Goal: Task Accomplishment & Management: Manage account settings

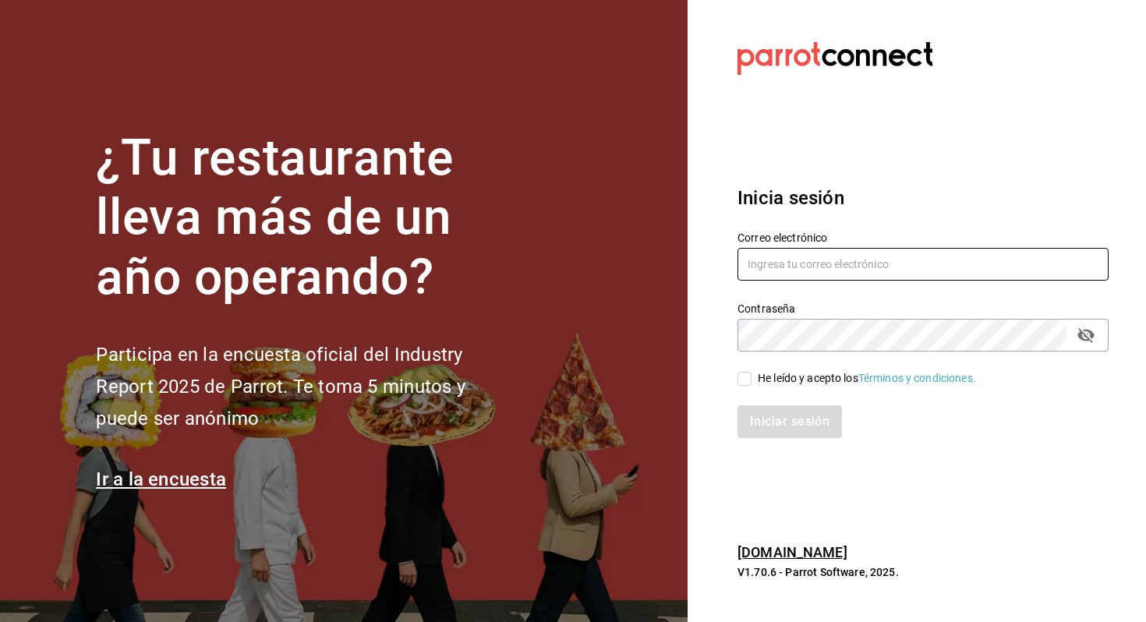
click at [789, 249] on input "text" at bounding box center [922, 264] width 371 height 33
type input "[EMAIL_ADDRESS][DOMAIN_NAME]"
click at [764, 379] on div "He leído y acepto los Términos y condiciones." at bounding box center [866, 378] width 218 height 16
click at [751, 379] on input "He leído y acepto los Términos y condiciones." at bounding box center [744, 379] width 14 height 14
checkbox input "true"
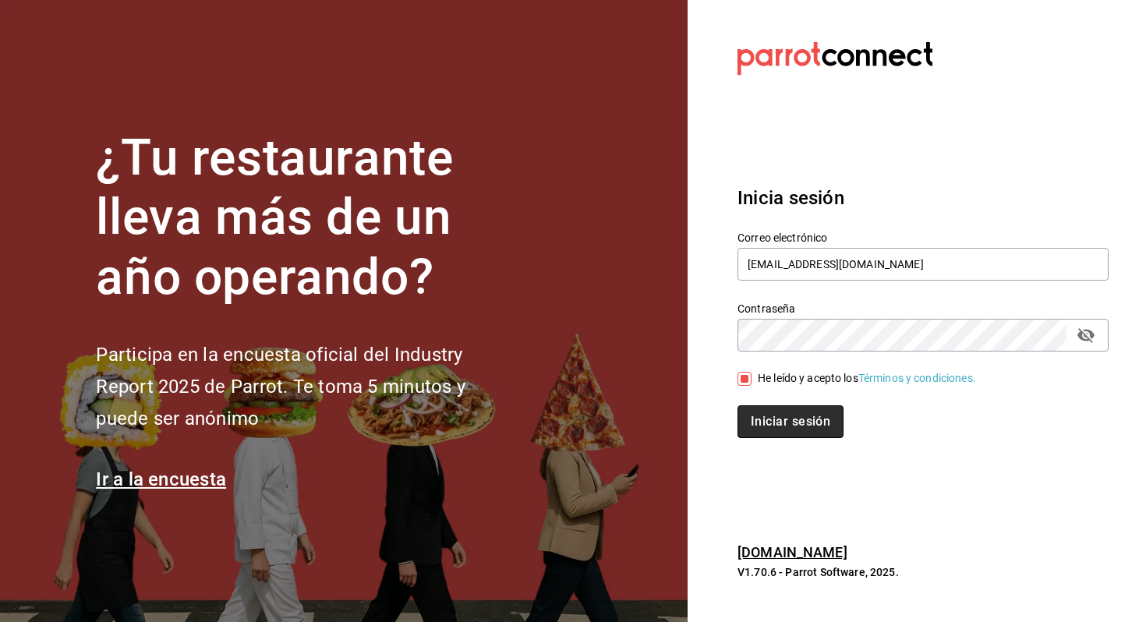
click at [787, 427] on button "Iniciar sesión" at bounding box center [790, 421] width 106 height 33
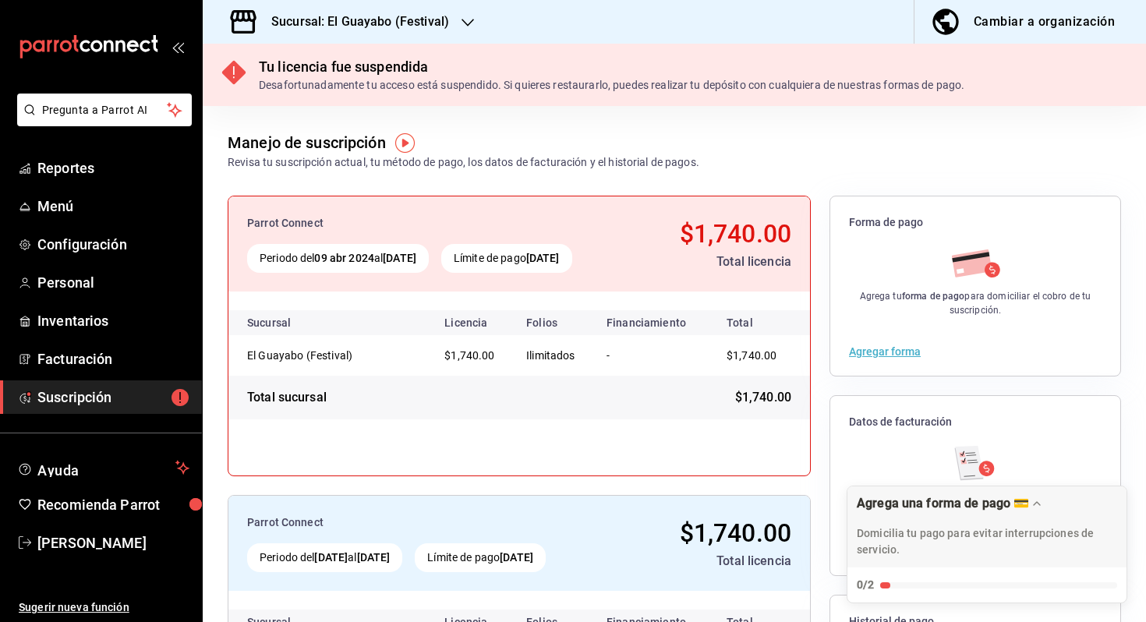
click at [411, 18] on h3 "Sucursal: El Guayabo (Festival)" at bounding box center [354, 21] width 190 height 19
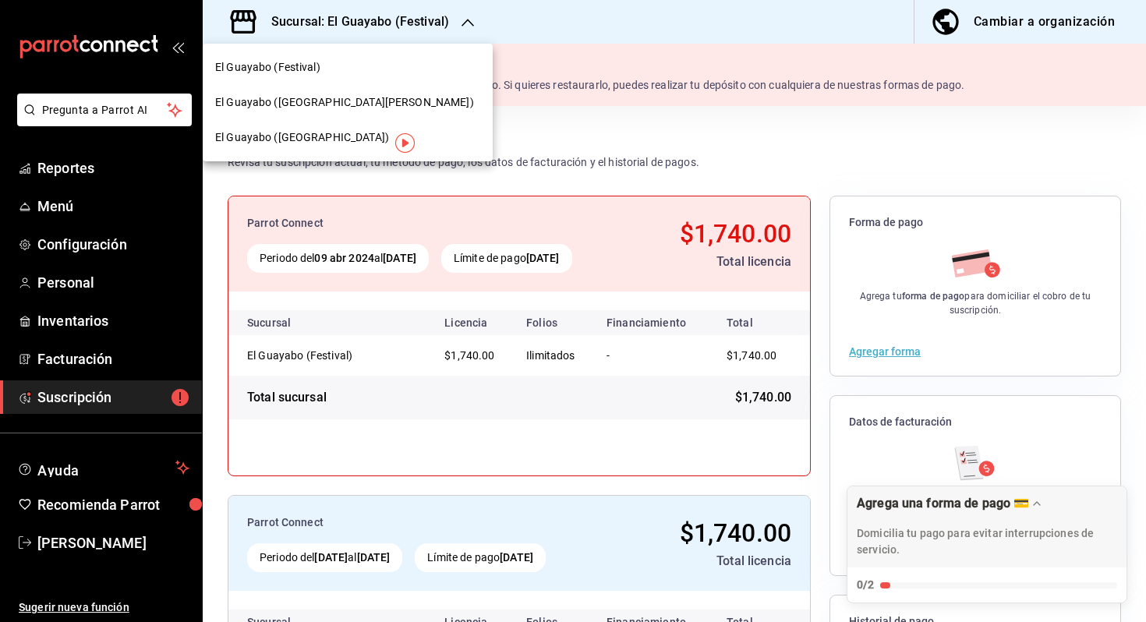
click at [349, 146] on div "El Guayabo ([GEOGRAPHIC_DATA])" at bounding box center [348, 137] width 290 height 35
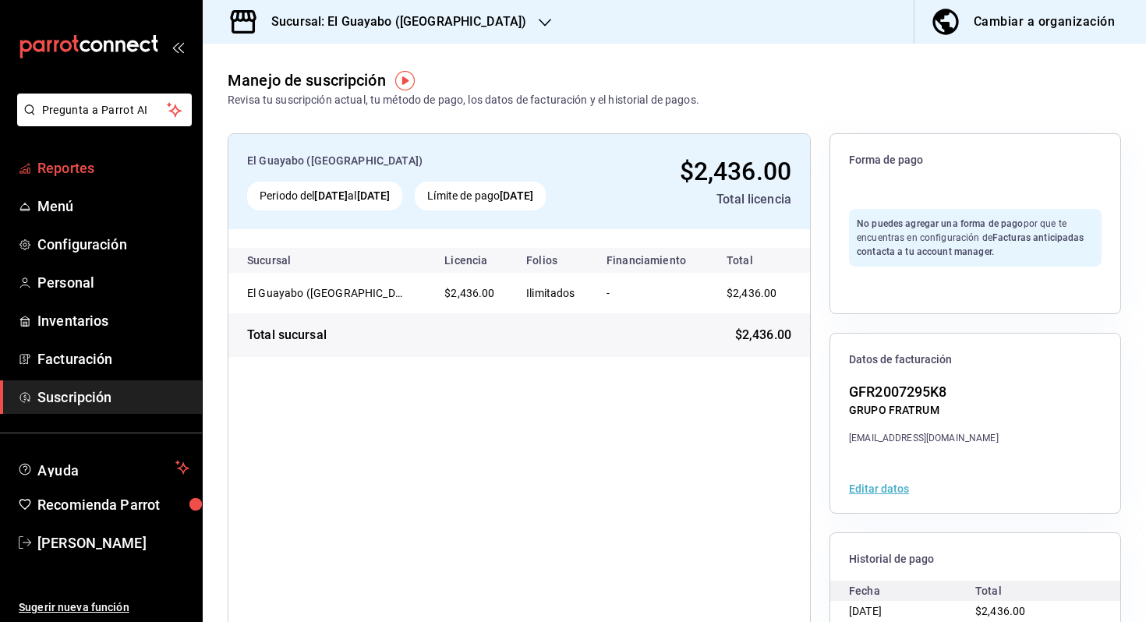
click at [65, 168] on span "Reportes" at bounding box center [113, 167] width 152 height 21
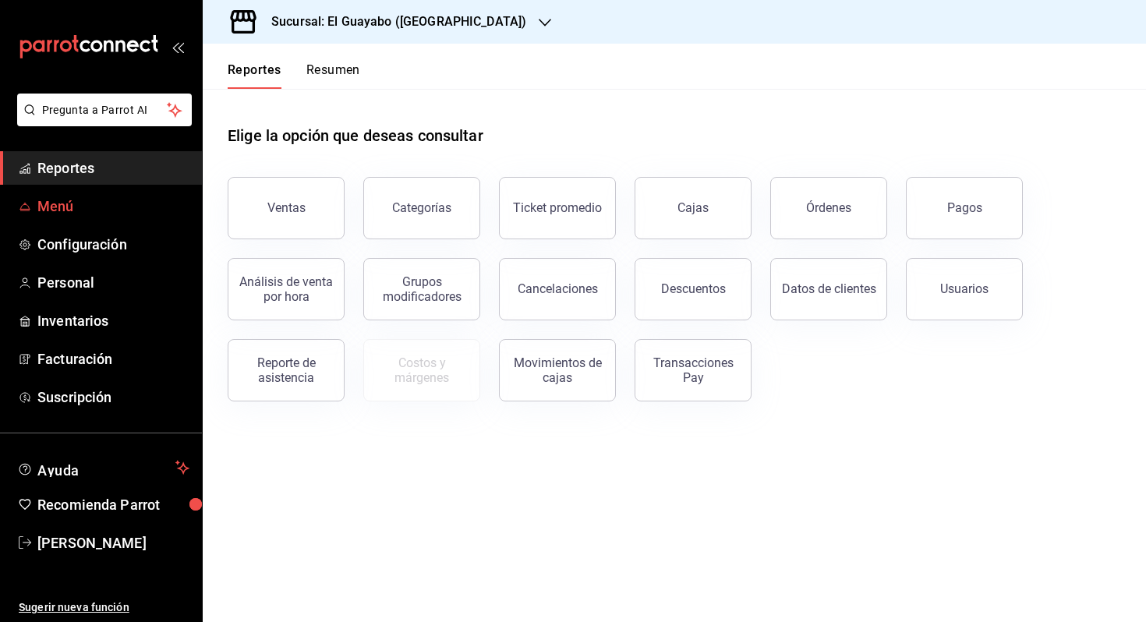
click at [104, 208] on span "Menú" at bounding box center [113, 206] width 152 height 21
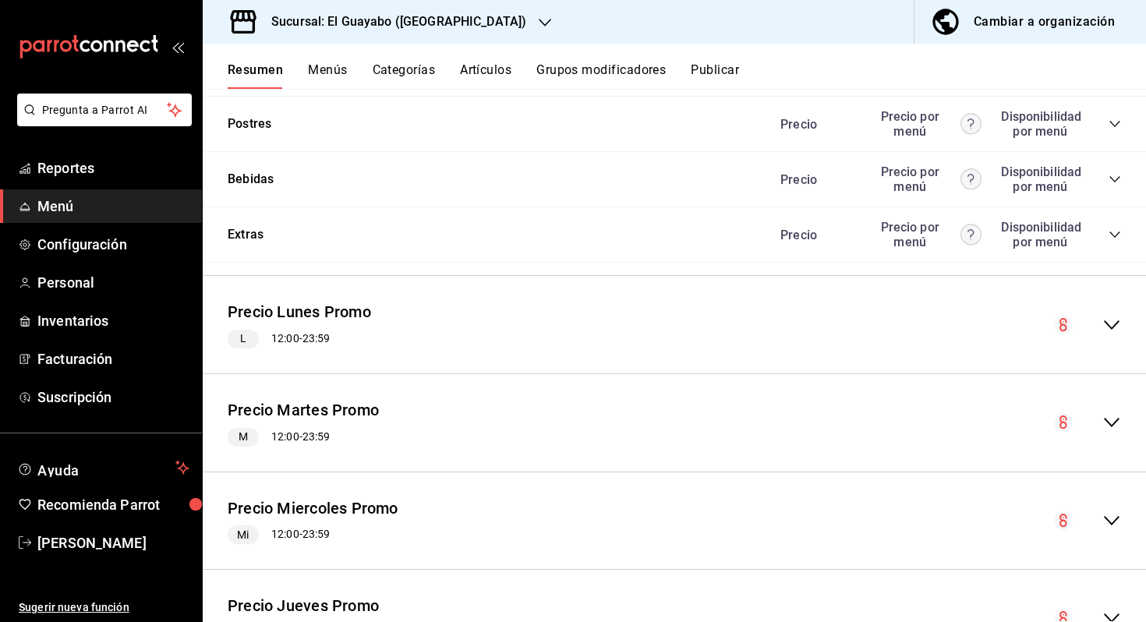
scroll to position [1774, 0]
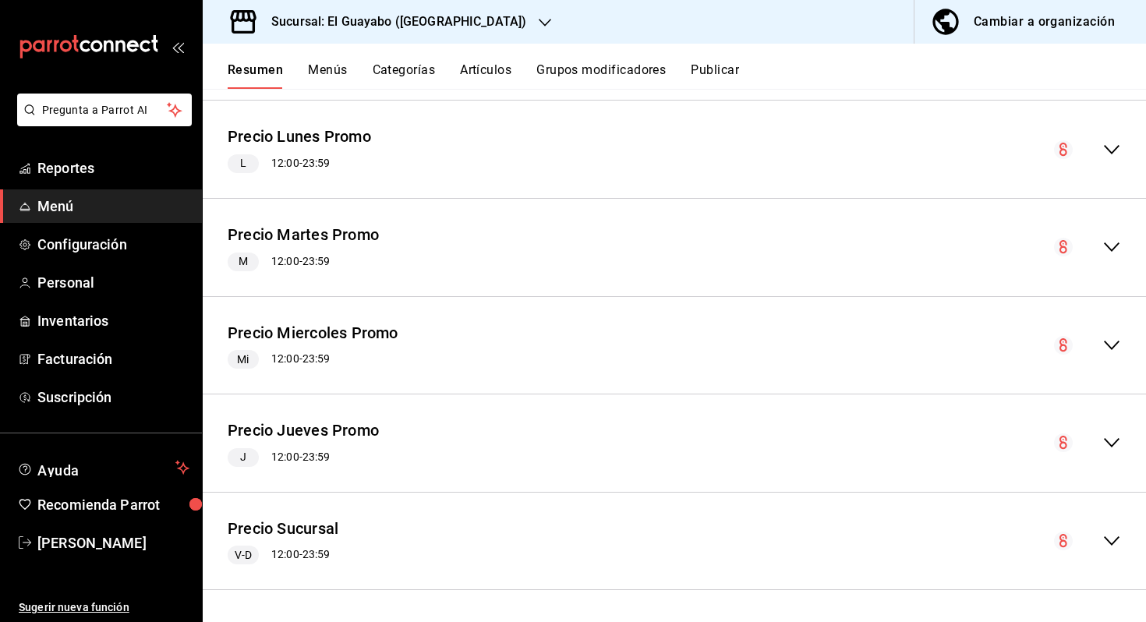
click at [1111, 439] on icon "collapse-menu-row" at bounding box center [1111, 442] width 19 height 19
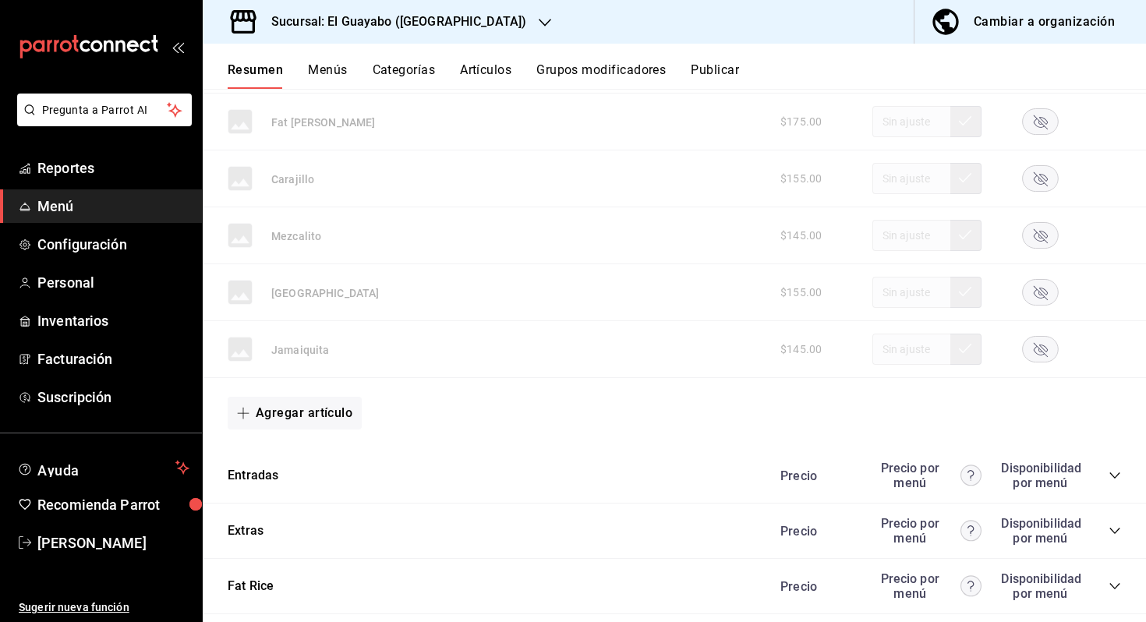
scroll to position [3543, 0]
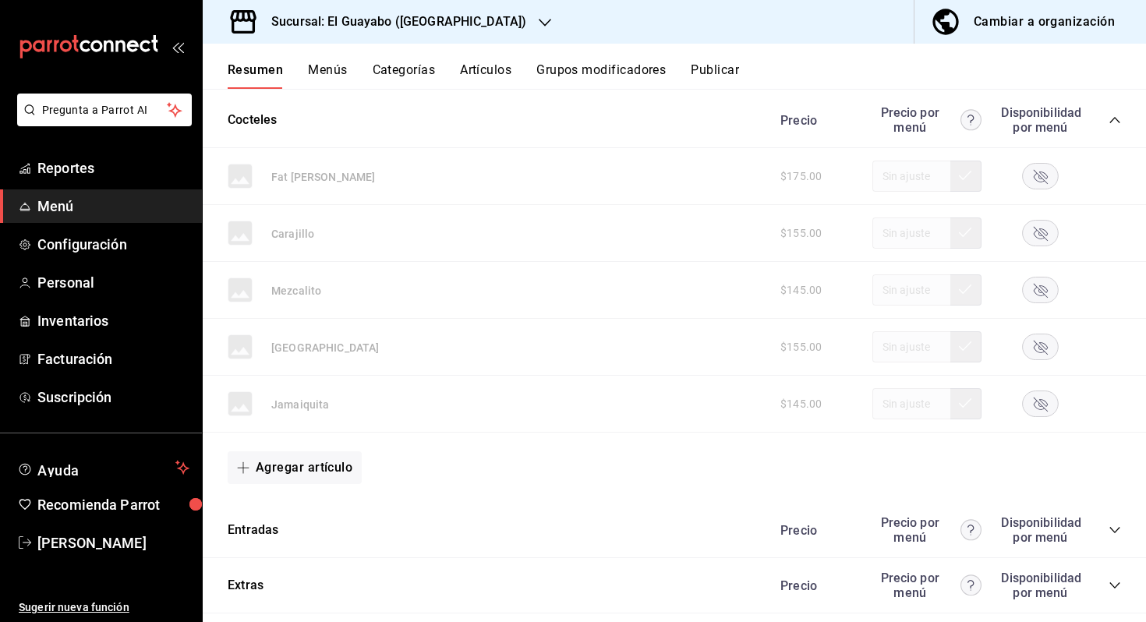
click at [1037, 231] on icon "button" at bounding box center [1040, 234] width 14 height 14
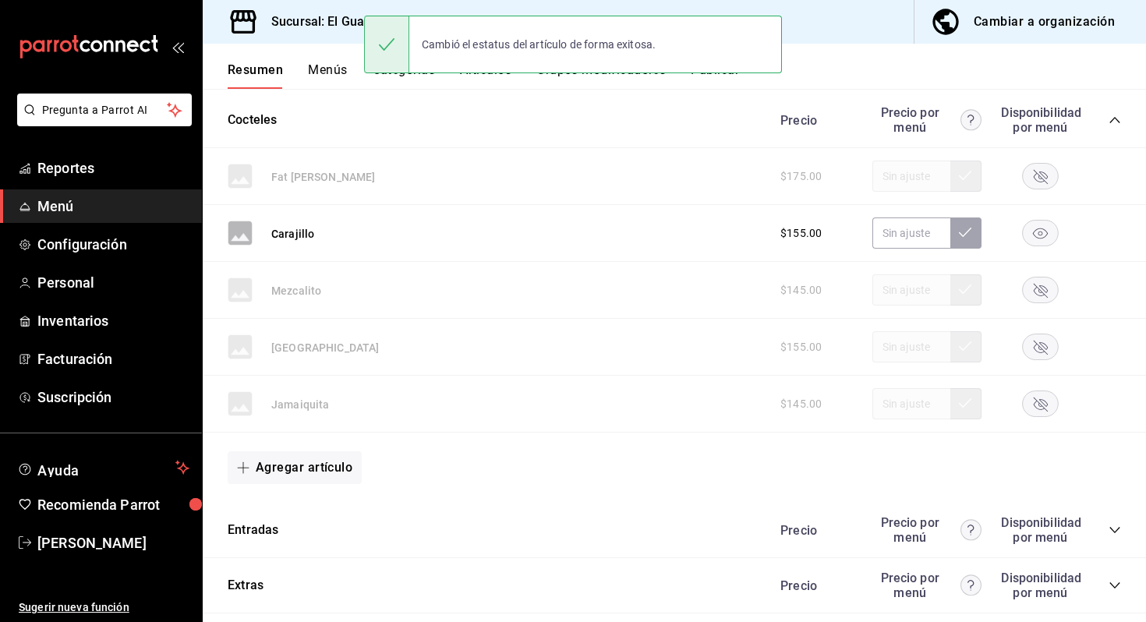
click at [1042, 286] on rect "button" at bounding box center [1040, 290] width 36 height 26
click at [1038, 348] on icon "button" at bounding box center [1040, 348] width 14 height 14
click at [1036, 398] on rect "button" at bounding box center [1040, 404] width 36 height 26
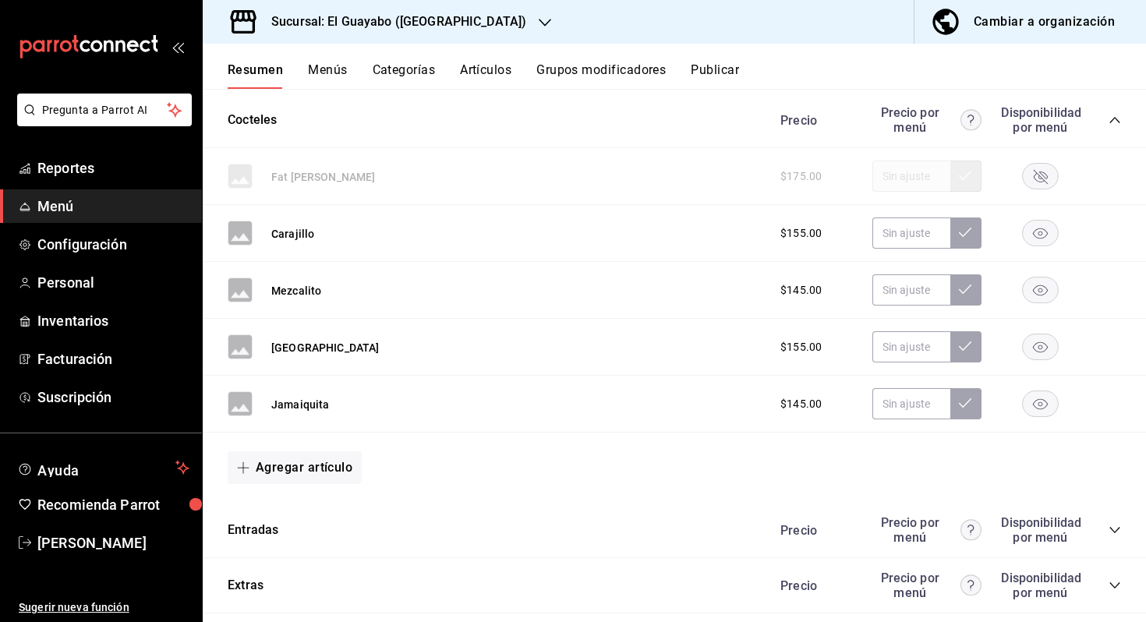
click at [324, 26] on h3 "Sucursal: El Guayabo ([GEOGRAPHIC_DATA])" at bounding box center [392, 21] width 267 height 19
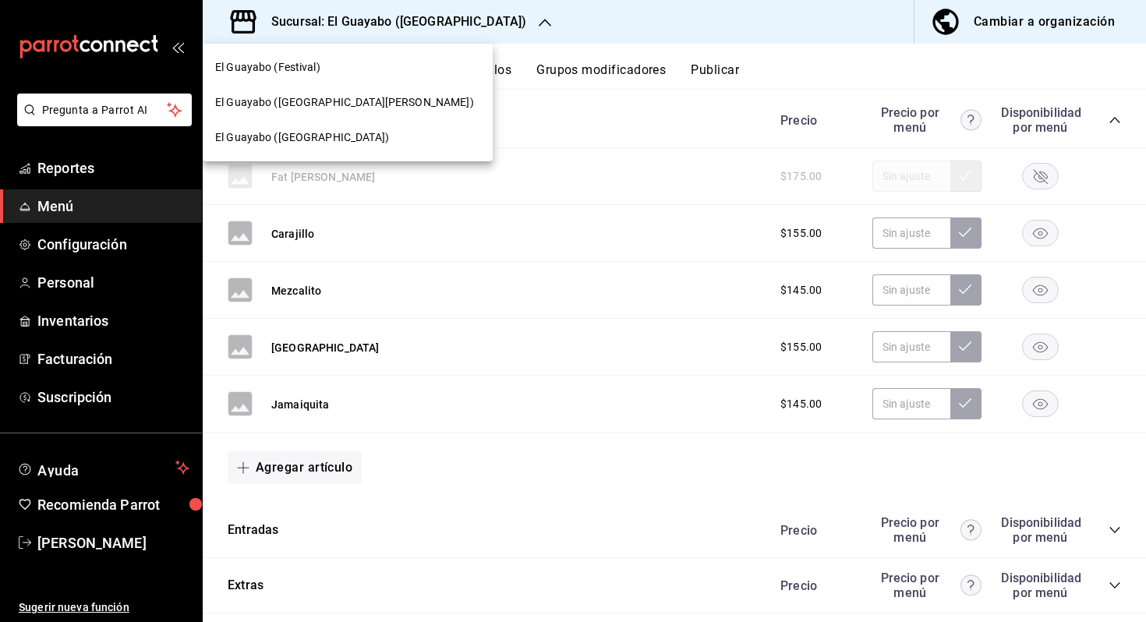
click at [334, 96] on div "El Guayabo ([GEOGRAPHIC_DATA][PERSON_NAME])" at bounding box center [347, 102] width 265 height 16
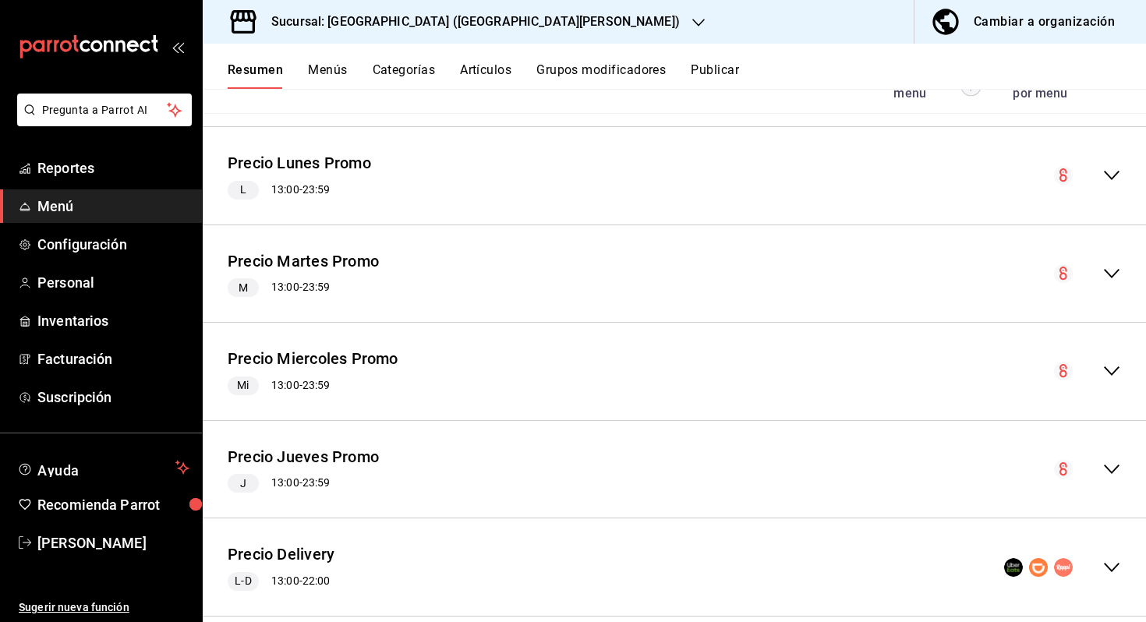
scroll to position [3070, 0]
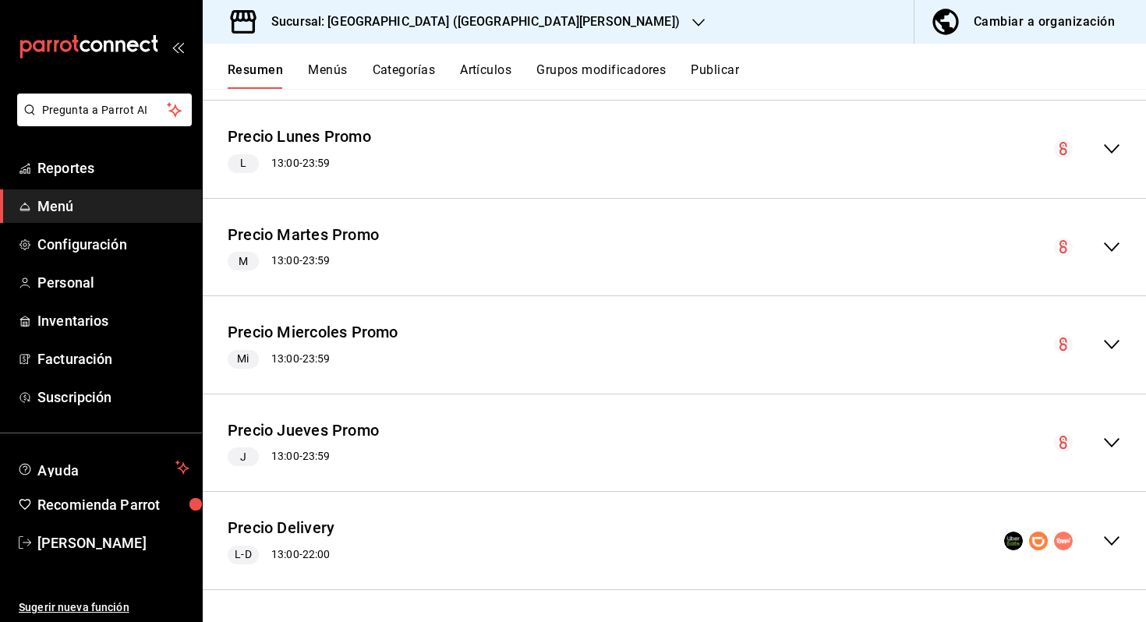
click at [1108, 449] on icon "collapse-menu-row" at bounding box center [1111, 442] width 19 height 19
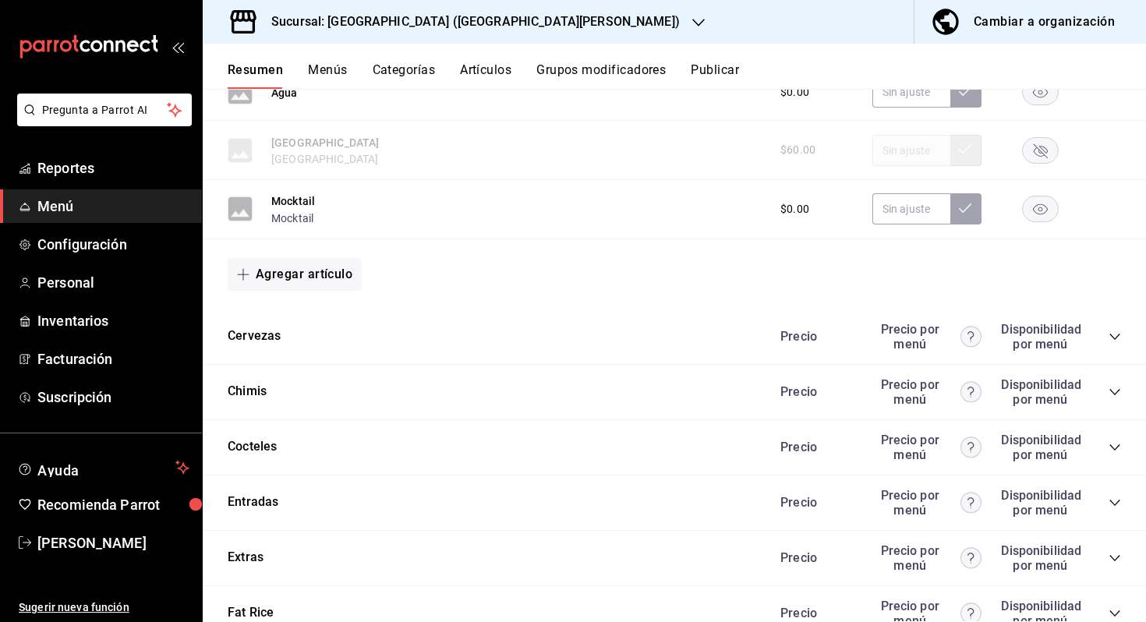
scroll to position [5339, 0]
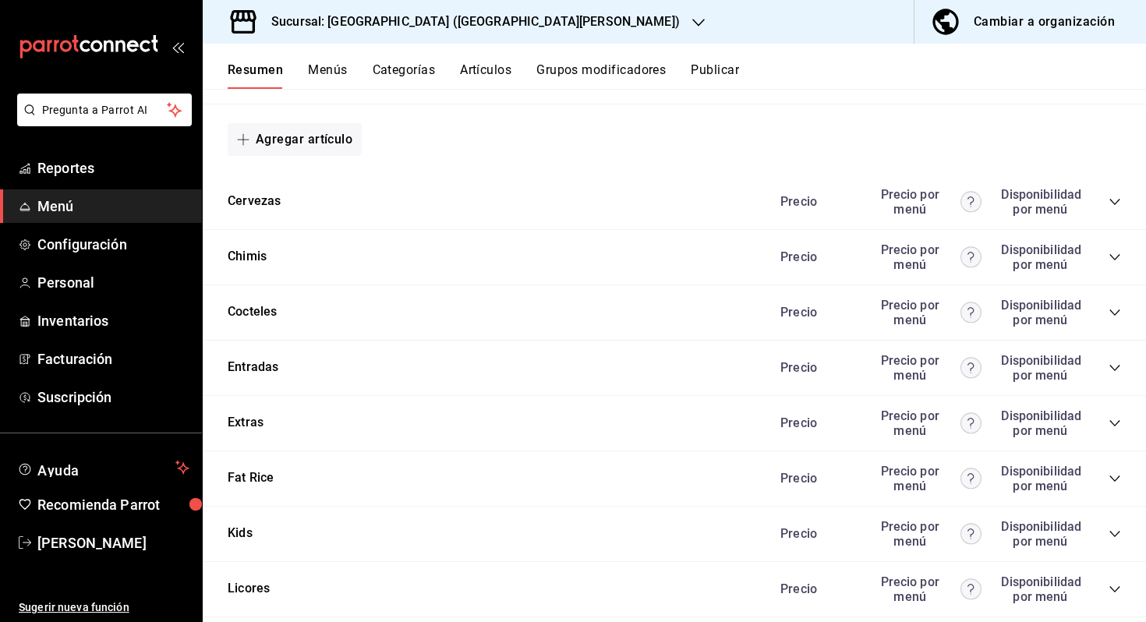
click at [556, 324] on div "Cocteles Precio Precio por menú Disponibilidad por menú" at bounding box center [674, 312] width 943 height 55
click at [1114, 312] on icon "collapse-category-row" at bounding box center [1114, 312] width 12 height 12
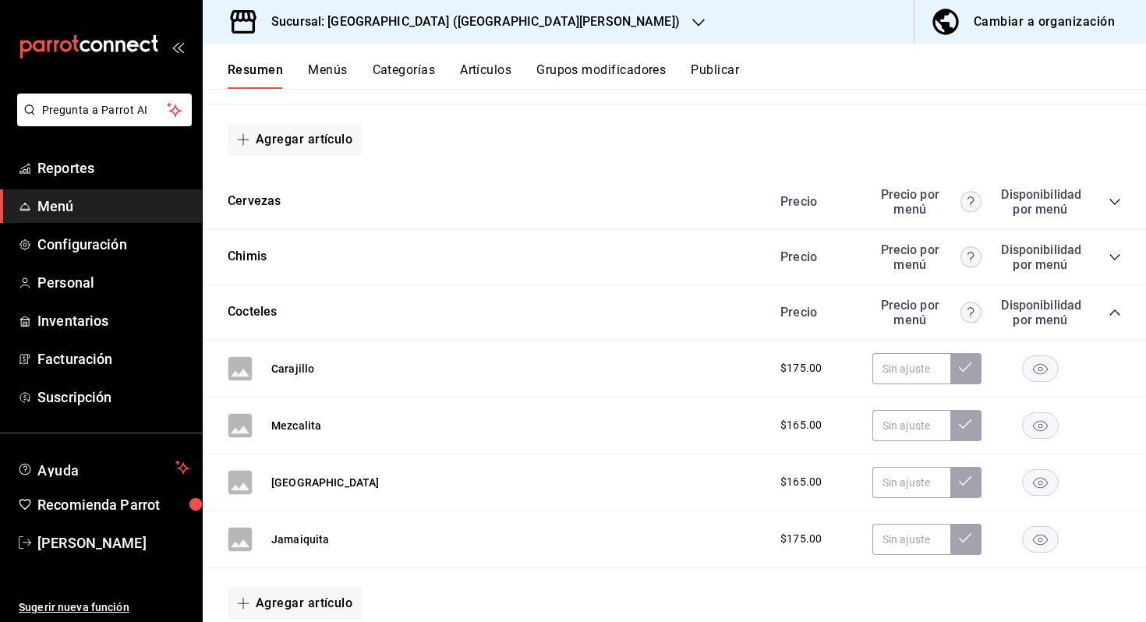
click at [510, 81] on button "Artículos" at bounding box center [485, 75] width 51 height 26
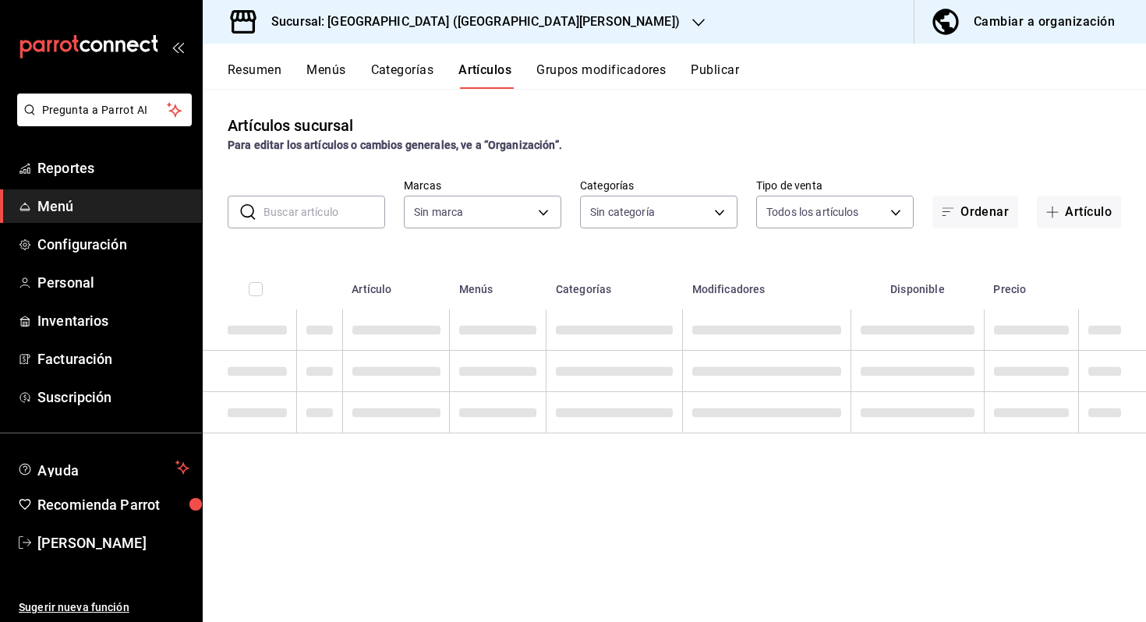
type input "8a387e59-8b03-4158-ad98-fcf511a84fcd"
type input "72c1e5b7-ba33-404e-a831-9bf34d04c666,c37e9902-f3f9-4310-a774-9650a0c82454,f5cba…"
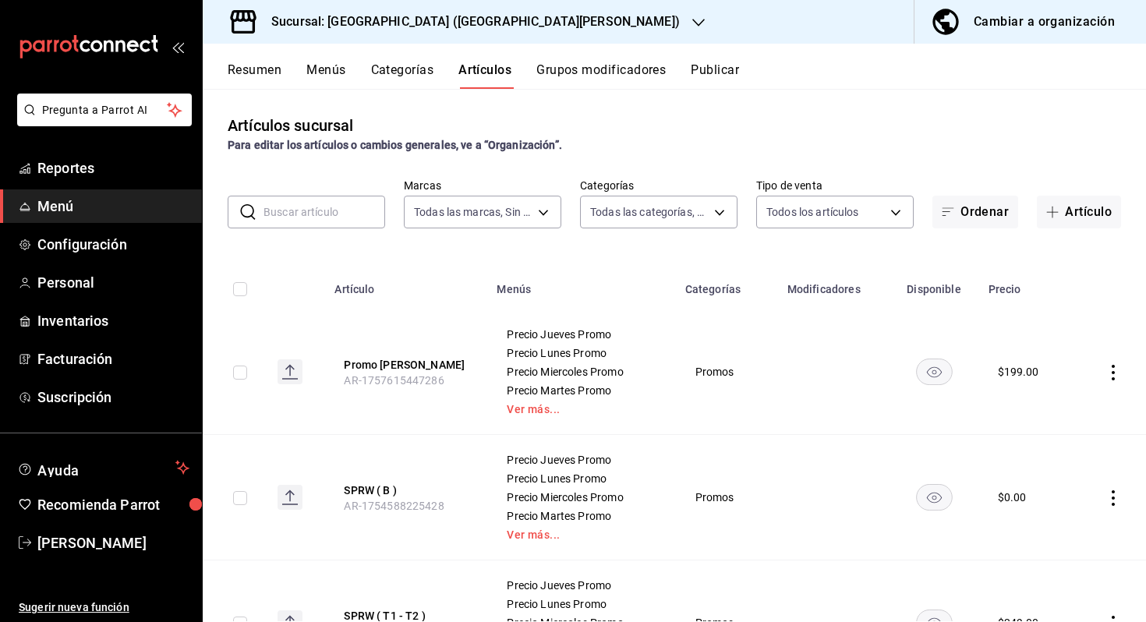
click at [318, 203] on input "text" at bounding box center [324, 211] width 122 height 31
click at [676, 199] on body "Pregunta a Parrot AI Reportes Menú Configuración Personal Inventarios Facturaci…" at bounding box center [573, 311] width 1146 height 622
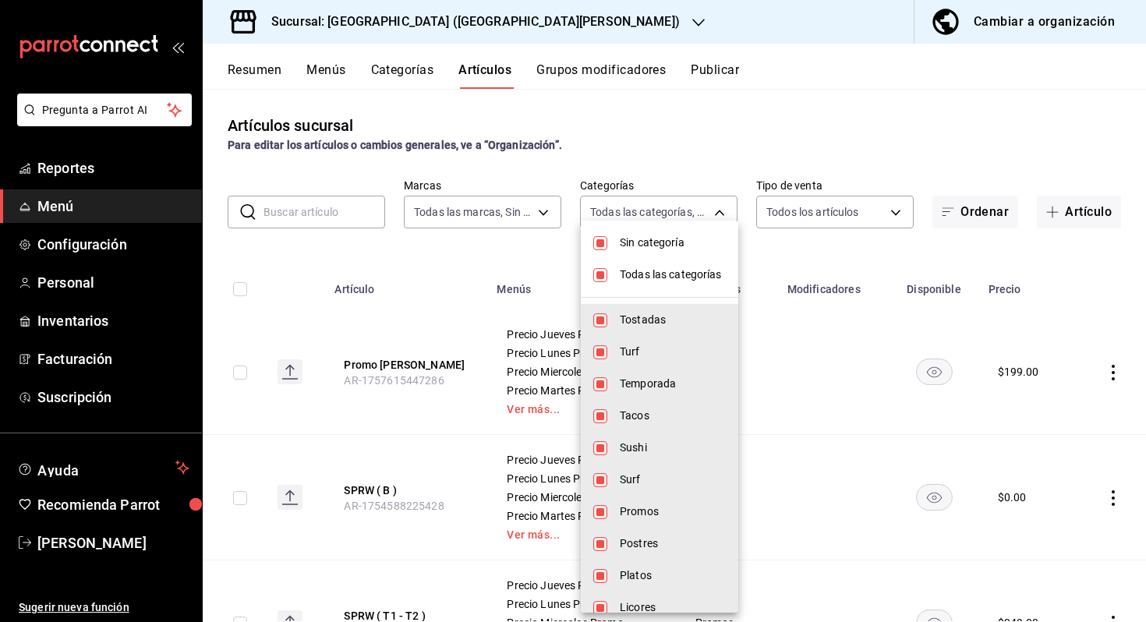
click at [644, 240] on span "Sin categoría" at bounding box center [673, 243] width 106 height 16
checkbox input "false"
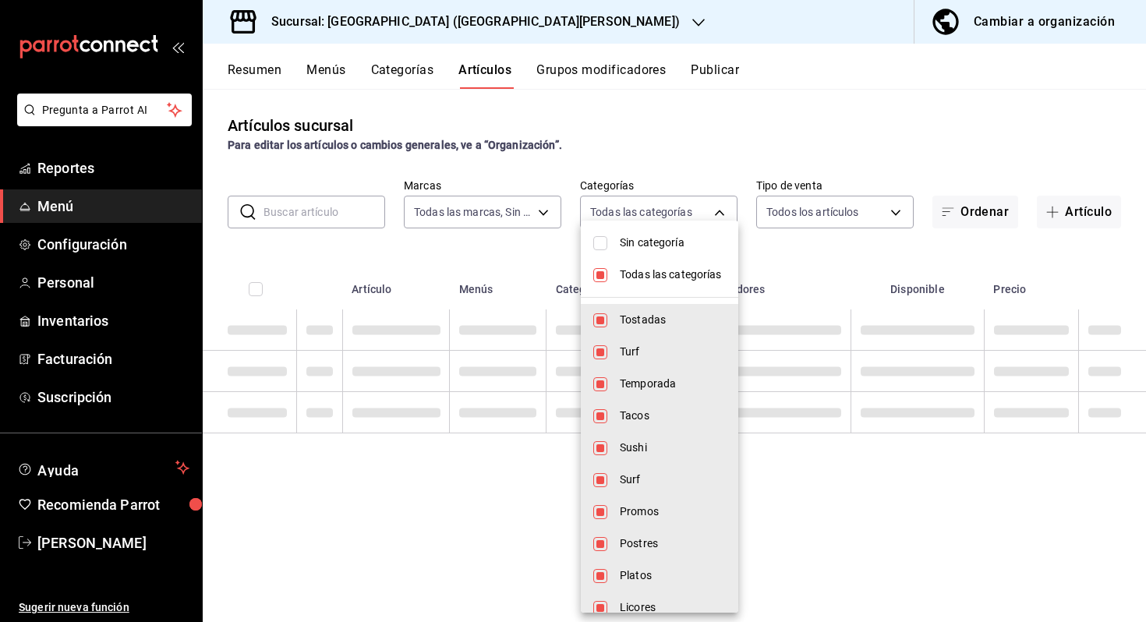
click at [603, 264] on li "Todas las categorías" at bounding box center [659, 275] width 157 height 32
checkbox input "false"
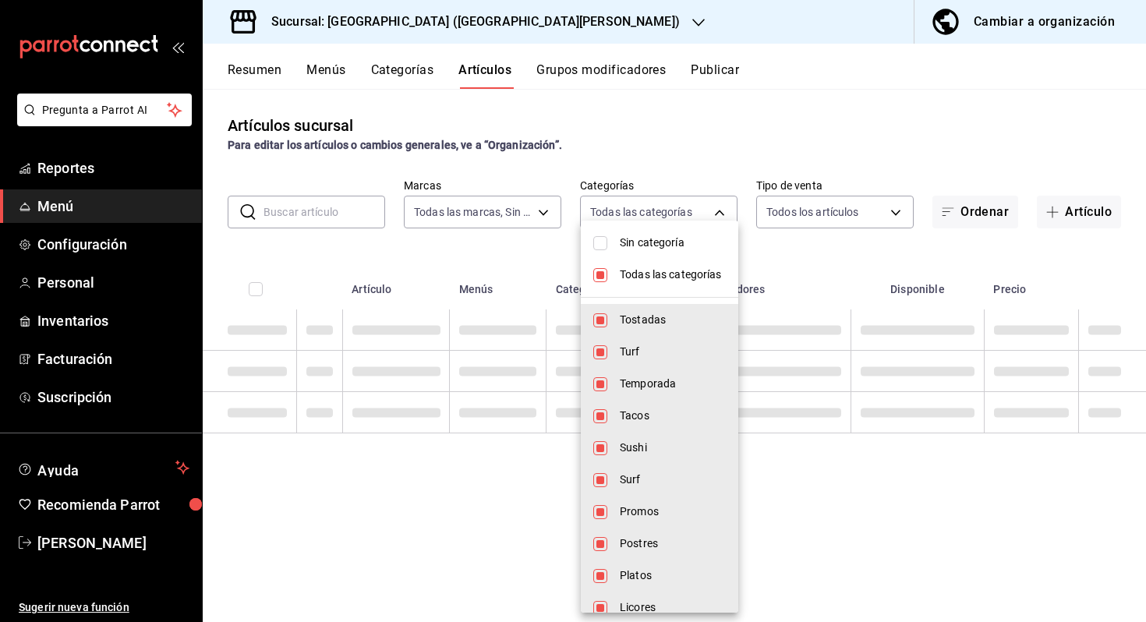
checkbox input "false"
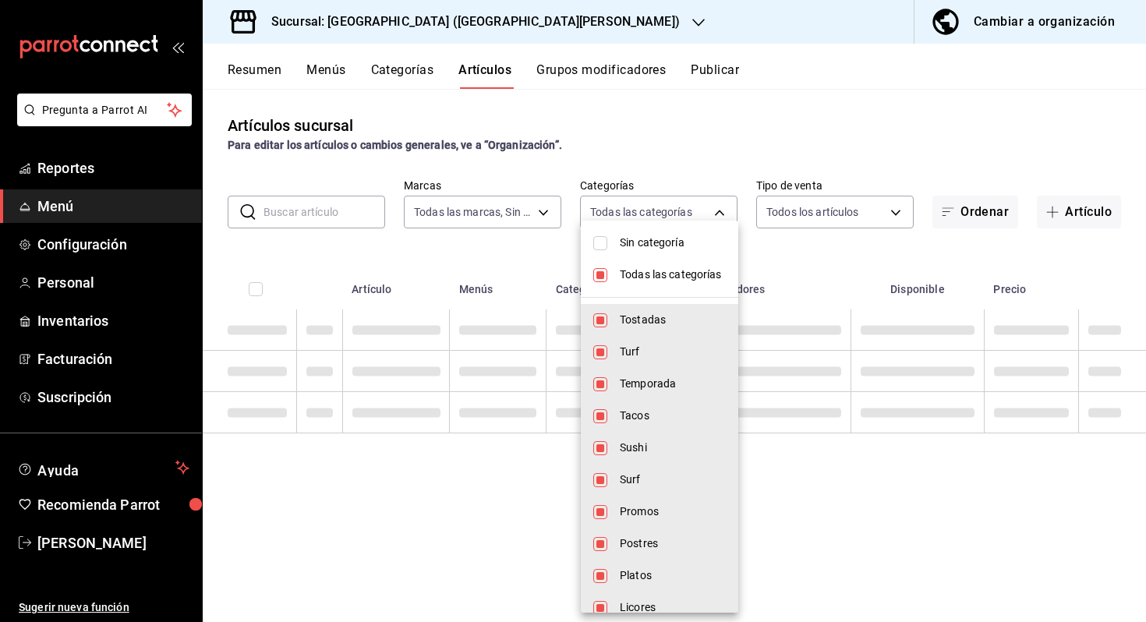
checkbox input "false"
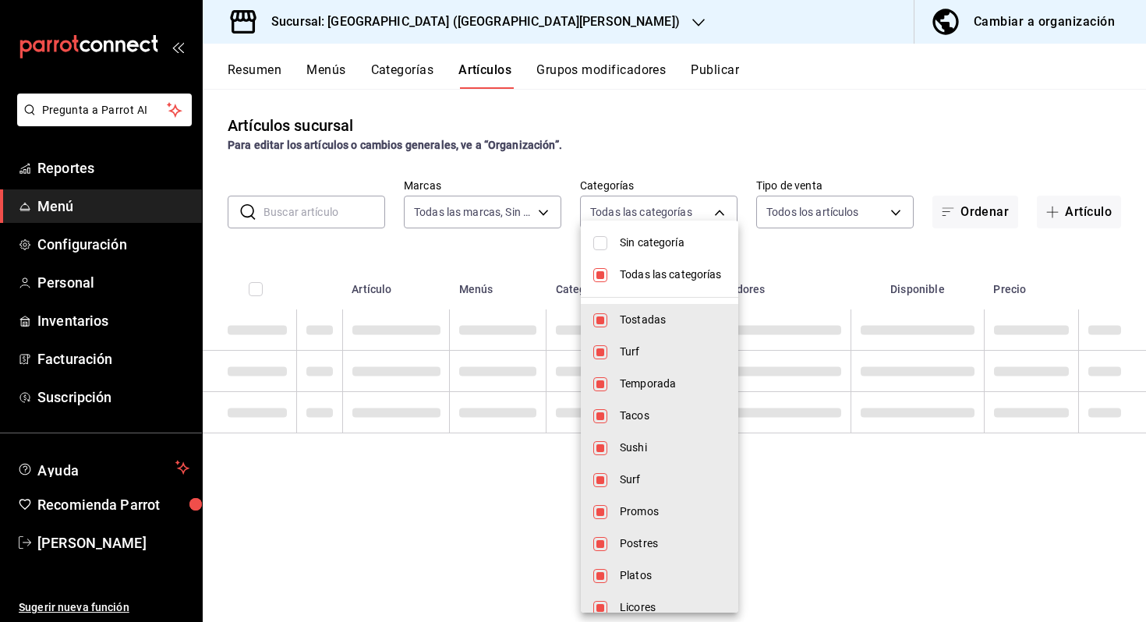
checkbox input "false"
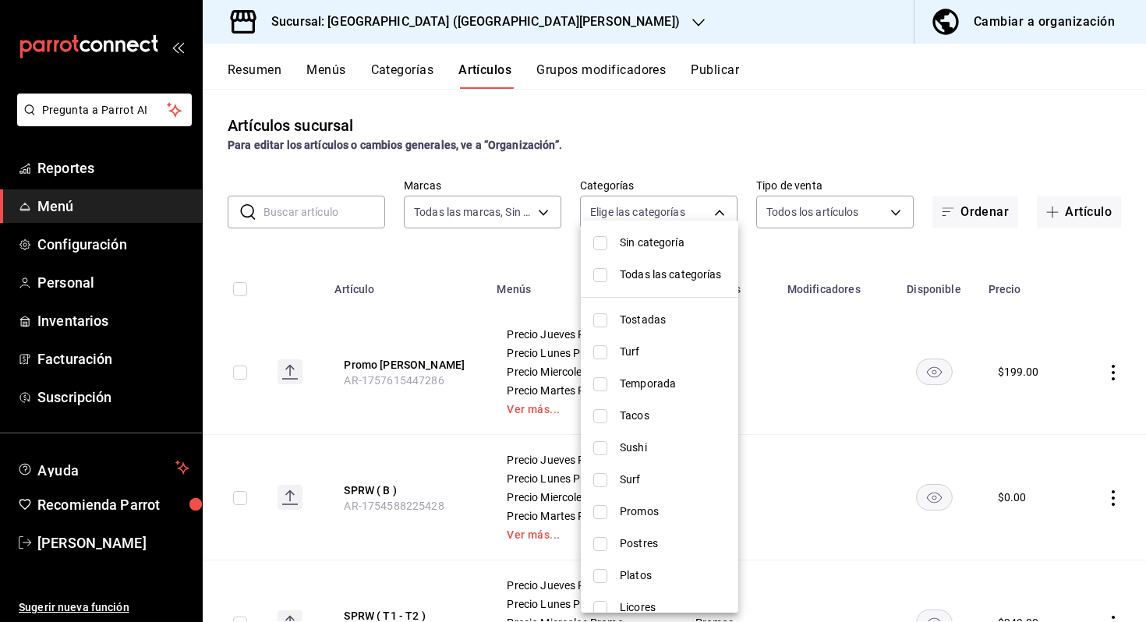
scroll to position [273, 0]
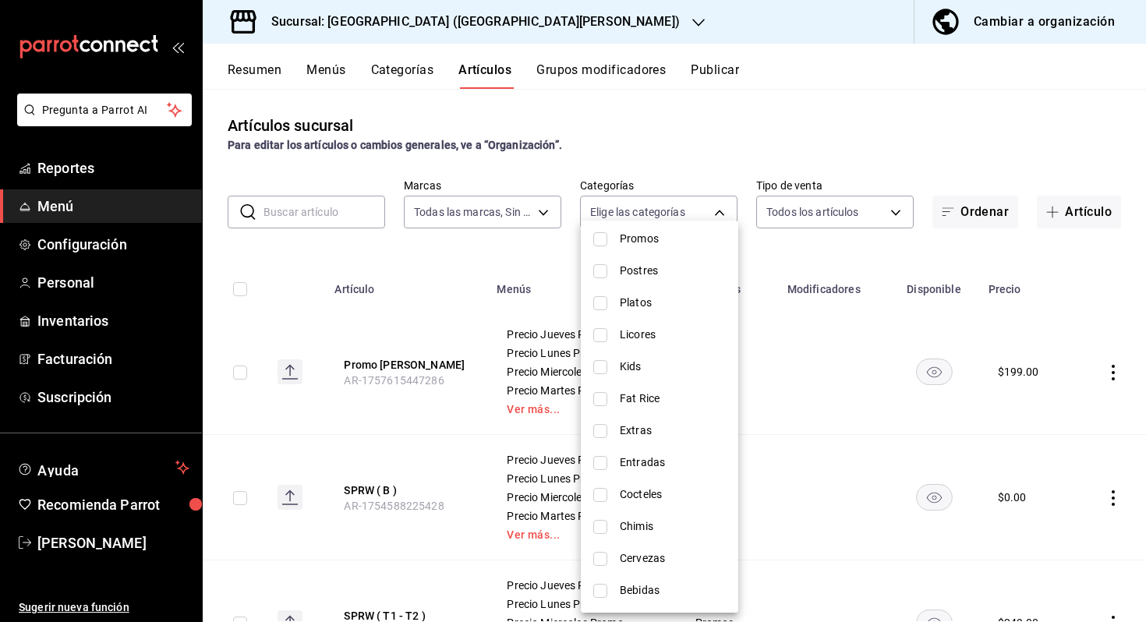
click at [606, 424] on input "checkbox" at bounding box center [600, 431] width 14 height 14
checkbox input "true"
type input "e697fe53-476c-4f08-a887-a65ea9457c35"
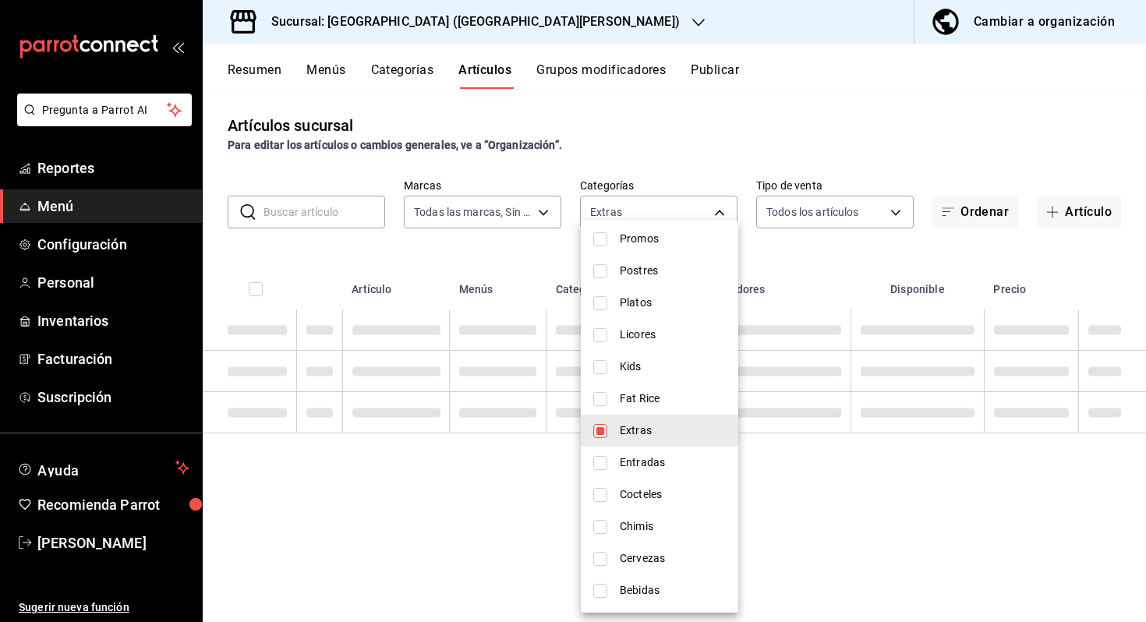
click at [987, 128] on div at bounding box center [573, 311] width 1146 height 622
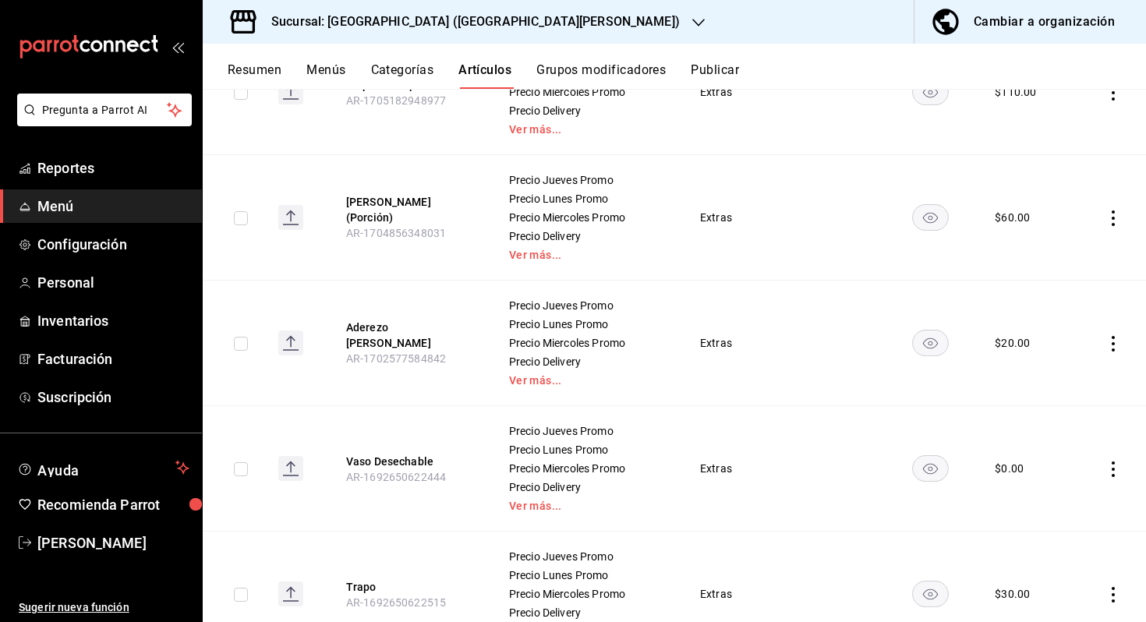
scroll to position [281, 0]
click at [411, 330] on button "Aderezo [PERSON_NAME]" at bounding box center [408, 334] width 125 height 31
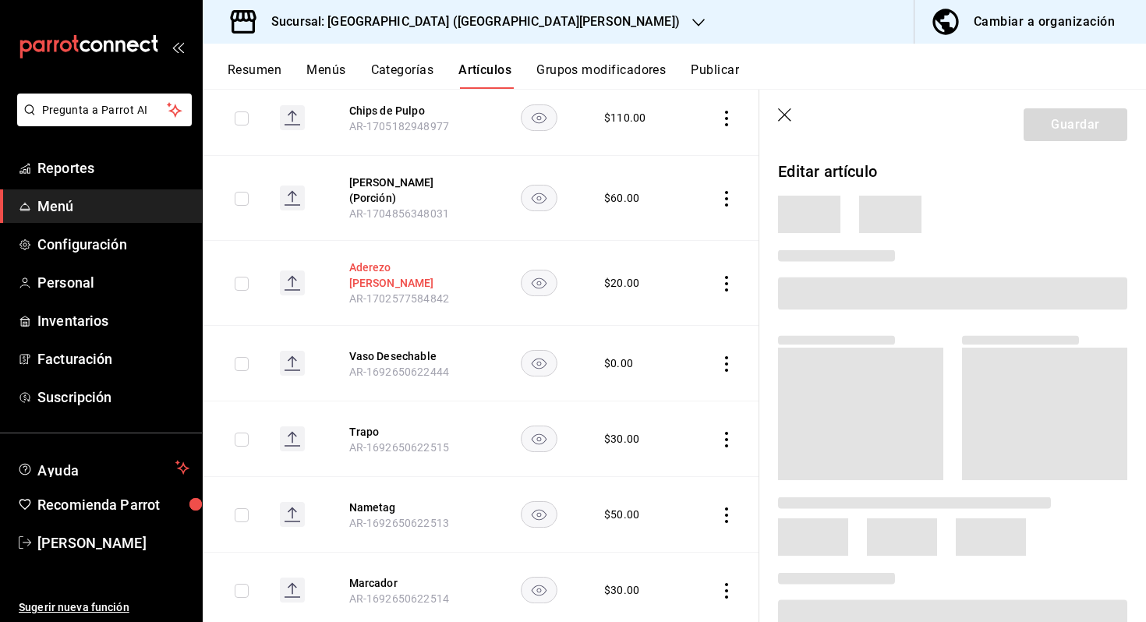
scroll to position [256, 0]
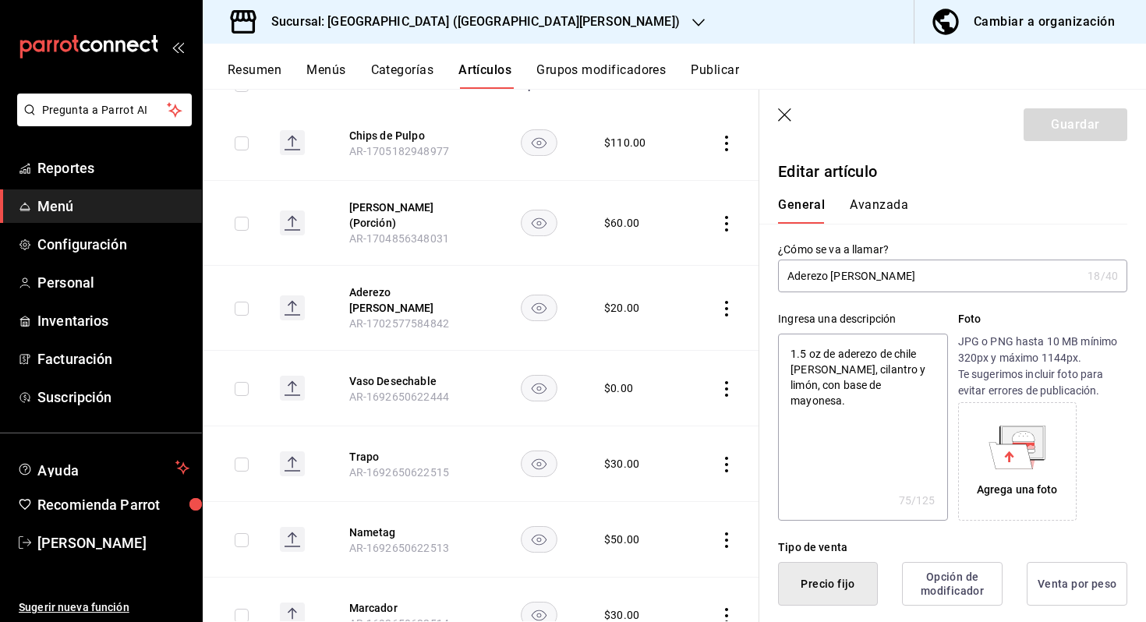
type textarea "x"
type input "$20.00"
click at [850, 276] on input "Aderezo [PERSON_NAME]" at bounding box center [929, 275] width 303 height 31
type input "Aderezo de [PERSON_NAME]"
type textarea "x"
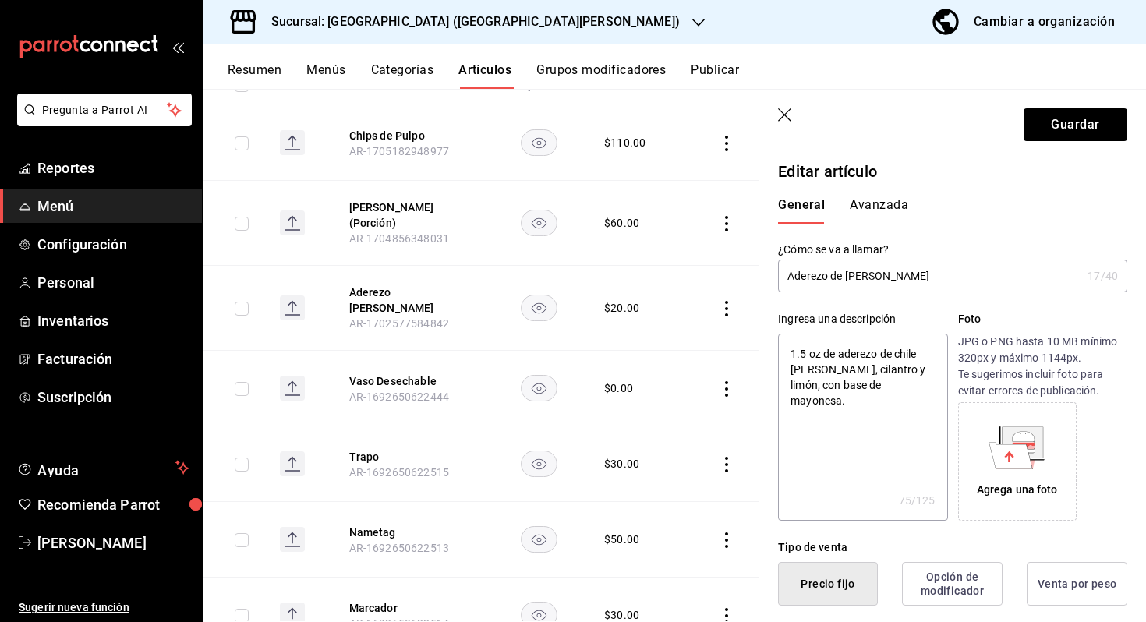
type input "Aderezo deerrano"
type textarea "x"
type input "Aderezo derrano"
type textarea "x"
type input "Aderezo errano"
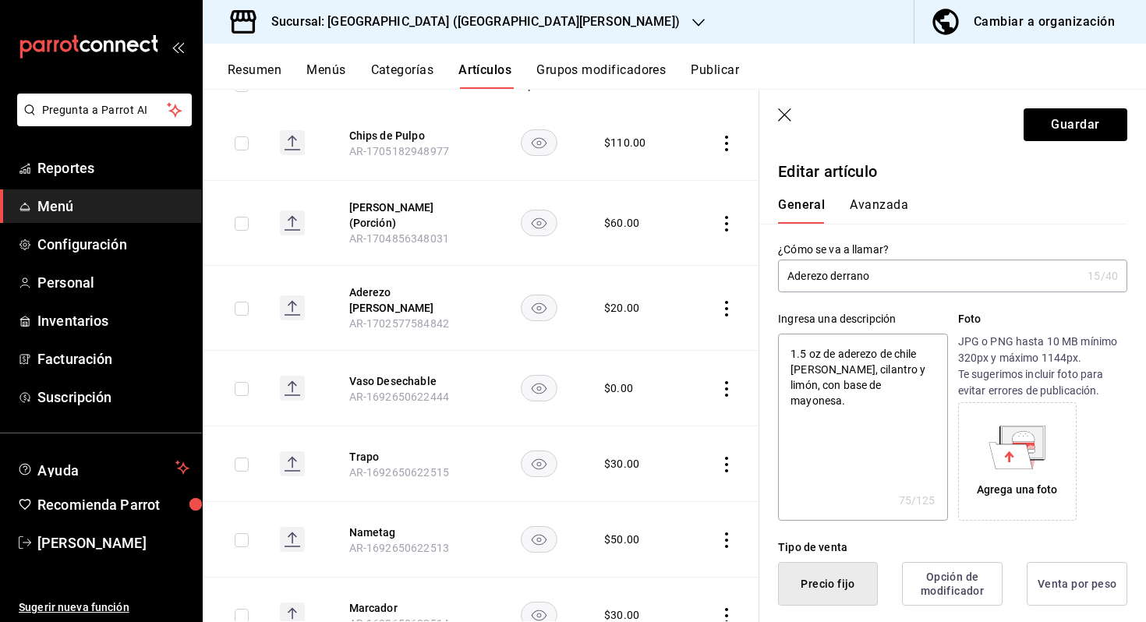
type textarea "x"
type input "[PERSON_NAME]"
type textarea "x"
drag, startPoint x: 830, startPoint y: 274, endPoint x: 920, endPoint y: 281, distance: 89.9
click at [920, 281] on input "[PERSON_NAME]" at bounding box center [929, 275] width 303 height 31
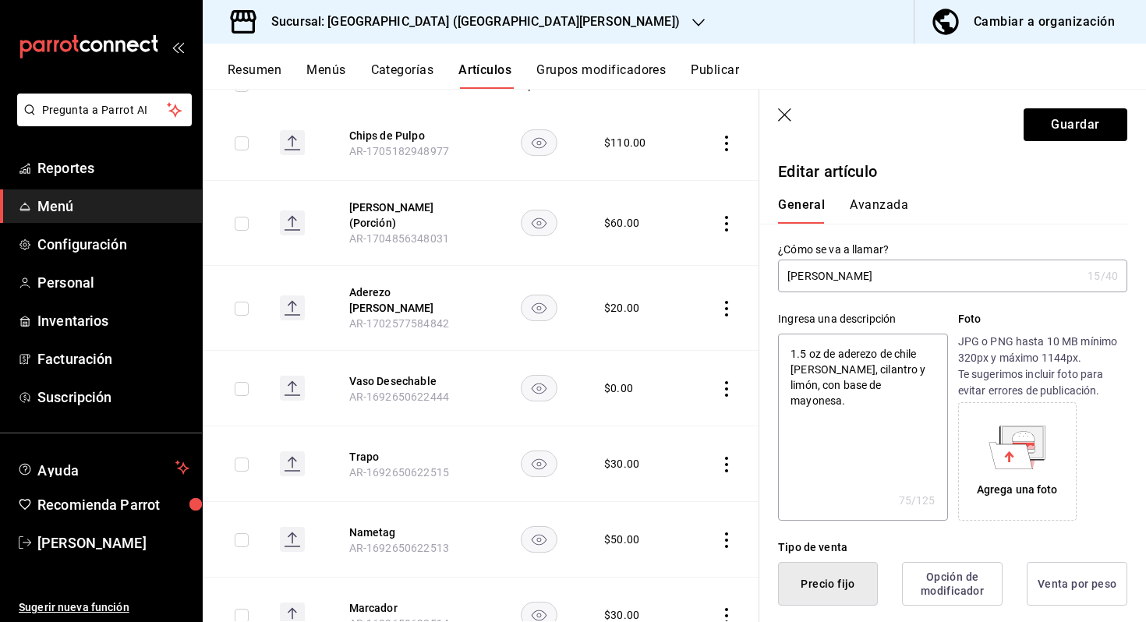
click at [920, 281] on input "[PERSON_NAME]" at bounding box center [929, 275] width 303 height 31
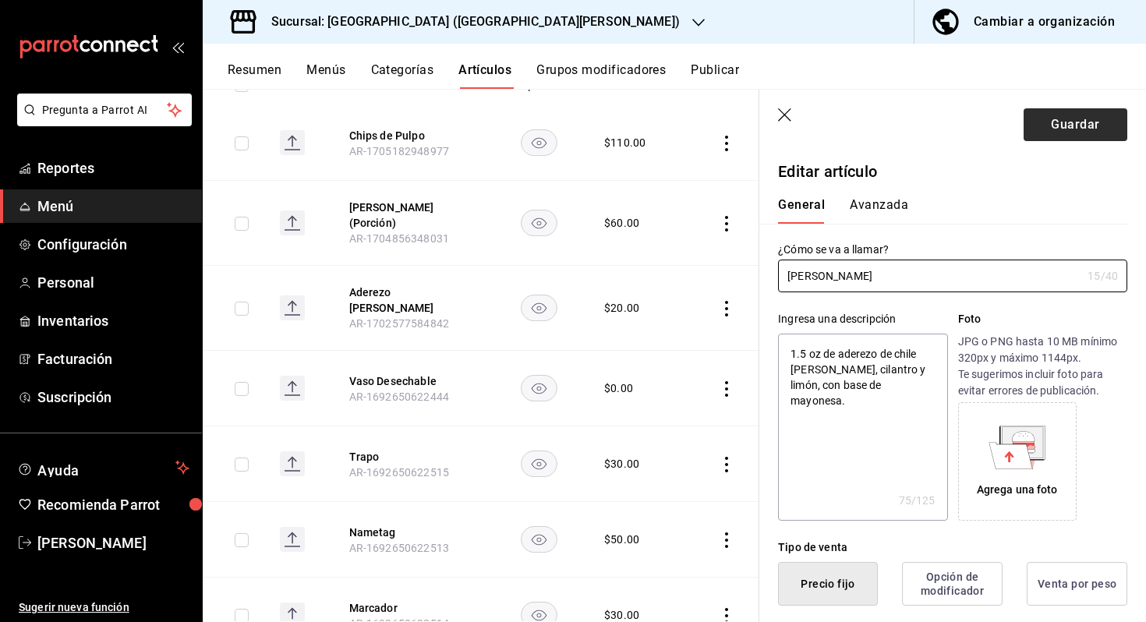
type input "[PERSON_NAME]"
click at [1031, 125] on button "Guardar" at bounding box center [1075, 124] width 104 height 33
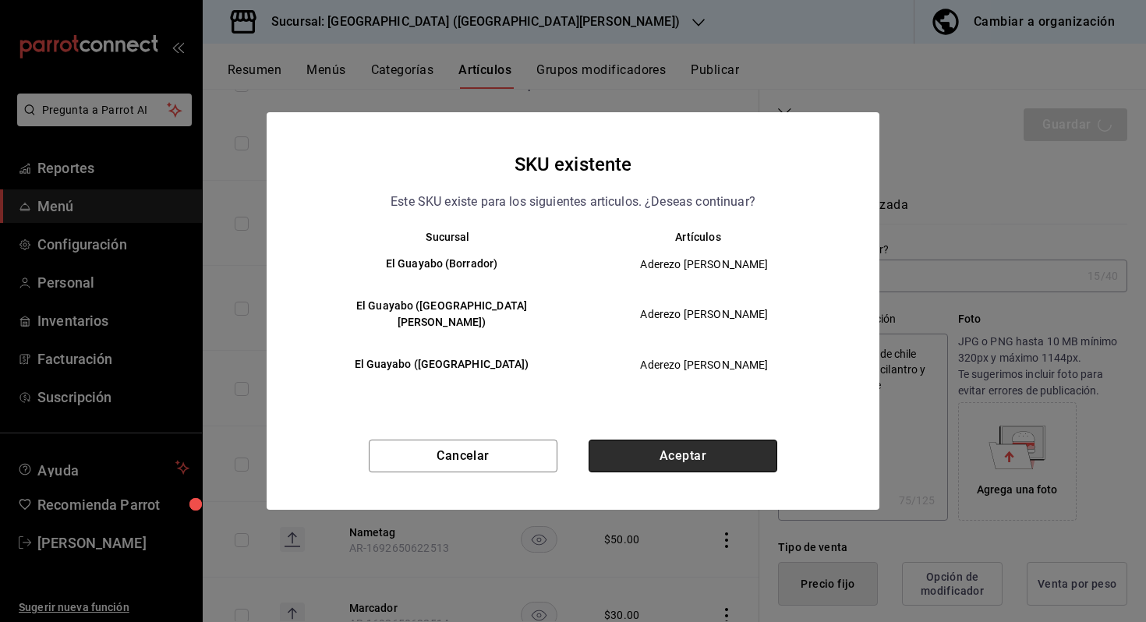
click at [651, 450] on button "Aceptar" at bounding box center [682, 456] width 189 height 33
type textarea "x"
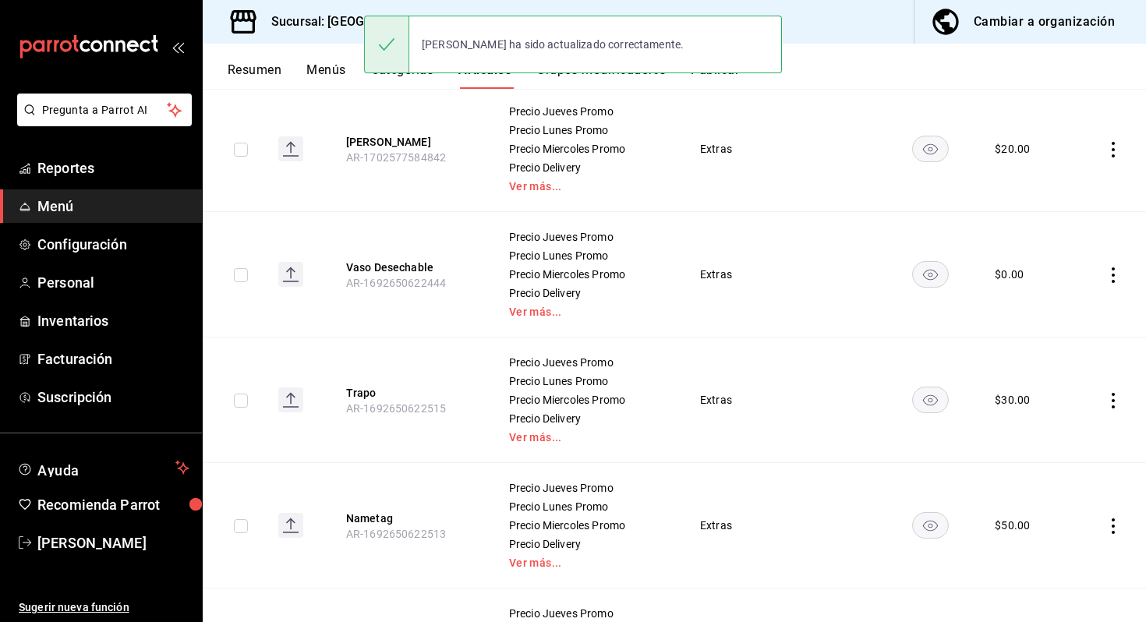
scroll to position [641, 0]
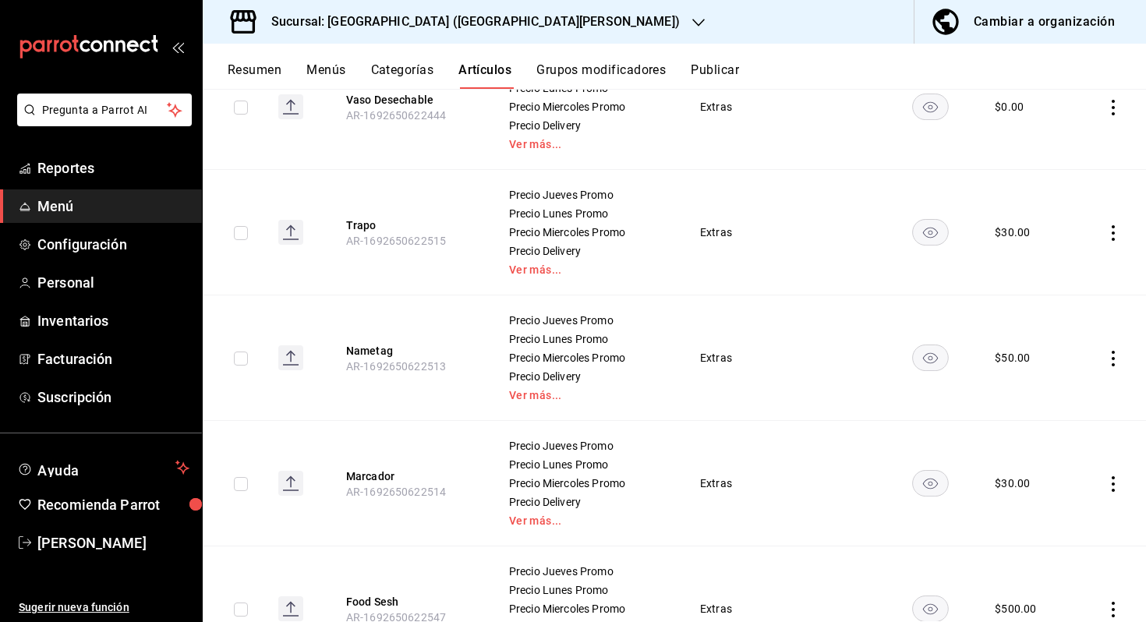
click at [1110, 356] on icon "actions" at bounding box center [1113, 359] width 16 height 16
click at [1040, 460] on div at bounding box center [1032, 458] width 28 height 16
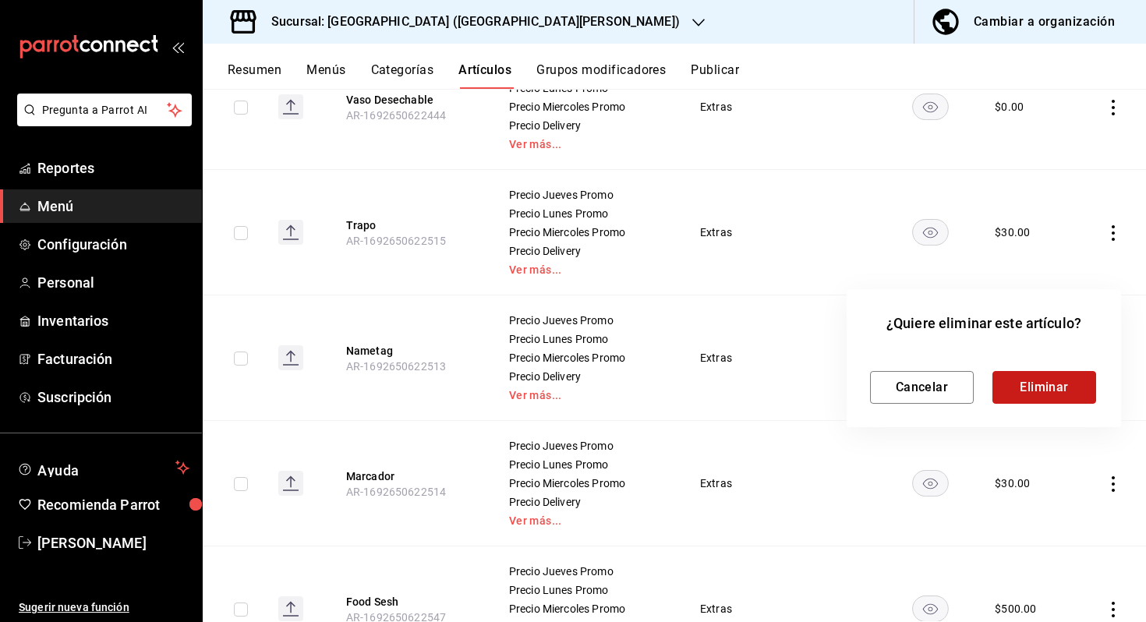
click at [998, 379] on button "Eliminar" at bounding box center [1044, 387] width 104 height 33
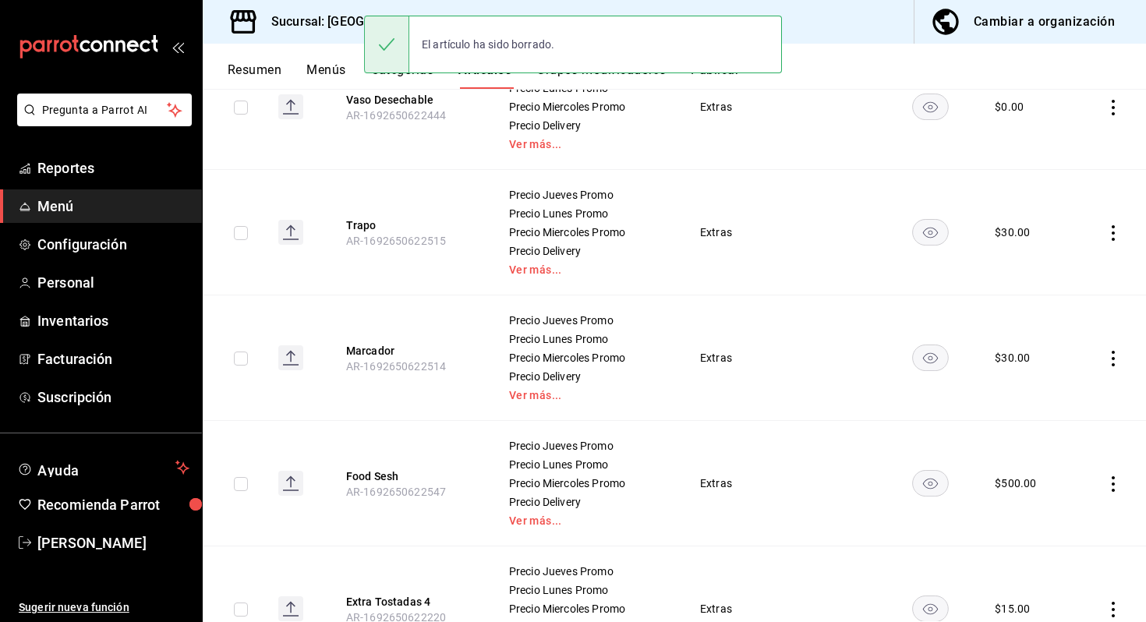
click at [1107, 359] on icon "actions" at bounding box center [1113, 359] width 16 height 16
click at [1048, 448] on li "Eliminar" at bounding box center [1052, 458] width 94 height 32
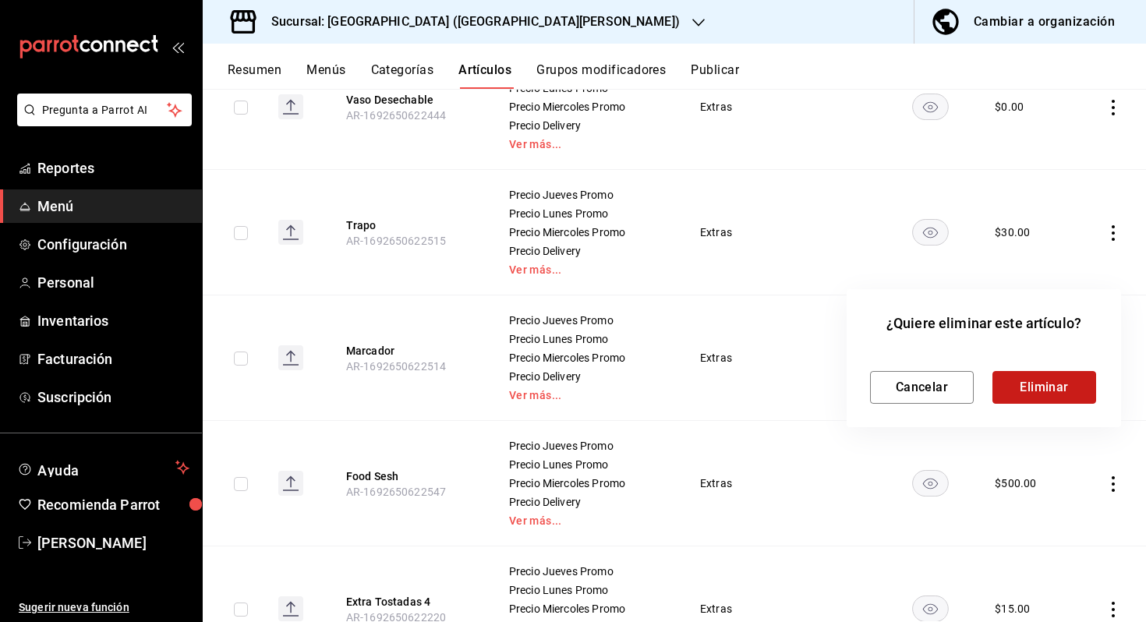
click at [1045, 386] on button "Eliminar" at bounding box center [1044, 387] width 104 height 33
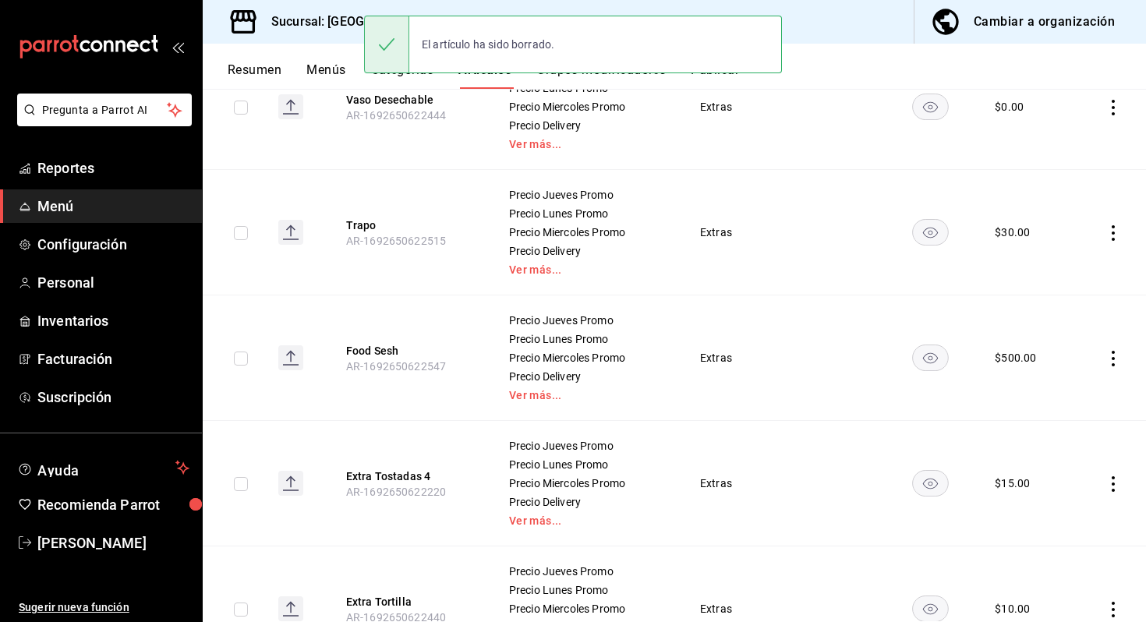
click at [1109, 356] on icon "actions" at bounding box center [1113, 359] width 16 height 16
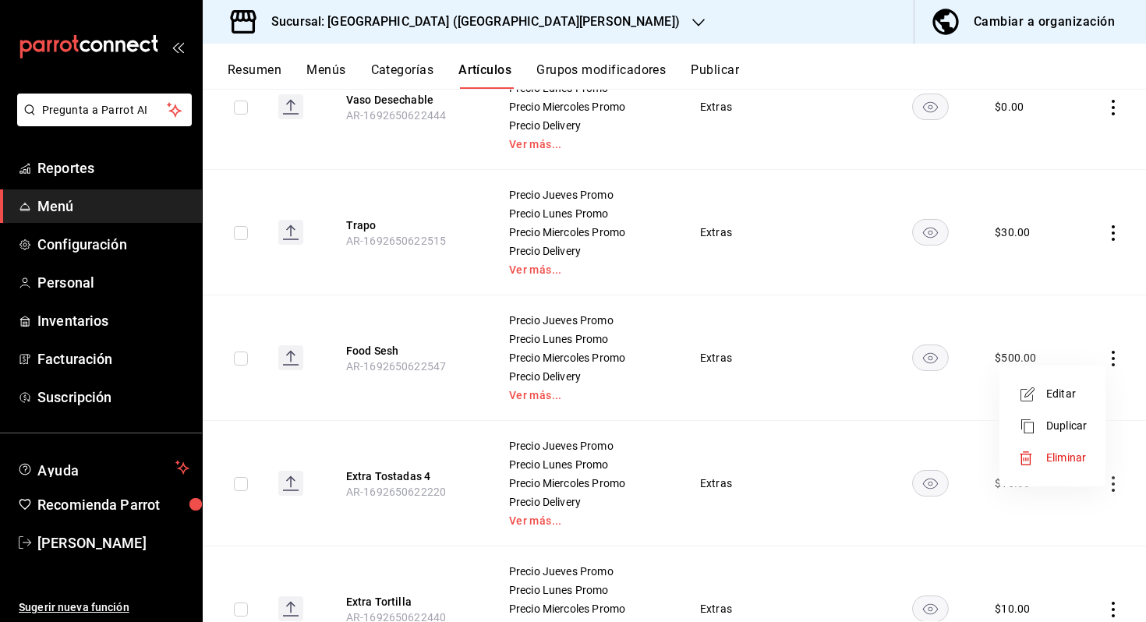
click at [1043, 446] on li "Eliminar" at bounding box center [1052, 458] width 94 height 32
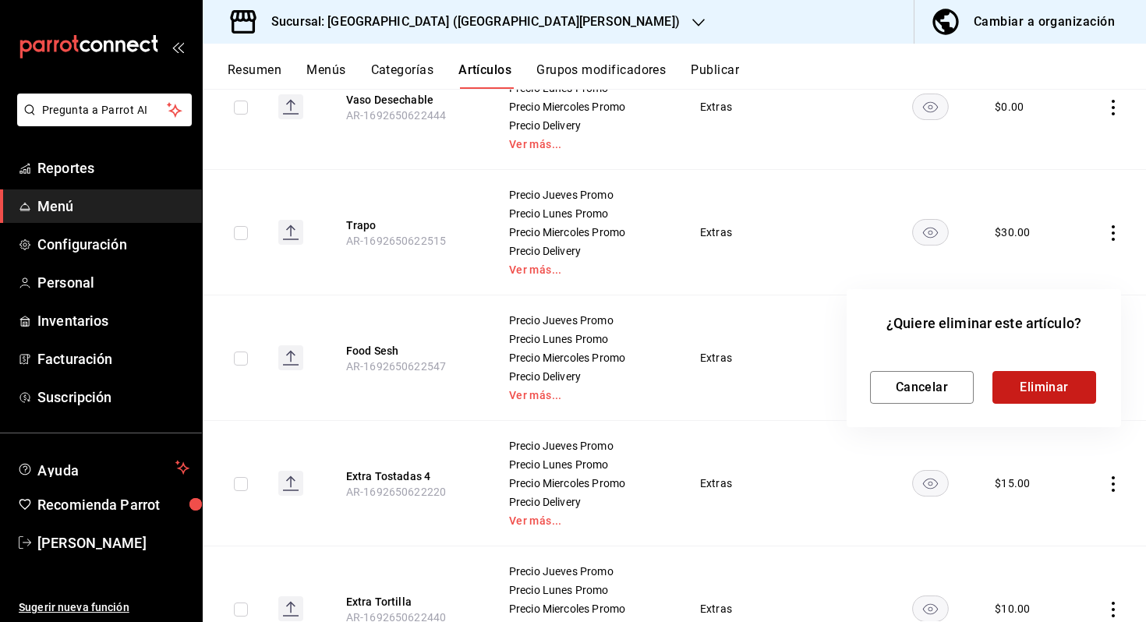
click at [1017, 394] on button "Eliminar" at bounding box center [1044, 387] width 104 height 33
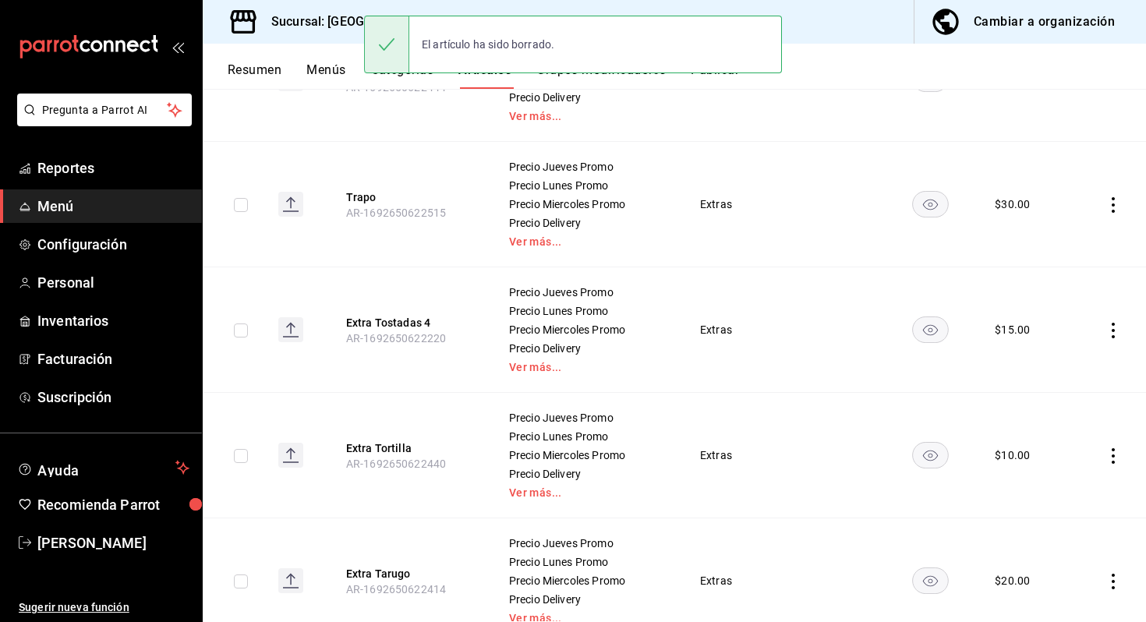
scroll to position [715, 0]
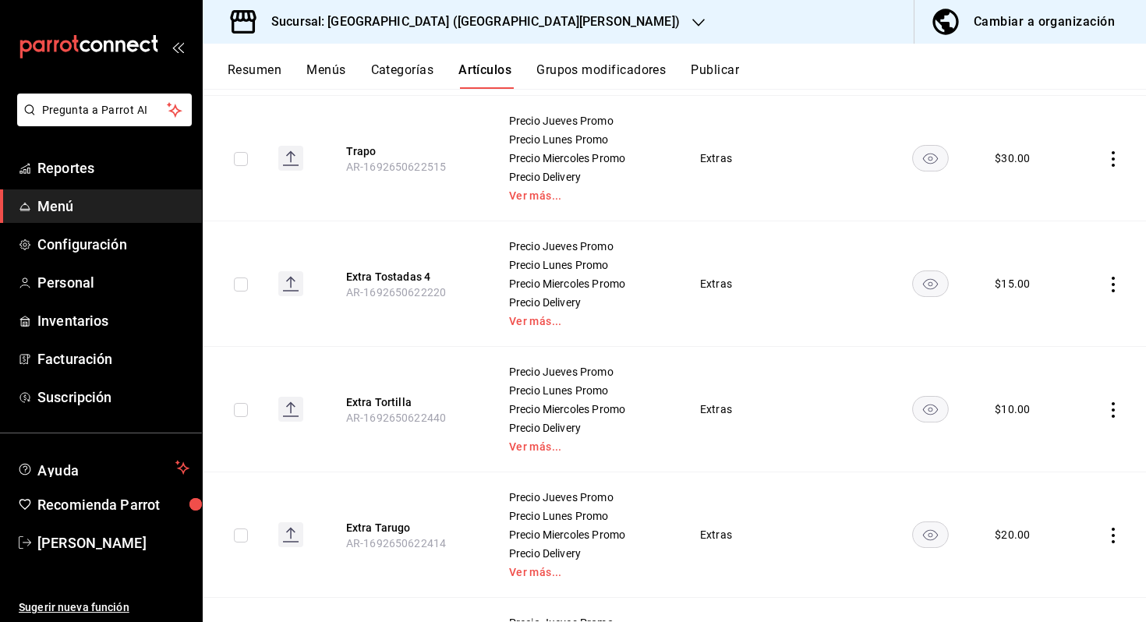
click at [1117, 408] on icon "actions" at bounding box center [1113, 410] width 16 height 16
click at [954, 444] on div at bounding box center [573, 311] width 1146 height 622
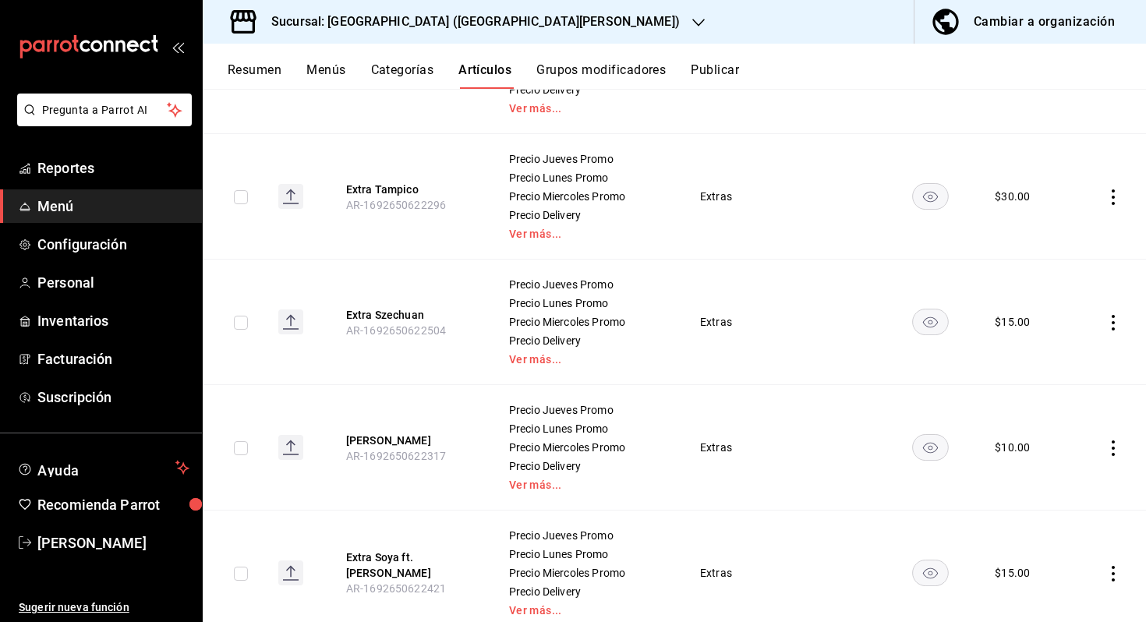
scroll to position [1202, 0]
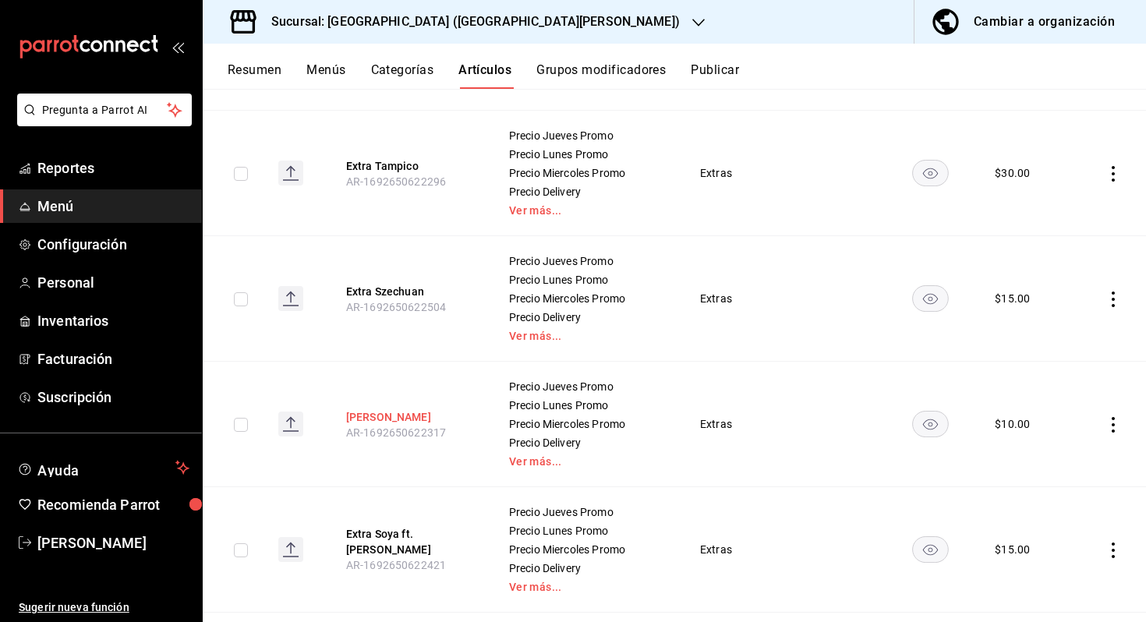
click at [393, 417] on button "[PERSON_NAME]" at bounding box center [408, 417] width 125 height 16
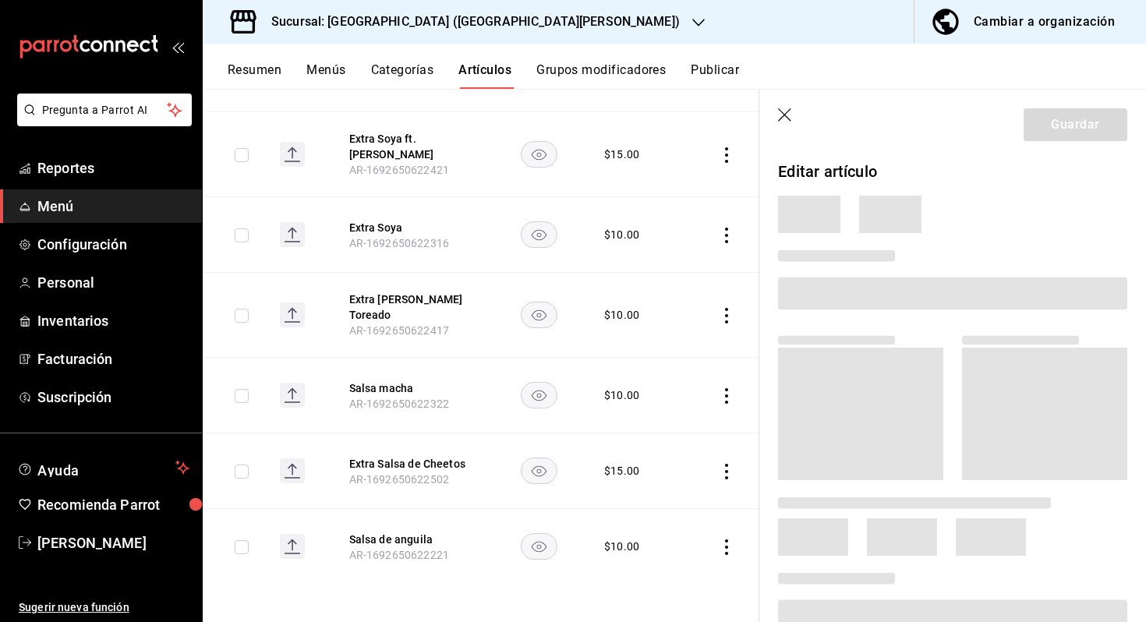
scroll to position [853, 0]
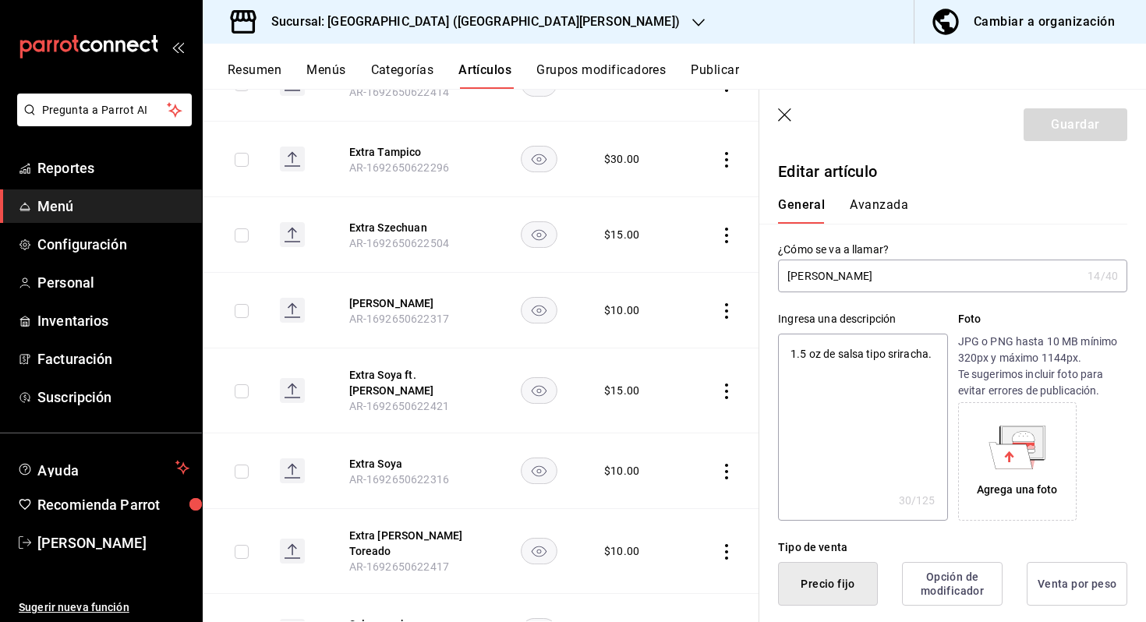
click at [822, 277] on input "[PERSON_NAME]" at bounding box center [929, 275] width 303 height 31
type input "[PERSON_NAME]"
type textarea "x"
type input "[PERSON_NAME]"
type textarea "x"
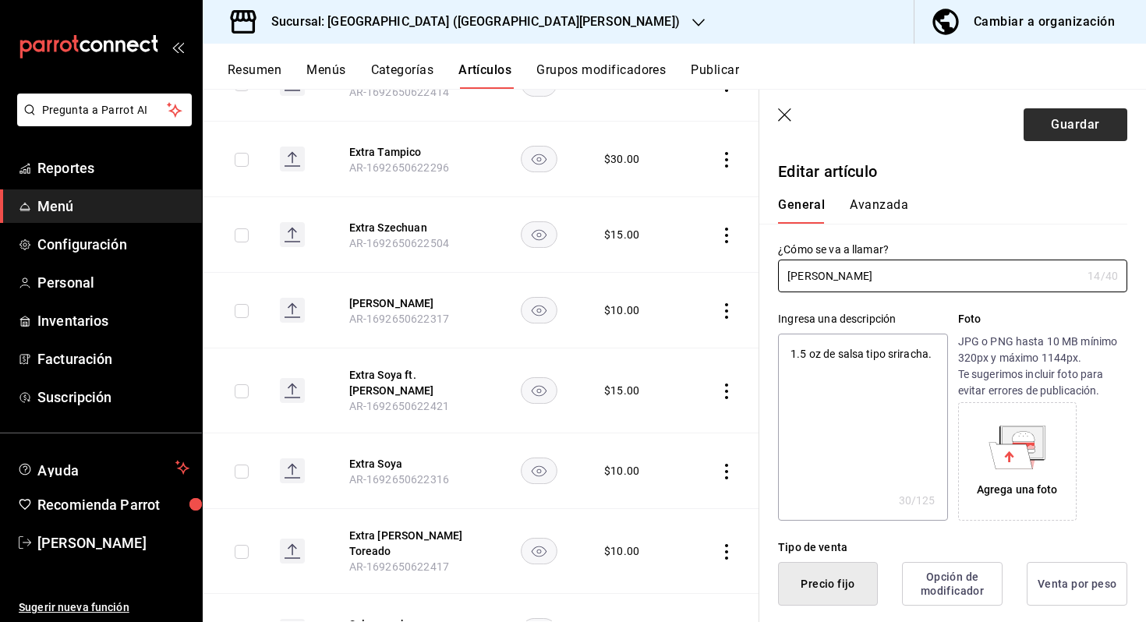
type input "[PERSON_NAME]"
click at [1091, 132] on button "Guardar" at bounding box center [1075, 124] width 104 height 33
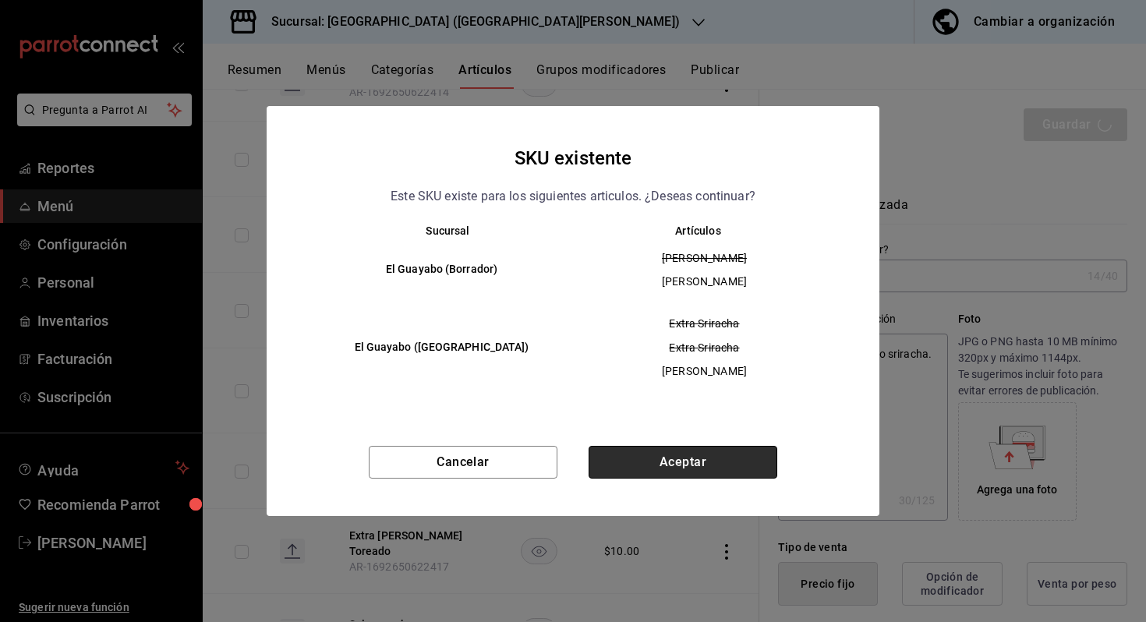
click at [703, 450] on button "Aceptar" at bounding box center [682, 462] width 189 height 33
type textarea "x"
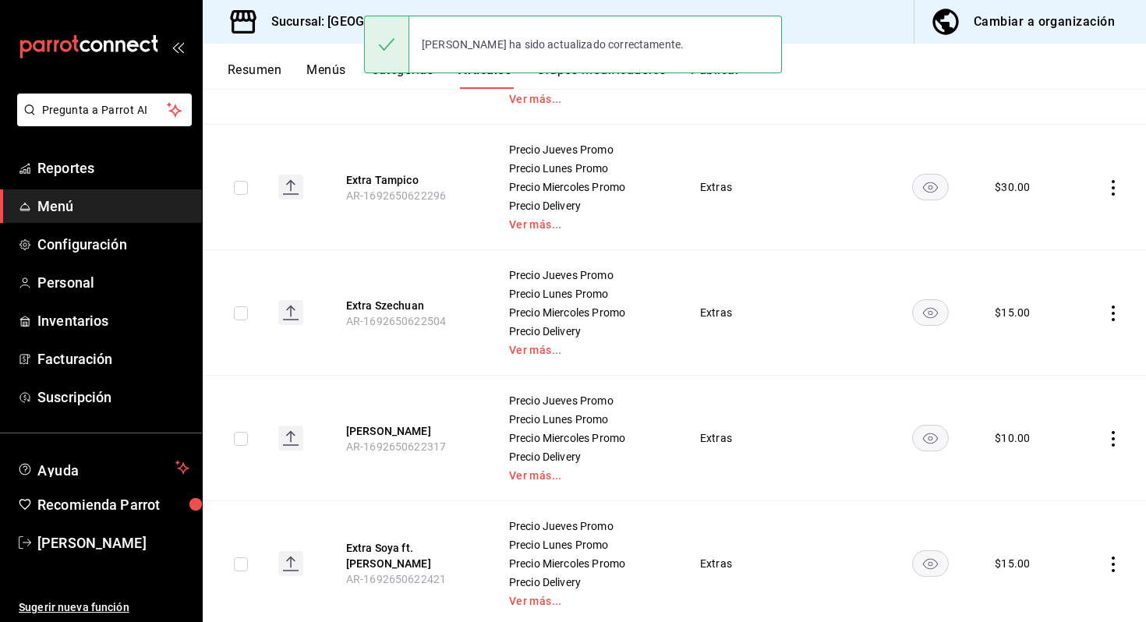
scroll to position [1504, 0]
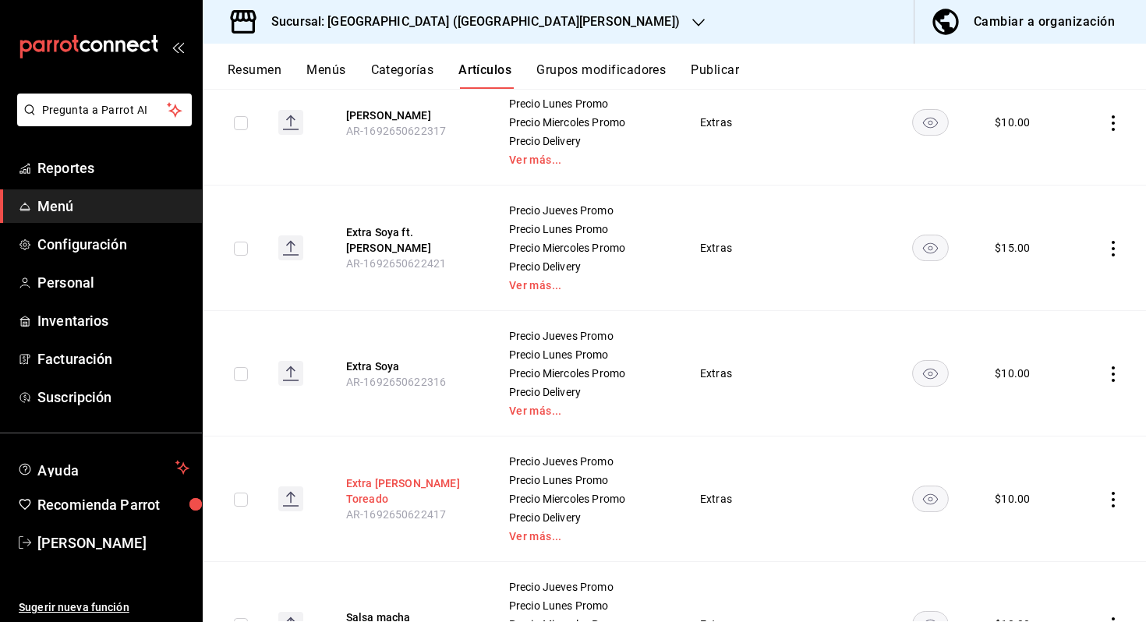
click at [393, 484] on button "Extra [PERSON_NAME] Toreado" at bounding box center [408, 490] width 125 height 31
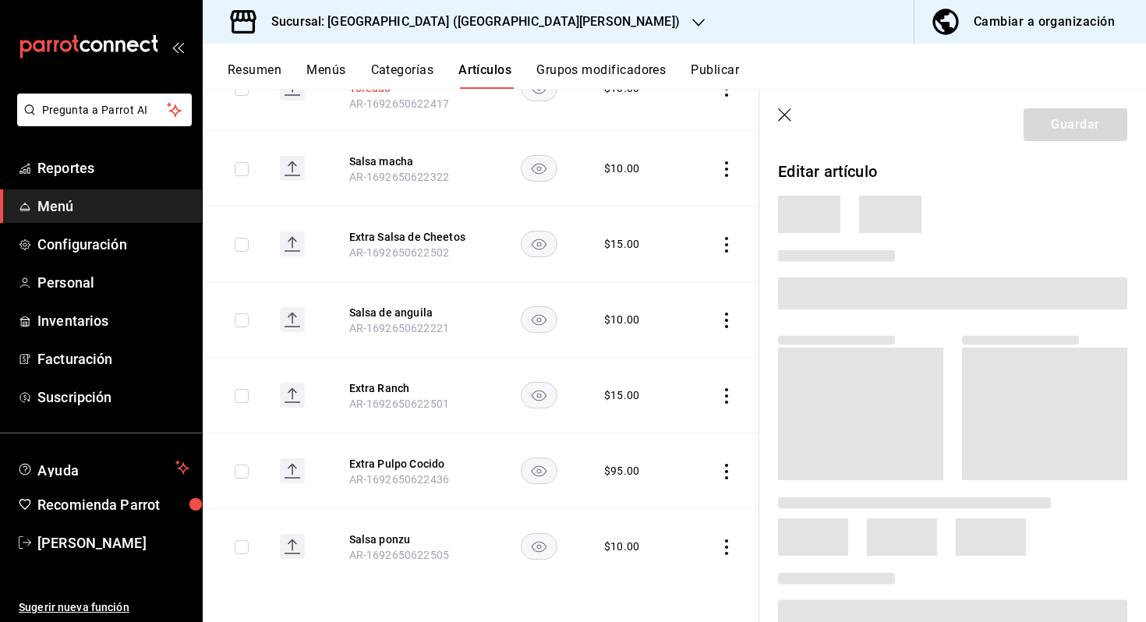
scroll to position [980, 0]
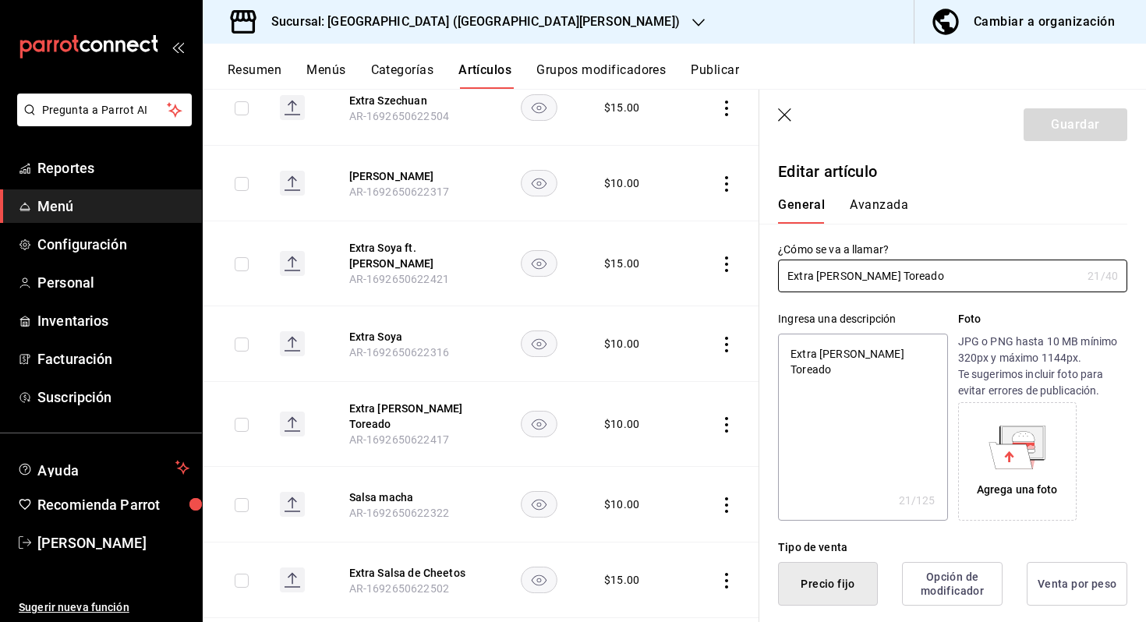
type input "C"
type textarea "x"
type input "CH"
type textarea "x"
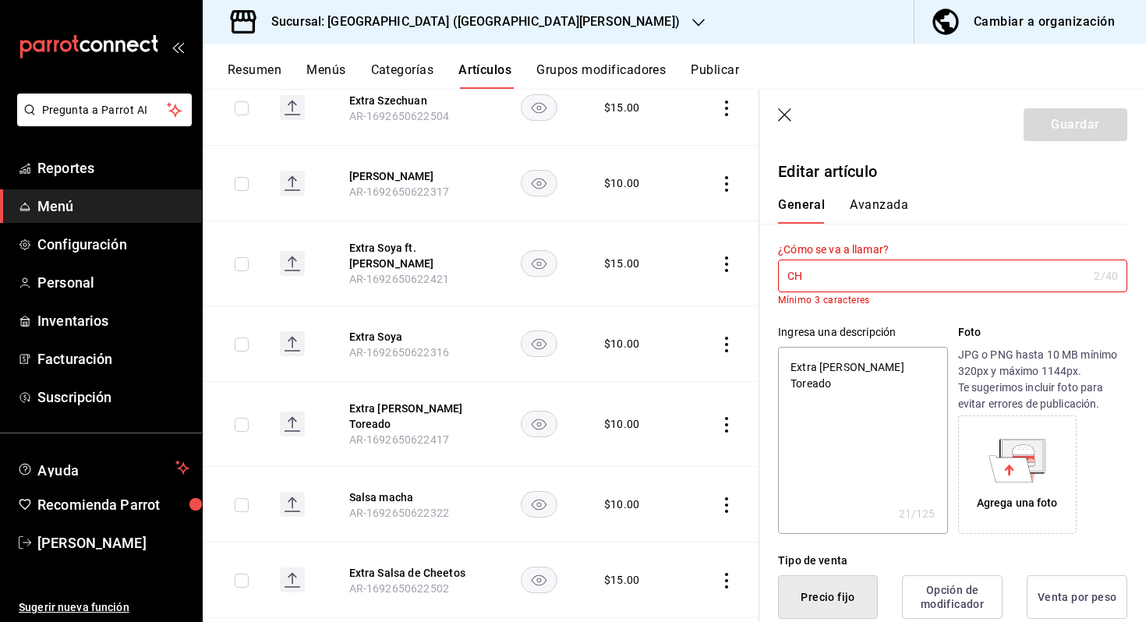
type input "CHi"
type textarea "x"
type input "CHil"
type textarea "x"
type input "CHile"
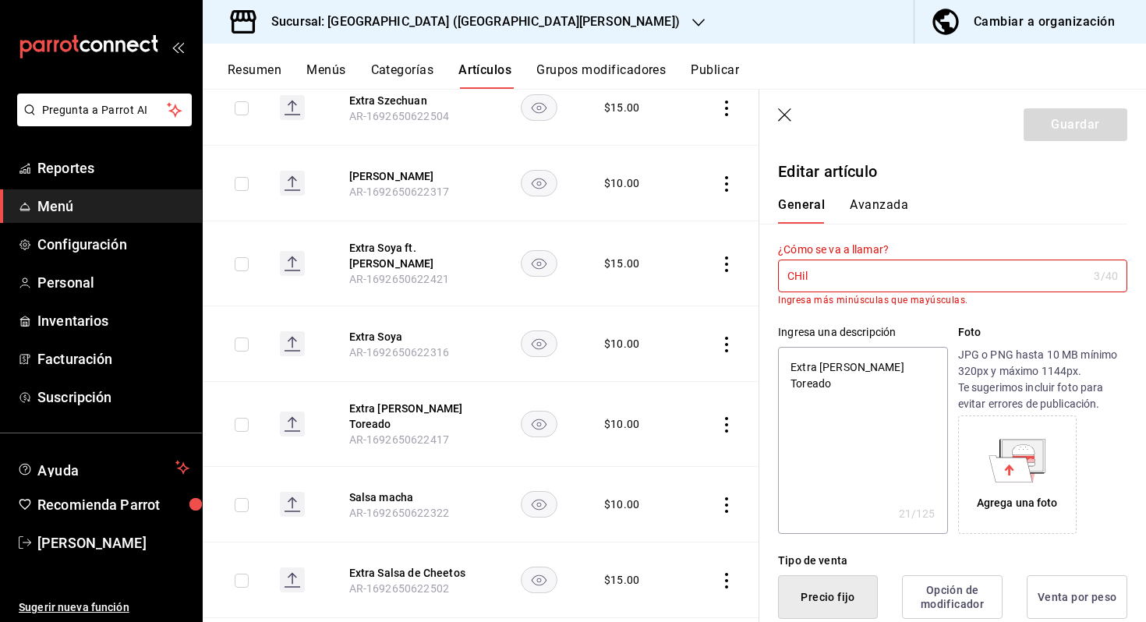
type textarea "x"
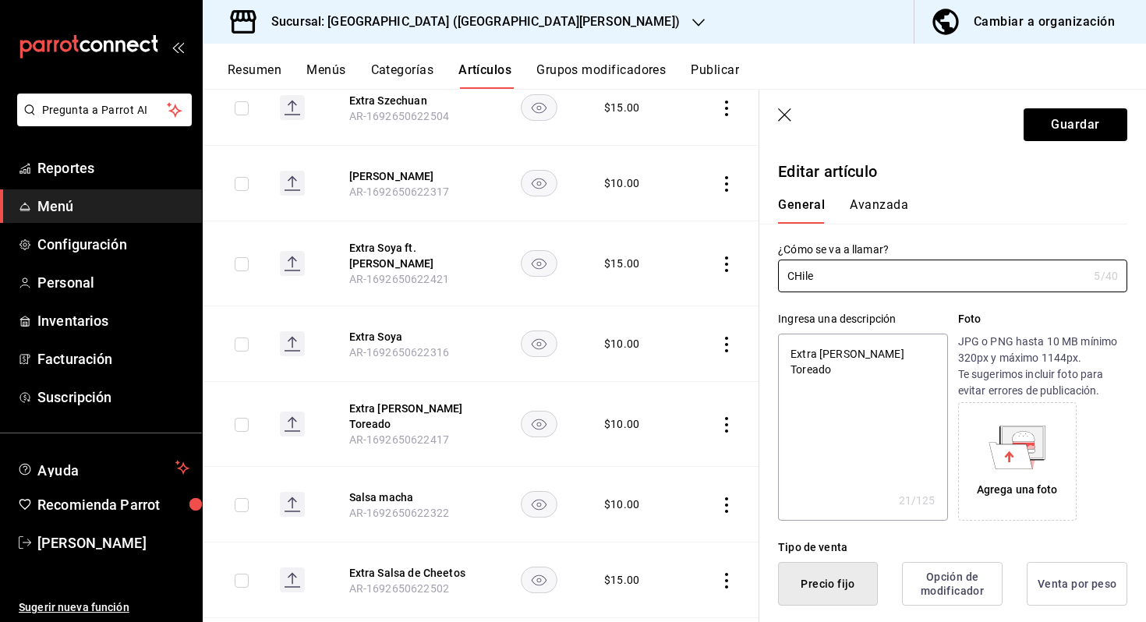
type input "CHil"
type textarea "x"
type input "CHi"
type textarea "x"
type input "CH"
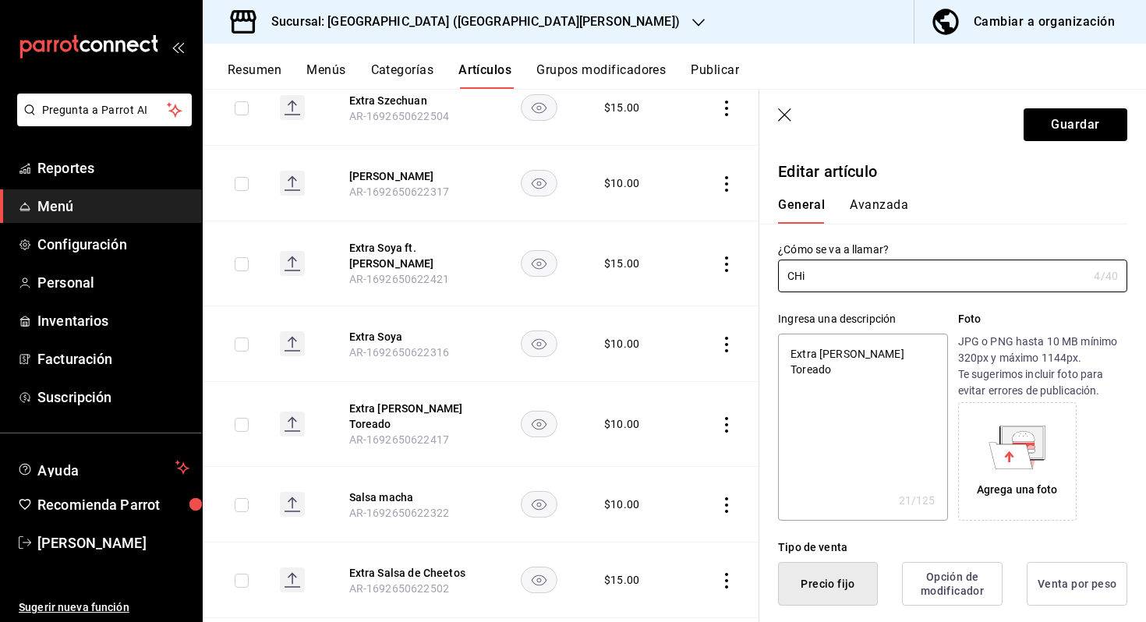
type textarea "x"
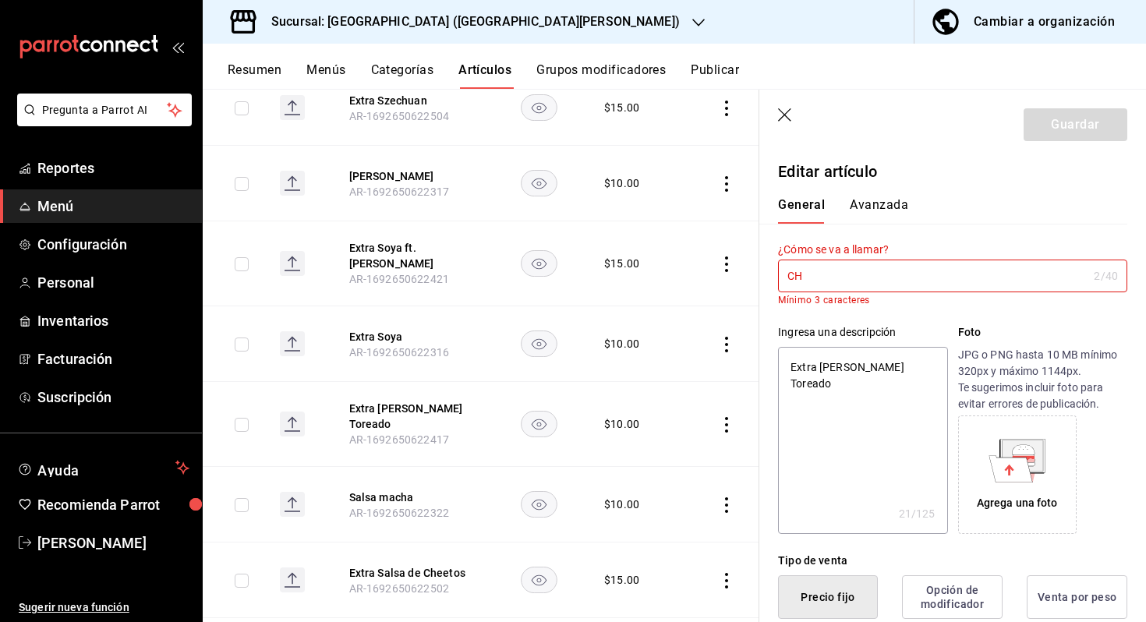
type input "C"
type textarea "x"
type input "Ch"
type textarea "x"
type input "Chi"
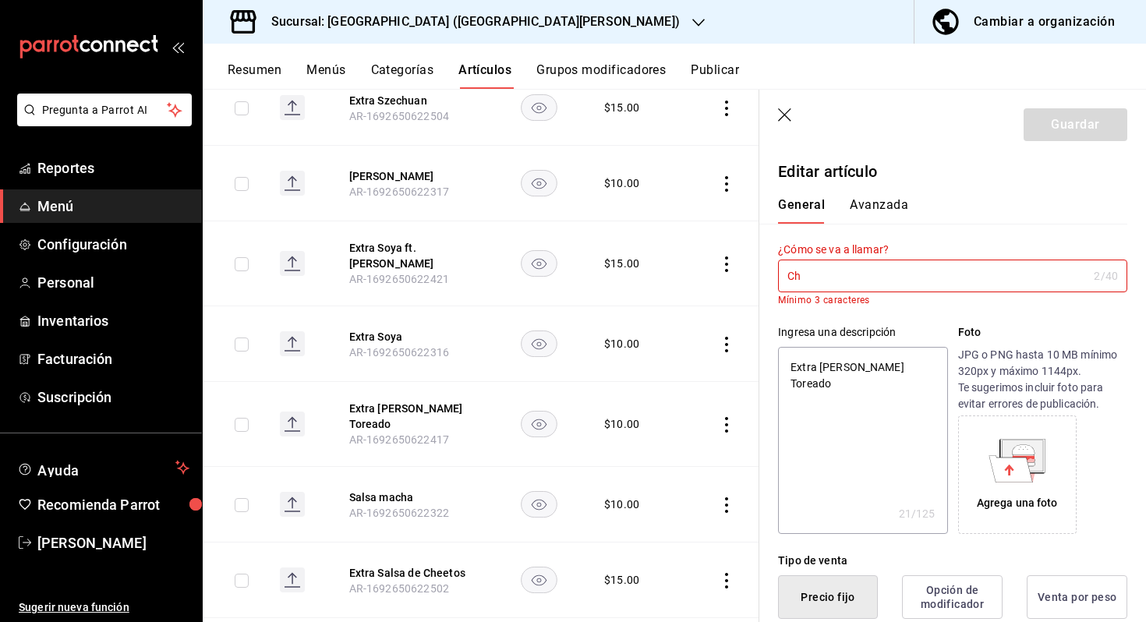
type textarea "x"
type input "Chil"
type textarea "x"
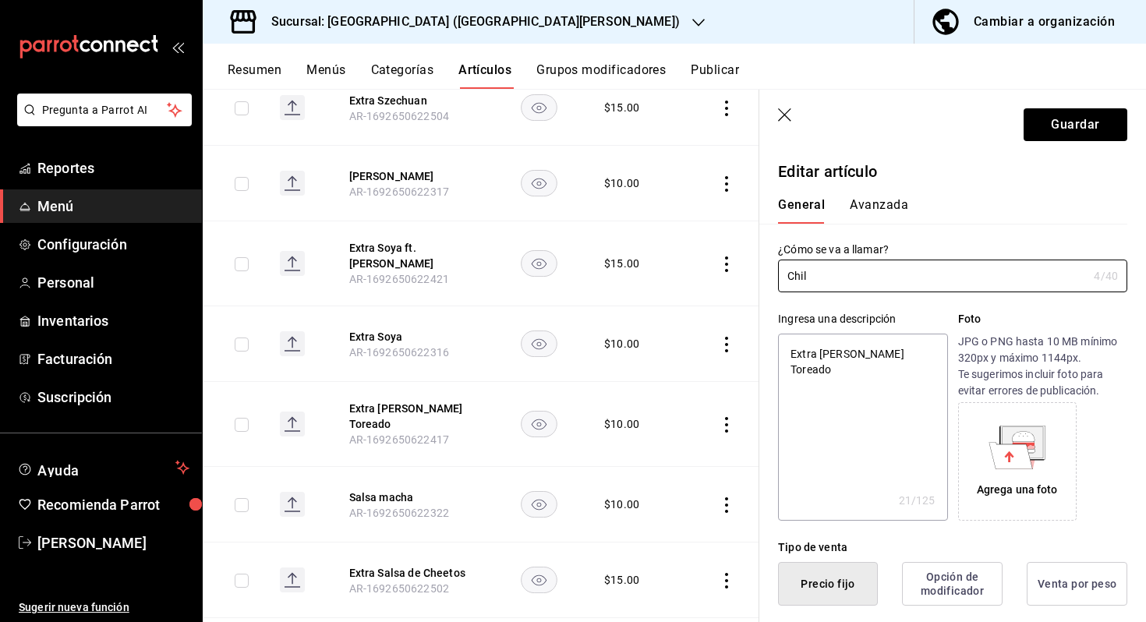
type input "[GEOGRAPHIC_DATA]"
type textarea "x"
type input "[GEOGRAPHIC_DATA]"
type textarea "x"
type input "Chile T"
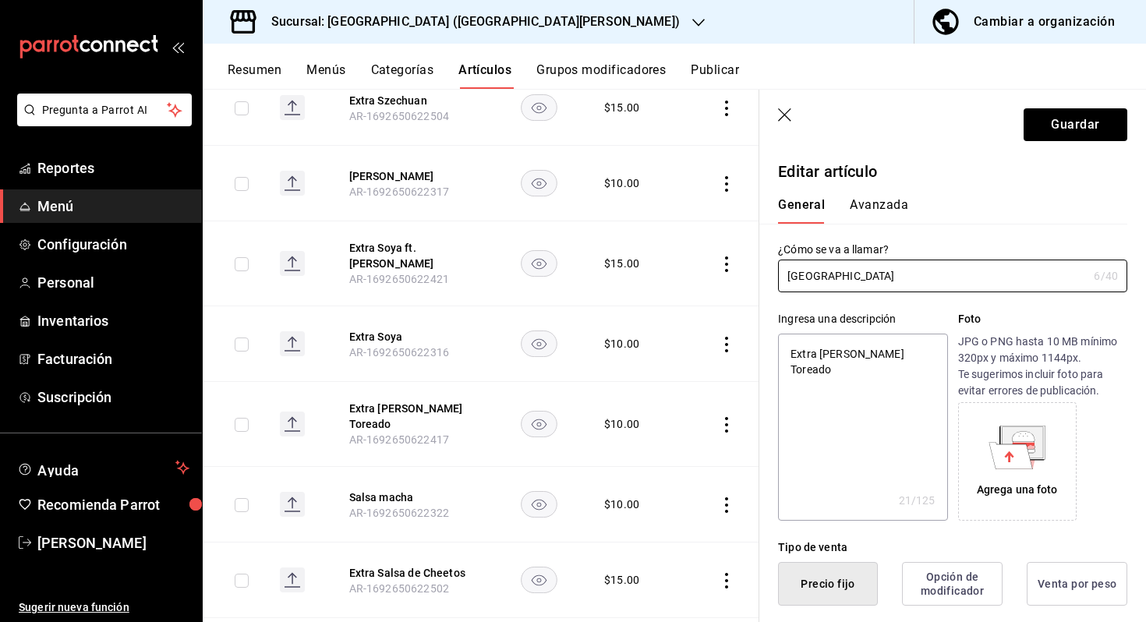
type textarea "x"
type input "[GEOGRAPHIC_DATA] To"
type textarea "x"
type input "Chile Tor"
type textarea "x"
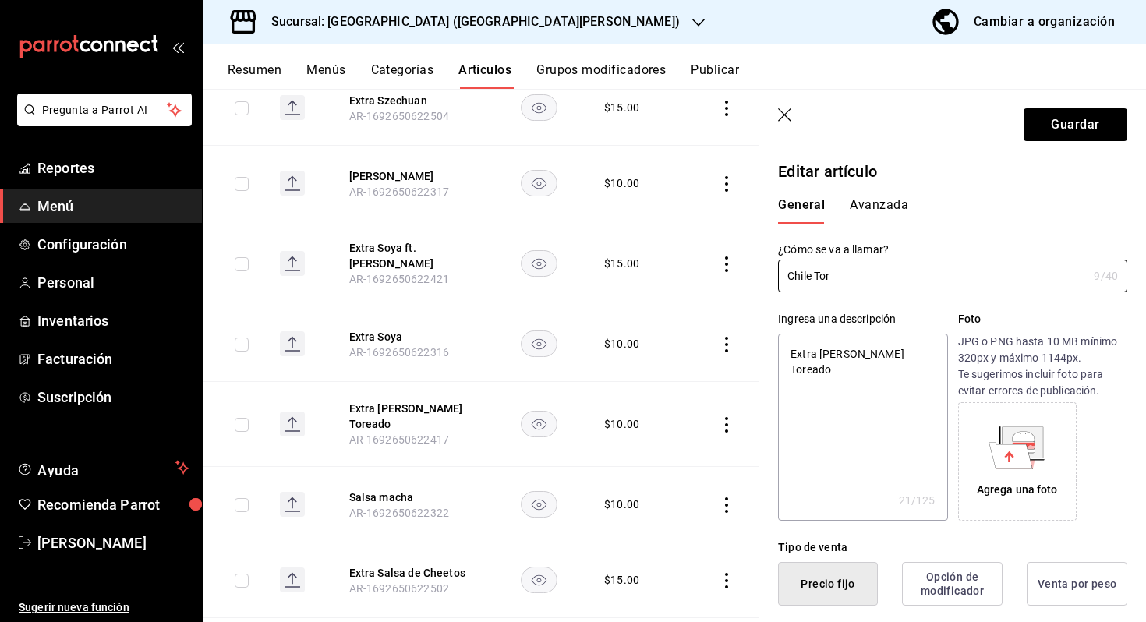
type input "Chile Tore"
type textarea "x"
type input "Chile Torea"
type textarea "x"
type input "Chile Toreado"
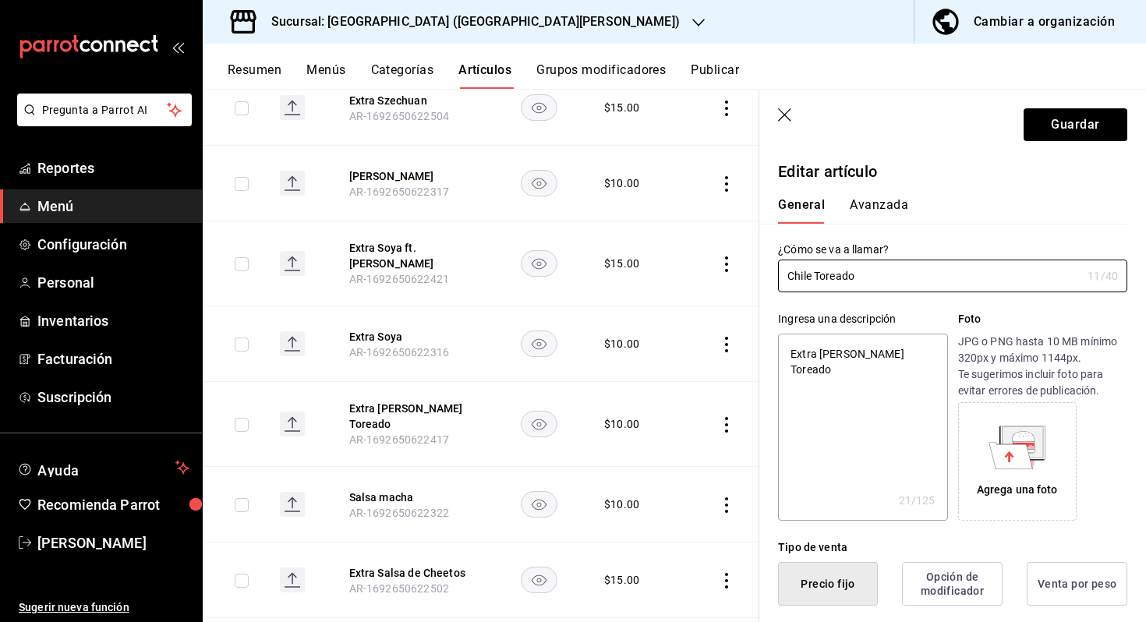
type textarea "x"
type input "Chile Toreado"
click at [1061, 126] on button "Guardar" at bounding box center [1075, 124] width 104 height 33
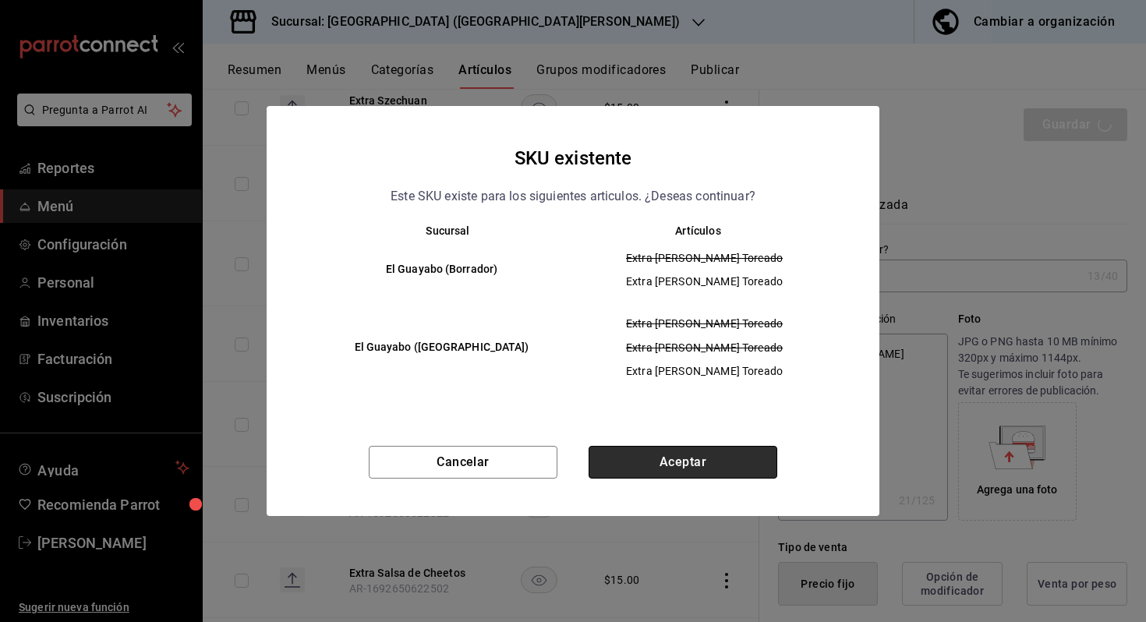
click at [736, 447] on button "Aceptar" at bounding box center [682, 462] width 189 height 33
type textarea "x"
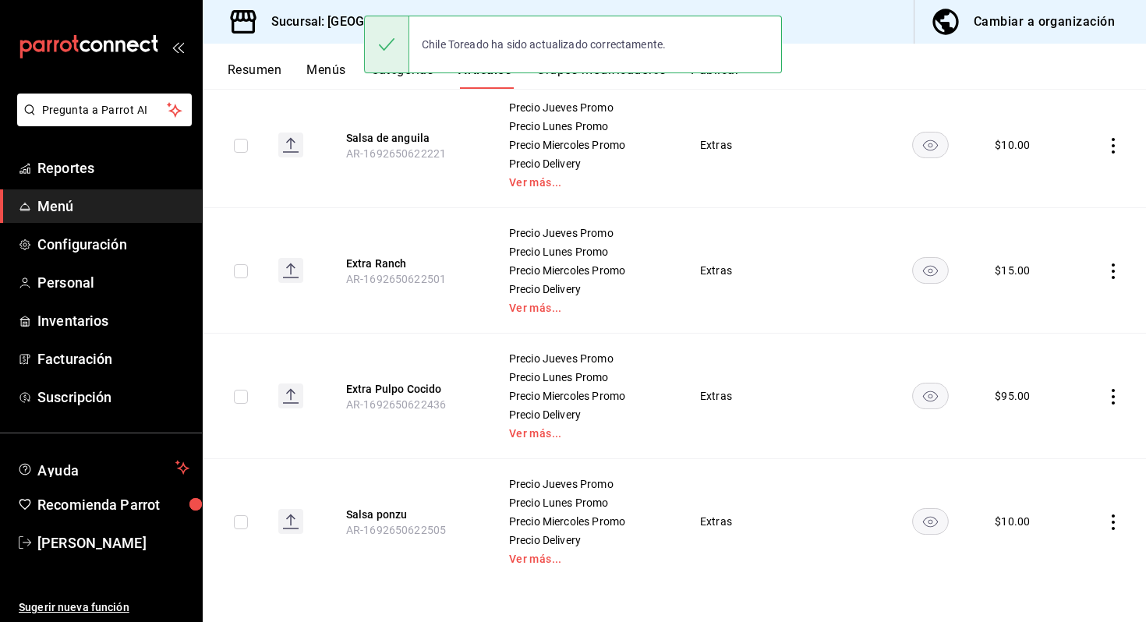
scroll to position [2358, 0]
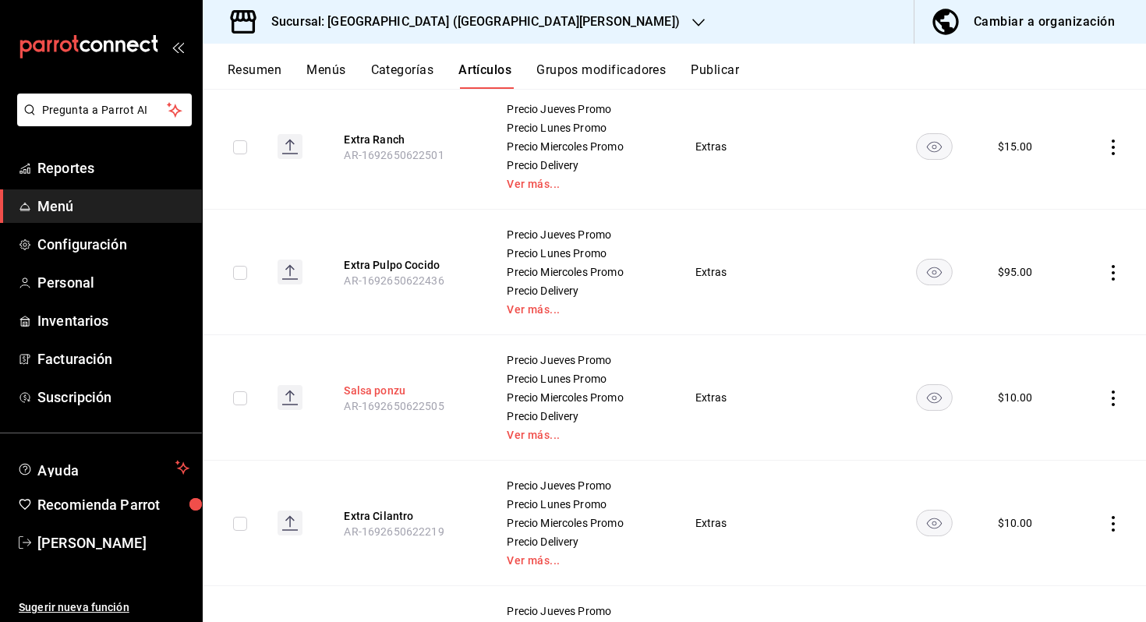
click at [385, 385] on button "Salsa ponzu" at bounding box center [406, 391] width 125 height 16
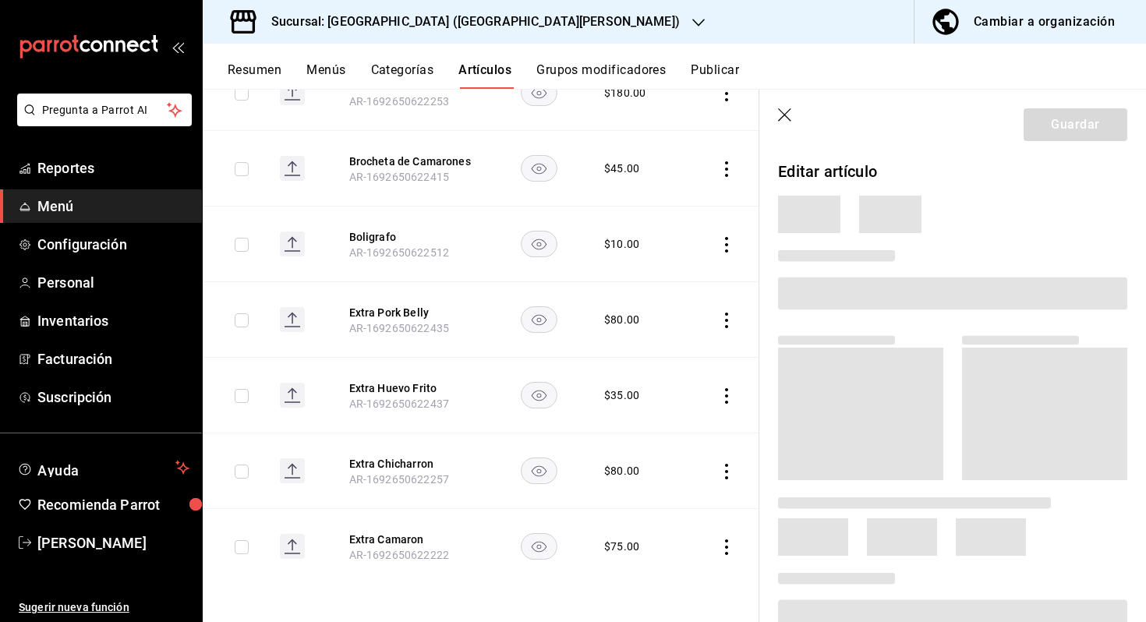
scroll to position [1485, 0]
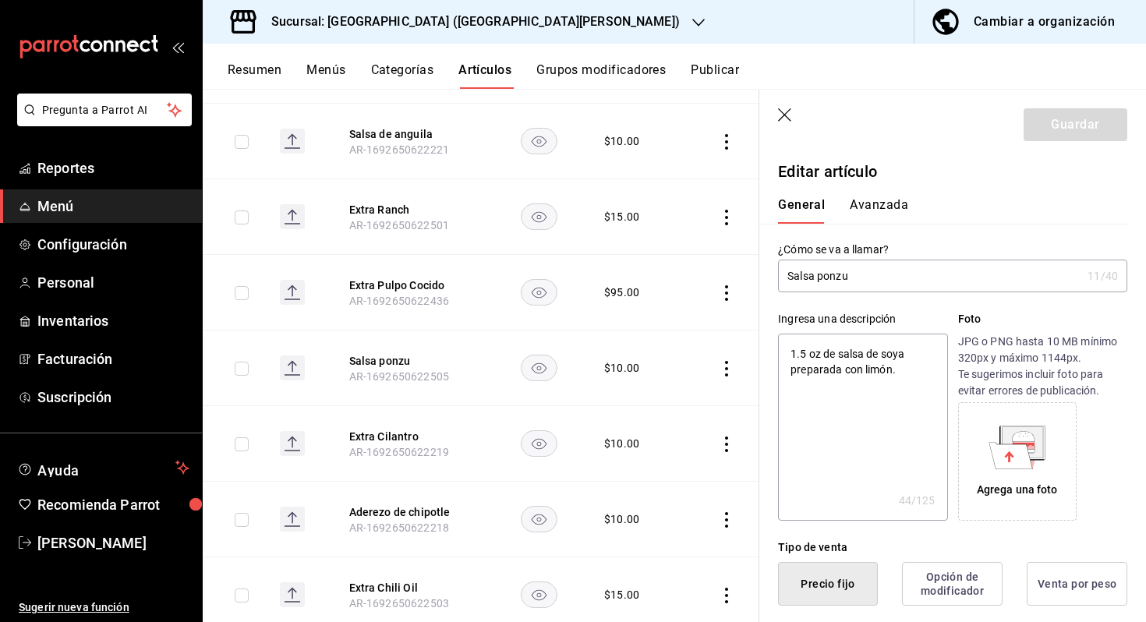
type input "P"
type textarea "x"
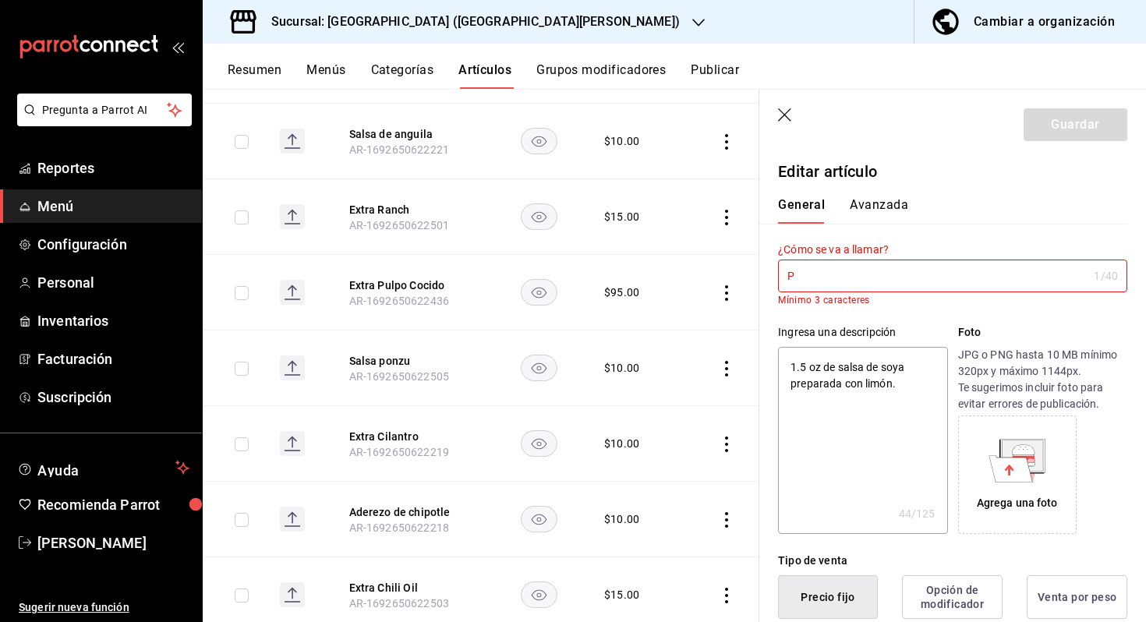
type input "Po"
type textarea "x"
type input "Pon"
type textarea "x"
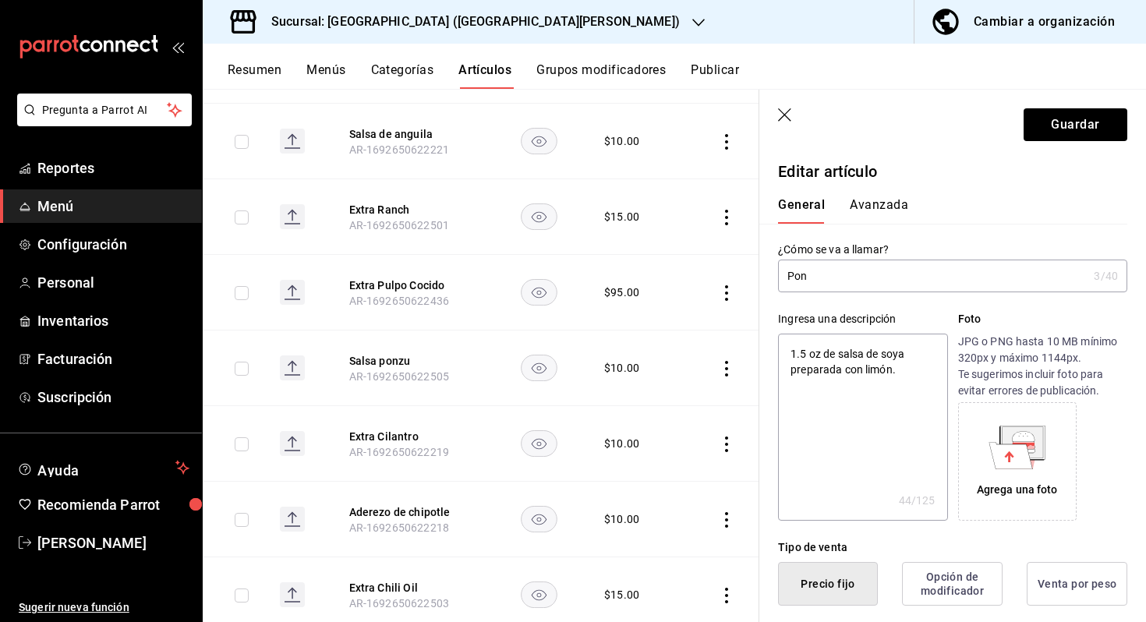
type input "[PERSON_NAME]"
type textarea "x"
type input "Ponzu"
type textarea "x"
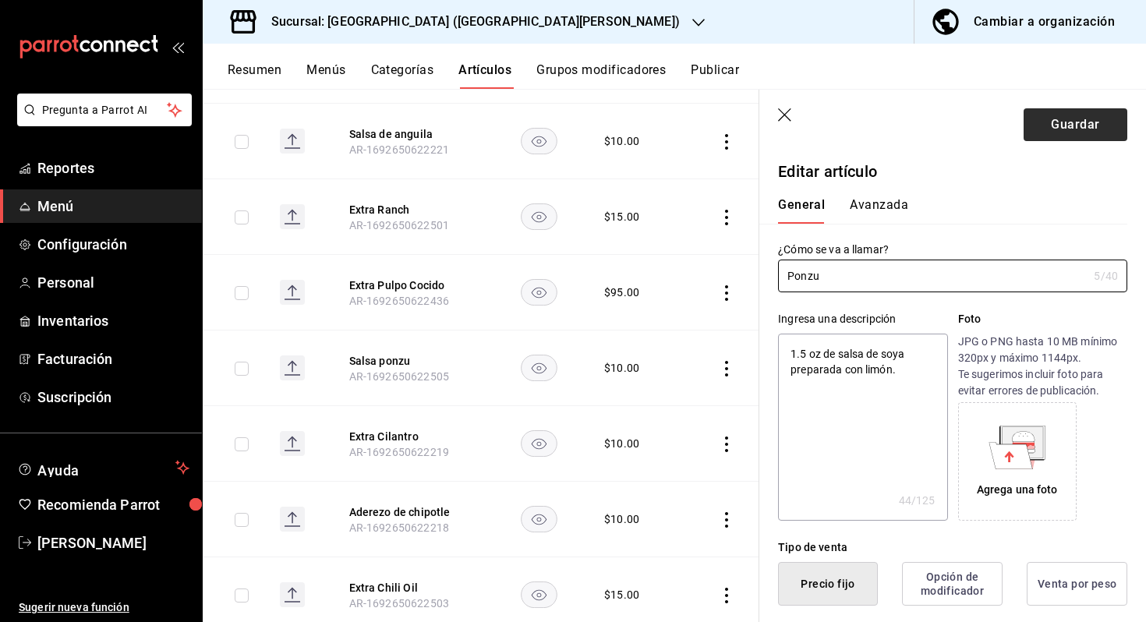
type input "Ponzu"
click at [1080, 131] on button "Guardar" at bounding box center [1075, 124] width 104 height 33
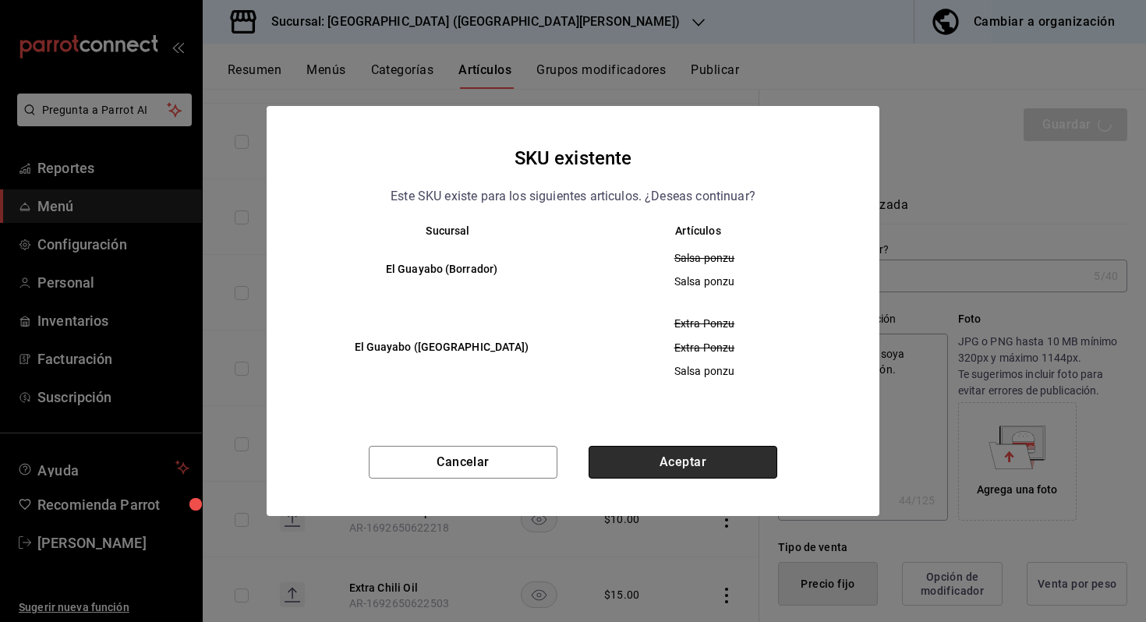
click at [692, 454] on button "Aceptar" at bounding box center [682, 462] width 189 height 33
type textarea "x"
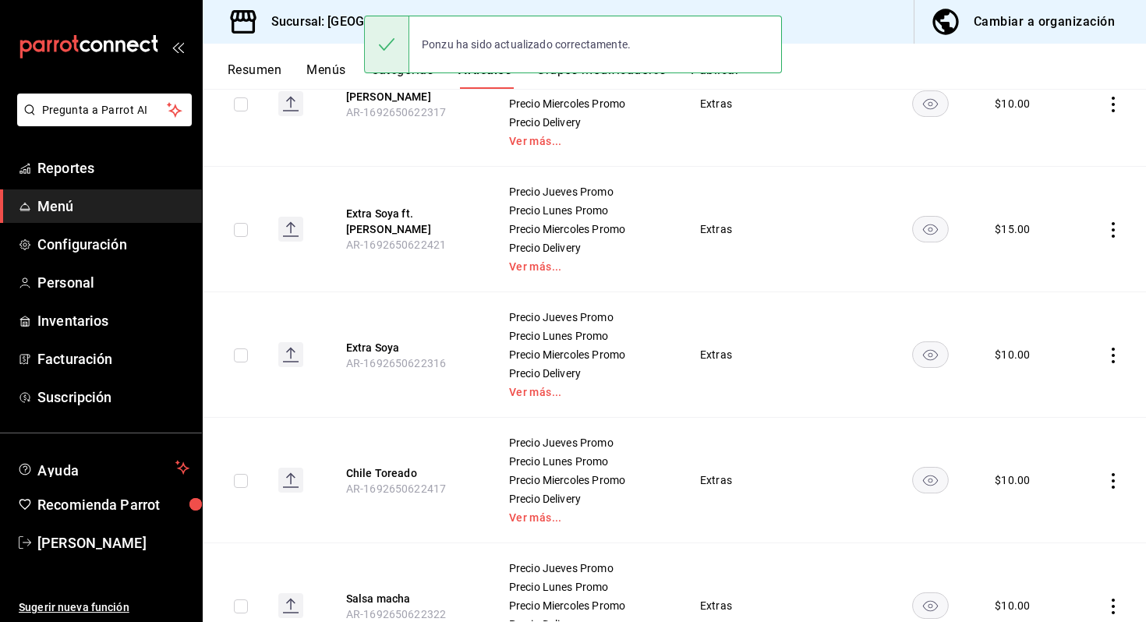
scroll to position [1711, 0]
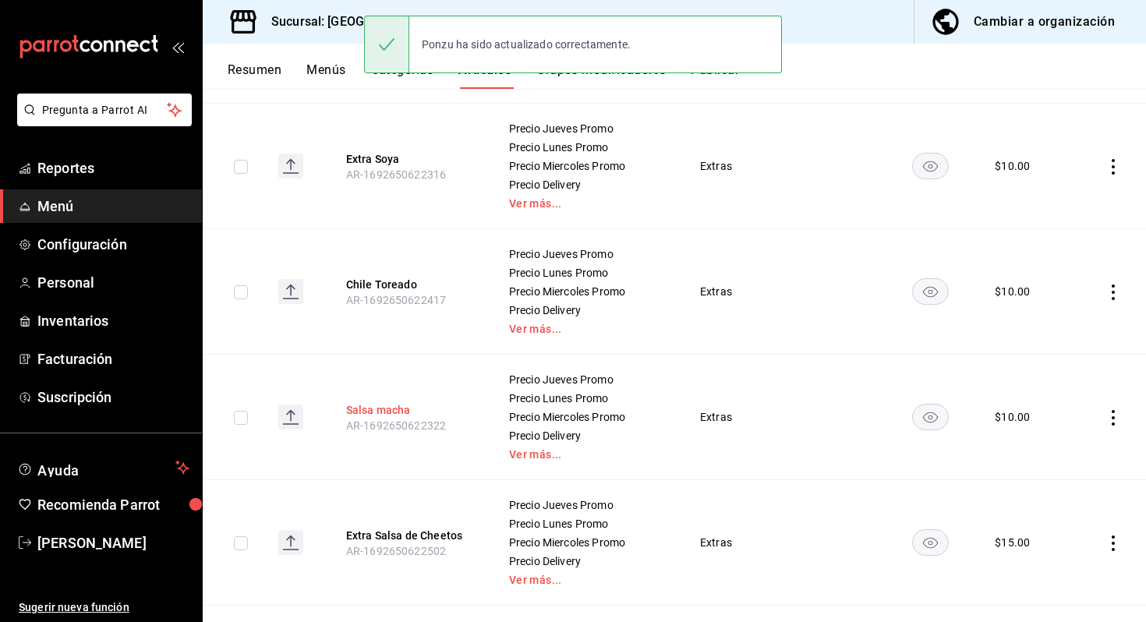
click at [395, 409] on button "Salsa macha" at bounding box center [408, 410] width 125 height 16
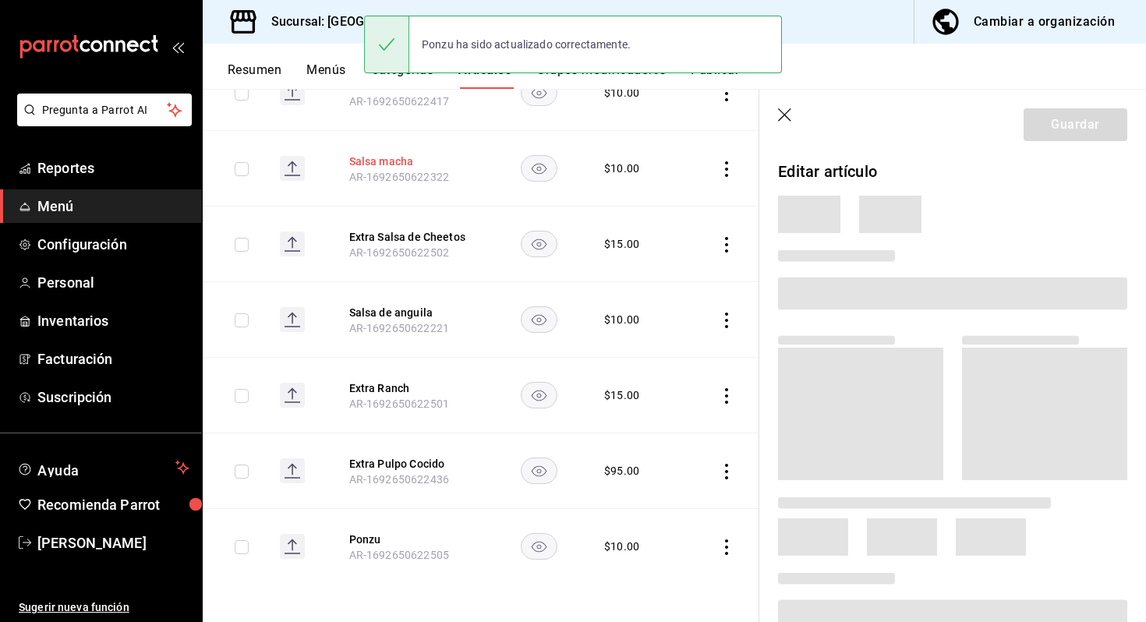
scroll to position [1163, 0]
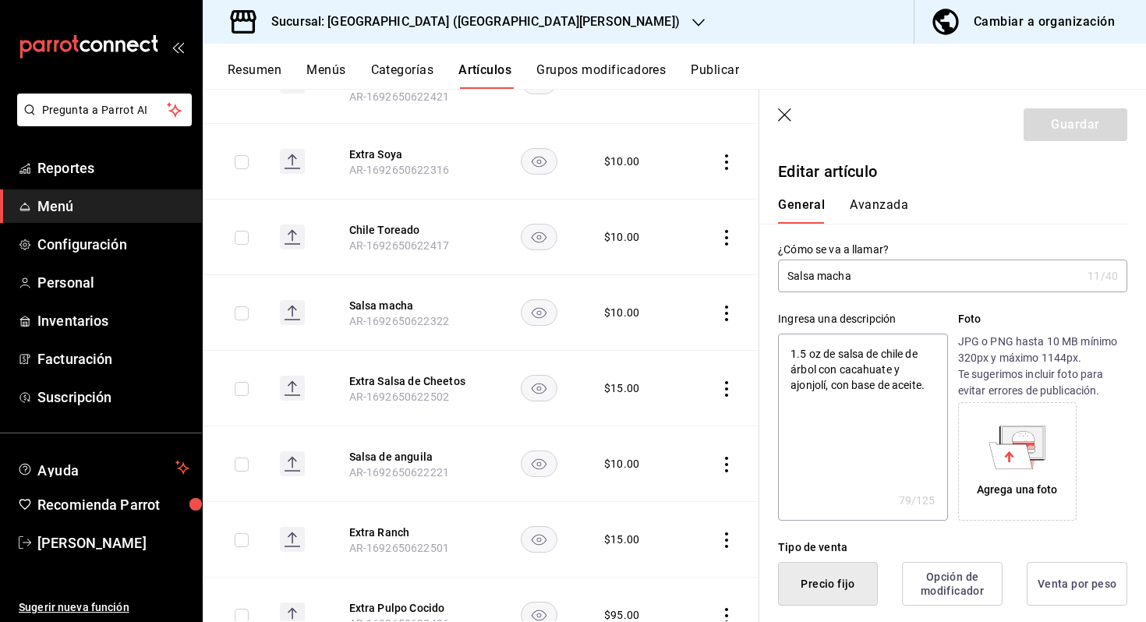
click at [824, 276] on input "Salsa macha" at bounding box center [929, 275] width 303 height 31
type input "Salsa acha"
type textarea "x"
type input "[PERSON_NAME]"
type textarea "x"
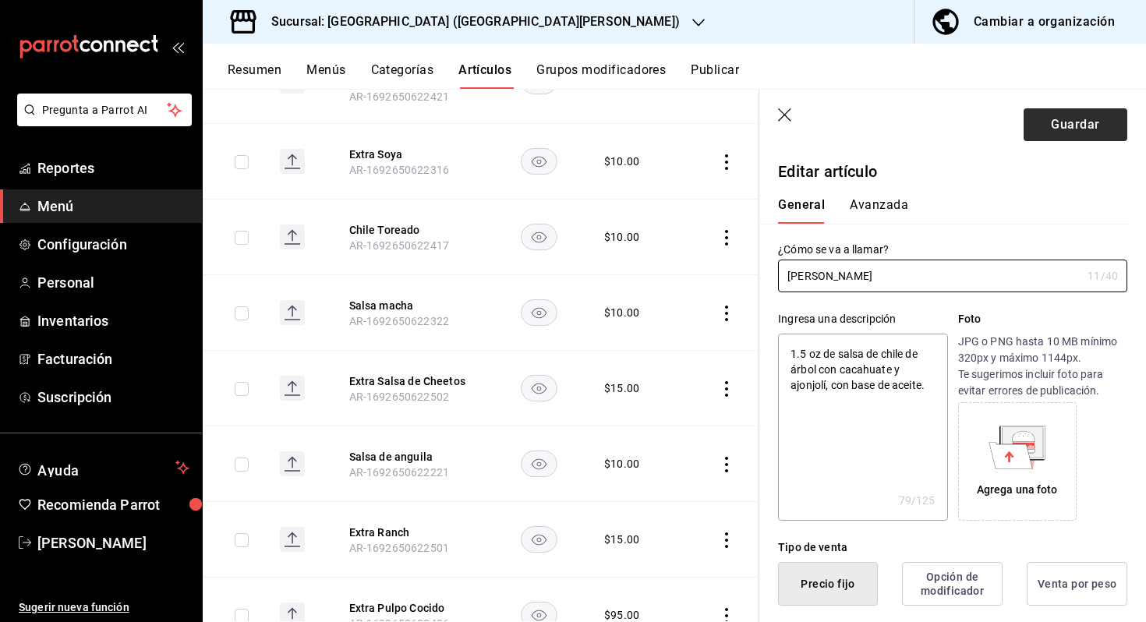
type input "[PERSON_NAME]"
click at [1117, 129] on button "Guardar" at bounding box center [1075, 124] width 104 height 33
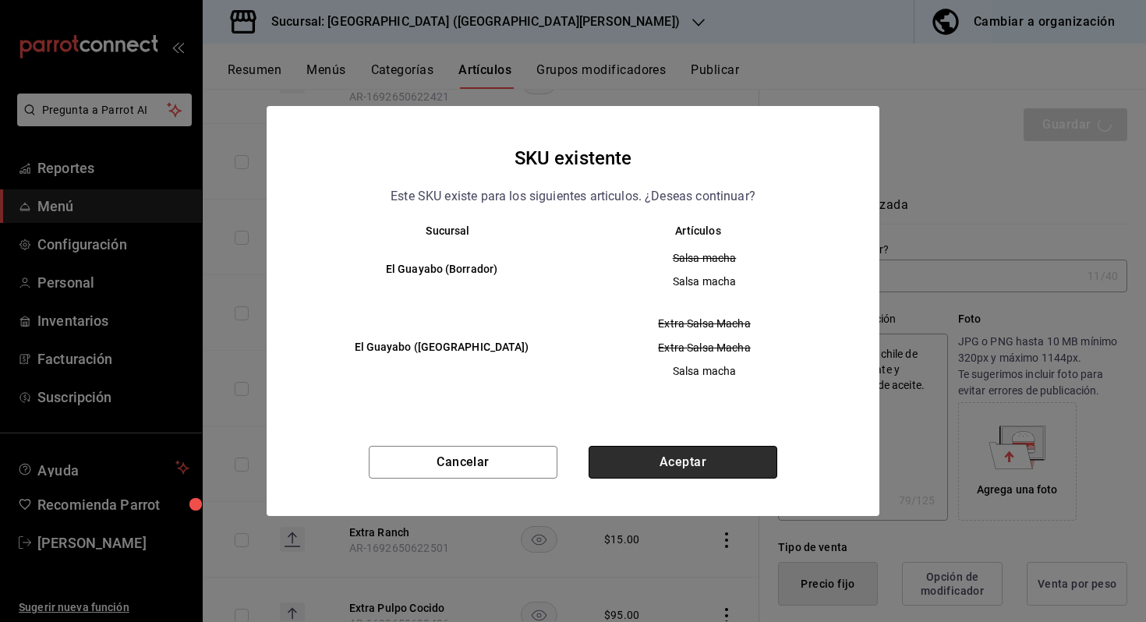
click at [761, 458] on button "Aceptar" at bounding box center [682, 462] width 189 height 33
type textarea "x"
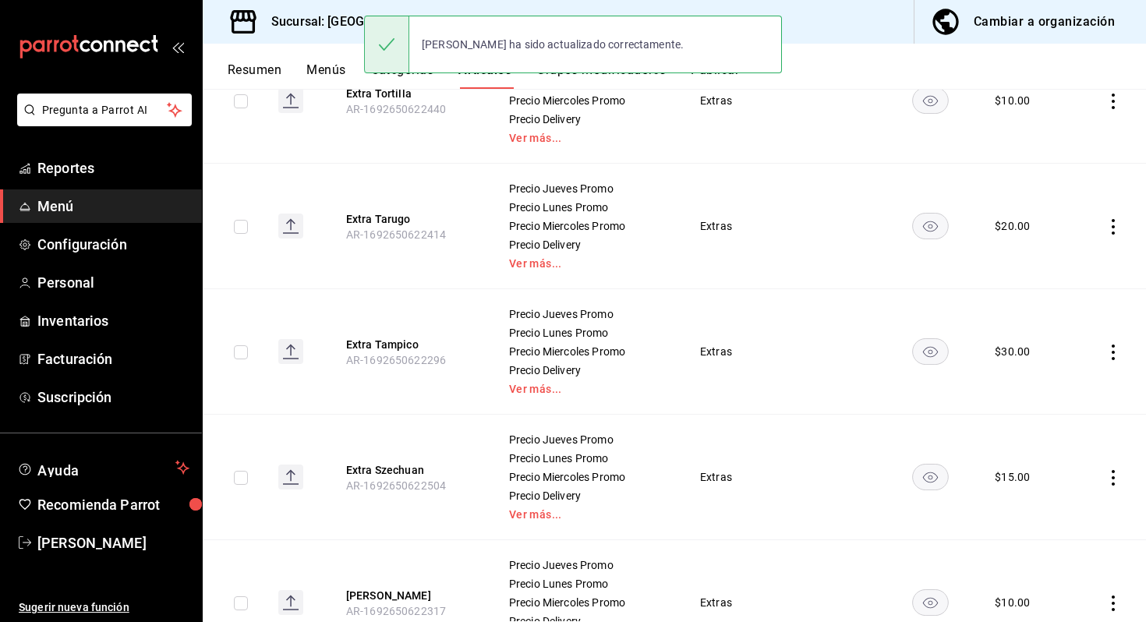
scroll to position [1170, 0]
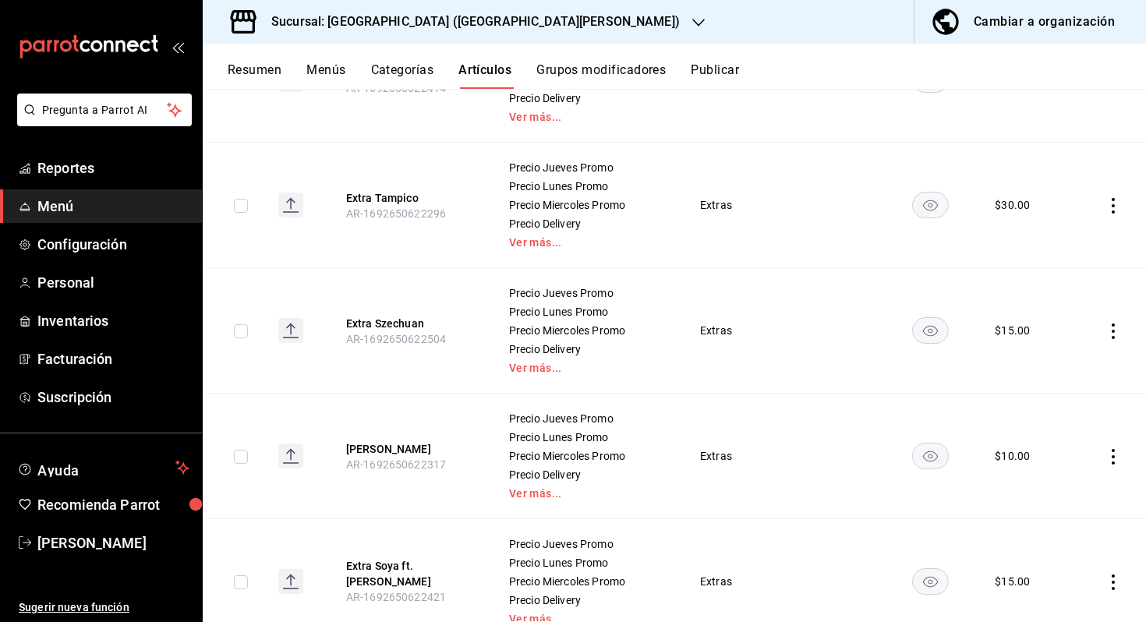
click at [1110, 328] on icon "actions" at bounding box center [1113, 331] width 16 height 16
click at [1046, 435] on span "Eliminar" at bounding box center [1066, 430] width 40 height 12
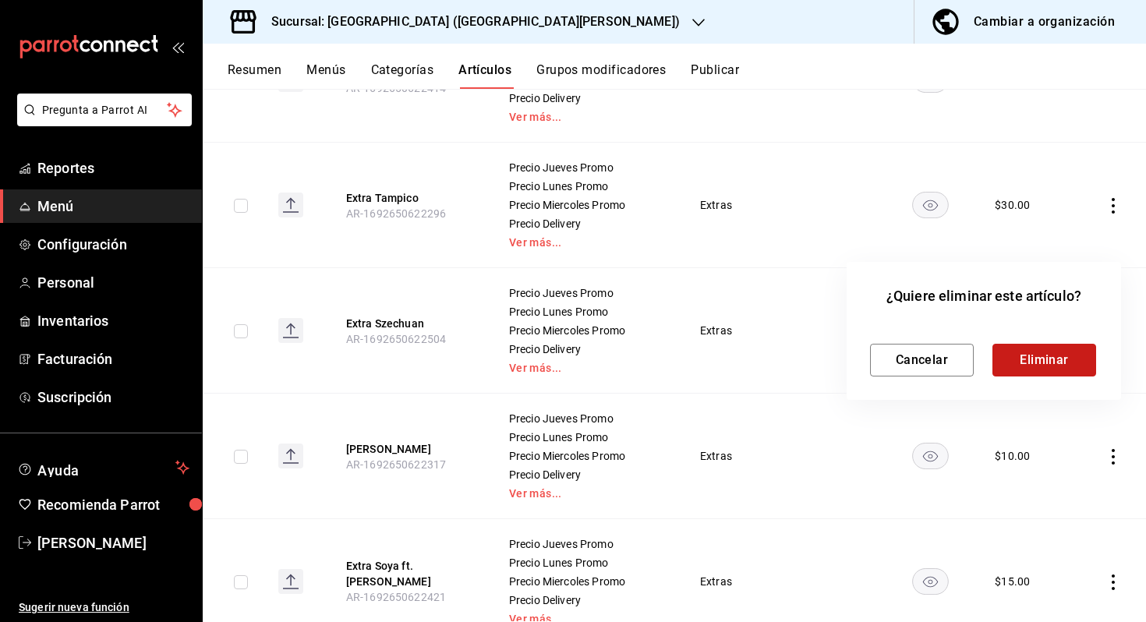
click at [1022, 369] on button "Eliminar" at bounding box center [1044, 360] width 104 height 33
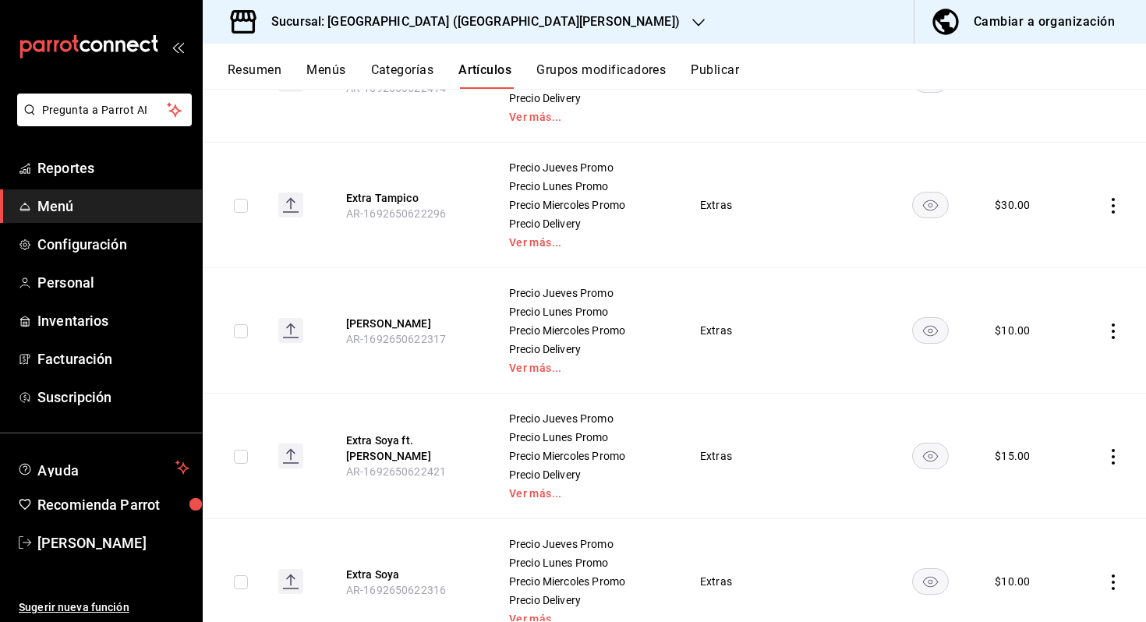
click at [1107, 452] on icon "actions" at bounding box center [1113, 457] width 16 height 16
click at [1039, 502] on li "Editar" at bounding box center [1052, 492] width 94 height 32
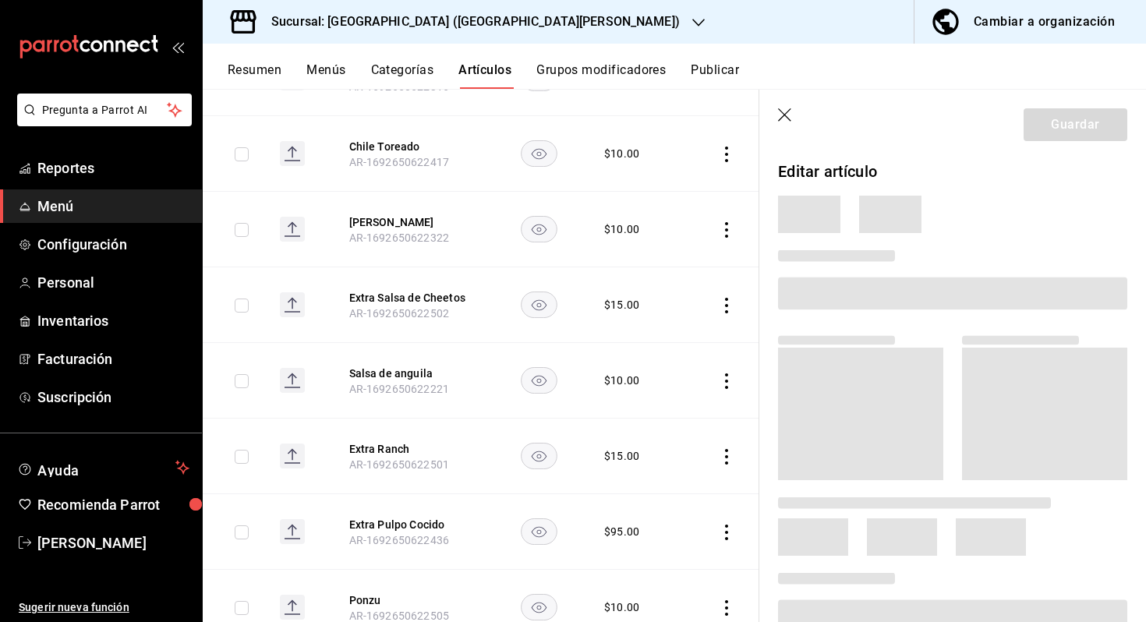
scroll to position [821, 0]
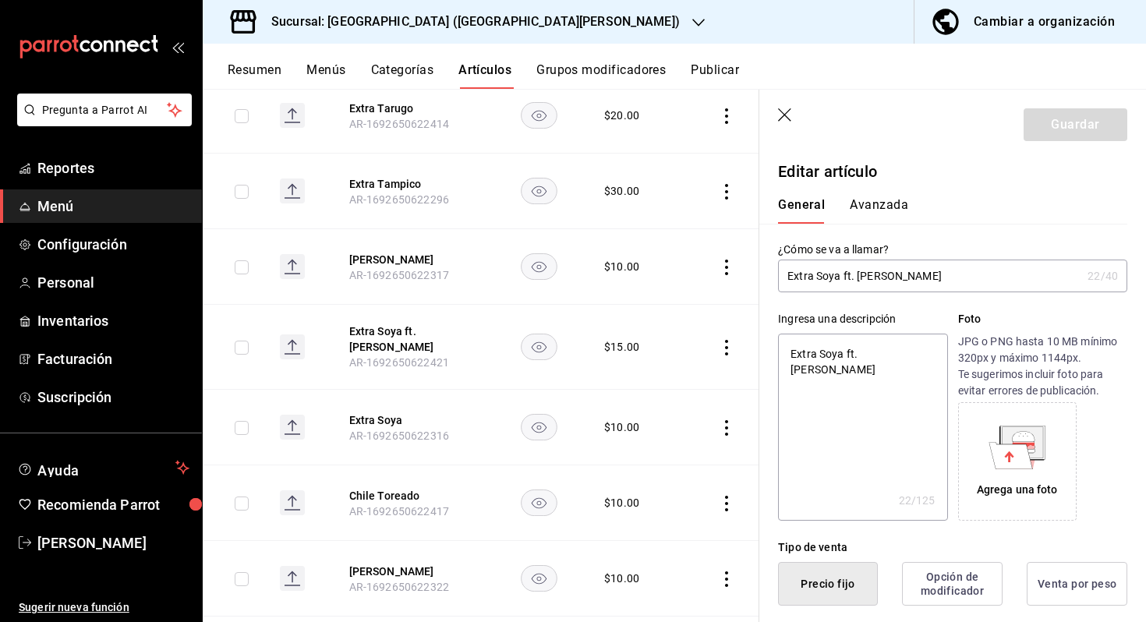
click at [856, 275] on input "Extra Soya ft. [PERSON_NAME]" at bounding box center [929, 275] width 303 height 31
type input "Extra Soya ft.[PERSON_NAME]"
type textarea "x"
type input "Extra Soya ftSerrano"
type textarea "x"
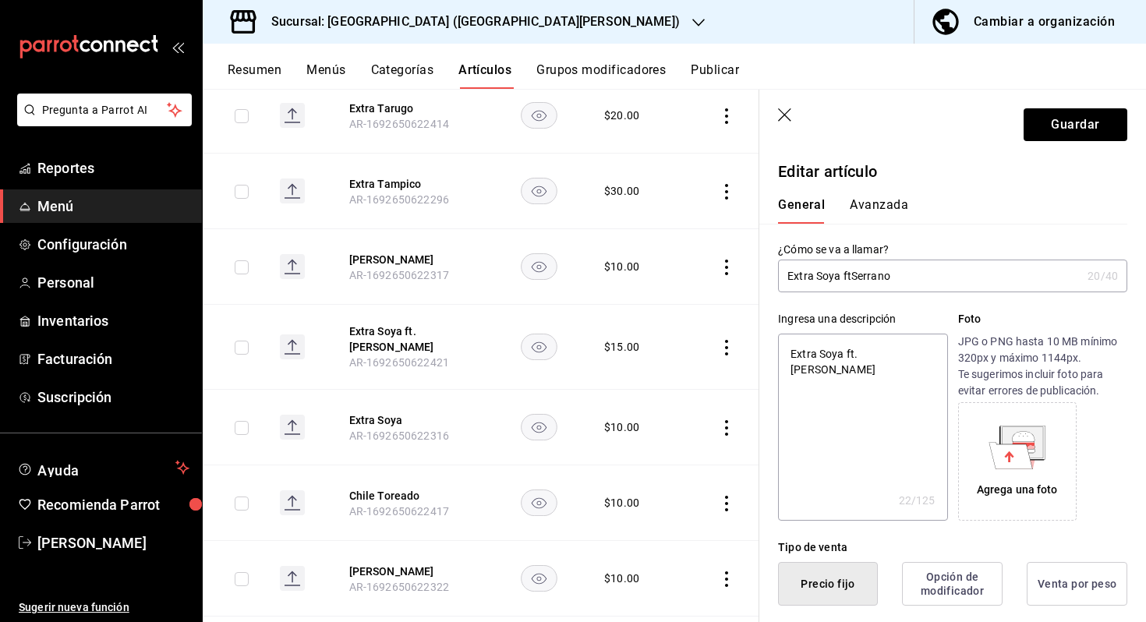
type input "Extra Soya fSerrano"
type textarea "x"
type input "Extra [PERSON_NAME]"
type textarea "x"
type input "Extra SoyaSerrano"
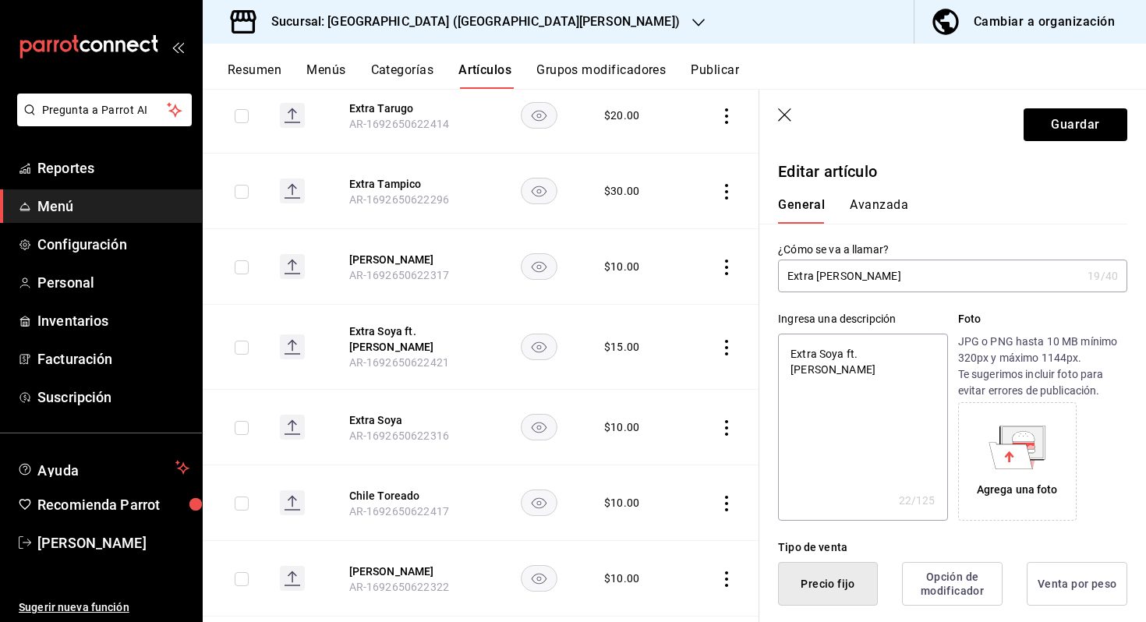
type textarea "x"
type input "Extra SoySerrano"
type textarea "x"
type input "Extra SoSerrano"
type textarea "x"
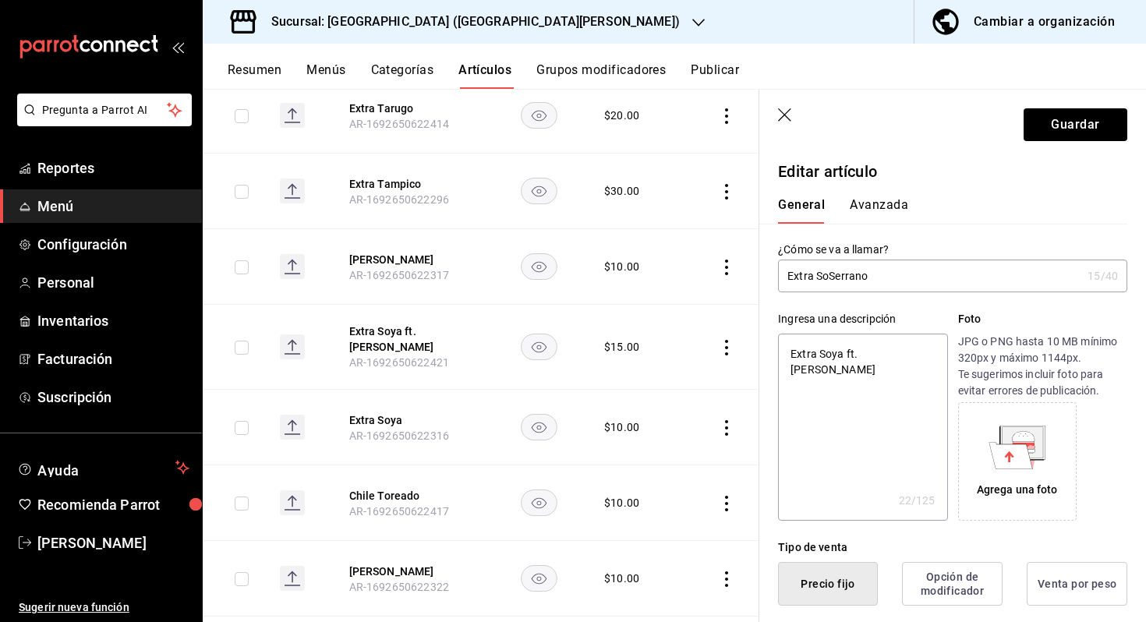
type input "Extra SSerrano"
type textarea "x"
type input "Extra [PERSON_NAME]"
type textarea "x"
type input "Extra OSerrano"
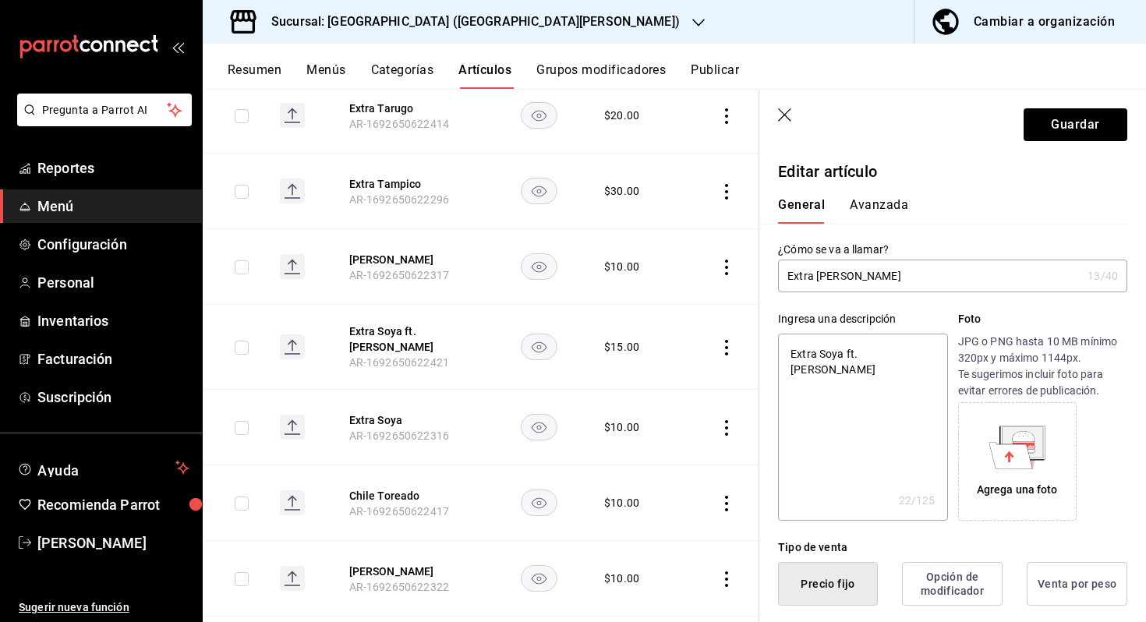
type textarea "x"
type input "Extra [PERSON_NAME]"
type textarea "x"
type input "Extra PSerrano"
type textarea "x"
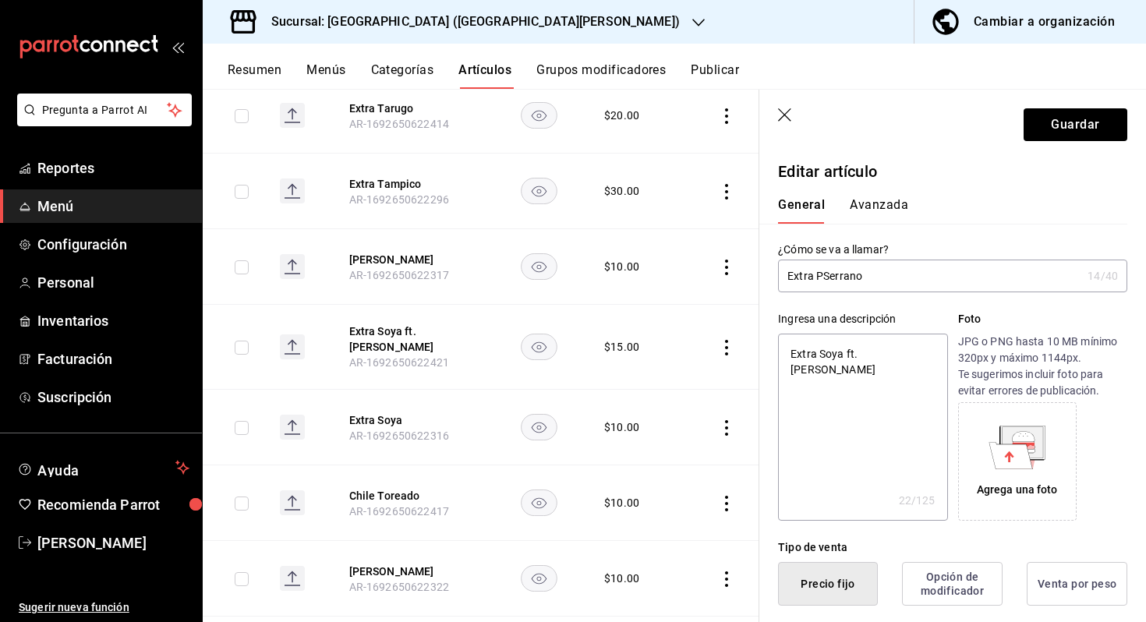
type input "Extra PoSerrano"
type textarea "x"
type input "Extra PonSerrano"
type textarea "x"
type input "Extra PonzSerrano"
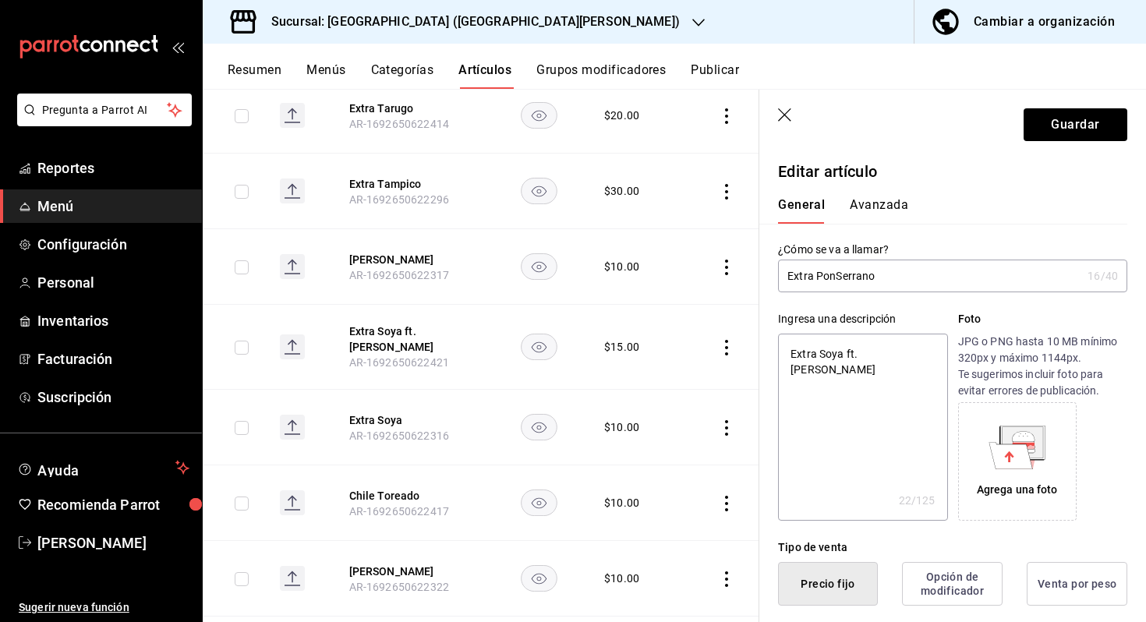
type textarea "x"
type input "Extra PonzuSerrano"
type textarea "x"
type input "Extra PonzuSerrano"
type textarea "x"
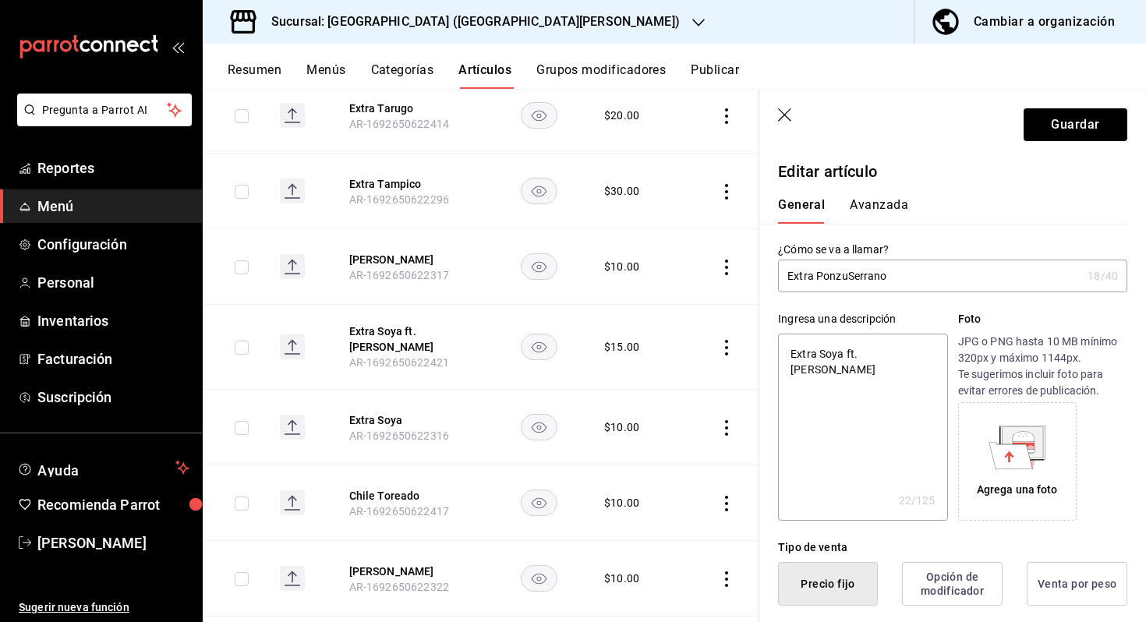
click at [846, 281] on input "Extra PonzuSerrano" at bounding box center [929, 275] width 303 height 31
type input "Extra PonzuSerrano"
type textarea "x"
type input "Extra PonzuSerrano4"
type textarea "x"
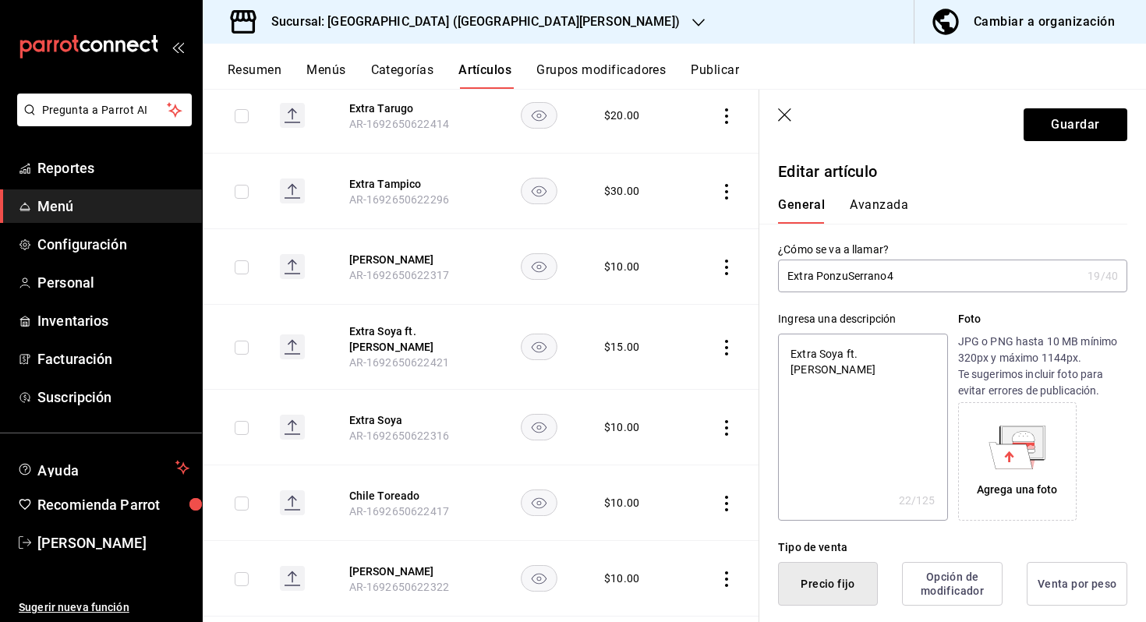
type input "Extra PonzuSerrano4"
type textarea "x"
type input "Extra PonzuSerrano"
type textarea "x"
type input "Extra PonzuSerrano"
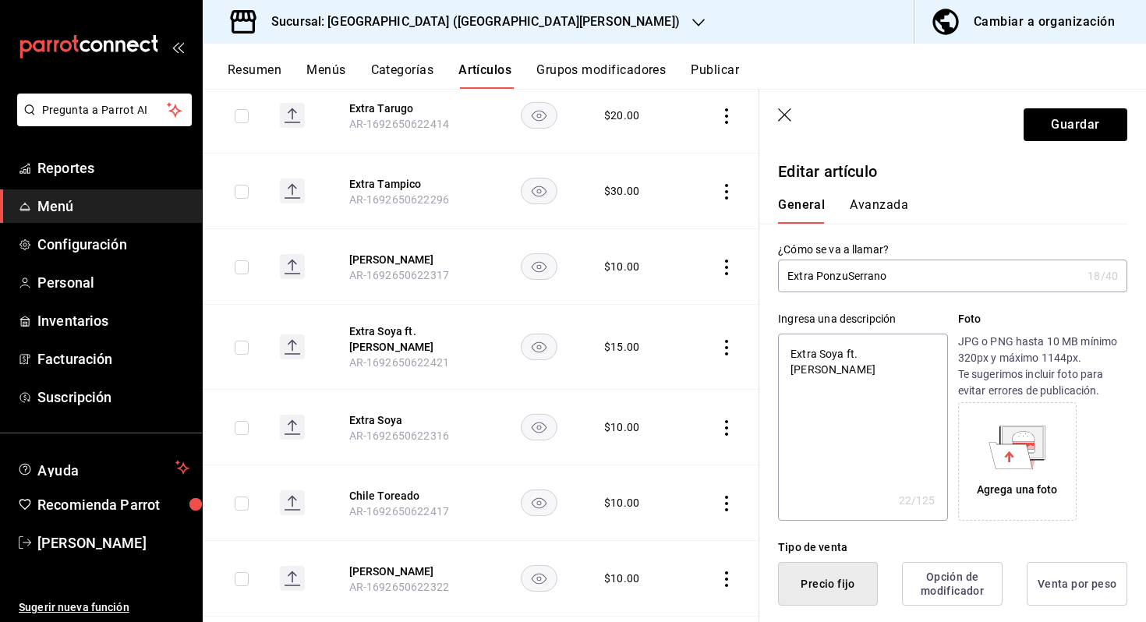
type textarea "x"
type input "Extra PonzuSerrano"
type textarea "x"
type input "Extra PonzuSerran"
type textarea "x"
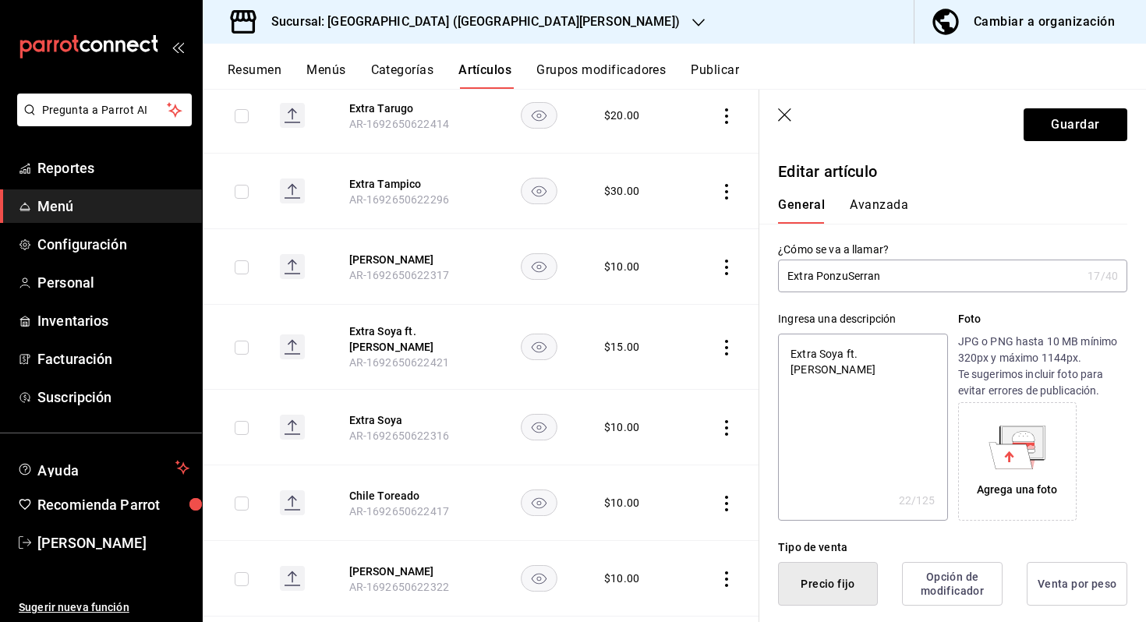
type input "Extra PonzuSerra"
type textarea "x"
type input "Extra PonzuSerr"
type textarea "x"
type input "Extra PonzuSer"
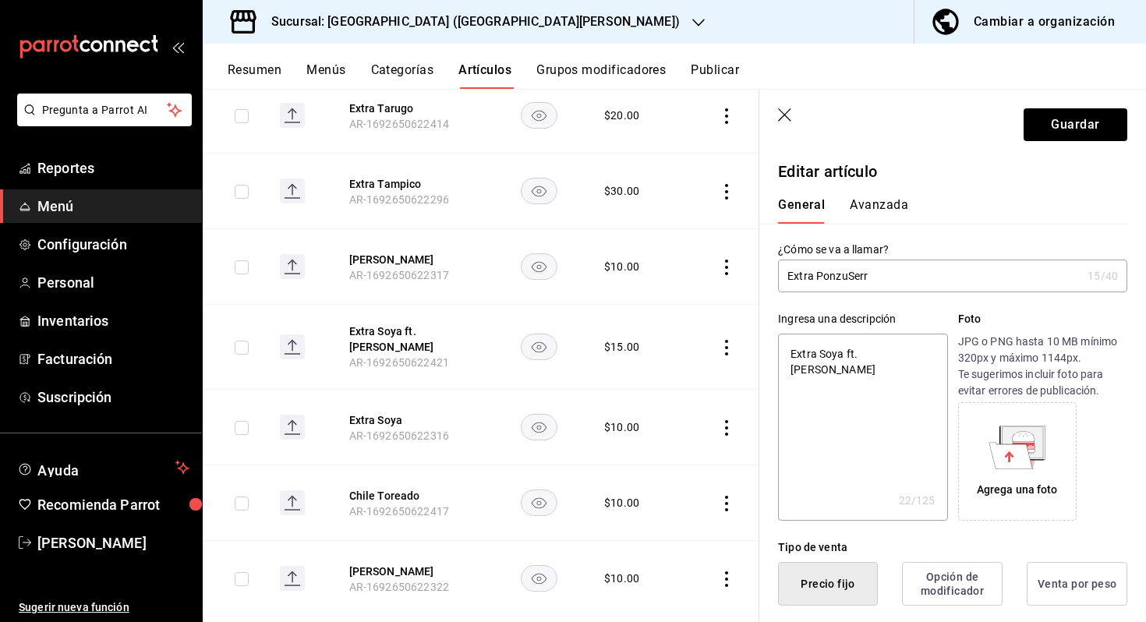
type textarea "x"
type input "Extra PonzuSe"
type textarea "x"
type input "Extra PonzuS"
type textarea "x"
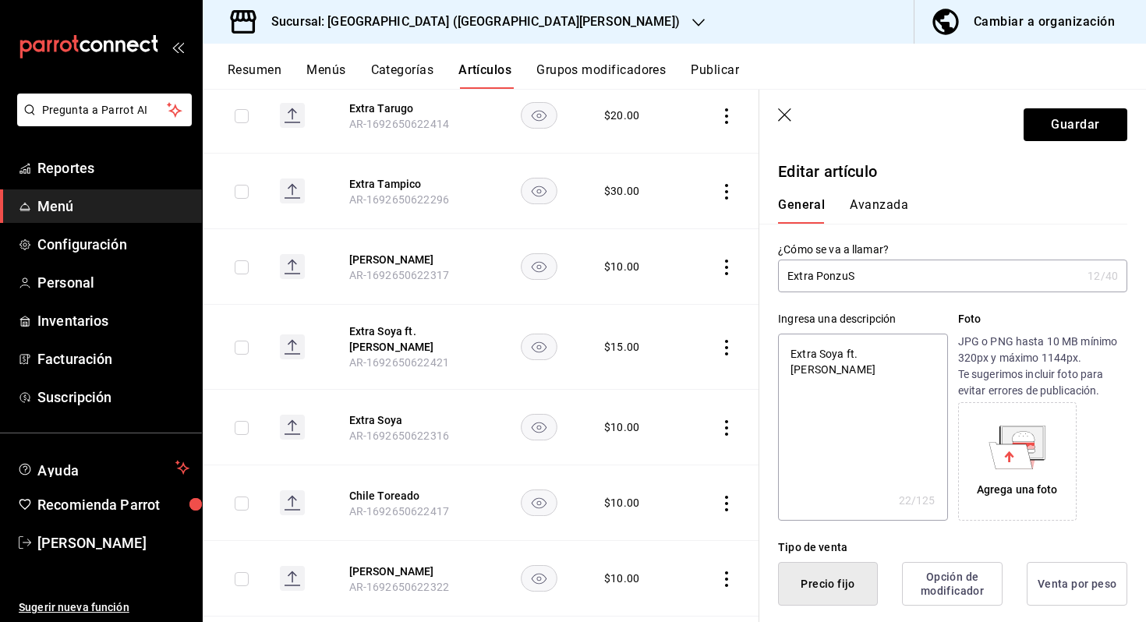
type input "Extra Ponzu"
type textarea "x"
type input "P"
type textarea "x"
type input "Po"
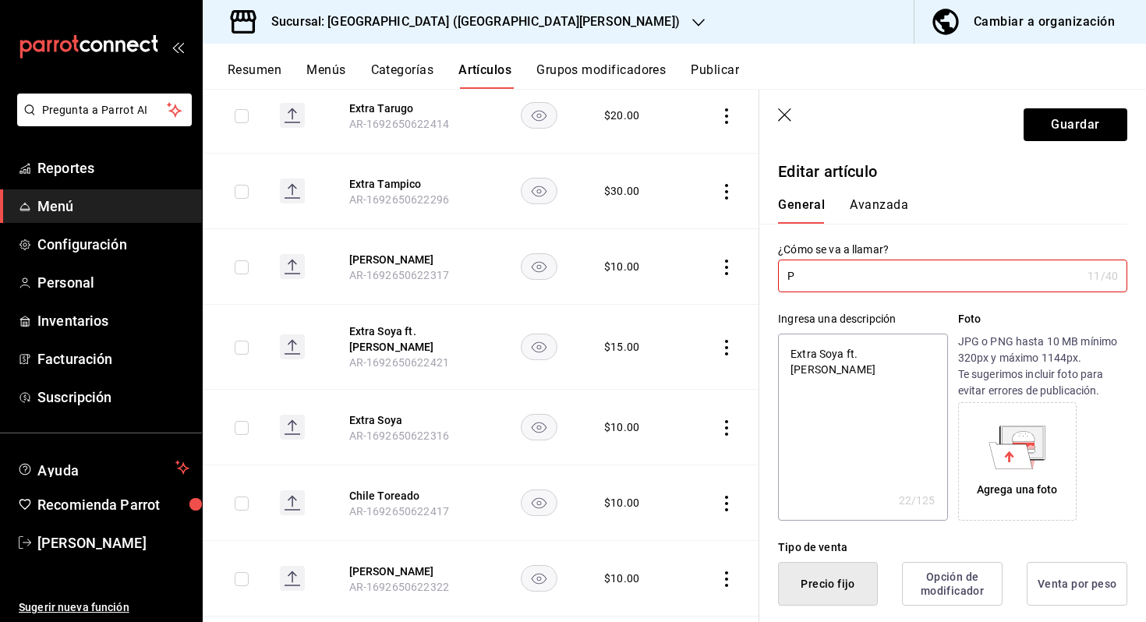
type textarea "x"
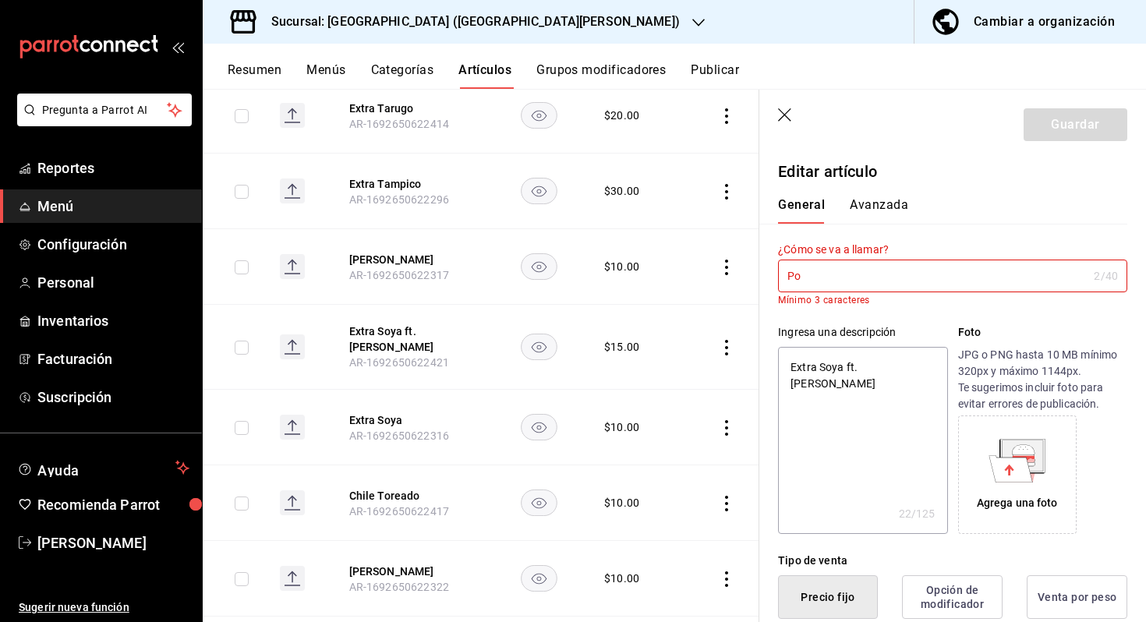
type input "Pon"
type textarea "x"
type input "[PERSON_NAME]"
type textarea "x"
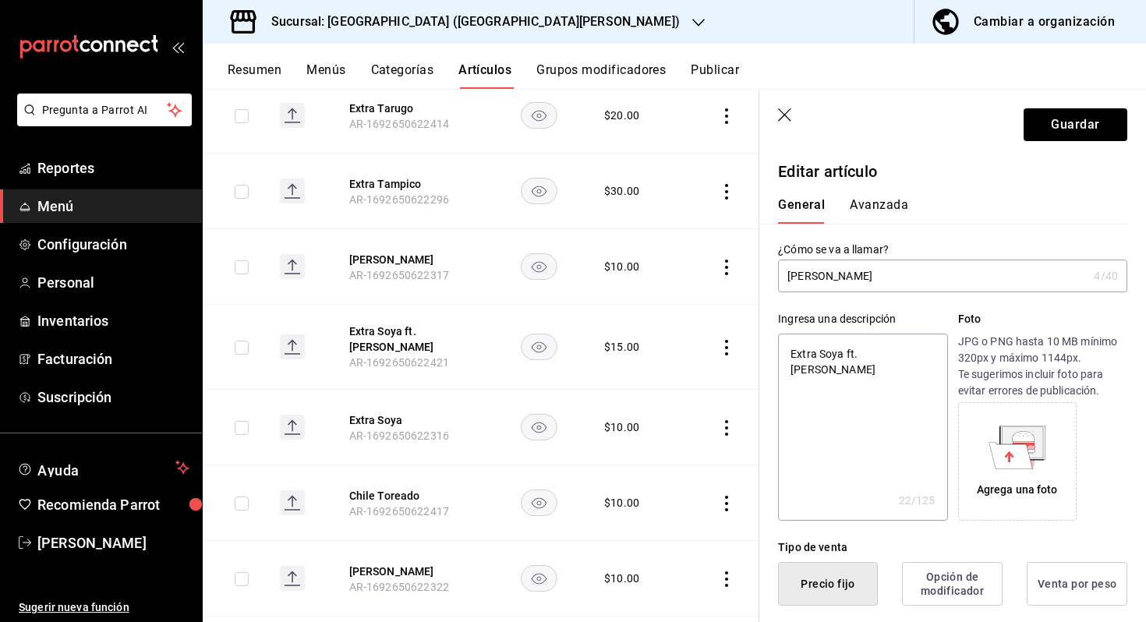
type input "Ponzu"
type textarea "x"
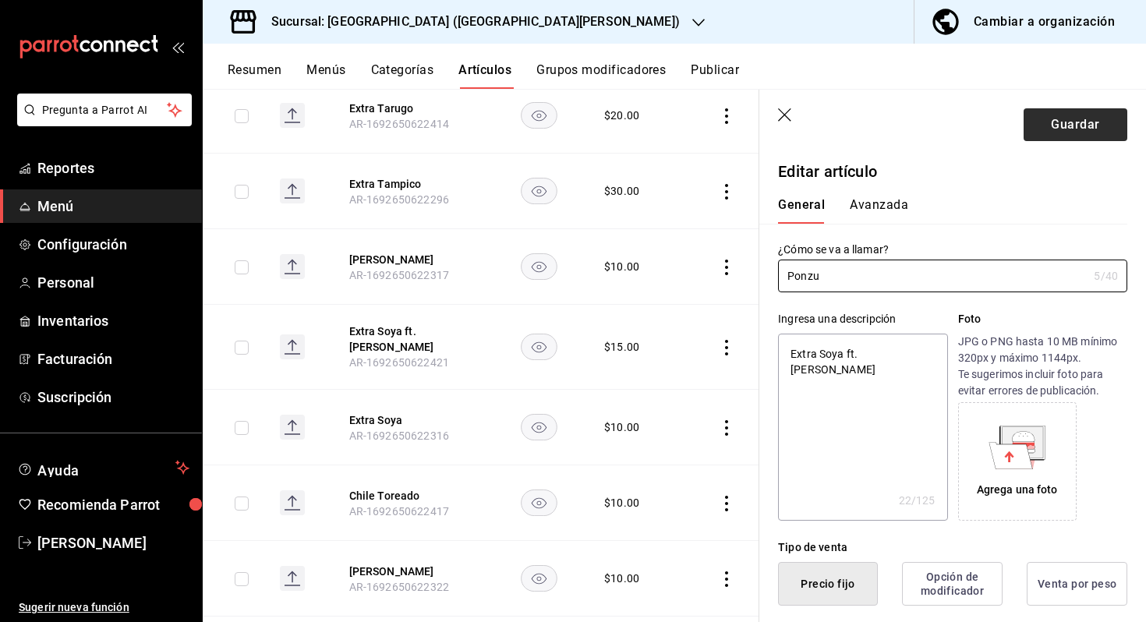
type input "Ponzu"
click at [1100, 114] on button "Guardar" at bounding box center [1075, 124] width 104 height 33
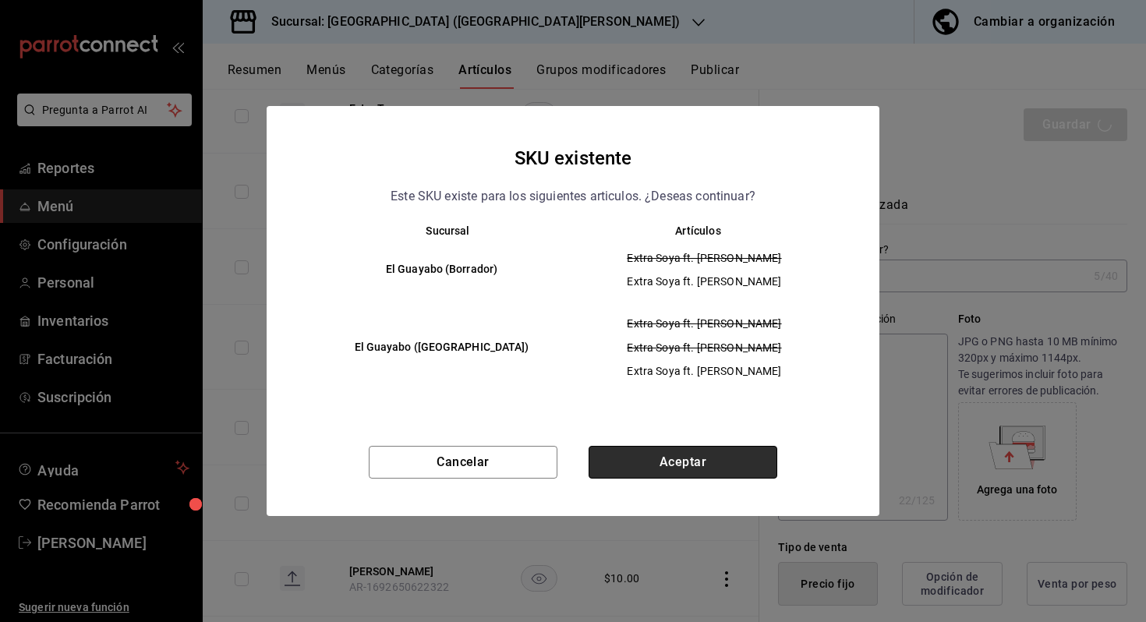
click at [676, 464] on button "Aceptar" at bounding box center [682, 462] width 189 height 33
type textarea "x"
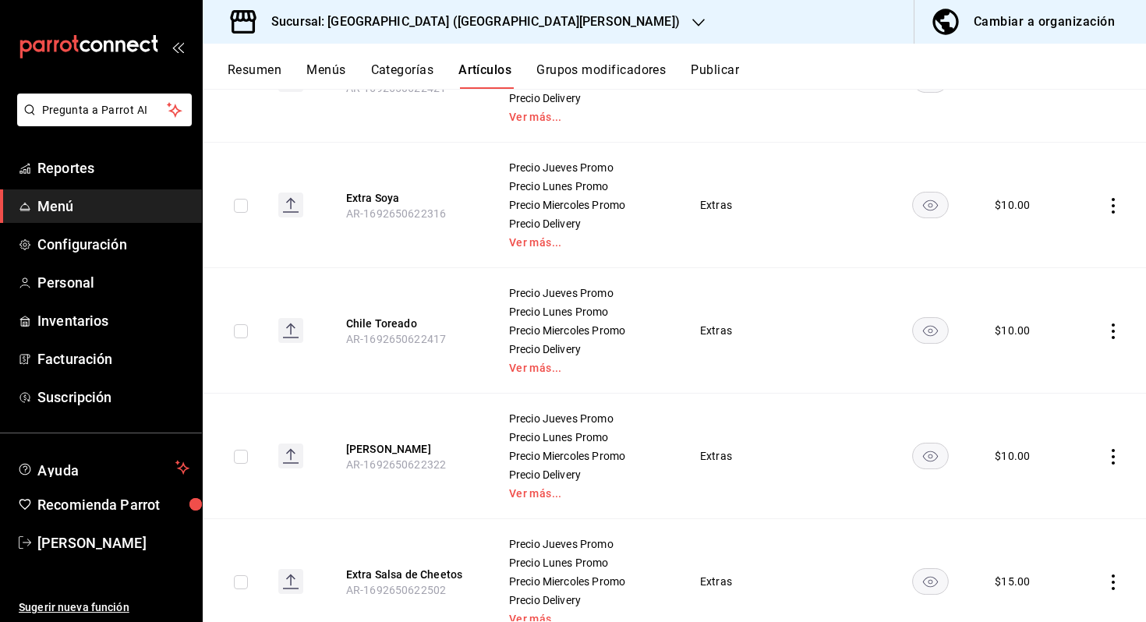
scroll to position [1734, 0]
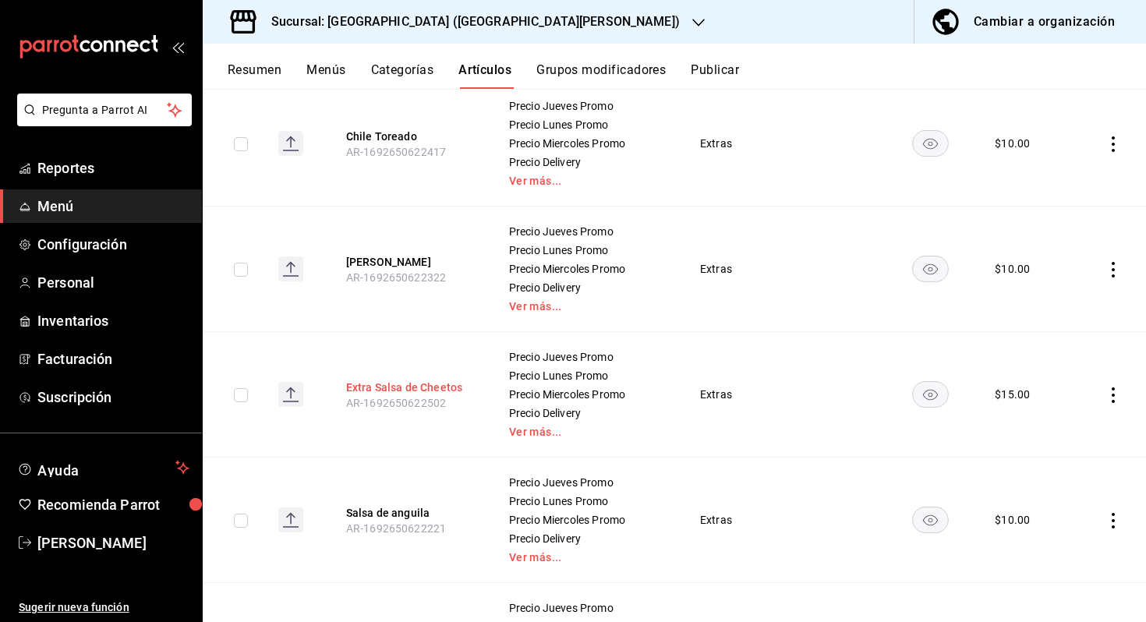
click at [404, 383] on button "Extra Salsa de Cheetos" at bounding box center [408, 388] width 125 height 16
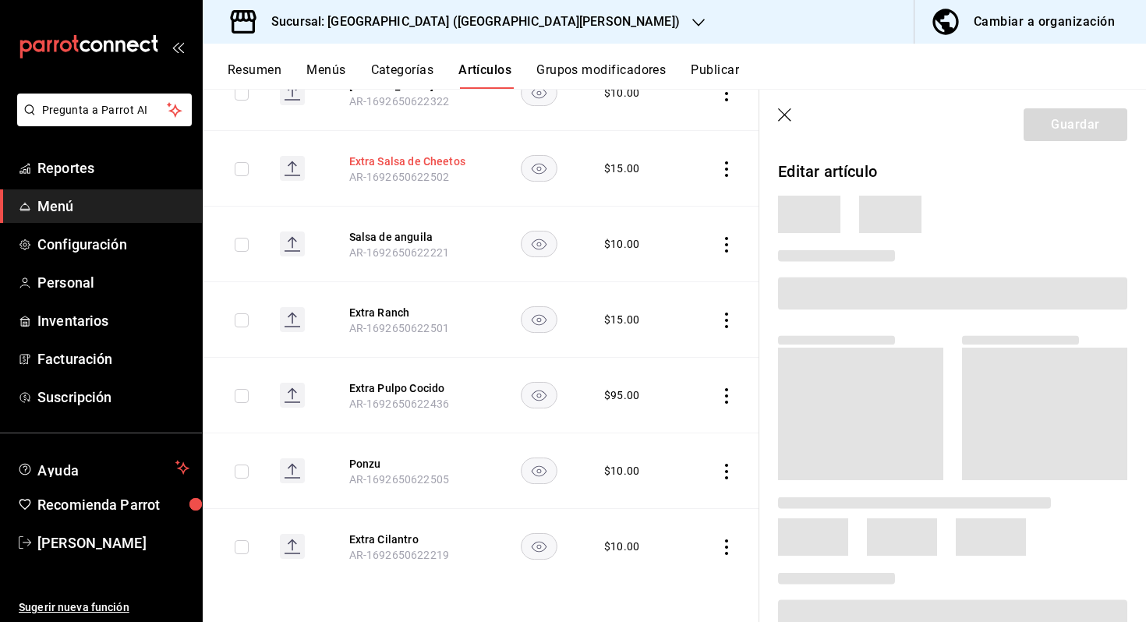
scroll to position [1110, 0]
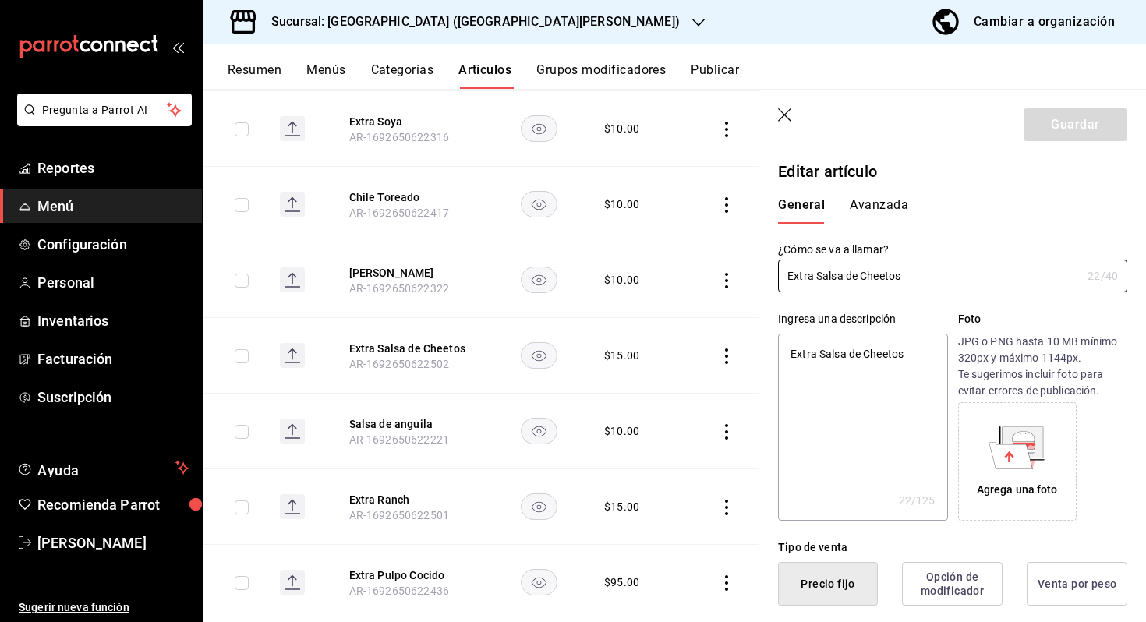
drag, startPoint x: 817, startPoint y: 277, endPoint x: 634, endPoint y: 270, distance: 184.0
click at [634, 270] on main "Artículos sucursal Para editar los artículos o cambios generales, ve a “Organiz…" at bounding box center [674, 355] width 943 height 533
type input "Salsa de Cheetos"
type textarea "x"
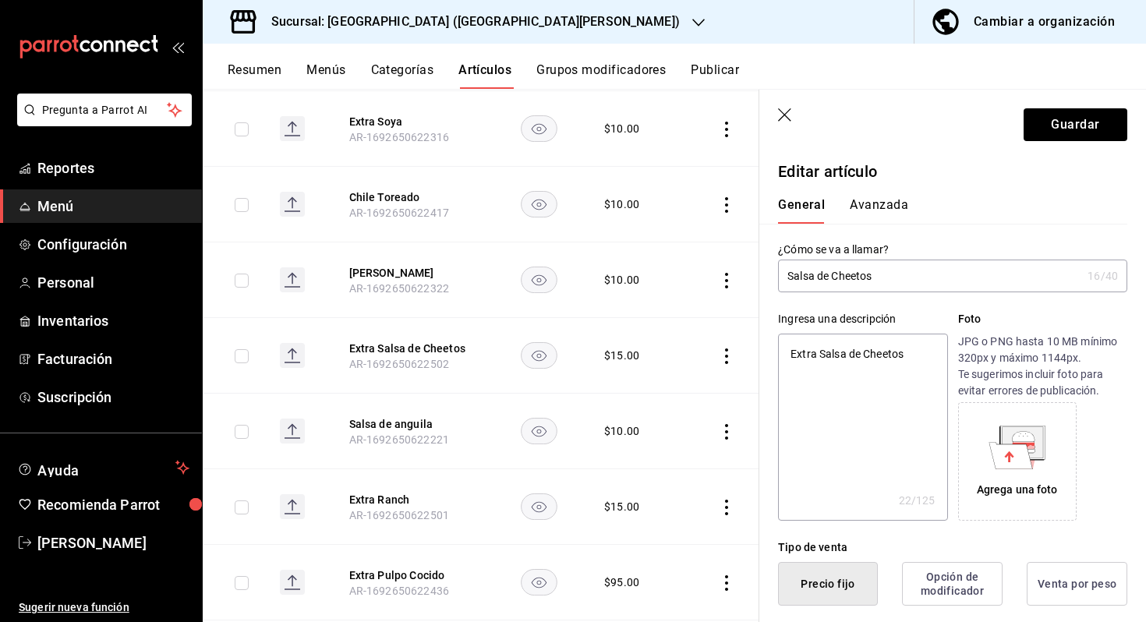
click at [827, 274] on input "Salsa de Cheetos" at bounding box center [929, 275] width 303 height 31
type input "Salsa d Cheetos"
type textarea "x"
type input "Salsa Cheetos"
type textarea "x"
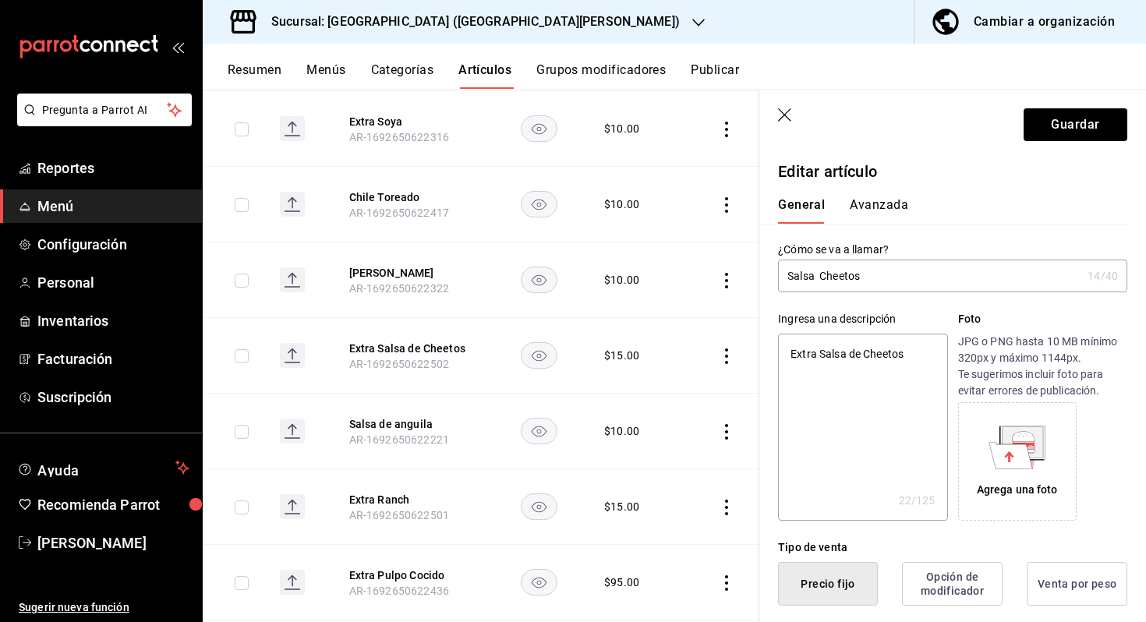
type input "Salsa Cheetos"
type textarea "x"
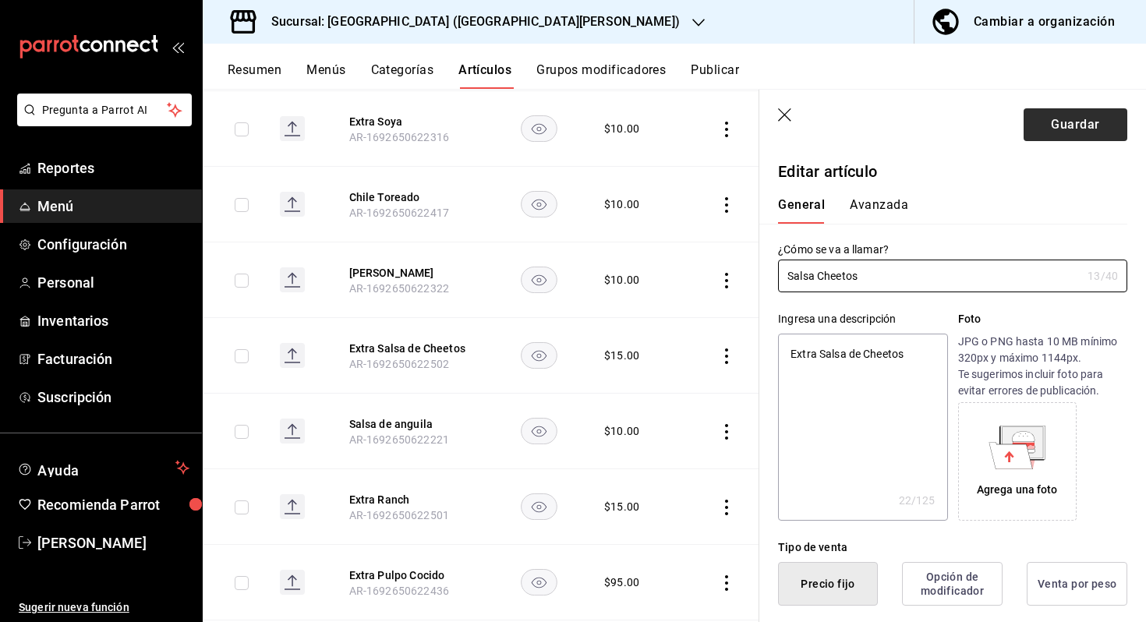
type input "Salsa Cheetos"
click at [1053, 118] on button "Guardar" at bounding box center [1075, 124] width 104 height 33
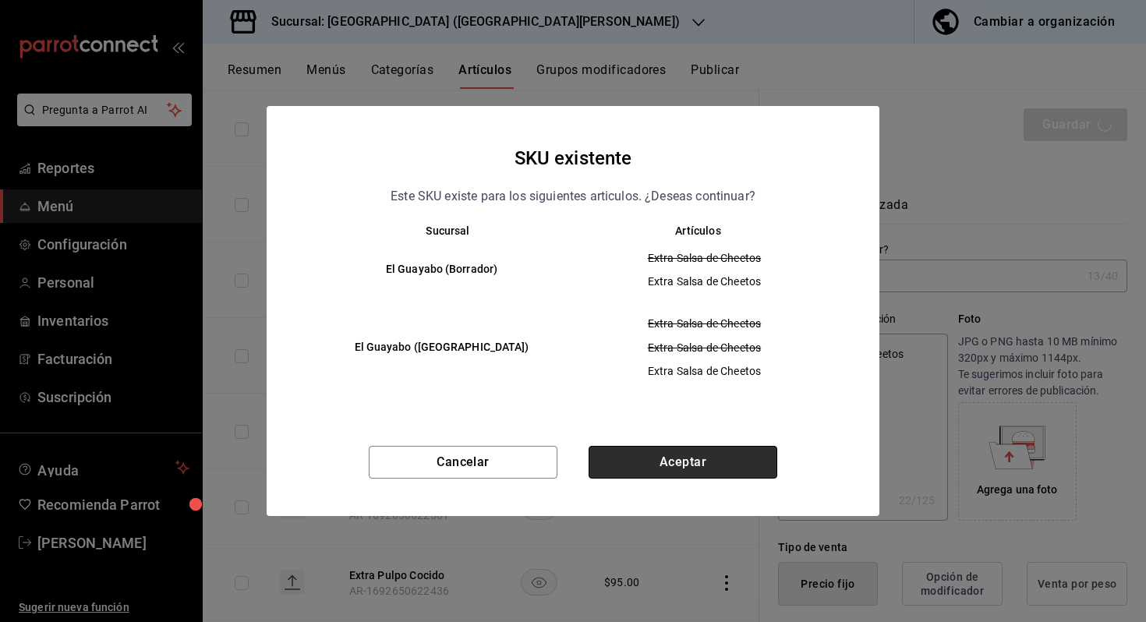
click at [641, 471] on button "Aceptar" at bounding box center [682, 462] width 189 height 33
type textarea "x"
type input "AR-1758229991651"
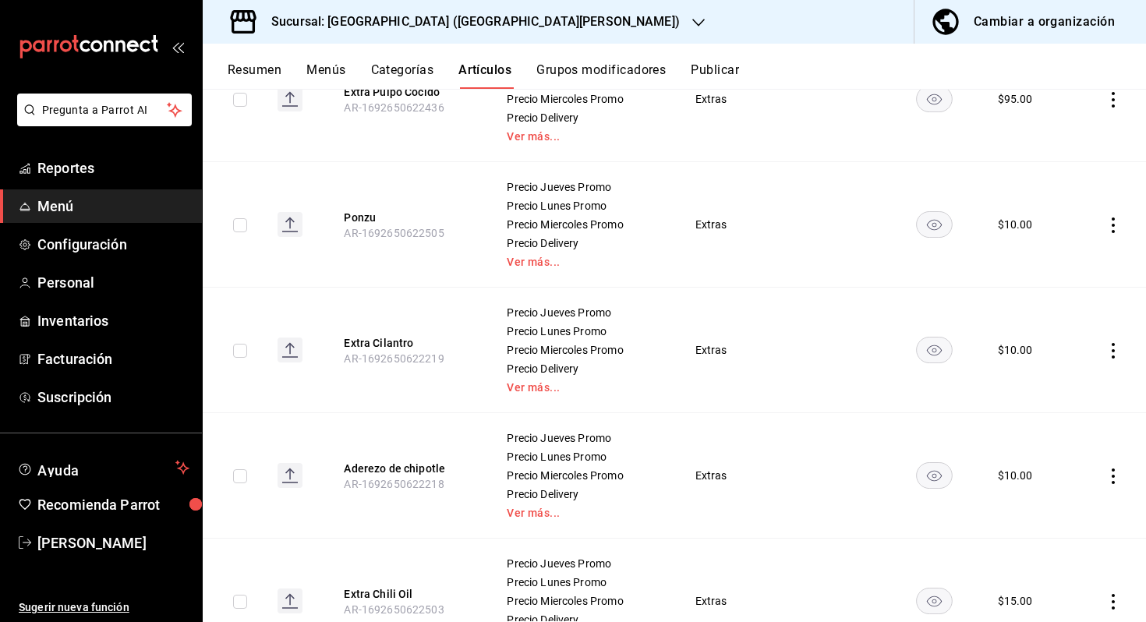
scroll to position [2603, 0]
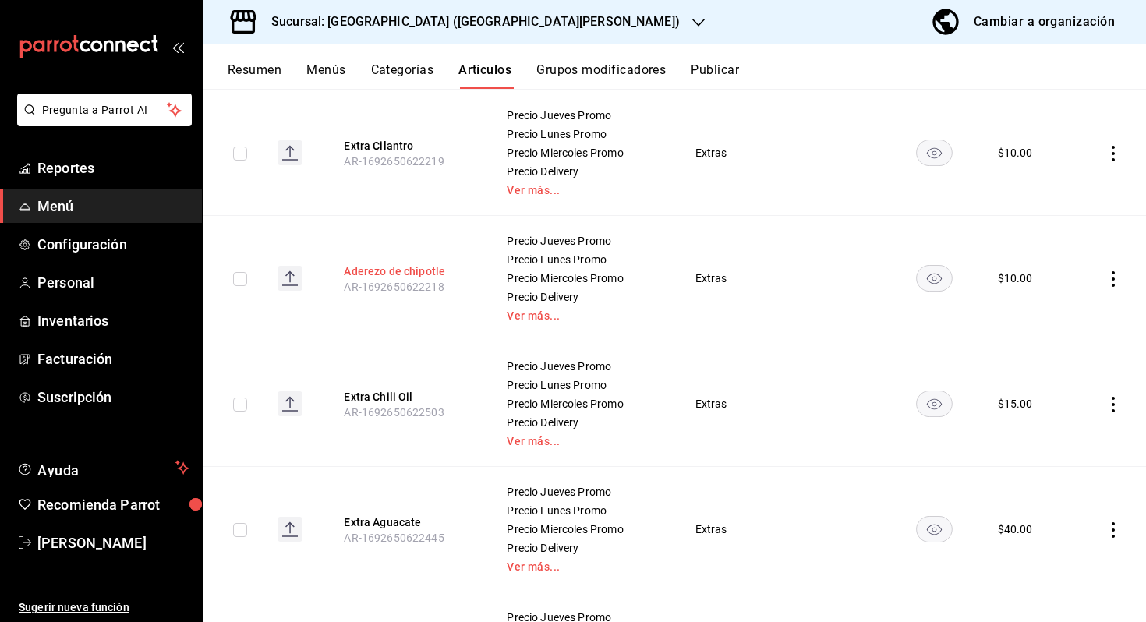
click at [414, 270] on button "Aderezo de chipotle" at bounding box center [406, 271] width 125 height 16
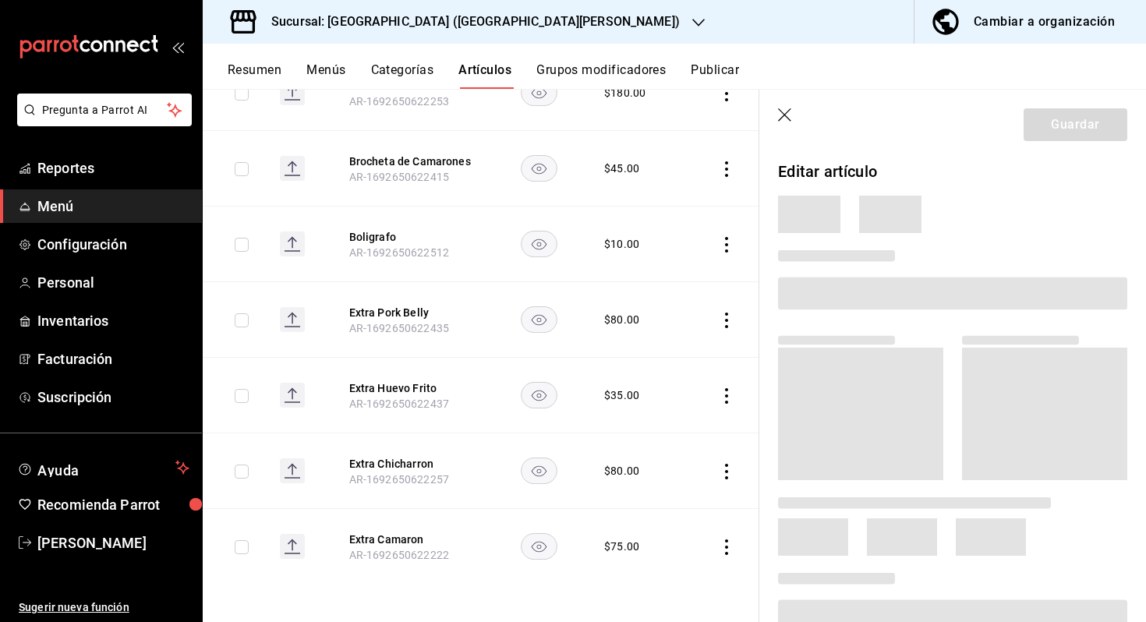
scroll to position [1705, 0]
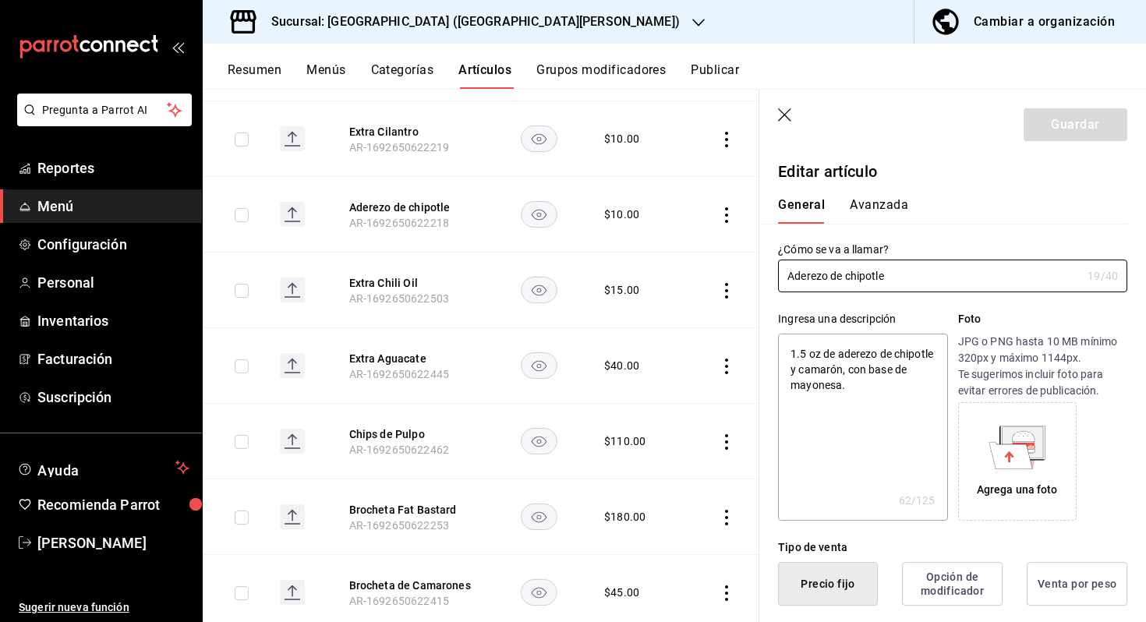
type textarea "x"
type input "$10.00"
click at [846, 276] on input "Aderezo de chipotle" at bounding box center [929, 275] width 303 height 31
click at [850, 276] on input "Aderezo de chipotle" at bounding box center [929, 275] width 303 height 31
type input "Aderezo de hipotle"
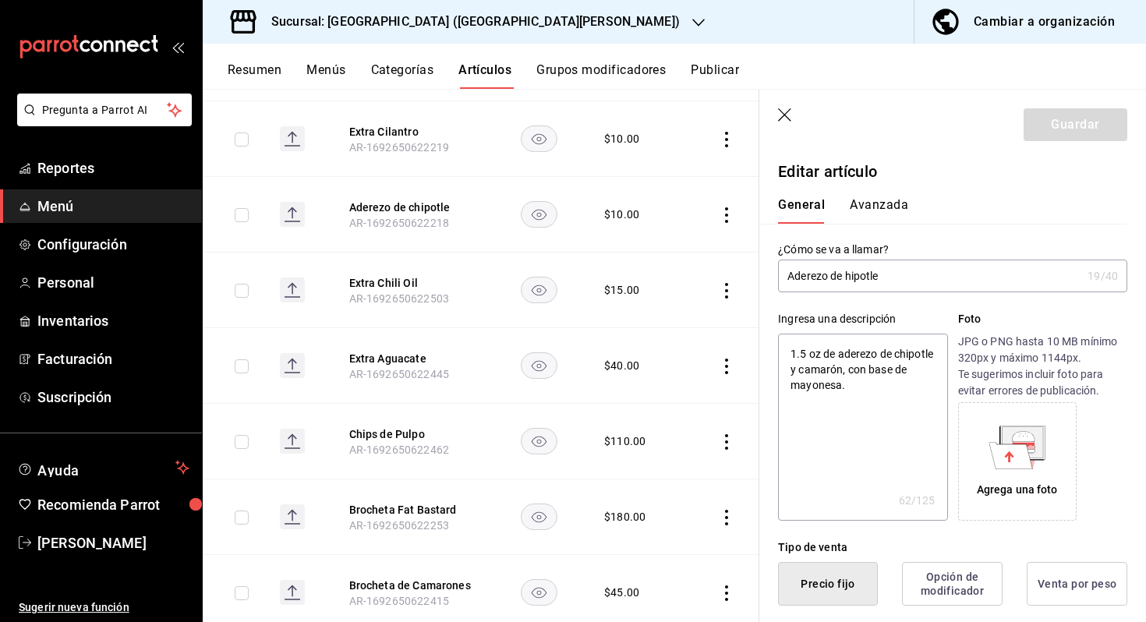
type textarea "x"
type input "Aderezo dehipotle"
type textarea "x"
type input "Aderezo dhipotle"
type textarea "x"
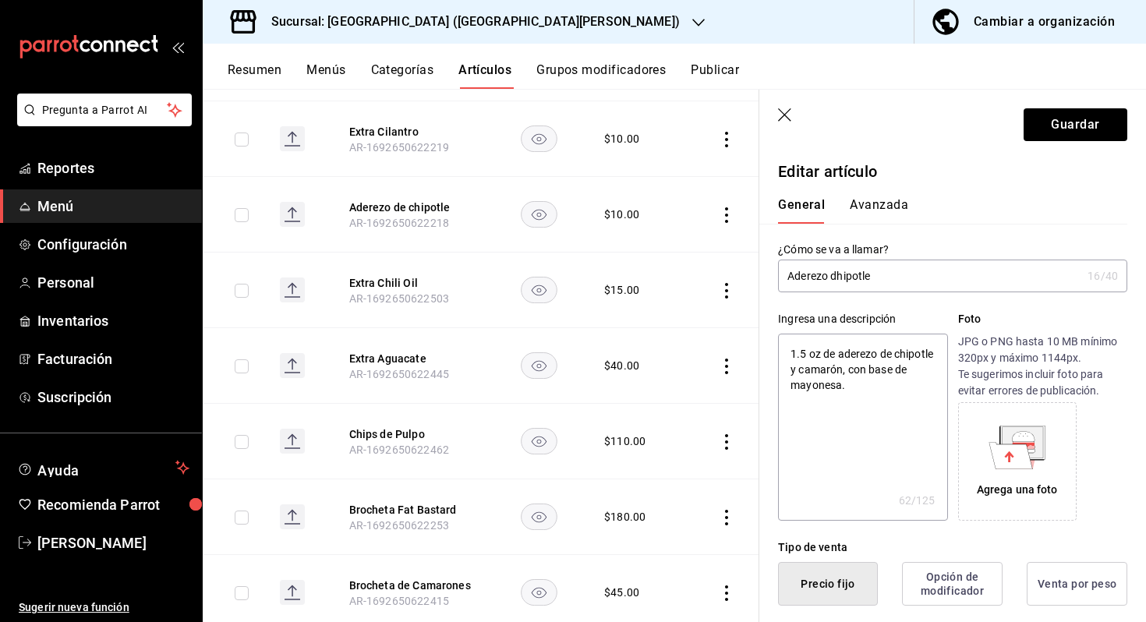
type input "Aderezo hipotle"
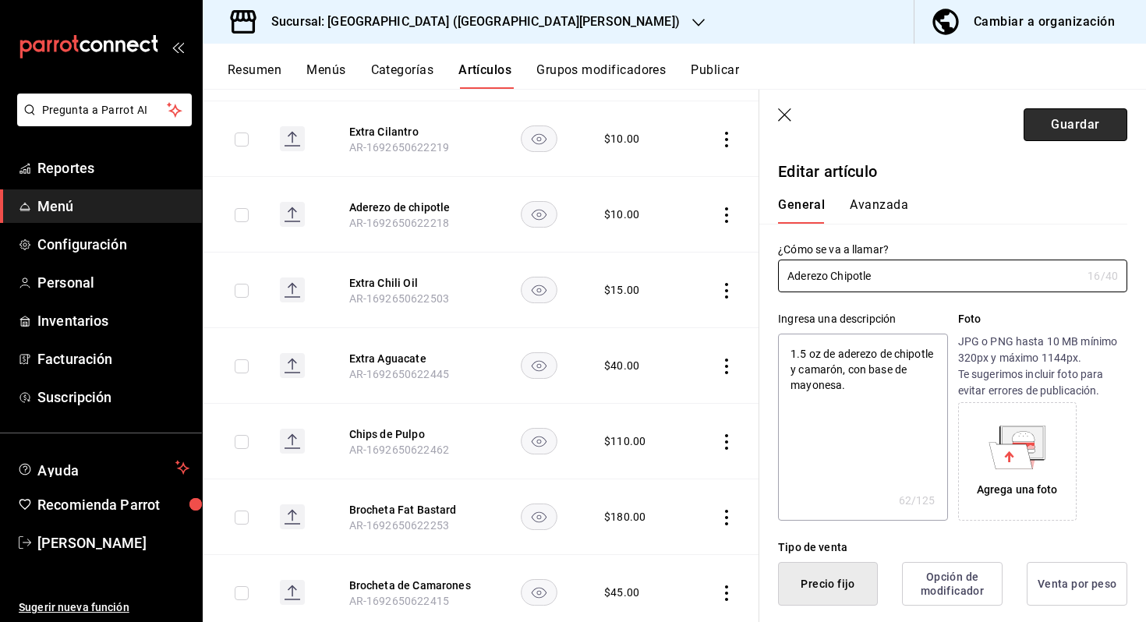
click at [1101, 118] on button "Guardar" at bounding box center [1075, 124] width 104 height 33
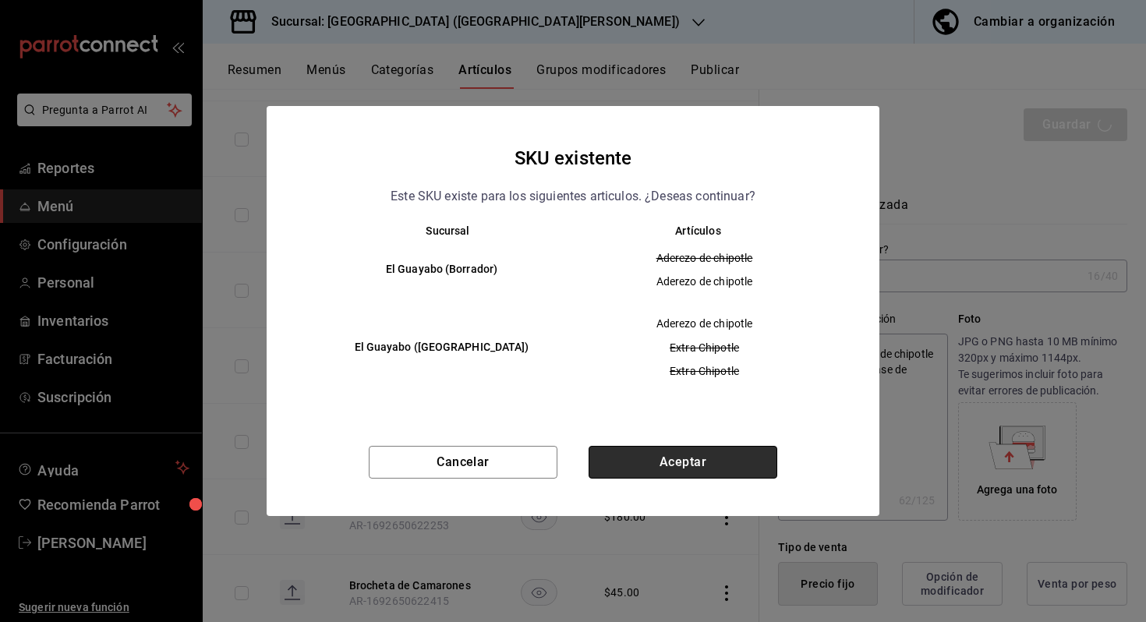
click at [725, 463] on button "Aceptar" at bounding box center [682, 462] width 189 height 33
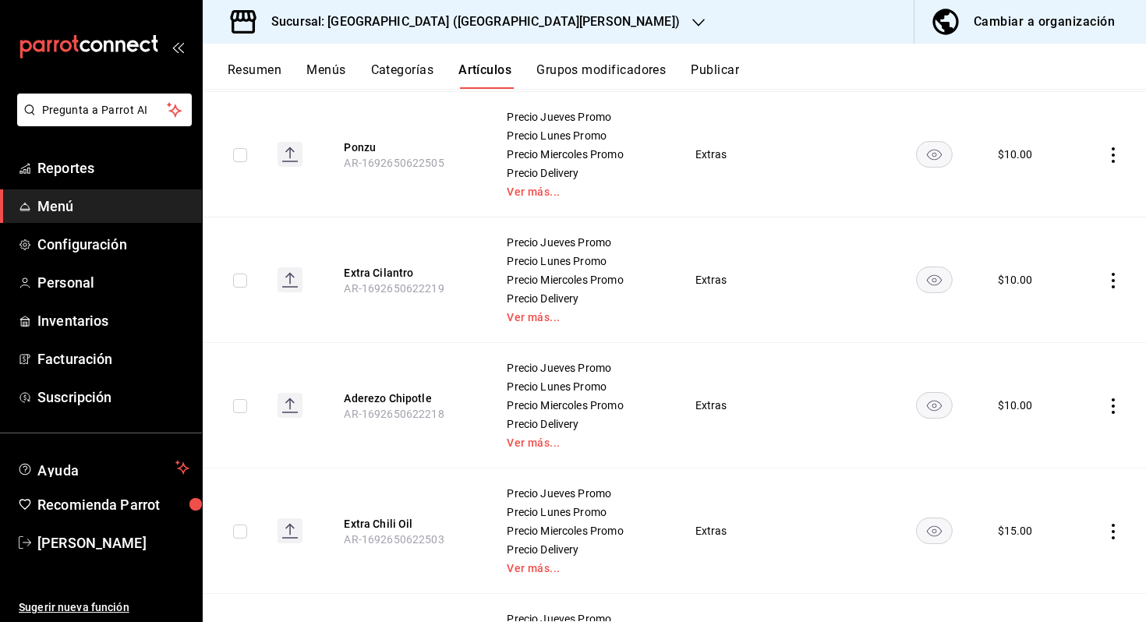
scroll to position [2731, 0]
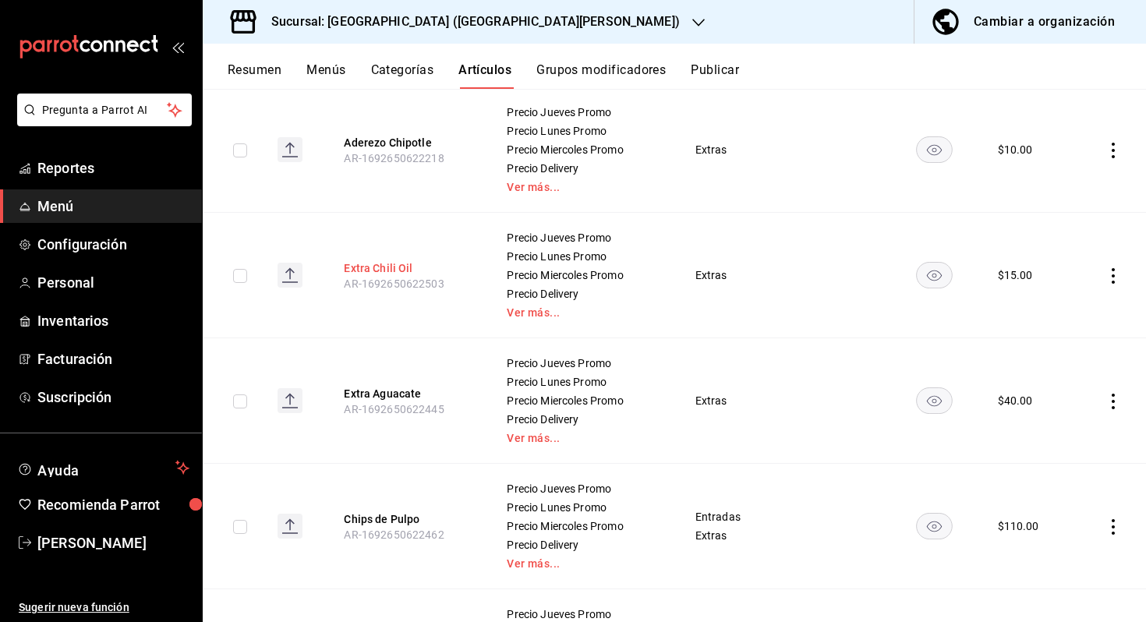
click at [401, 260] on button "Extra Chili Oil" at bounding box center [406, 268] width 125 height 16
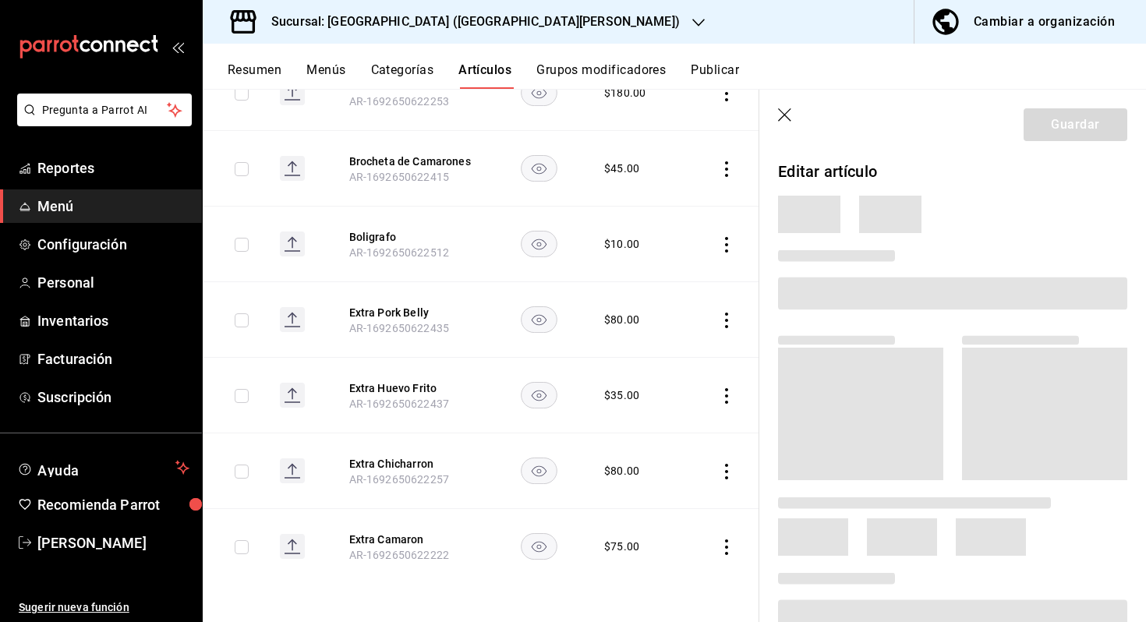
scroll to position [1709, 0]
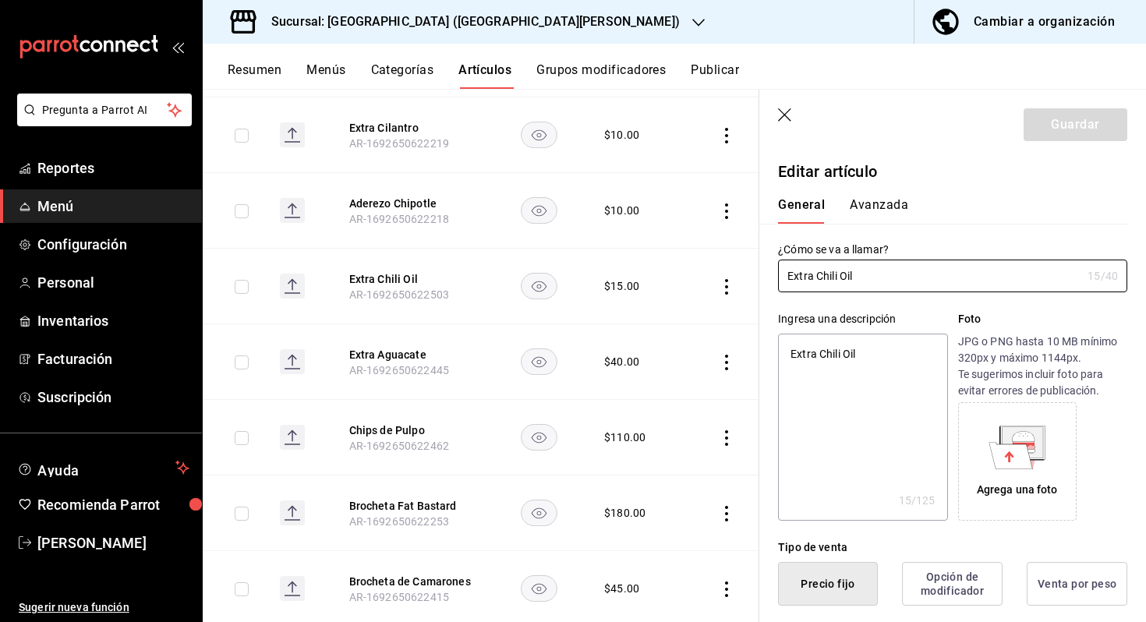
drag, startPoint x: 816, startPoint y: 275, endPoint x: 713, endPoint y: 269, distance: 103.1
click at [713, 269] on main "Artículos sucursal Para editar los artículos o cambios generales, ve a “Organiz…" at bounding box center [674, 355] width 943 height 533
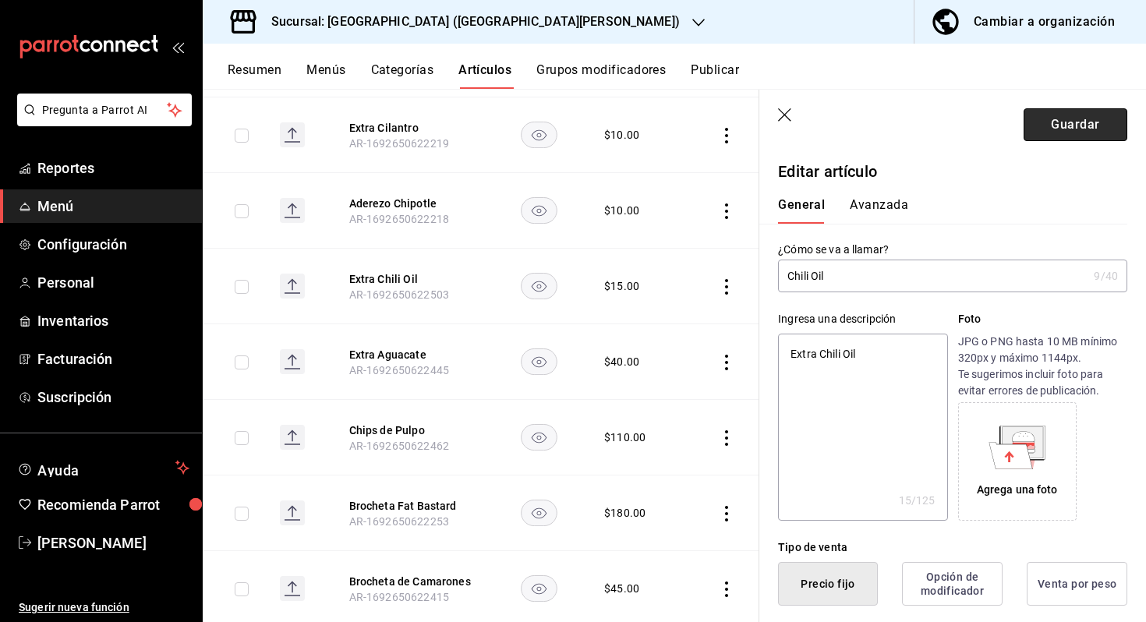
click at [1043, 118] on button "Guardar" at bounding box center [1075, 124] width 104 height 33
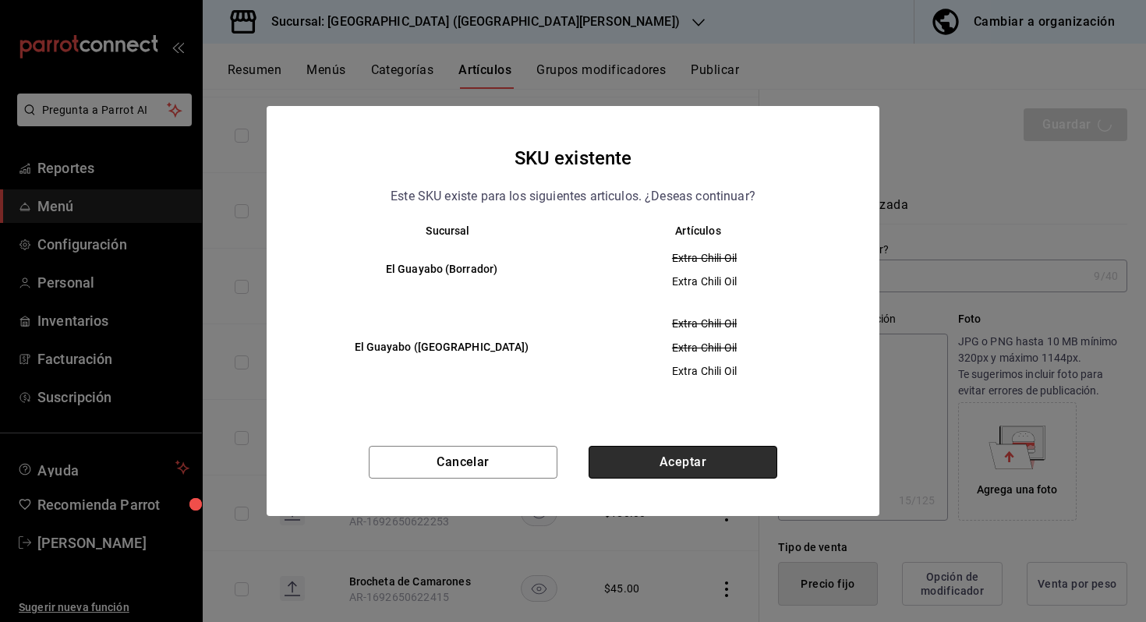
click at [715, 465] on button "Aceptar" at bounding box center [682, 462] width 189 height 33
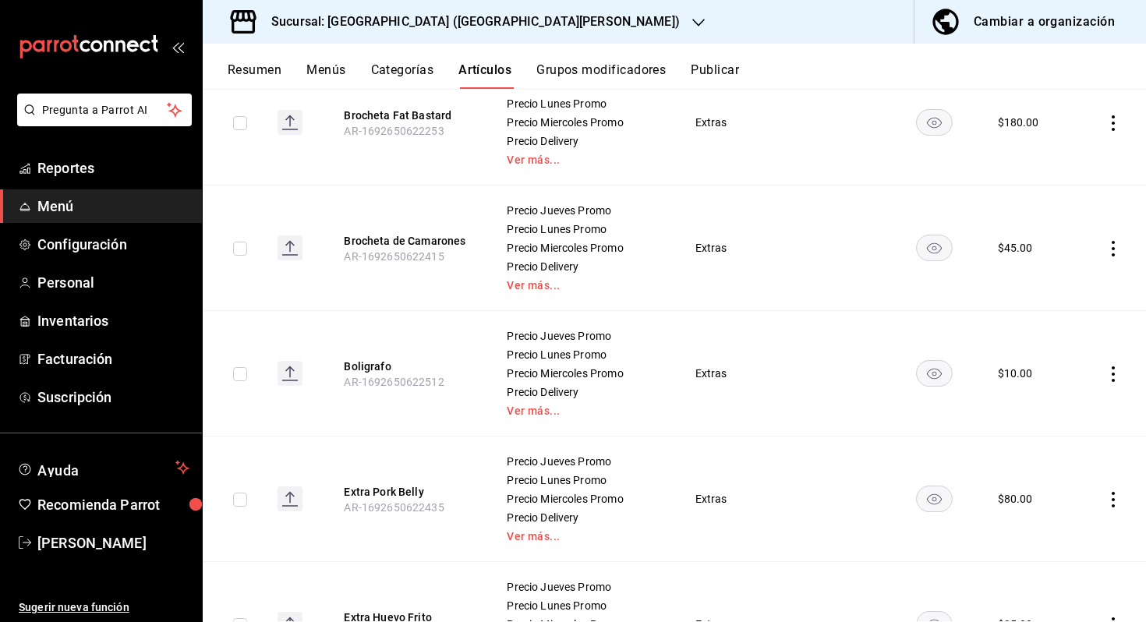
scroll to position [3287, 0]
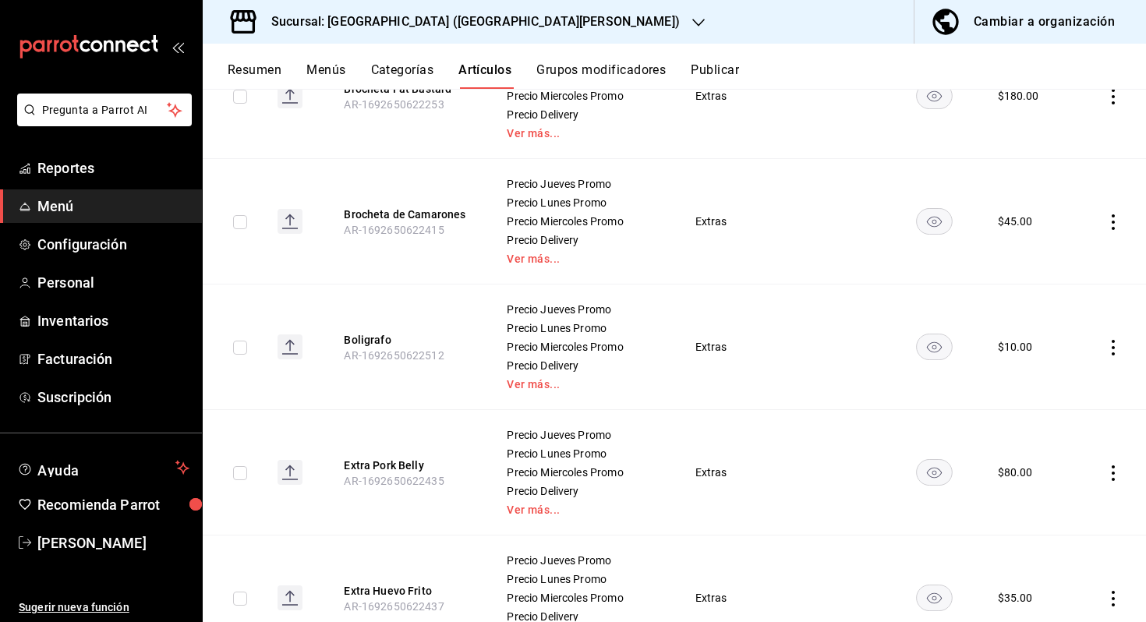
click at [1109, 340] on icon "actions" at bounding box center [1113, 348] width 16 height 16
click at [1065, 447] on span "Eliminar" at bounding box center [1066, 446] width 40 height 12
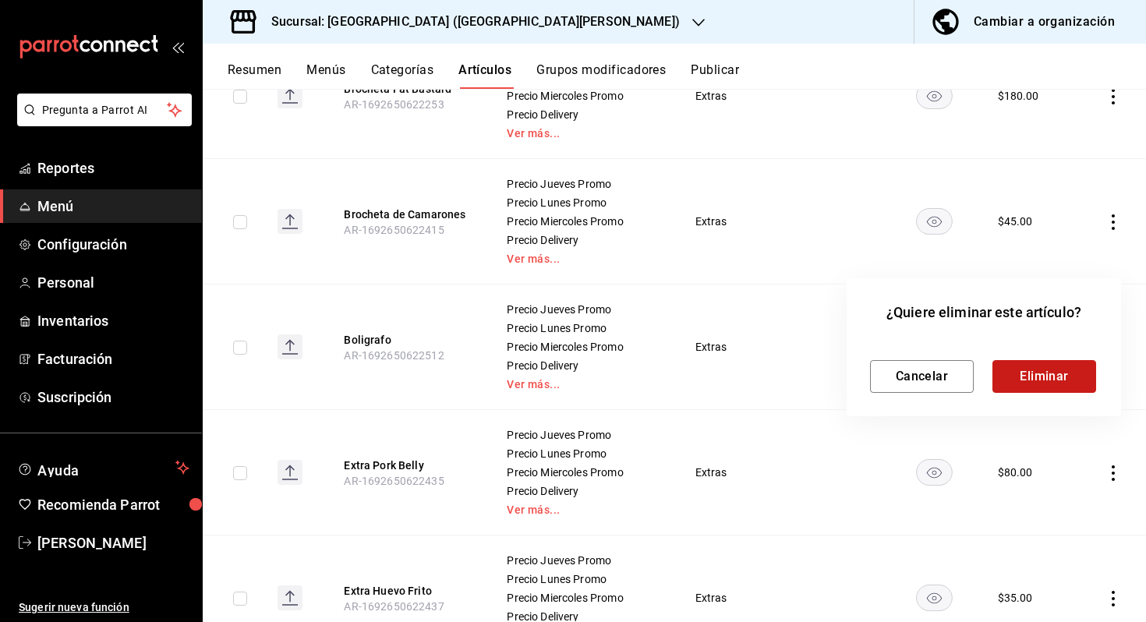
click at [1014, 376] on button "Eliminar" at bounding box center [1044, 376] width 104 height 33
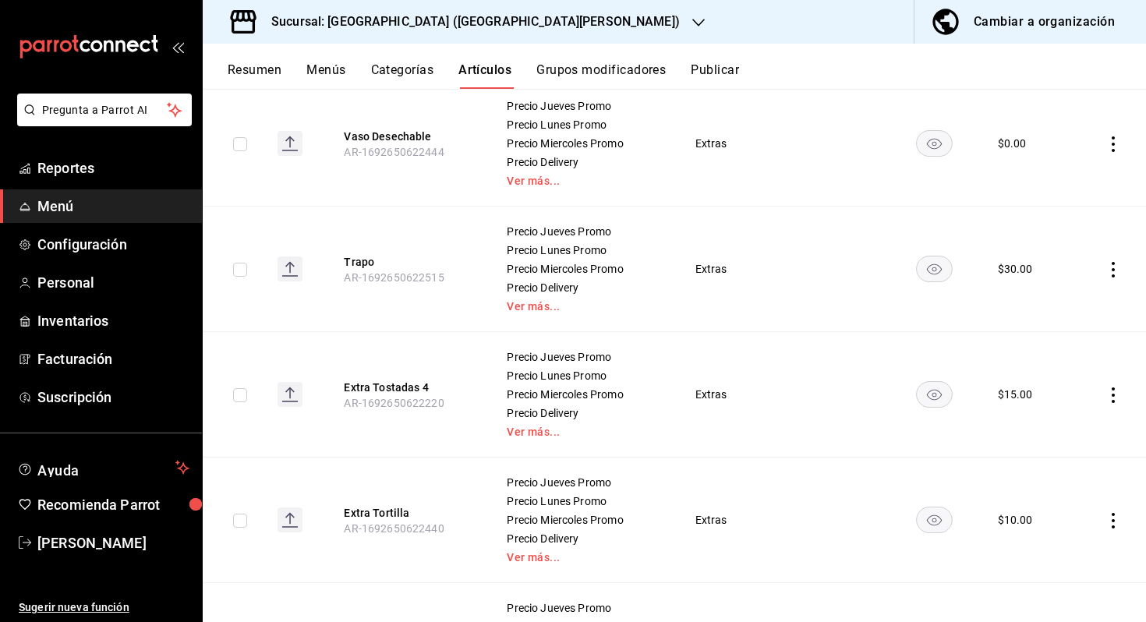
scroll to position [0, 0]
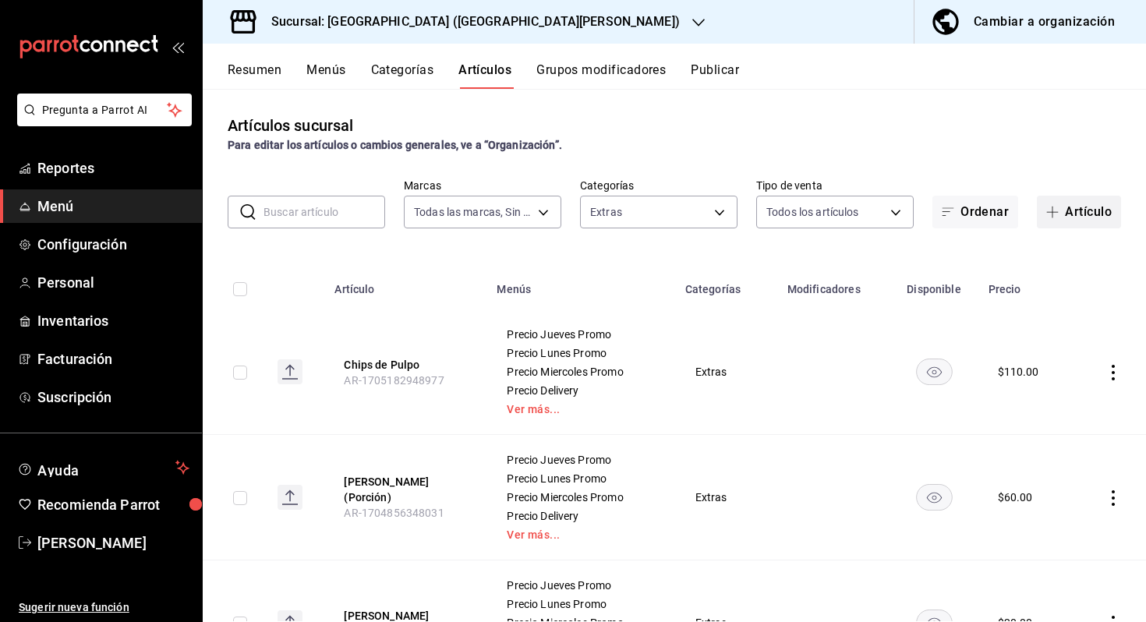
click at [1106, 219] on button "Artículo" at bounding box center [1078, 212] width 84 height 33
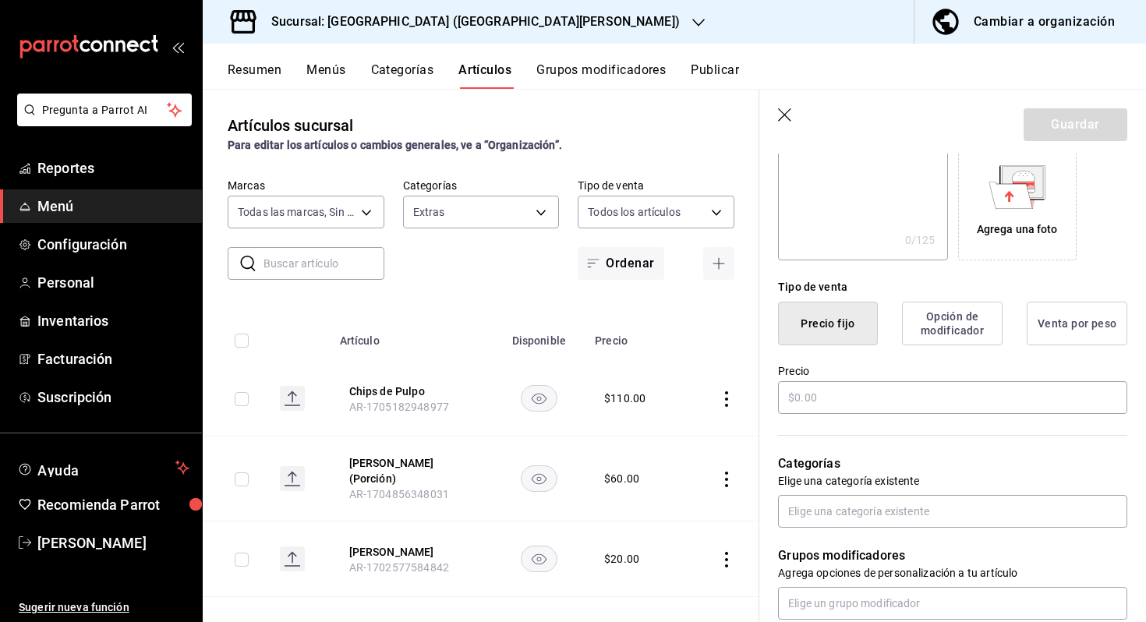
scroll to position [288, 0]
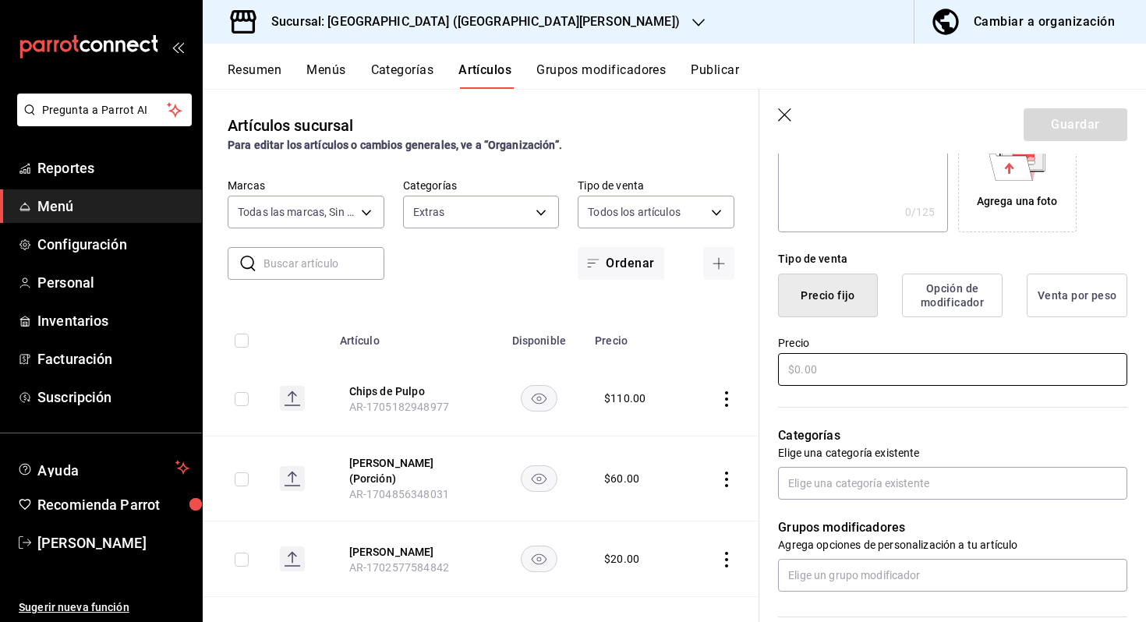
click at [1007, 376] on input "text" at bounding box center [952, 369] width 349 height 33
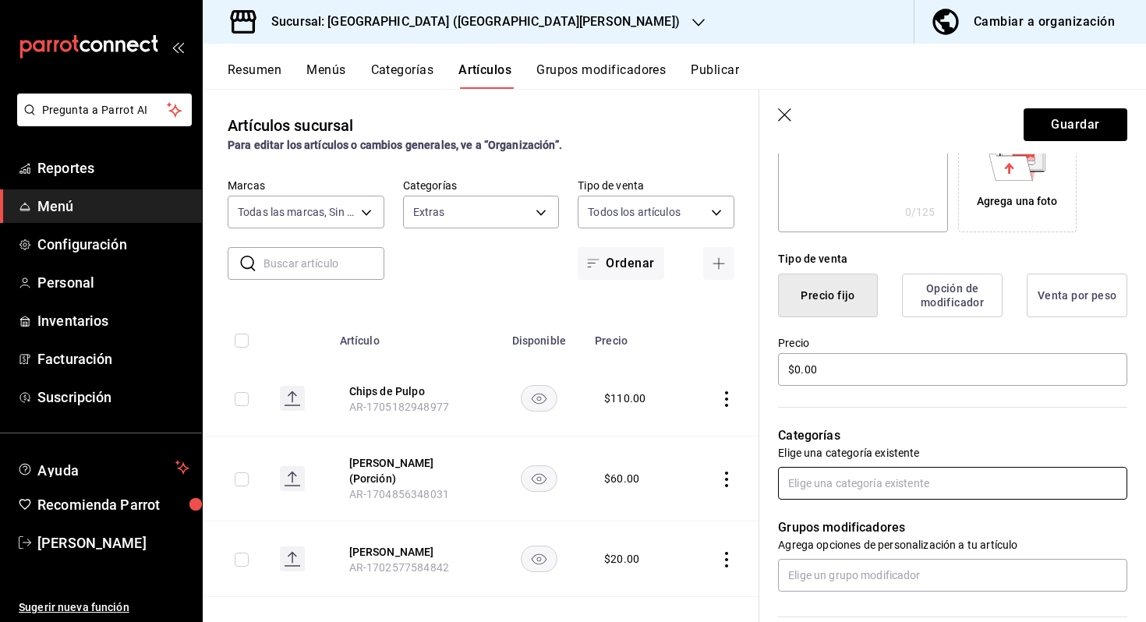
click at [945, 476] on input "text" at bounding box center [952, 483] width 349 height 33
click at [892, 517] on li "Extras" at bounding box center [952, 519] width 349 height 26
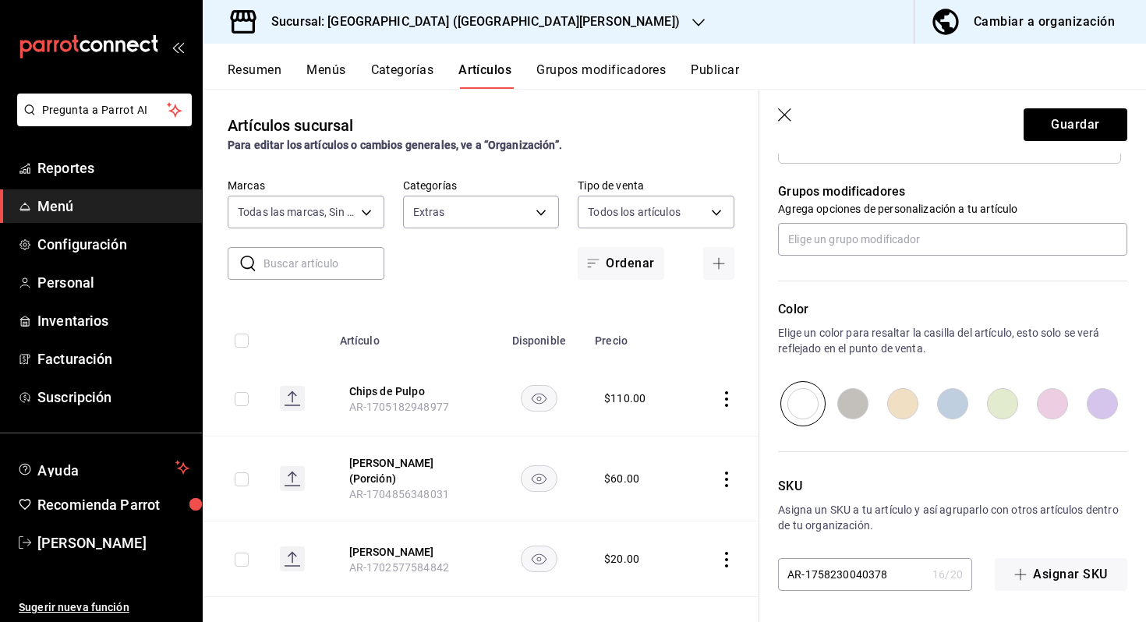
scroll to position [0, 0]
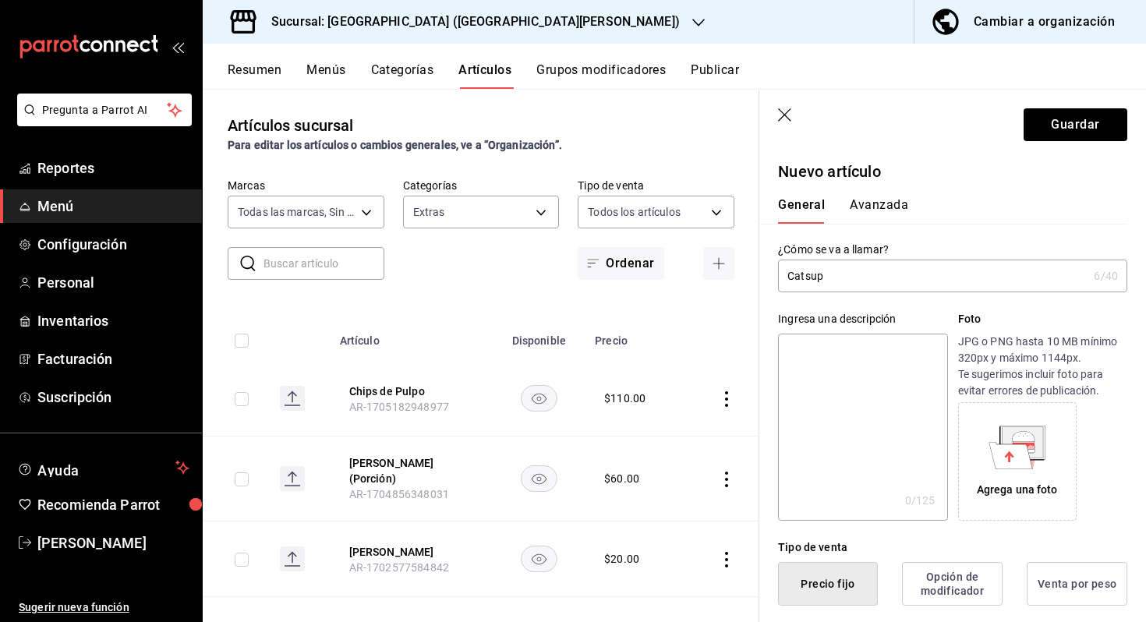
click at [892, 202] on button "Avanzada" at bounding box center [878, 210] width 58 height 26
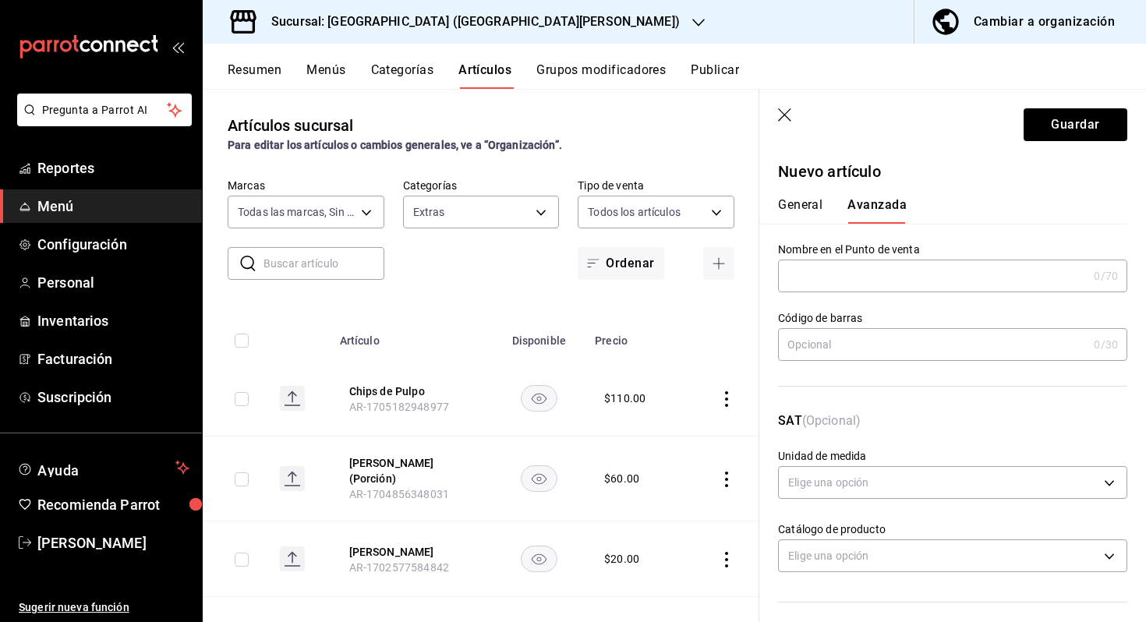
scroll to position [478, 0]
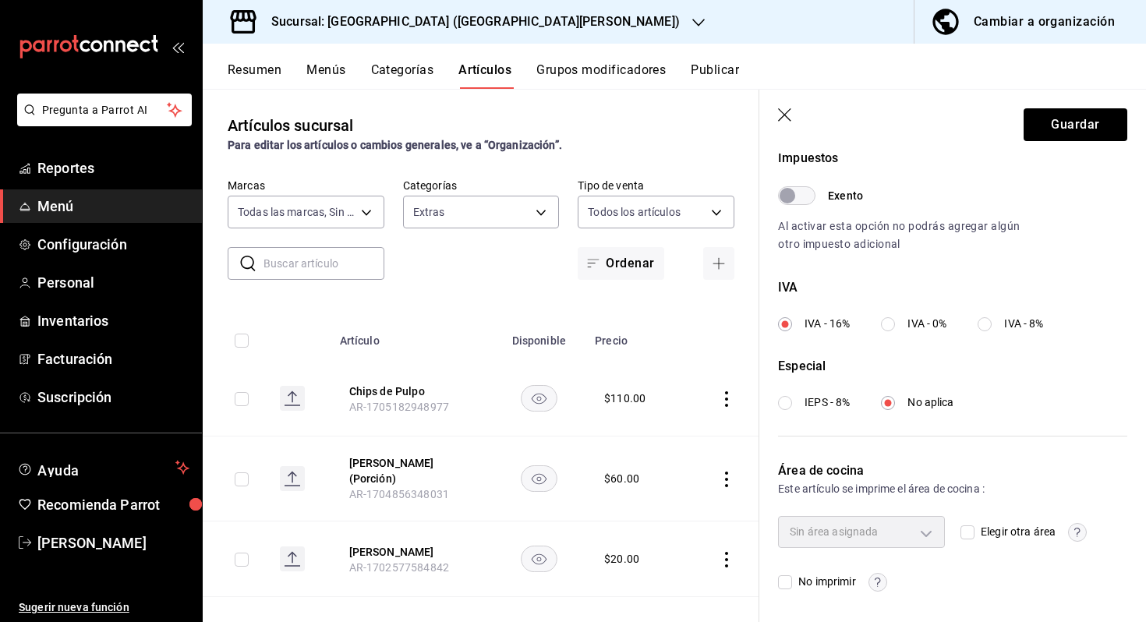
click at [969, 525] on input "Elegir otra área" at bounding box center [967, 532] width 14 height 14
click at [920, 526] on body "Pregunta a Parrot AI Reportes Menú Configuración Personal Inventarios Facturaci…" at bounding box center [573, 311] width 1146 height 622
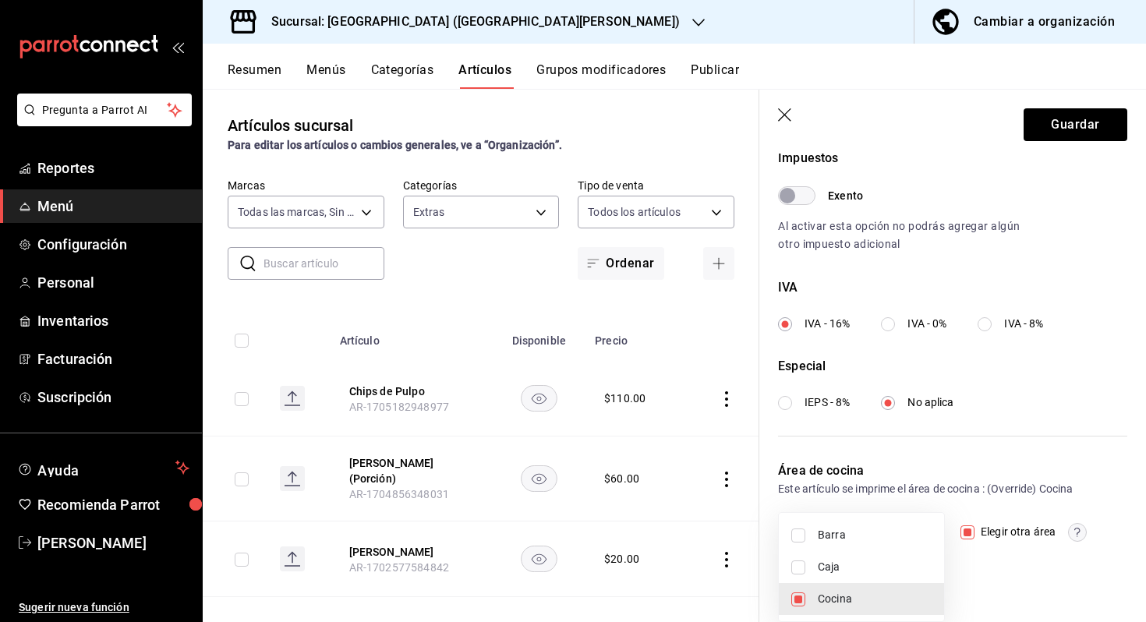
click at [1086, 112] on div at bounding box center [573, 311] width 1146 height 622
click at [1078, 123] on button "Guardar" at bounding box center [1075, 124] width 104 height 33
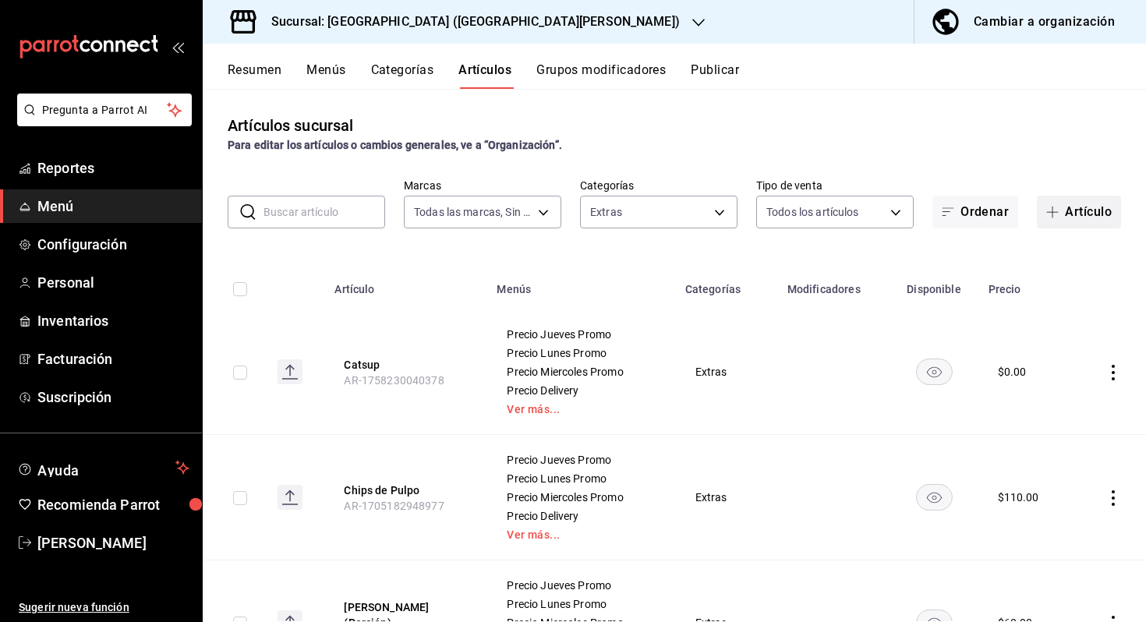
click at [1089, 213] on button "Artículo" at bounding box center [1078, 212] width 84 height 33
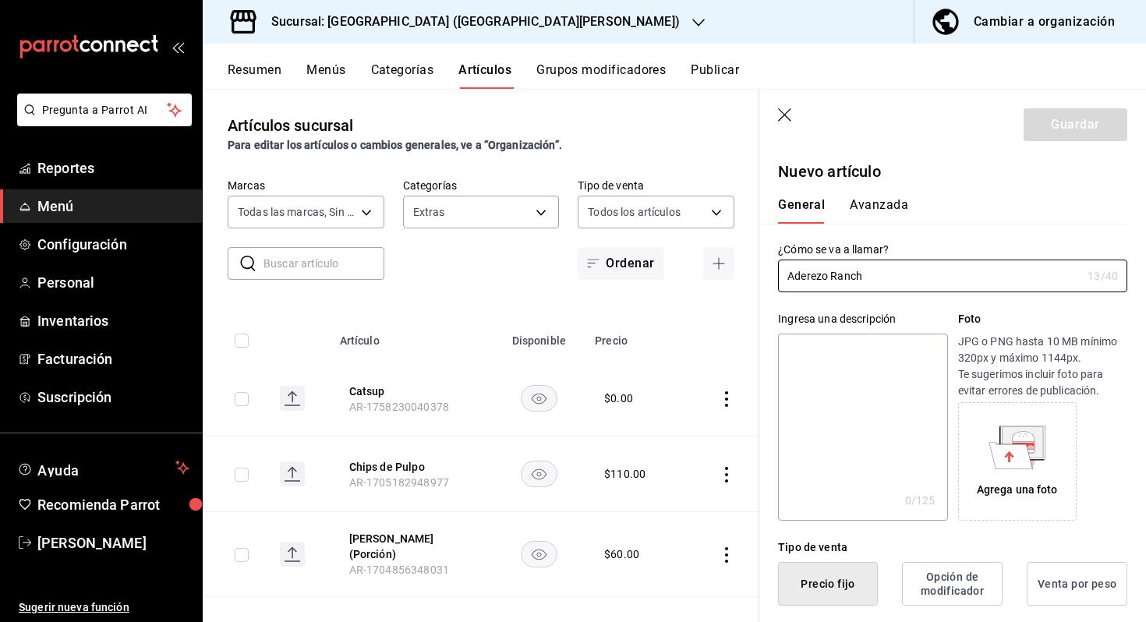
scroll to position [265, 0]
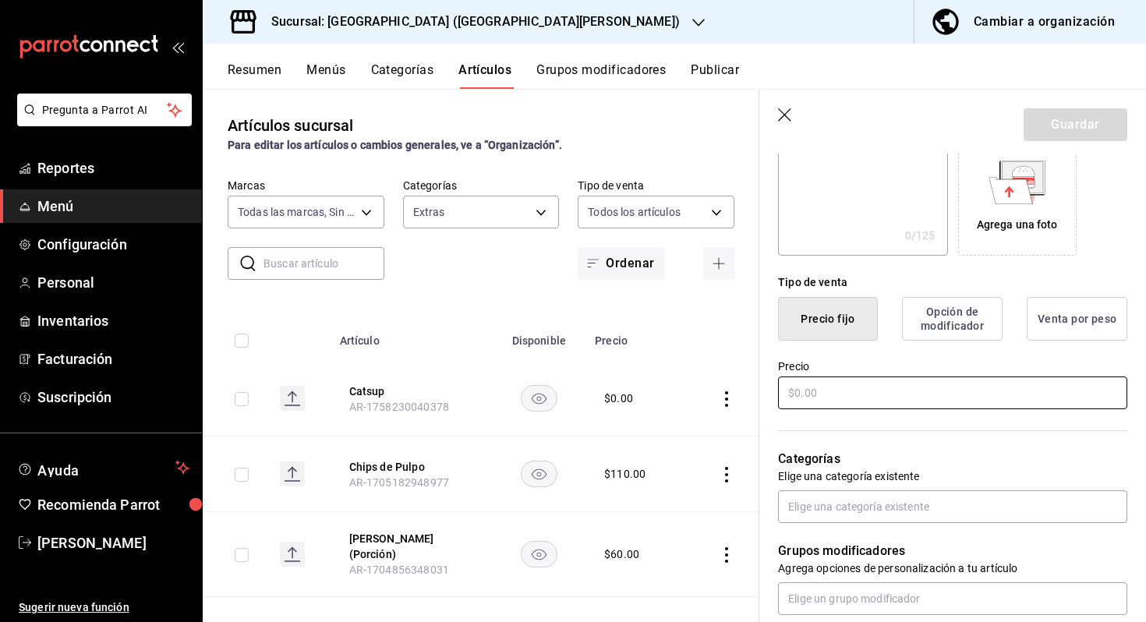
click at [906, 396] on input "text" at bounding box center [952, 392] width 349 height 33
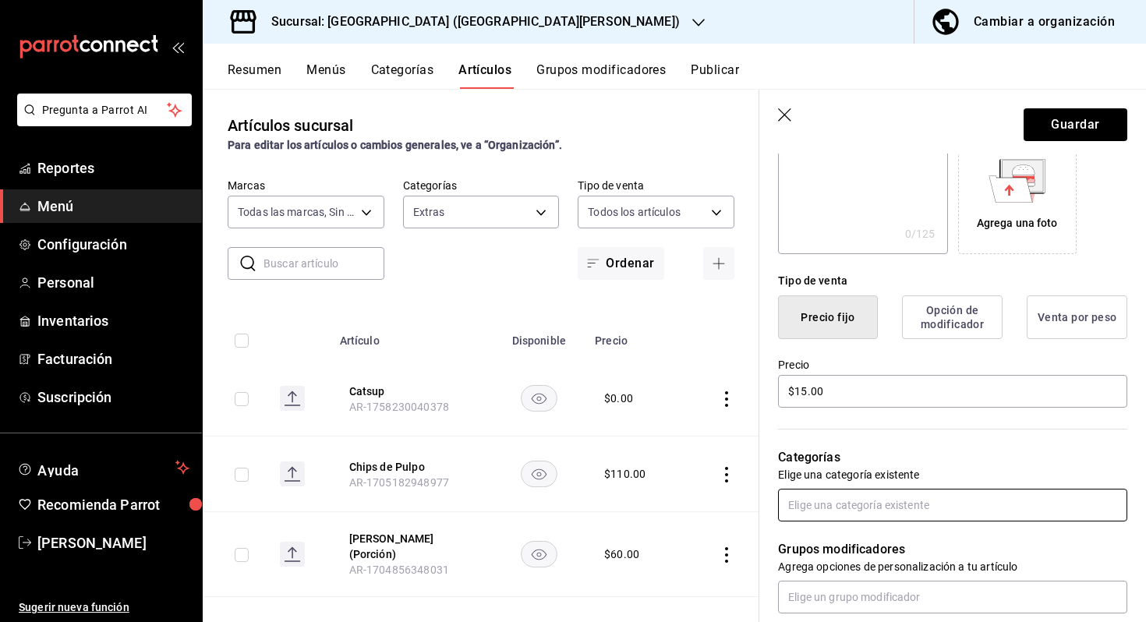
click at [930, 494] on input "text" at bounding box center [952, 505] width 349 height 33
click at [866, 531] on li "Extras" at bounding box center [952, 541] width 349 height 26
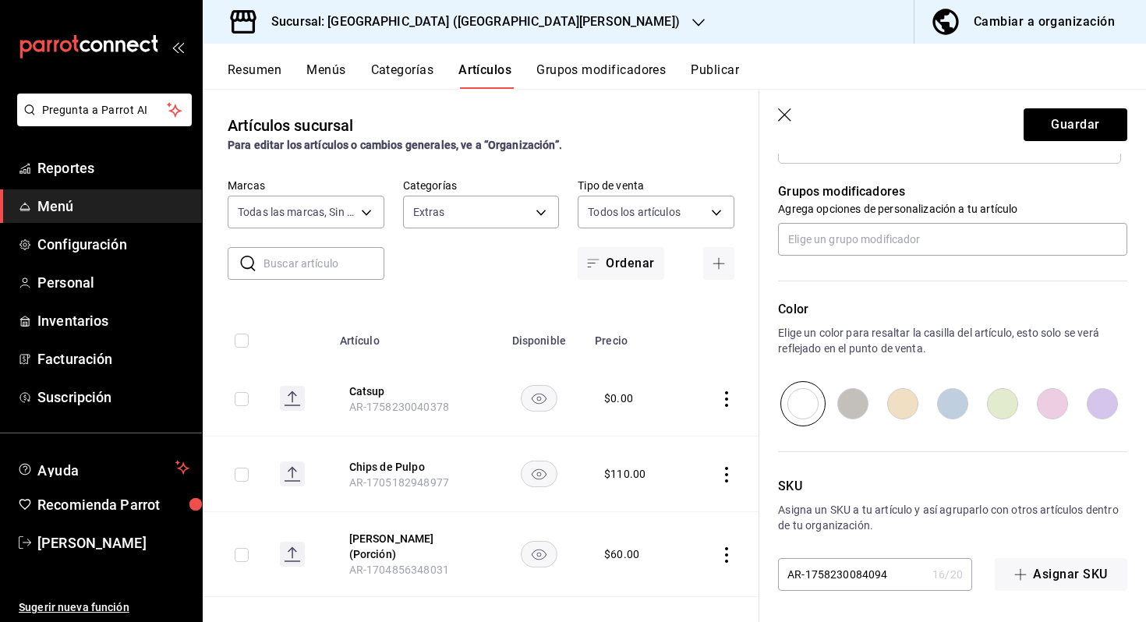
scroll to position [0, 0]
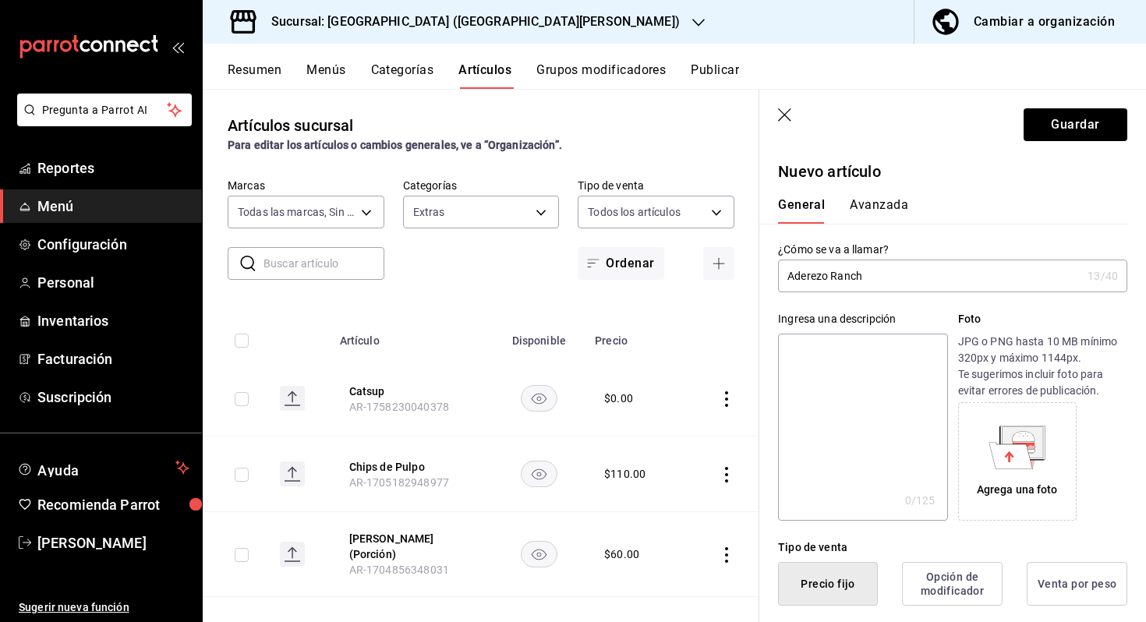
click at [867, 214] on button "Avanzada" at bounding box center [878, 210] width 58 height 26
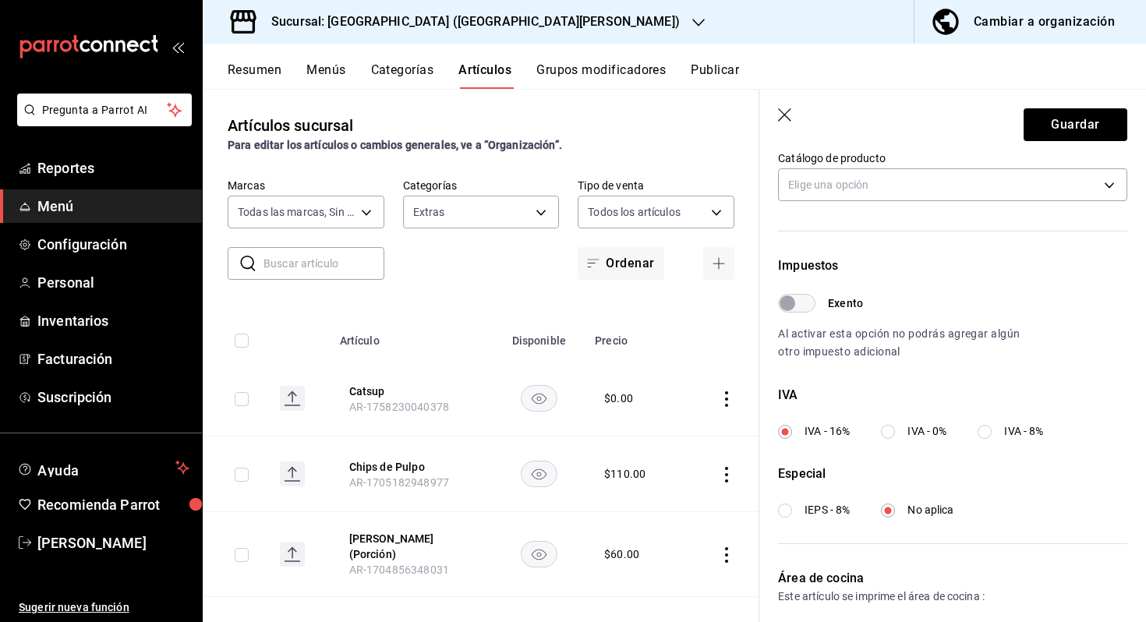
scroll to position [478, 0]
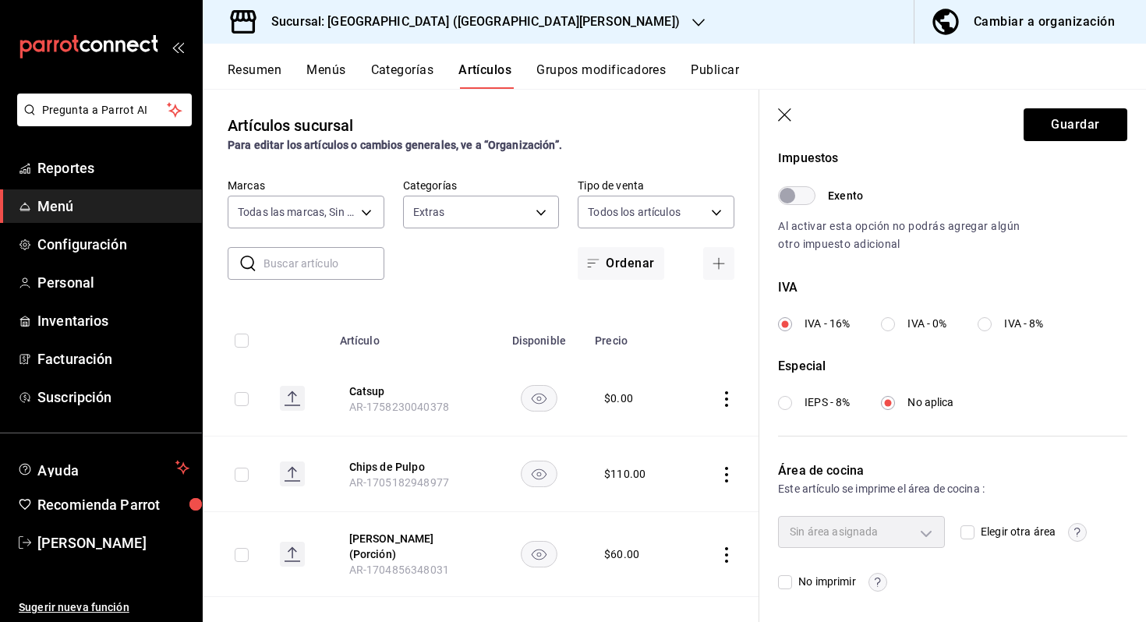
click at [979, 534] on span "Elegir otra área" at bounding box center [1014, 532] width 81 height 16
click at [974, 534] on input "Elegir otra área" at bounding box center [967, 532] width 14 height 14
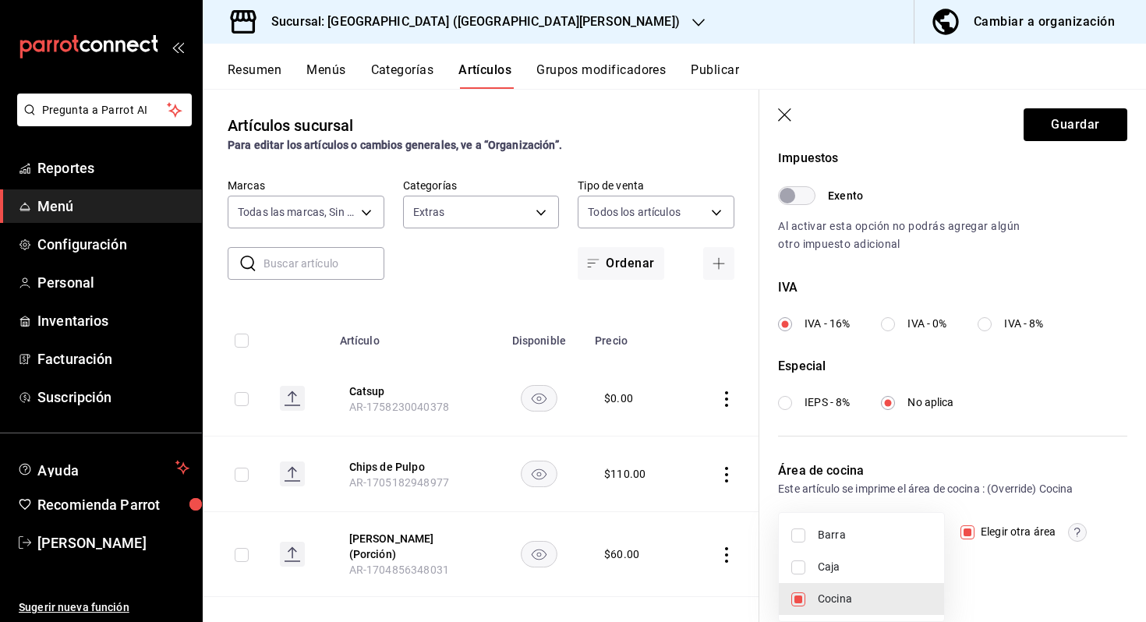
click at [911, 534] on body "Pregunta a Parrot AI Reportes Menú Configuración Personal Inventarios Facturaci…" at bounding box center [573, 311] width 1146 height 622
click at [1082, 85] on div at bounding box center [573, 311] width 1146 height 622
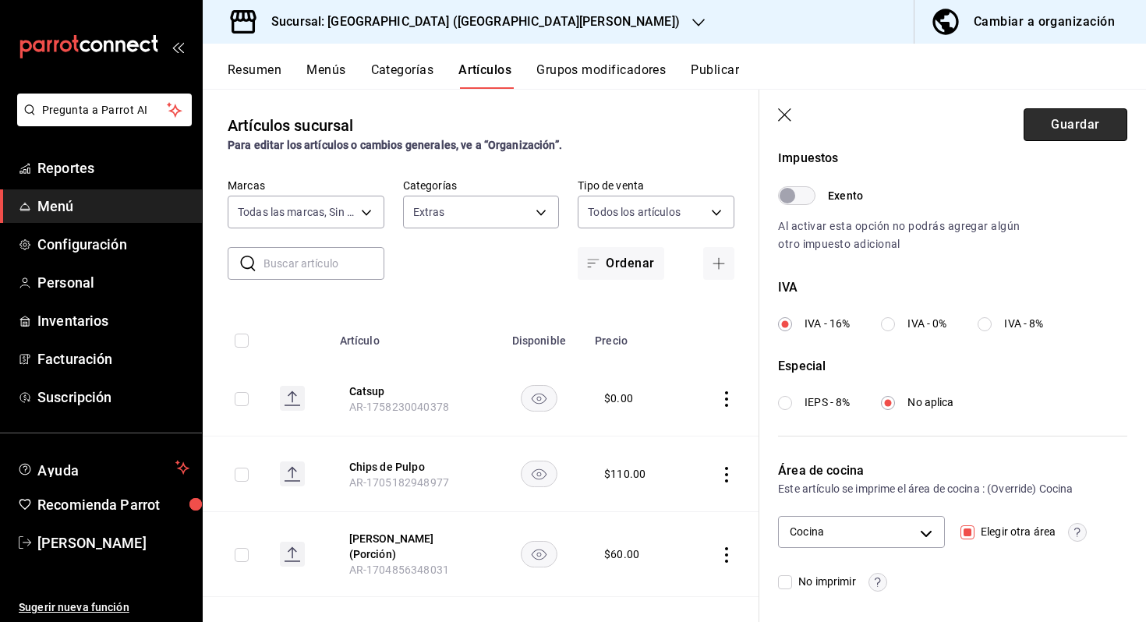
click at [1064, 127] on button "Guardar" at bounding box center [1075, 124] width 104 height 33
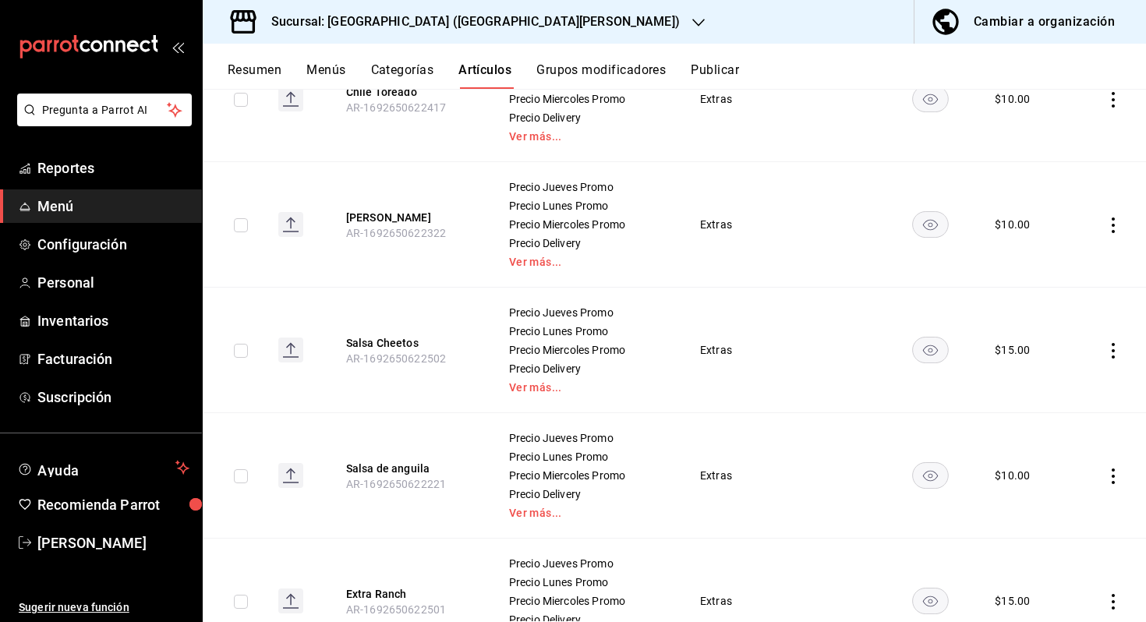
scroll to position [2136, 0]
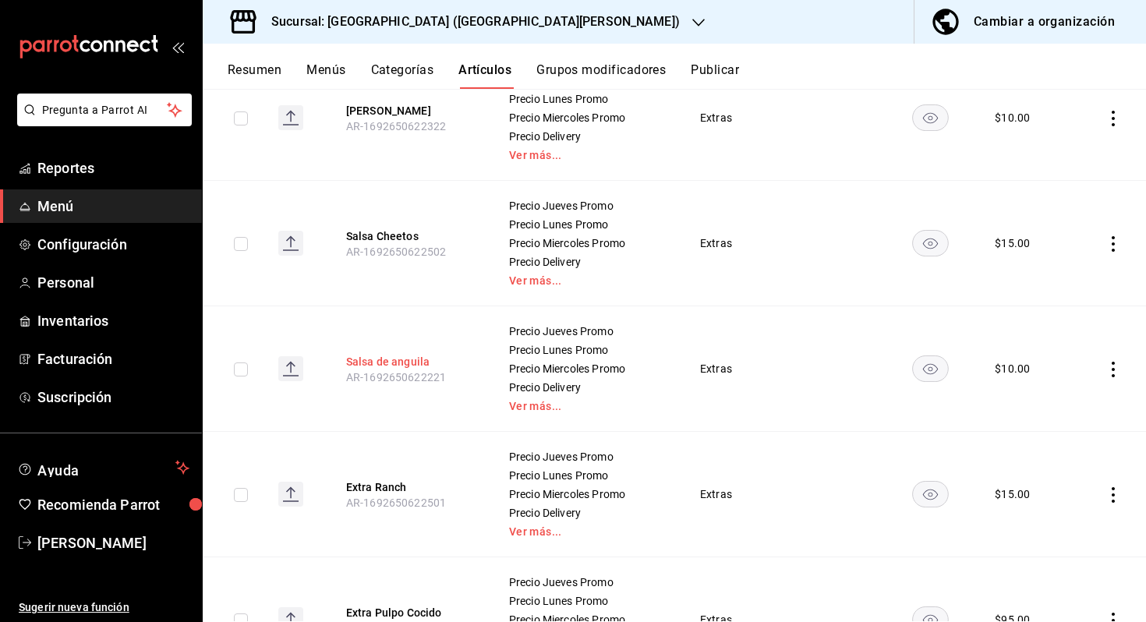
click at [441, 361] on button "Salsa de anguila" at bounding box center [408, 362] width 125 height 16
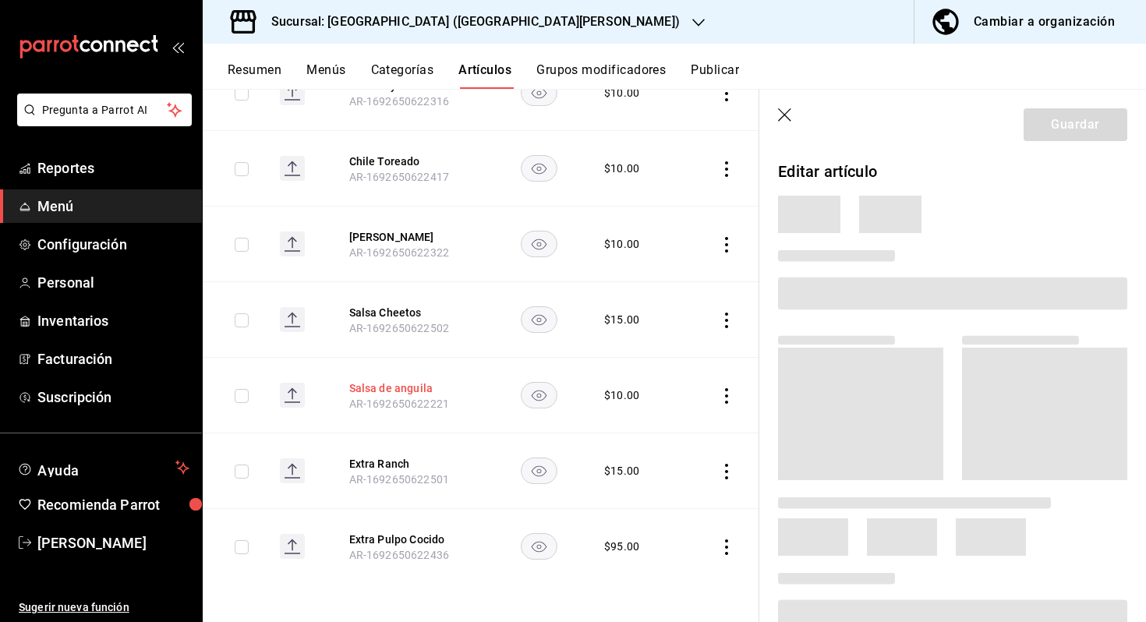
scroll to position [1237, 0]
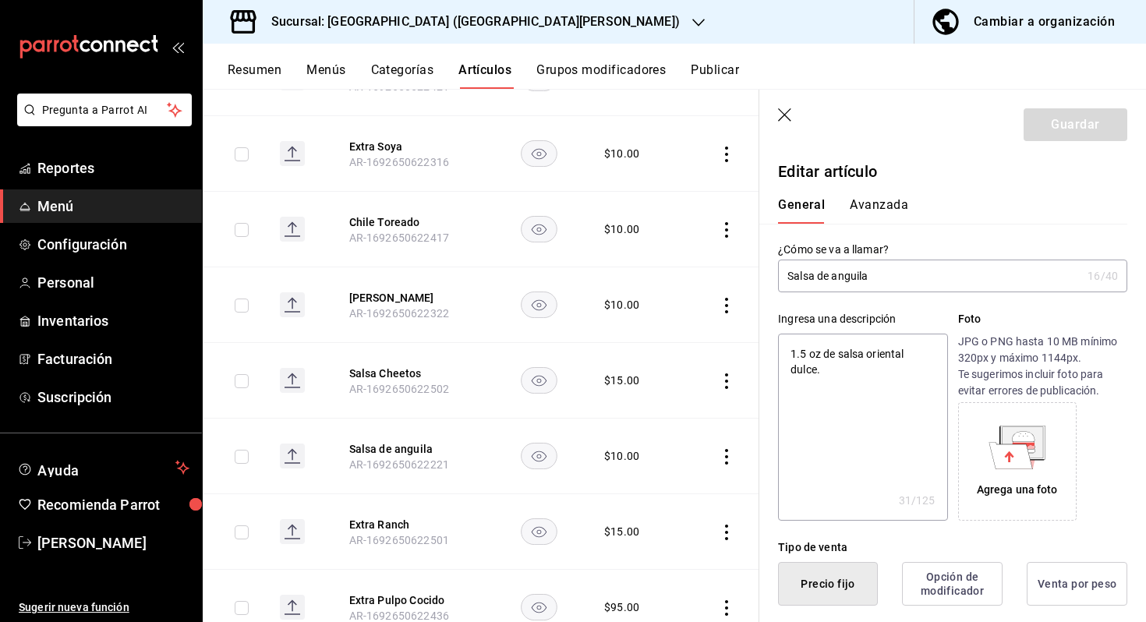
click at [836, 277] on input "Salsa de anguila" at bounding box center [929, 275] width 303 height 31
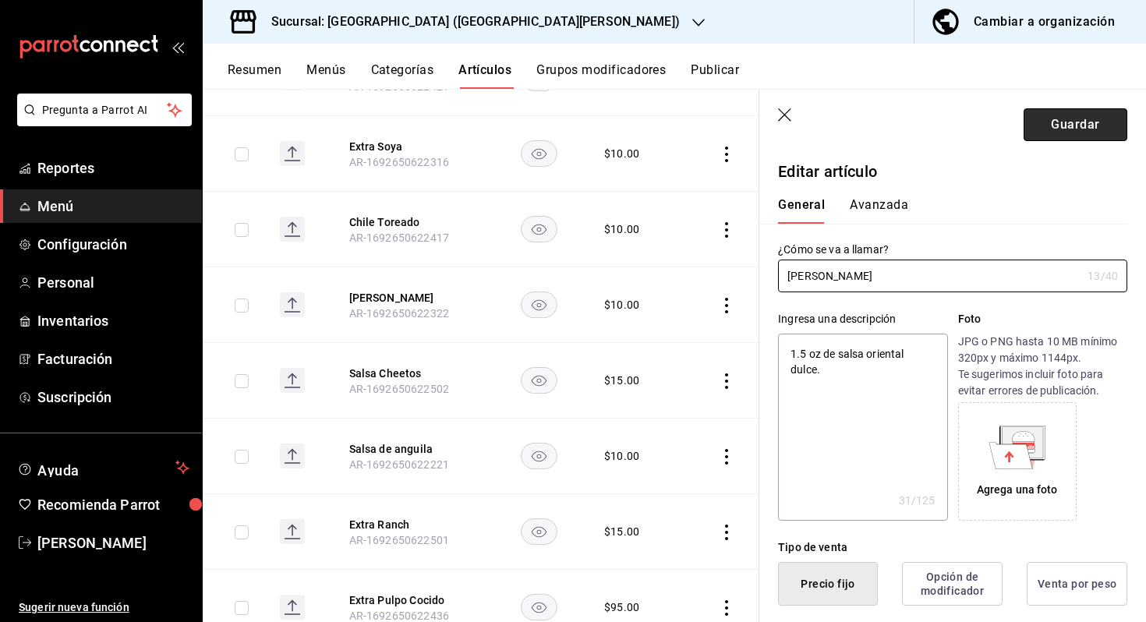
click at [1073, 113] on button "Guardar" at bounding box center [1075, 124] width 104 height 33
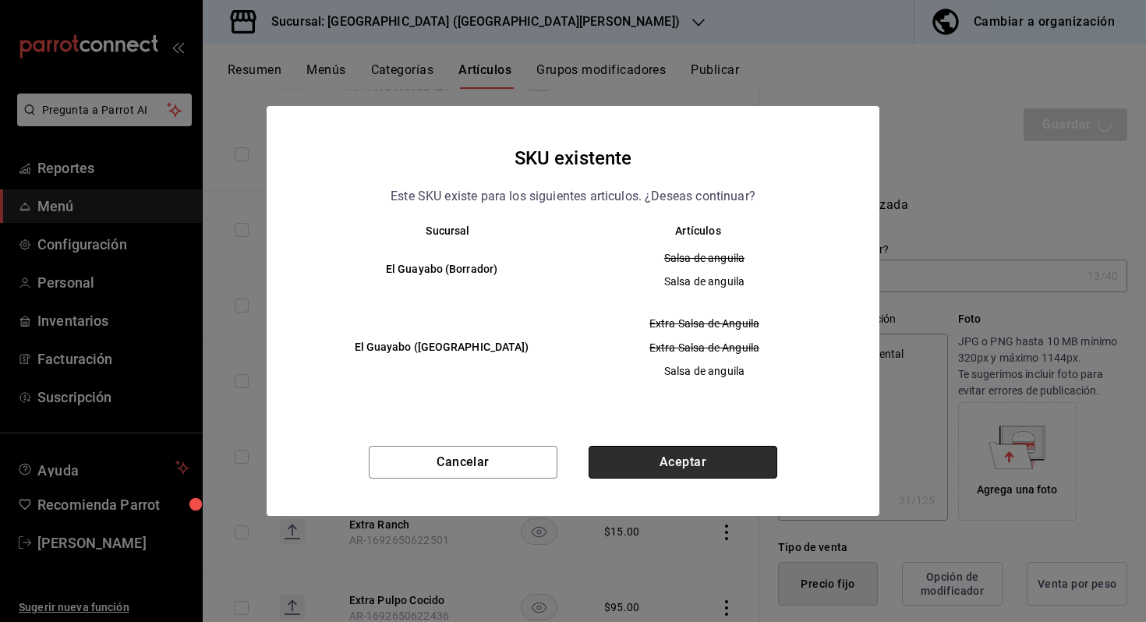
click at [729, 462] on button "Aceptar" at bounding box center [682, 462] width 189 height 33
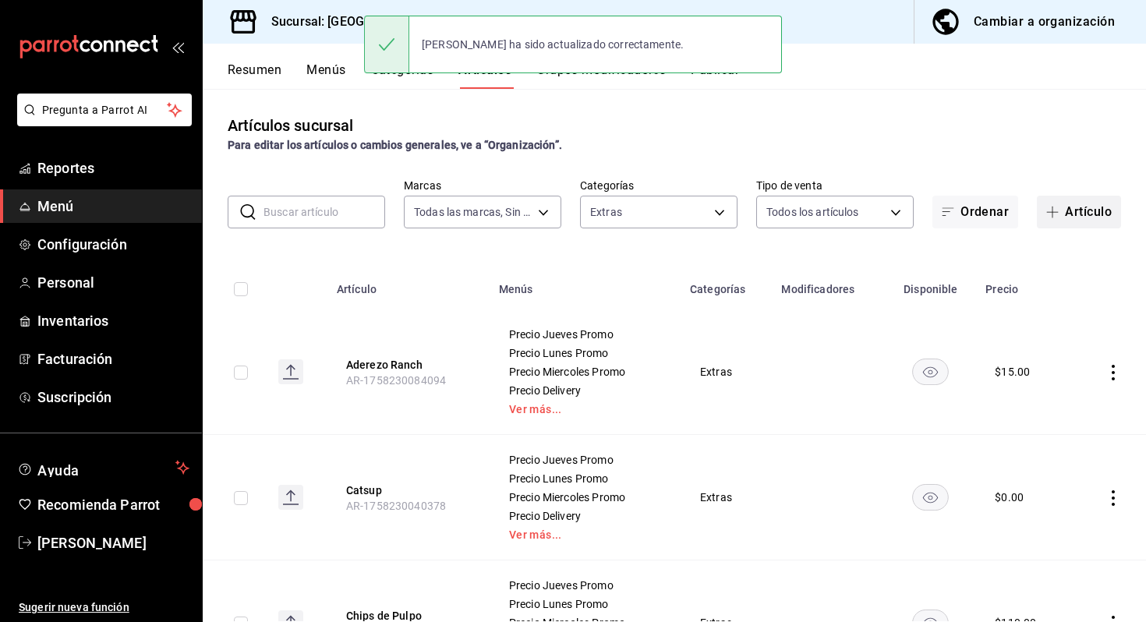
click at [1100, 210] on button "Artículo" at bounding box center [1078, 212] width 84 height 33
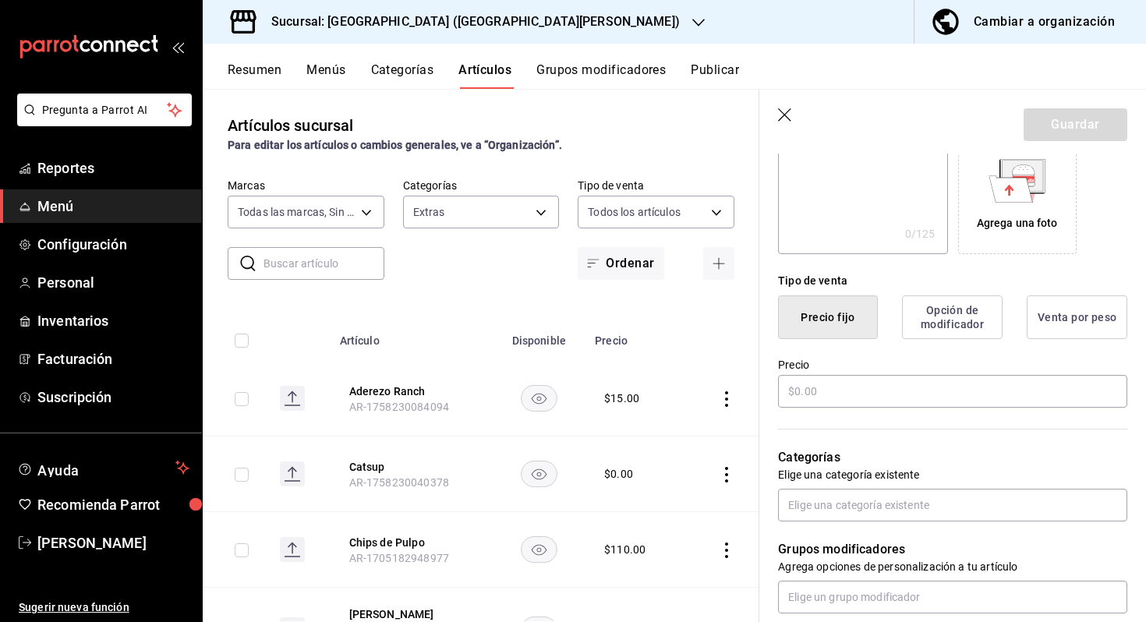
scroll to position [362, 0]
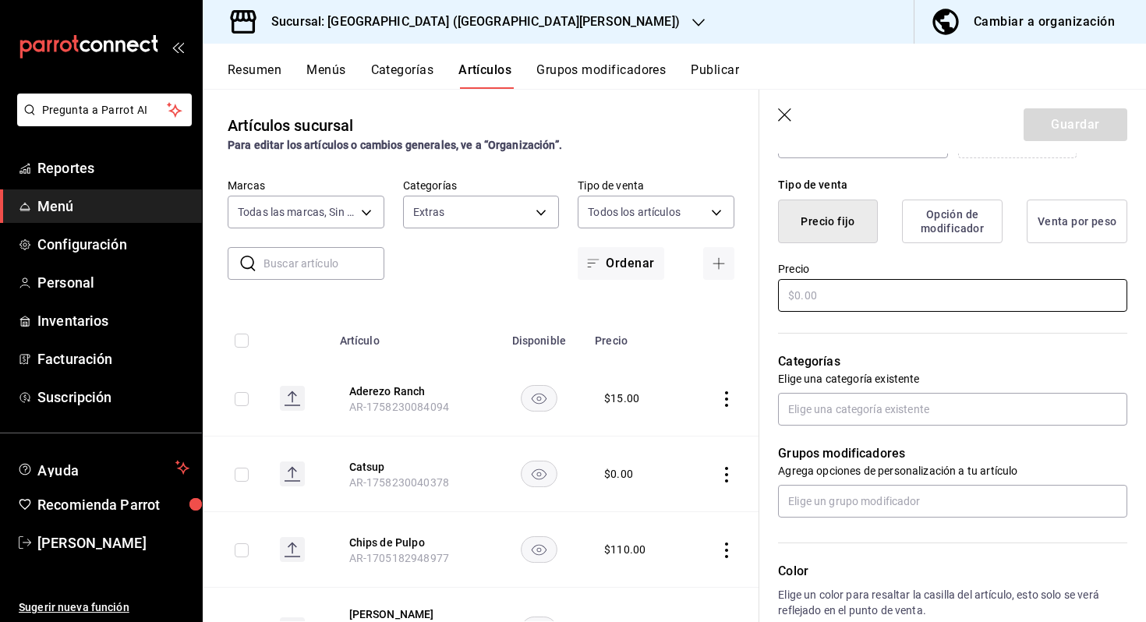
click at [976, 310] on input "text" at bounding box center [952, 295] width 349 height 33
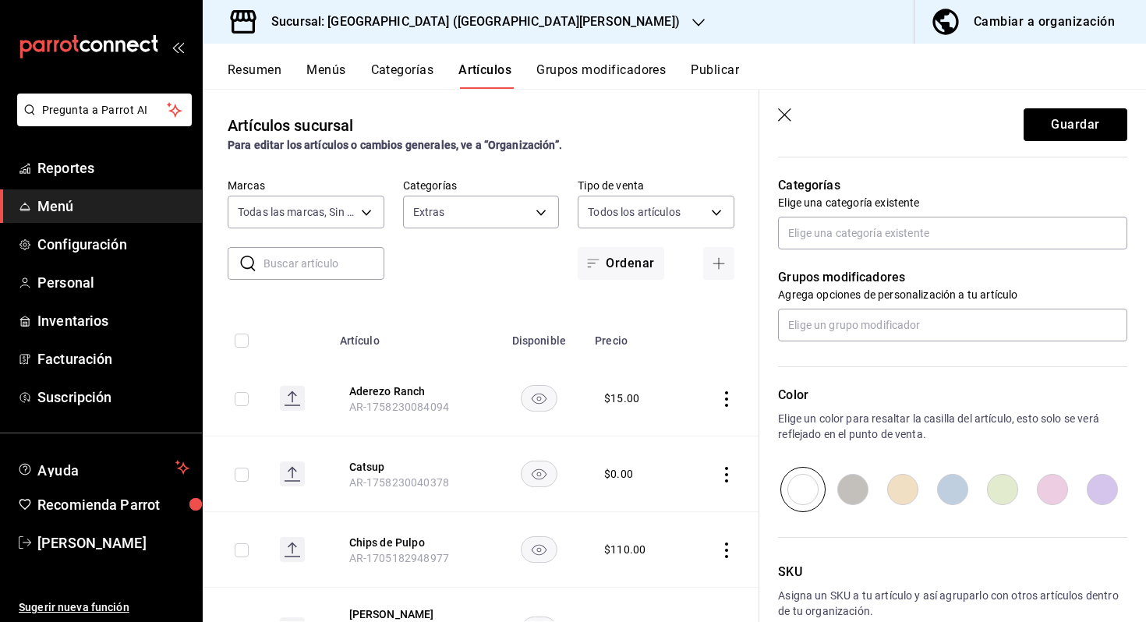
scroll to position [539, 0]
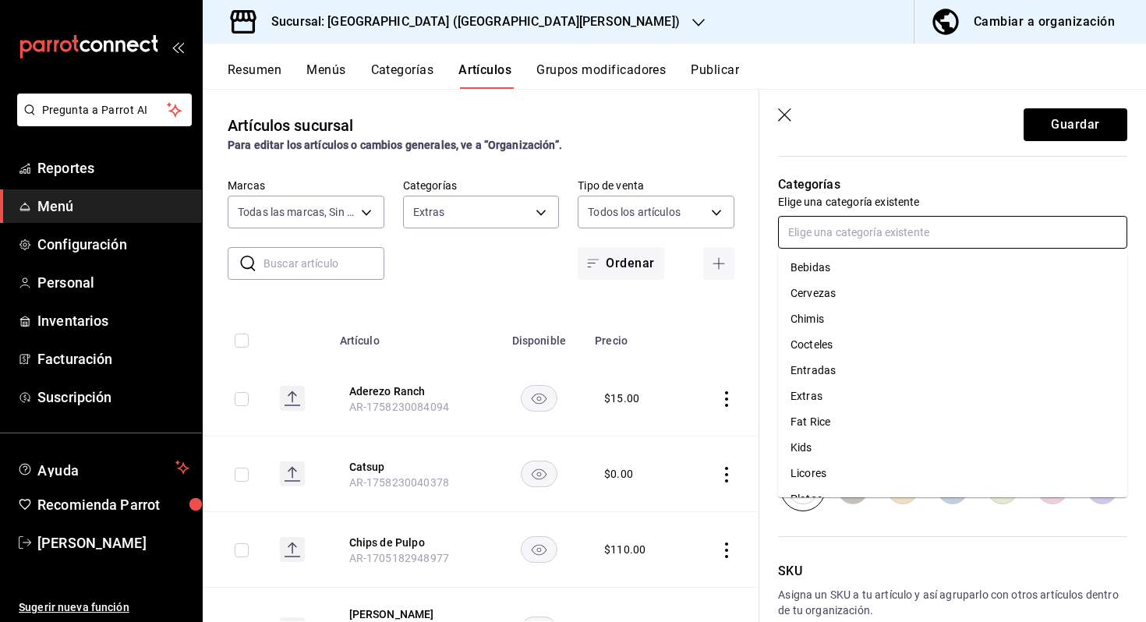
click at [963, 234] on input "text" at bounding box center [952, 232] width 349 height 33
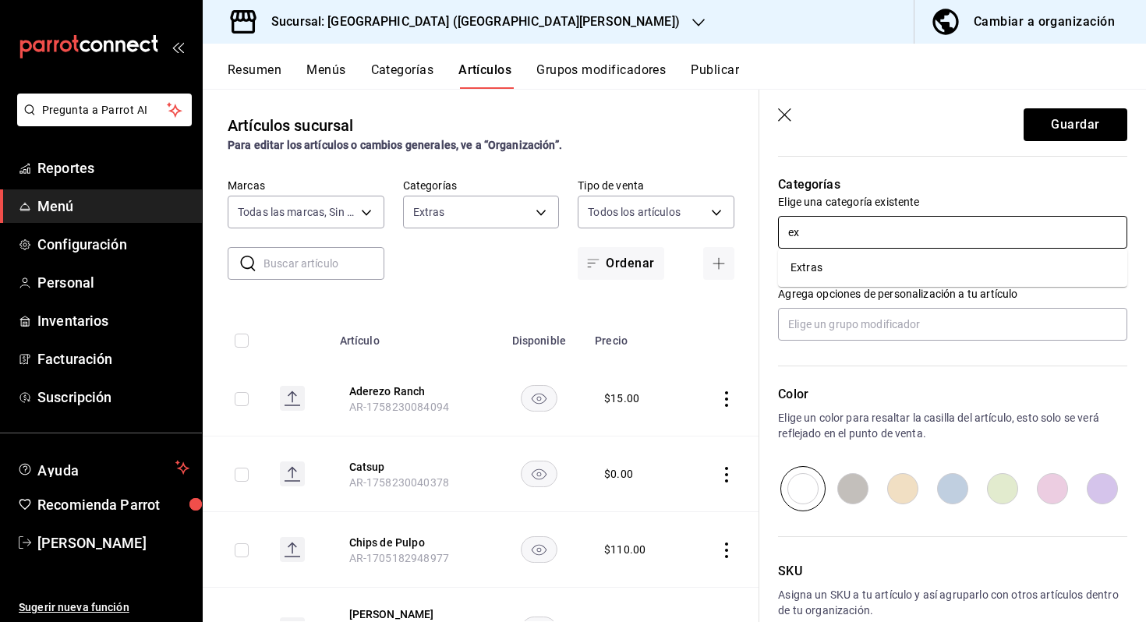
click at [889, 272] on li "Extras" at bounding box center [952, 268] width 349 height 26
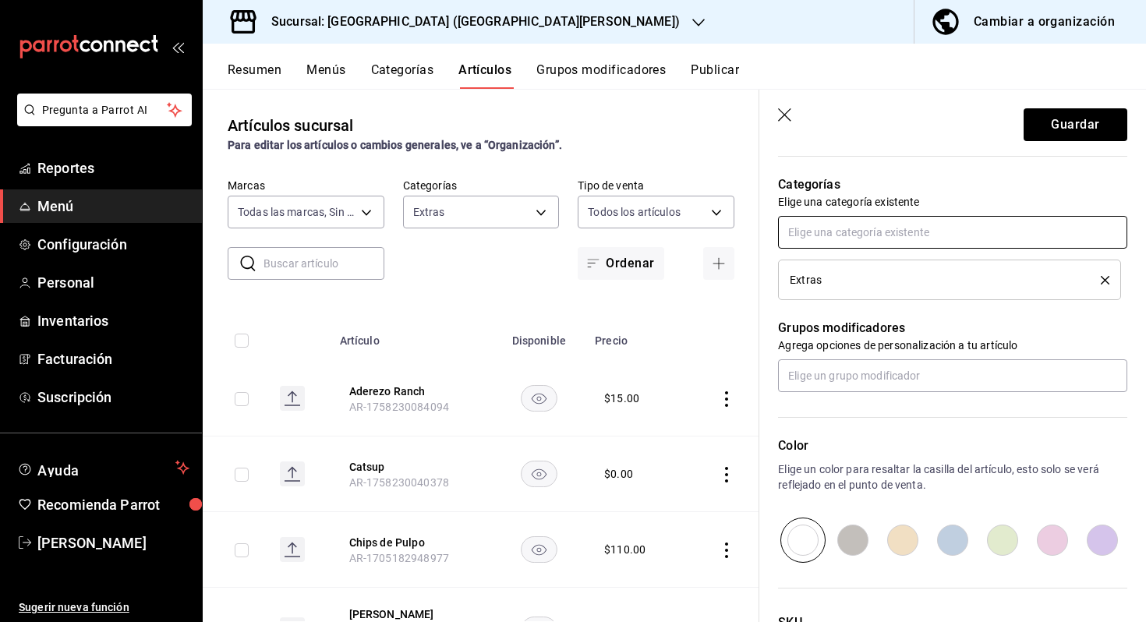
scroll to position [676, 0]
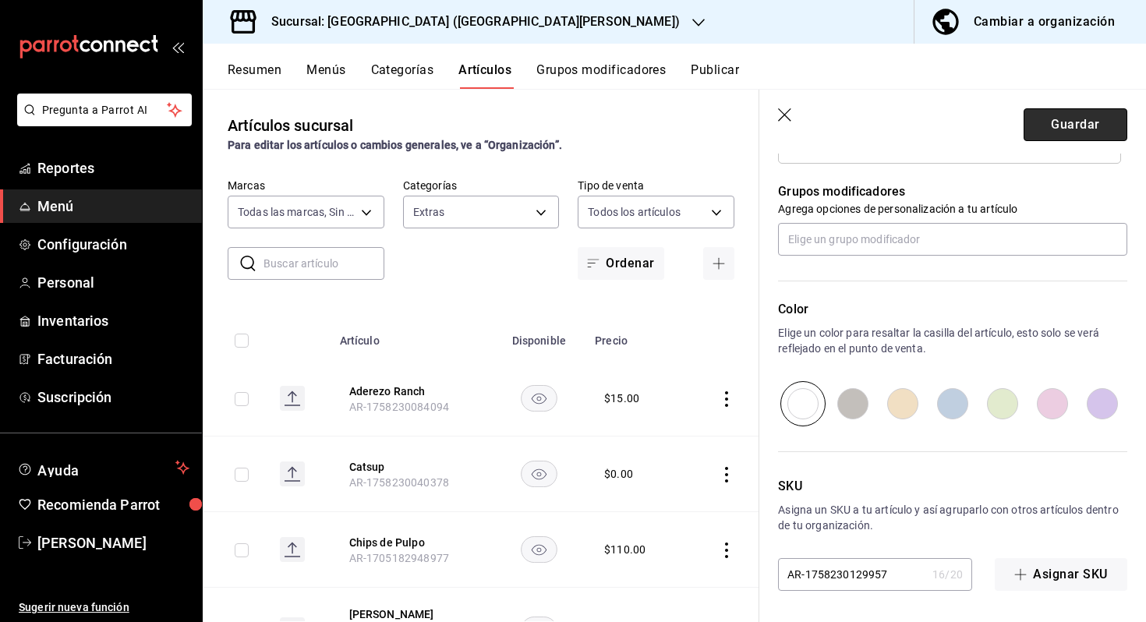
click at [1079, 122] on button "Guardar" at bounding box center [1075, 124] width 104 height 33
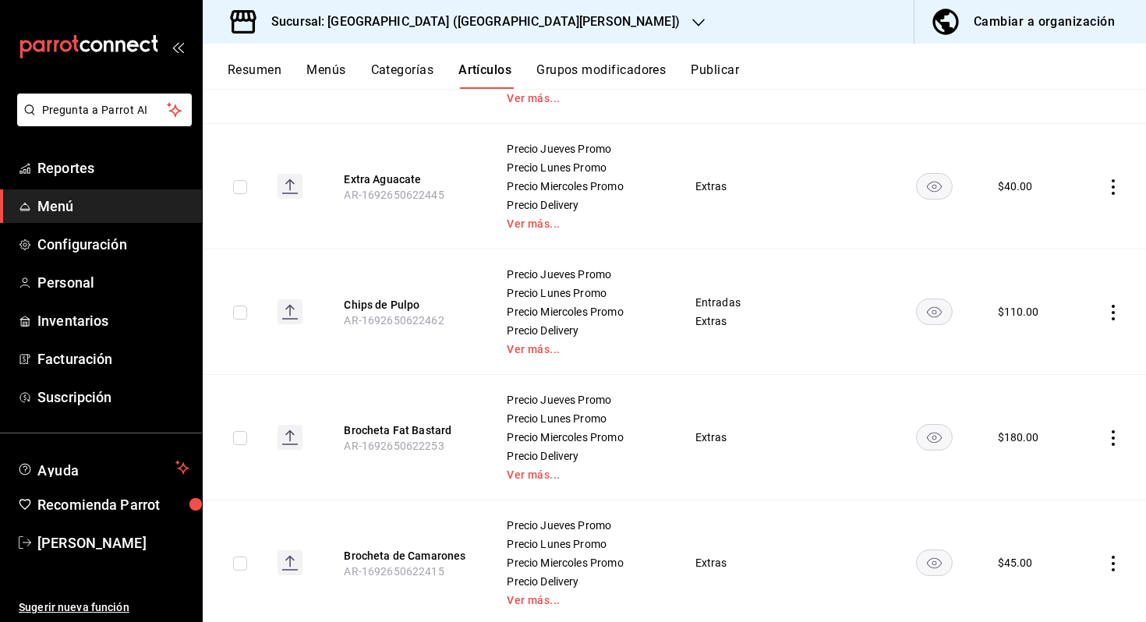
scroll to position [3321, 0]
click at [1108, 558] on icon "actions" at bounding box center [1113, 565] width 16 height 16
click at [918, 510] on div at bounding box center [573, 311] width 1146 height 622
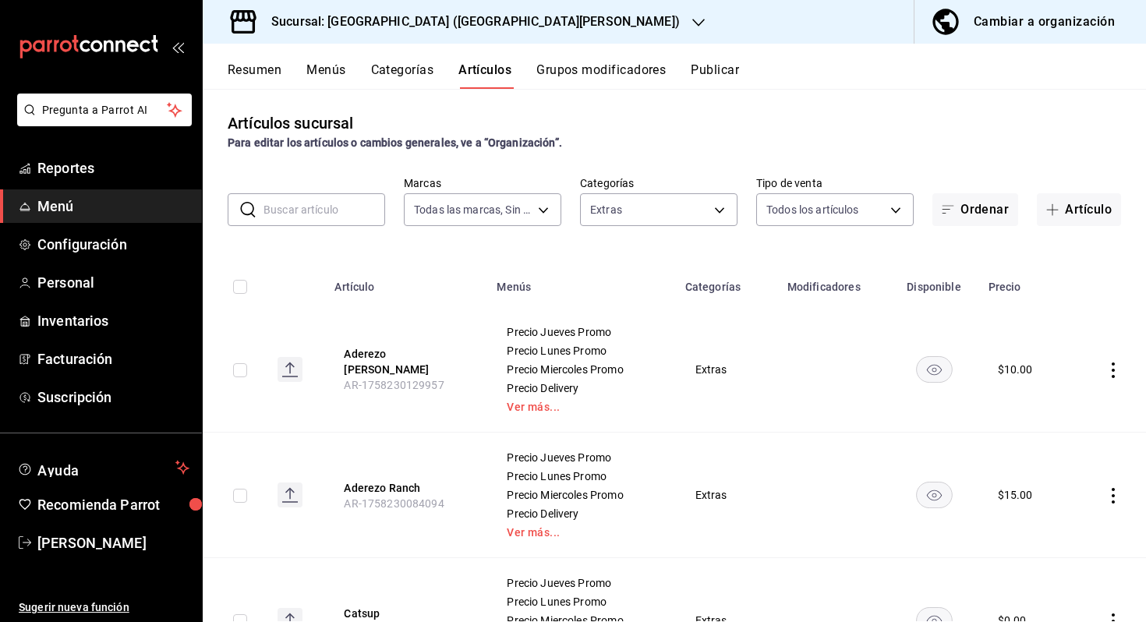
scroll to position [2, 0]
click at [432, 362] on button "Aderezo [PERSON_NAME]" at bounding box center [406, 362] width 125 height 31
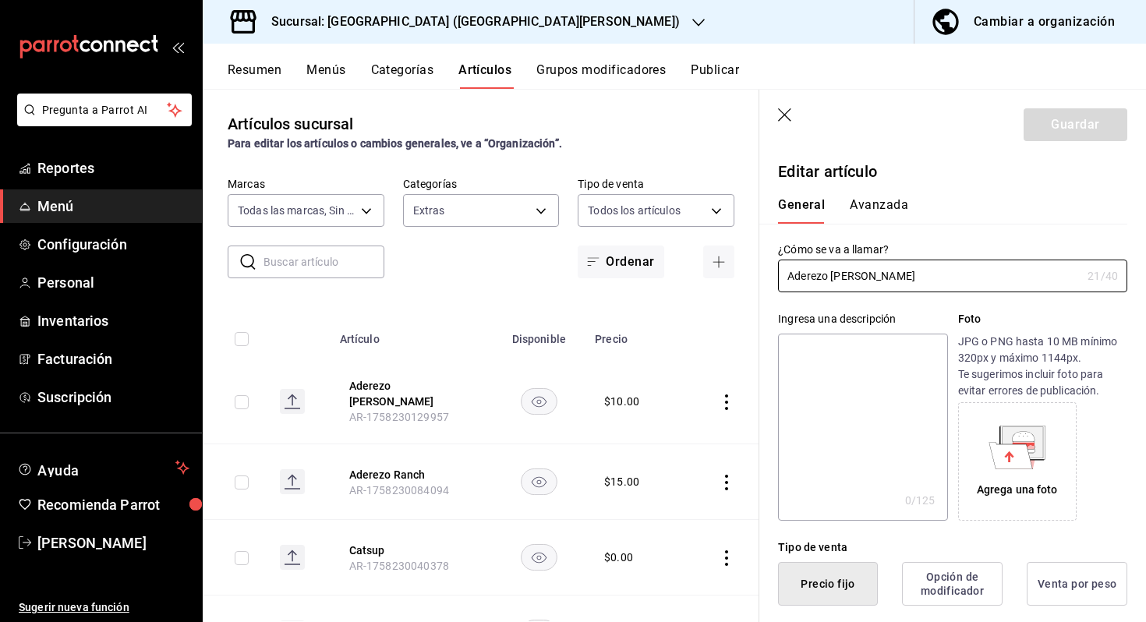
scroll to position [192, 0]
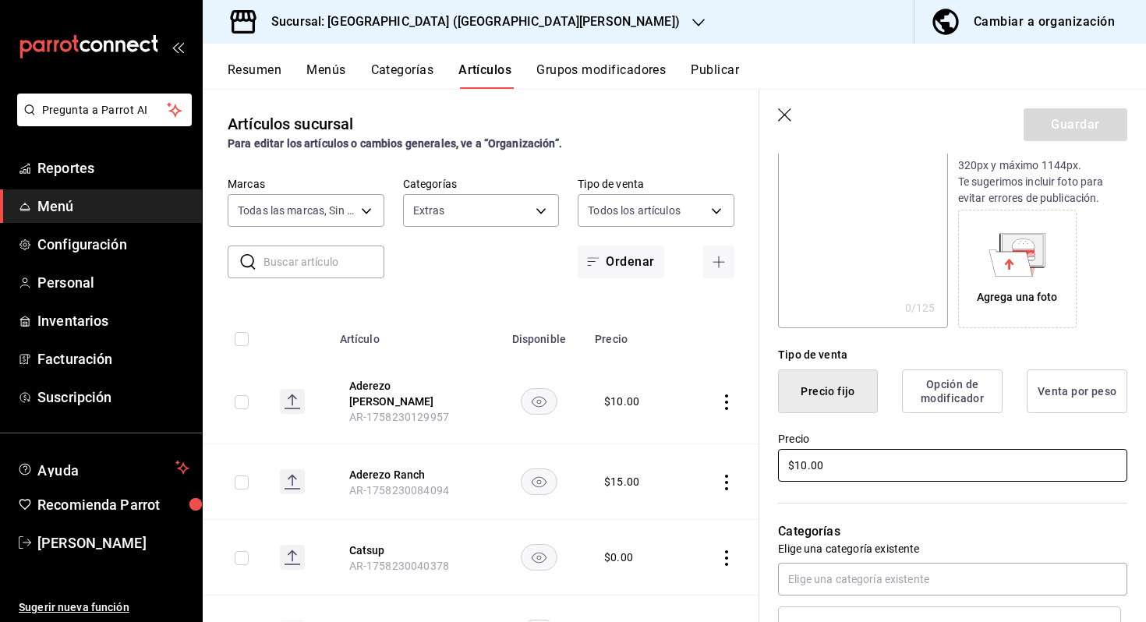
click at [804, 463] on input "$10.00" at bounding box center [952, 465] width 349 height 33
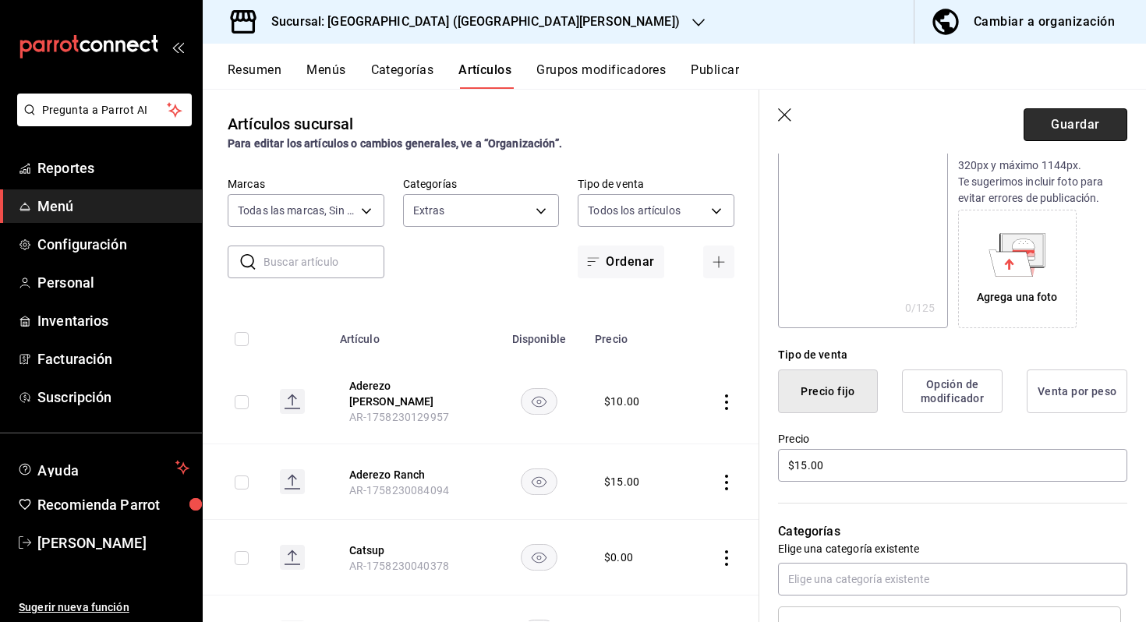
click at [1067, 140] on button "Guardar" at bounding box center [1075, 124] width 104 height 33
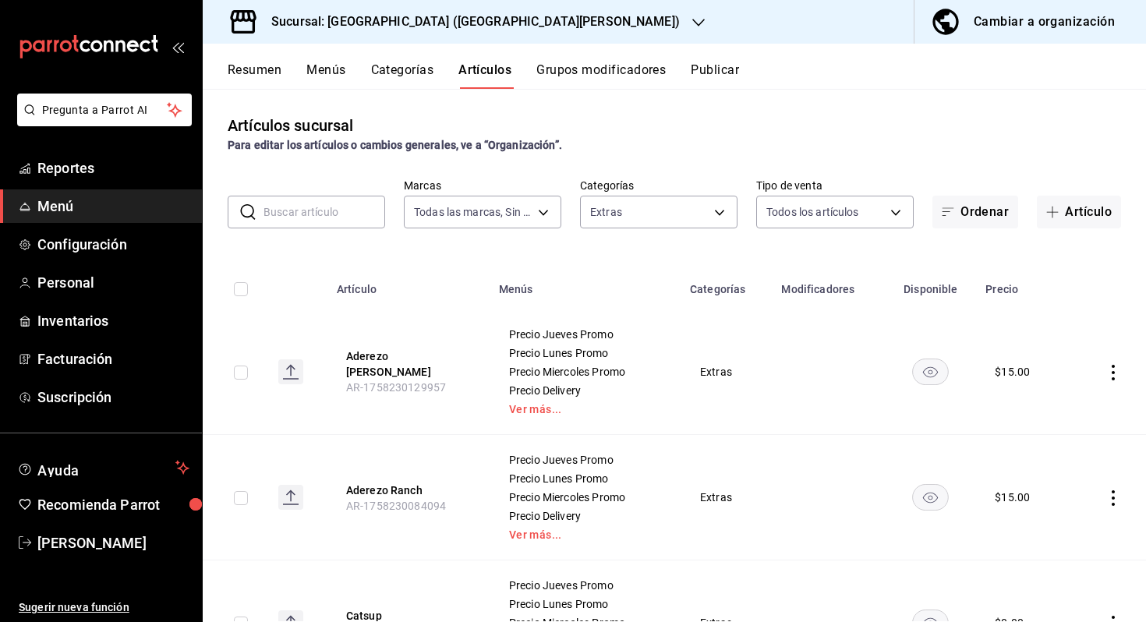
click at [412, 16] on h3 "Sucursal: [GEOGRAPHIC_DATA] ([GEOGRAPHIC_DATA][PERSON_NAME])" at bounding box center [469, 21] width 421 height 19
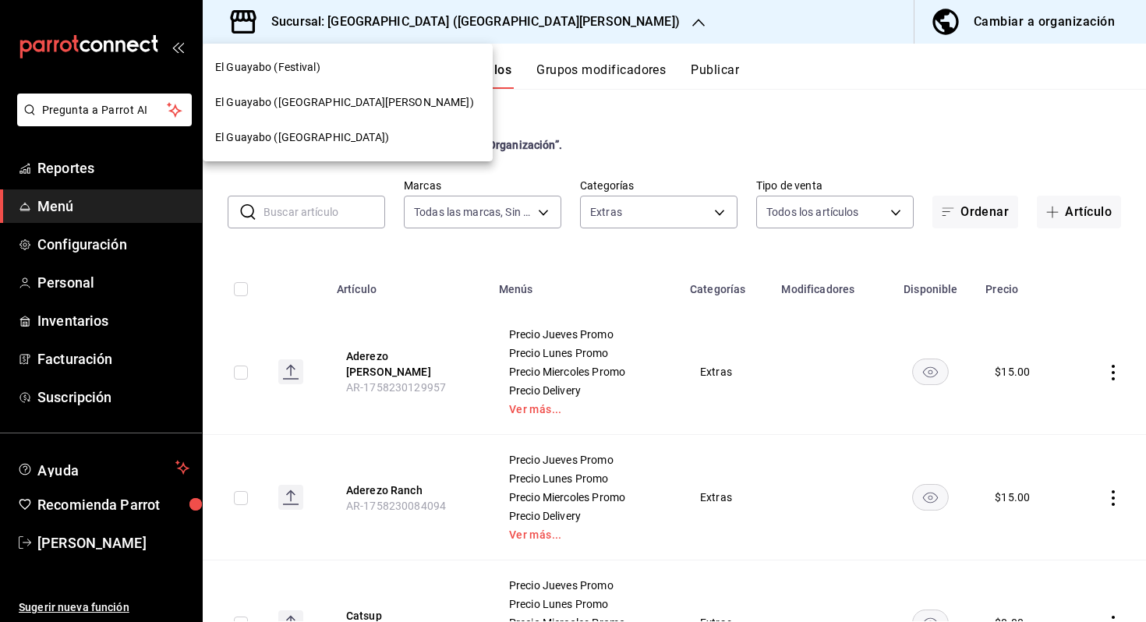
click at [380, 129] on div "El Guayabo ([GEOGRAPHIC_DATA])" at bounding box center [347, 137] width 265 height 16
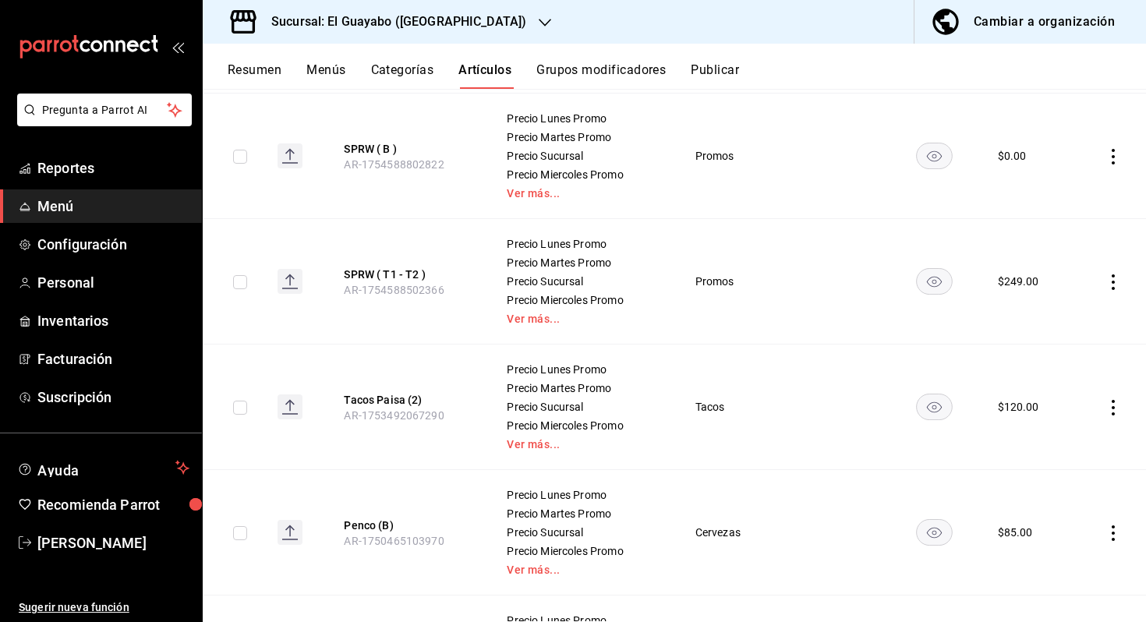
scroll to position [450, 0]
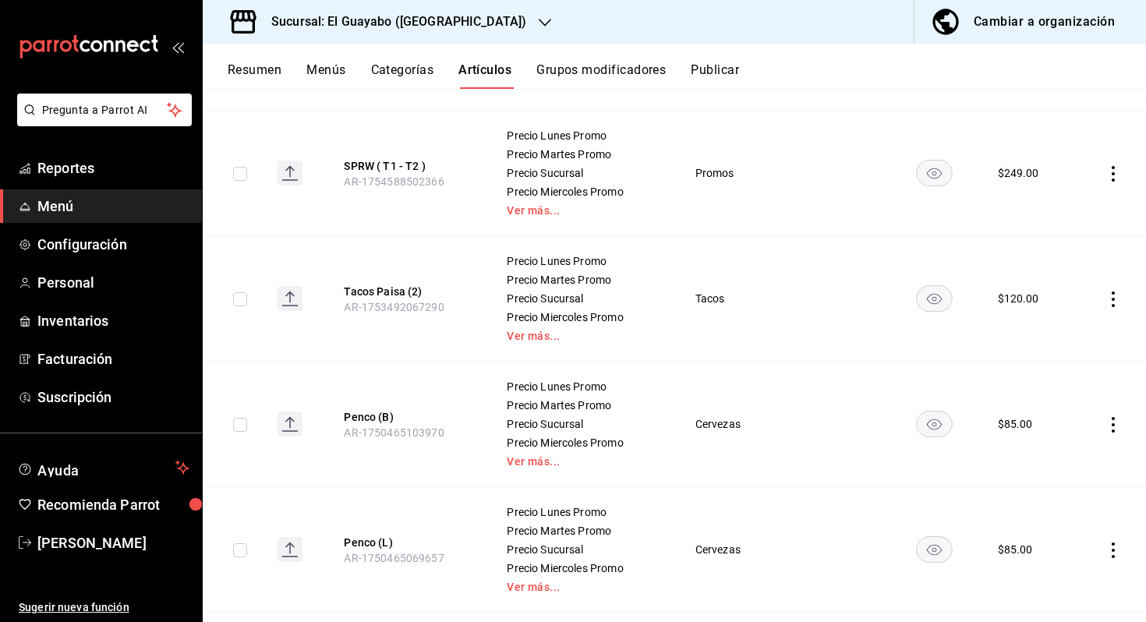
click at [1107, 305] on icon "actions" at bounding box center [1113, 299] width 16 height 16
click at [901, 342] on div at bounding box center [573, 311] width 1146 height 622
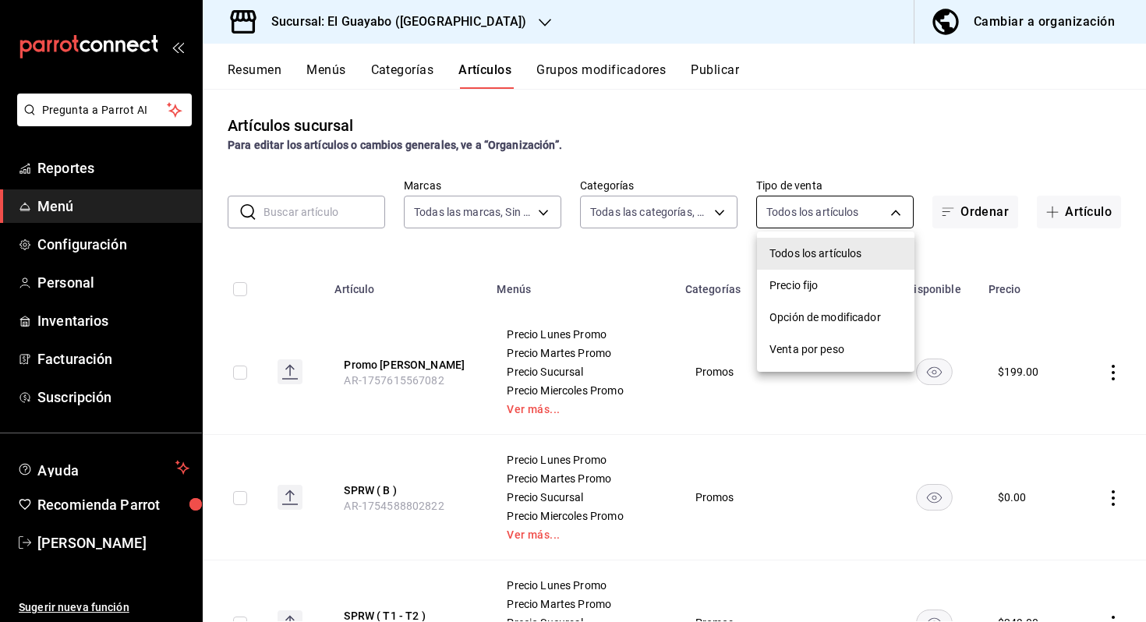
click at [839, 218] on body "Pregunta a Parrot AI Reportes Menú Configuración Personal Inventarios Facturaci…" at bounding box center [573, 311] width 1146 height 622
click at [671, 217] on div at bounding box center [573, 311] width 1146 height 622
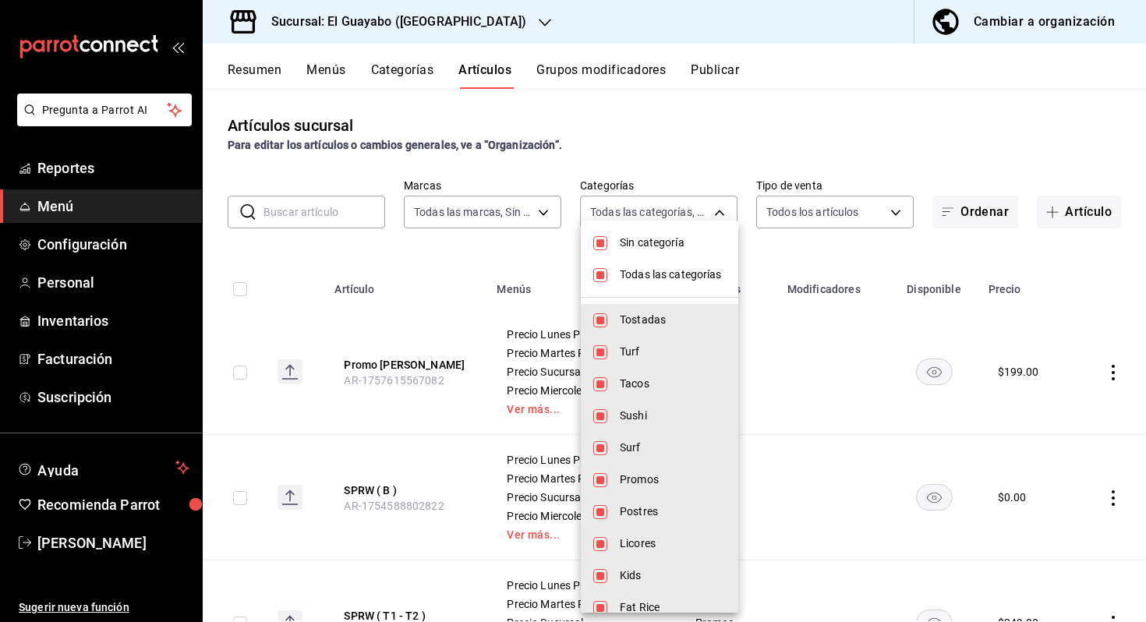
click at [671, 217] on body "Pregunta a Parrot AI Reportes Menú Configuración Personal Inventarios Facturaci…" at bounding box center [573, 311] width 1146 height 622
click at [653, 238] on span "Sin categoría" at bounding box center [673, 243] width 106 height 16
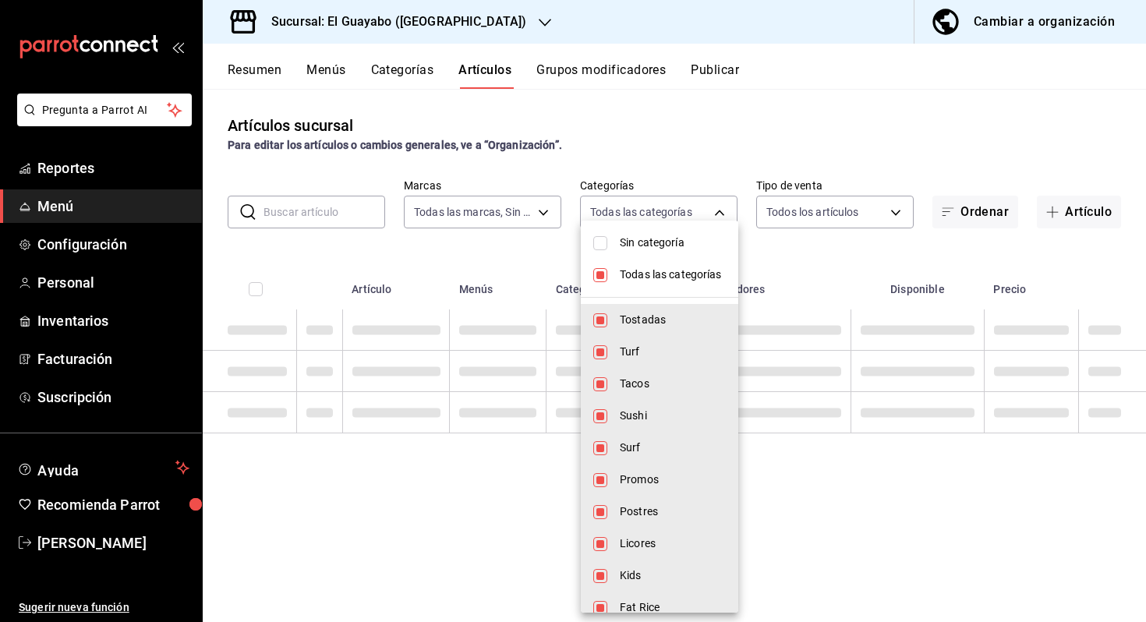
click at [610, 268] on li "Todas las categorías" at bounding box center [659, 275] width 157 height 32
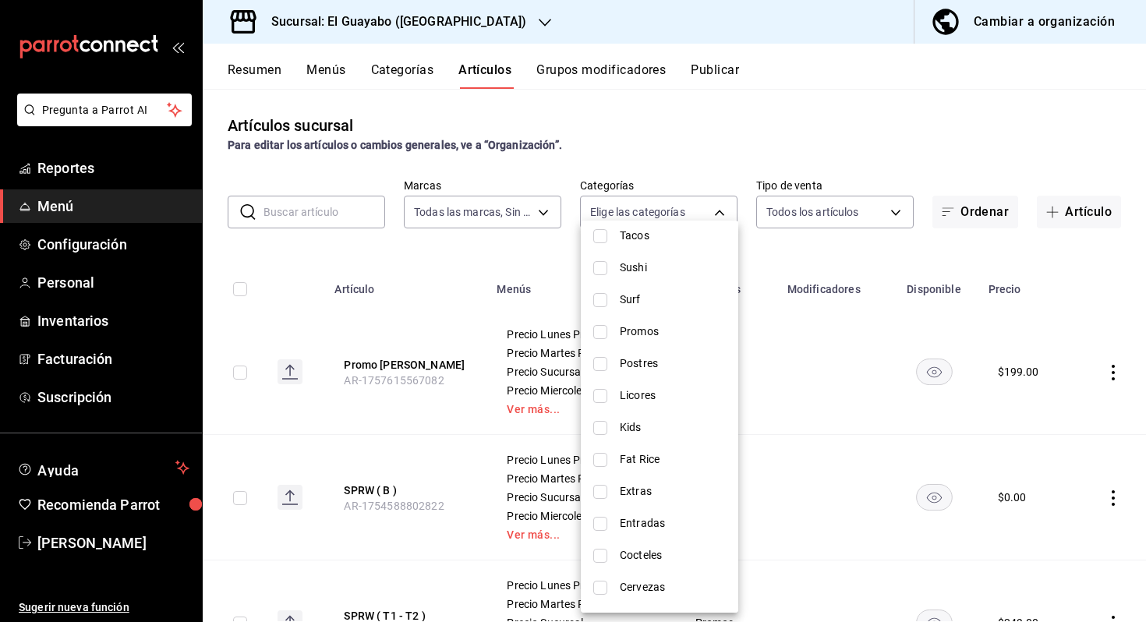
scroll to position [171, 0]
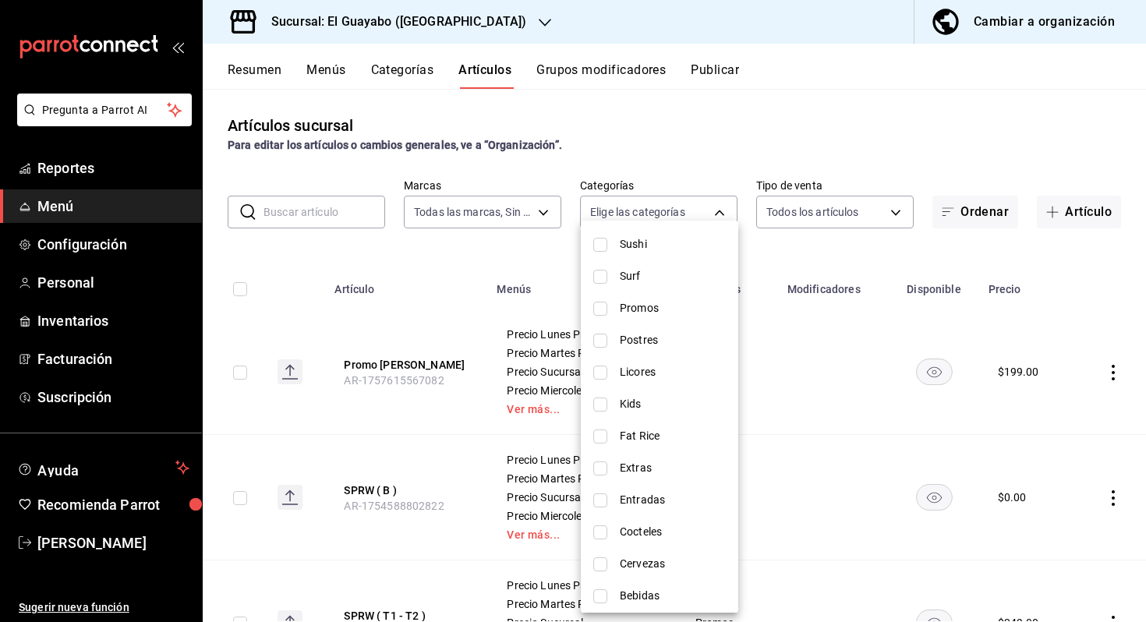
click at [625, 465] on span "Extras" at bounding box center [673, 468] width 106 height 16
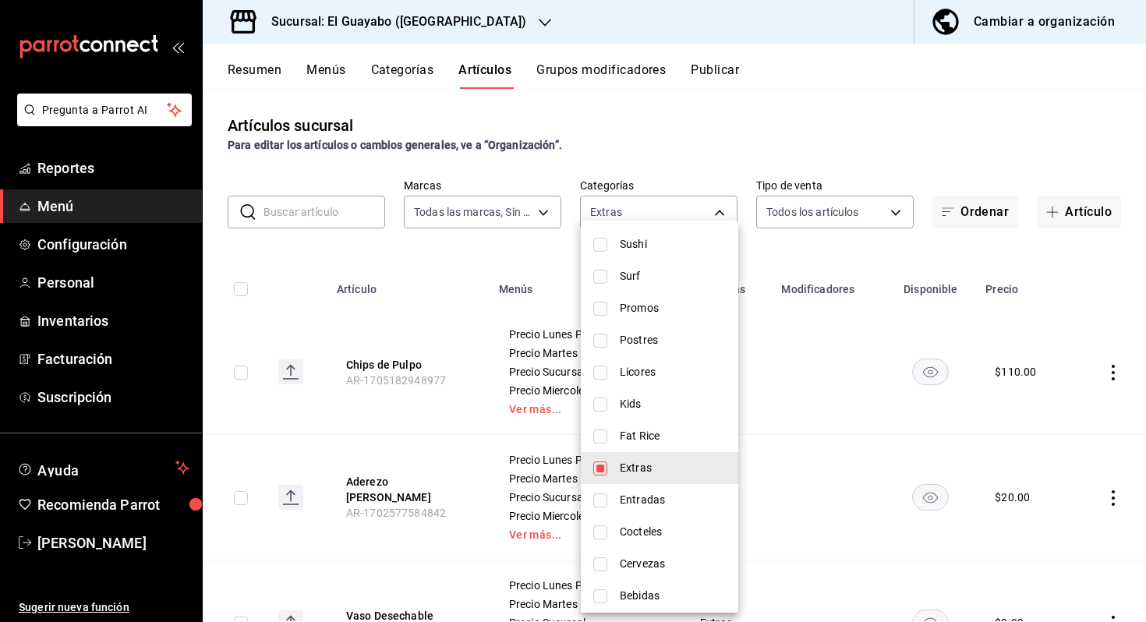
click at [916, 176] on div at bounding box center [573, 311] width 1146 height 622
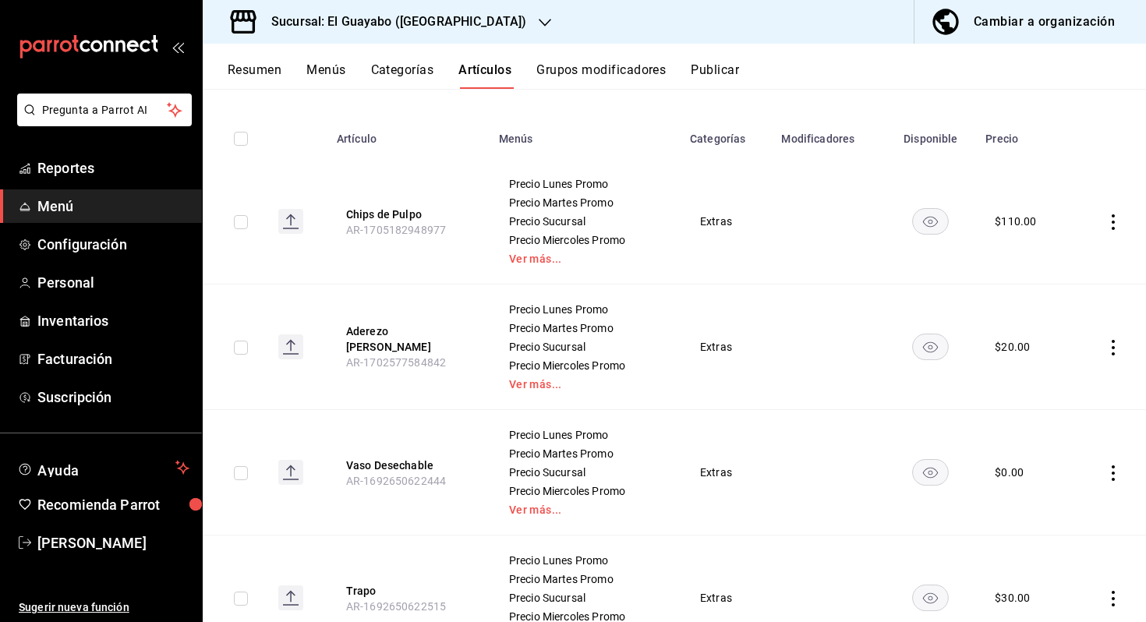
scroll to position [185, 0]
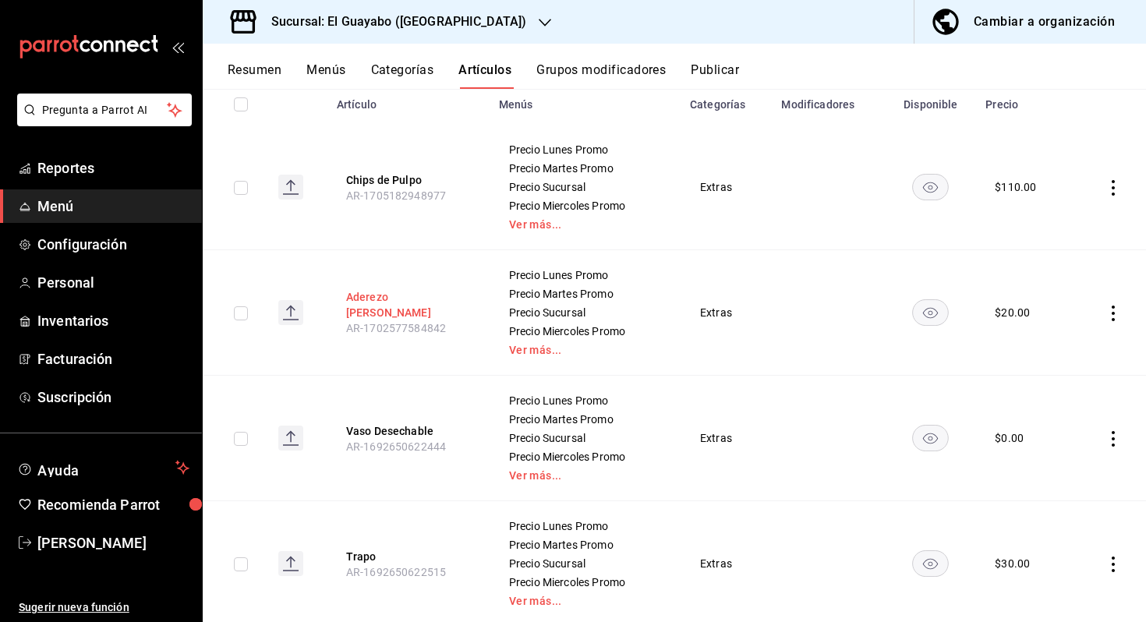
click at [401, 305] on button "Aderezo [PERSON_NAME]" at bounding box center [408, 304] width 125 height 31
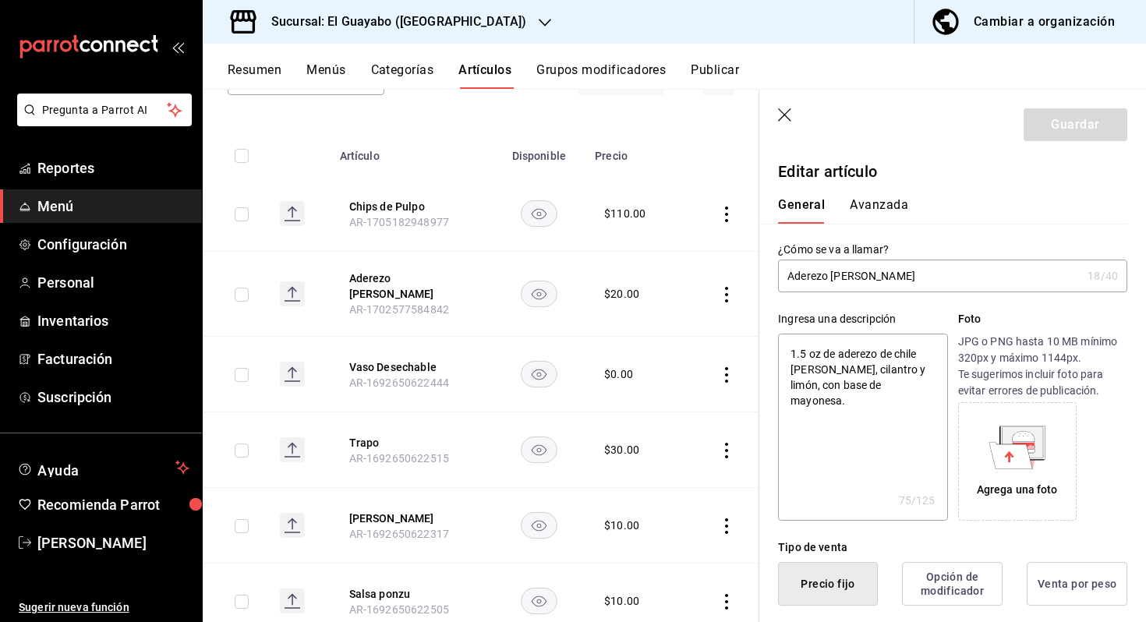
click at [851, 277] on input "Aderezo [PERSON_NAME]" at bounding box center [929, 275] width 303 height 31
click at [1063, 128] on button "Guardar" at bounding box center [1075, 124] width 104 height 33
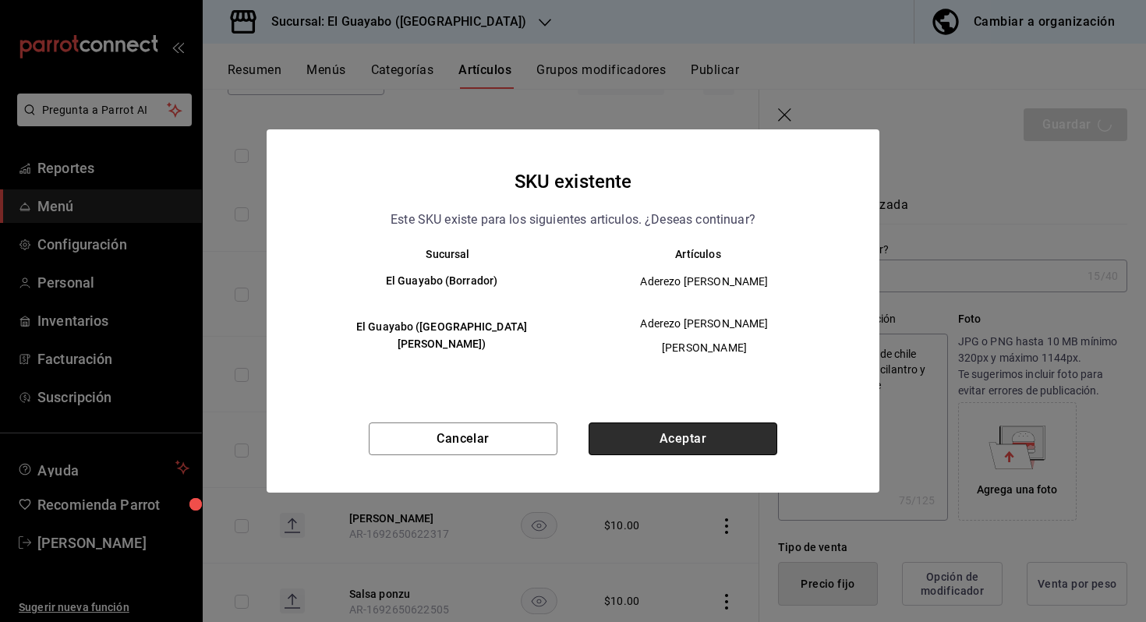
click at [729, 439] on button "Aceptar" at bounding box center [682, 438] width 189 height 33
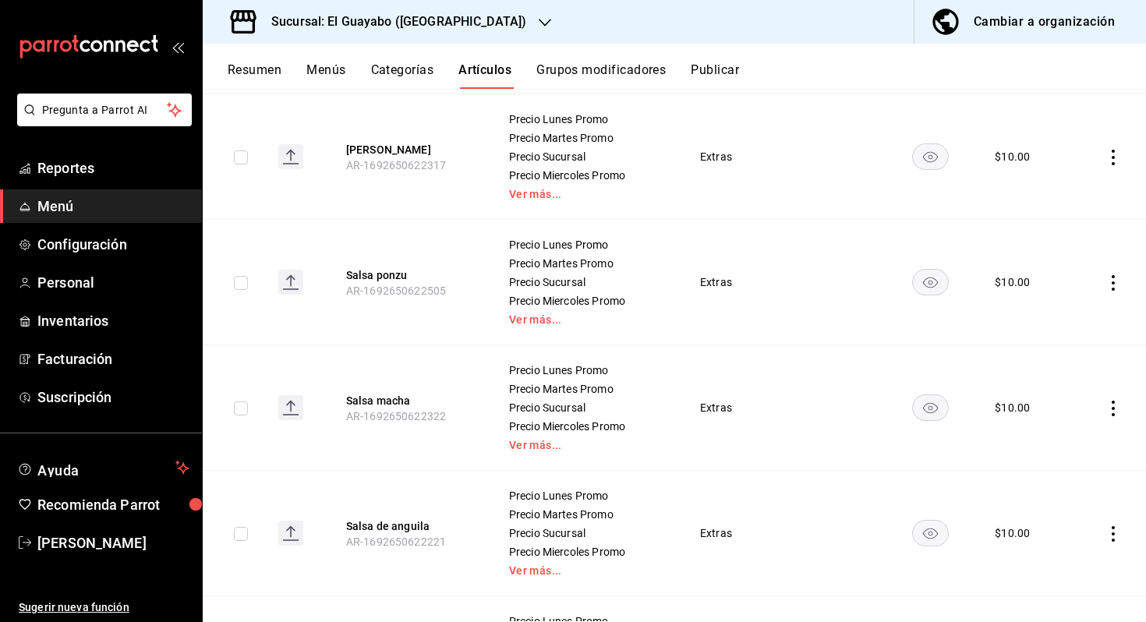
scroll to position [746, 0]
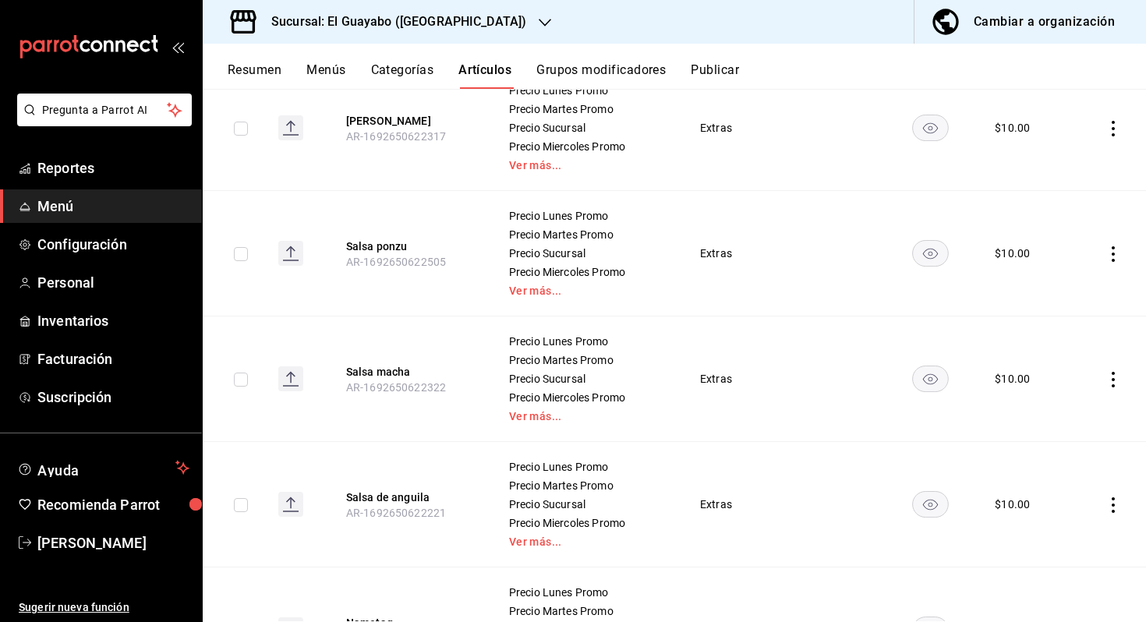
click at [450, 21] on h3 "Sucursal: El Guayabo ([GEOGRAPHIC_DATA])" at bounding box center [392, 21] width 267 height 19
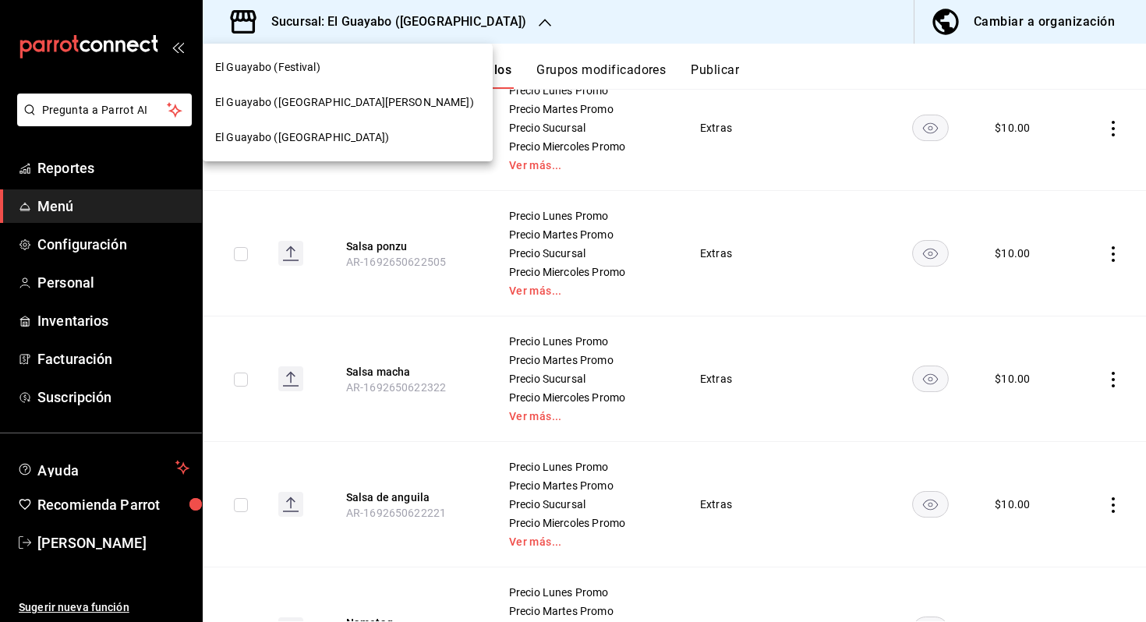
click at [380, 101] on div "El Guayabo ([GEOGRAPHIC_DATA][PERSON_NAME])" at bounding box center [347, 102] width 265 height 16
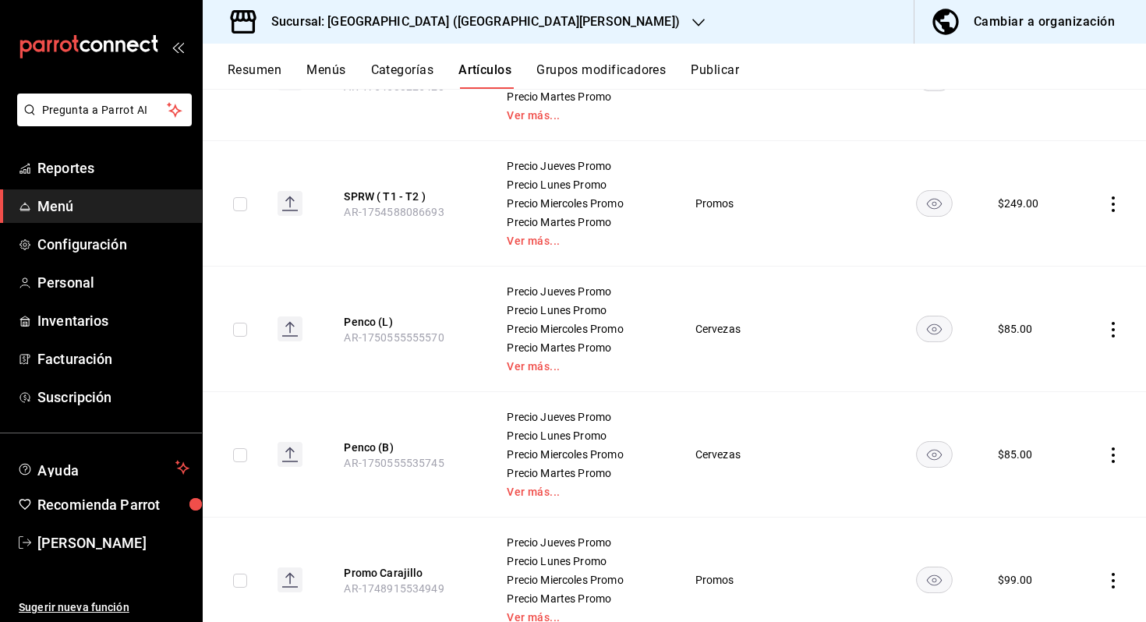
scroll to position [0, 0]
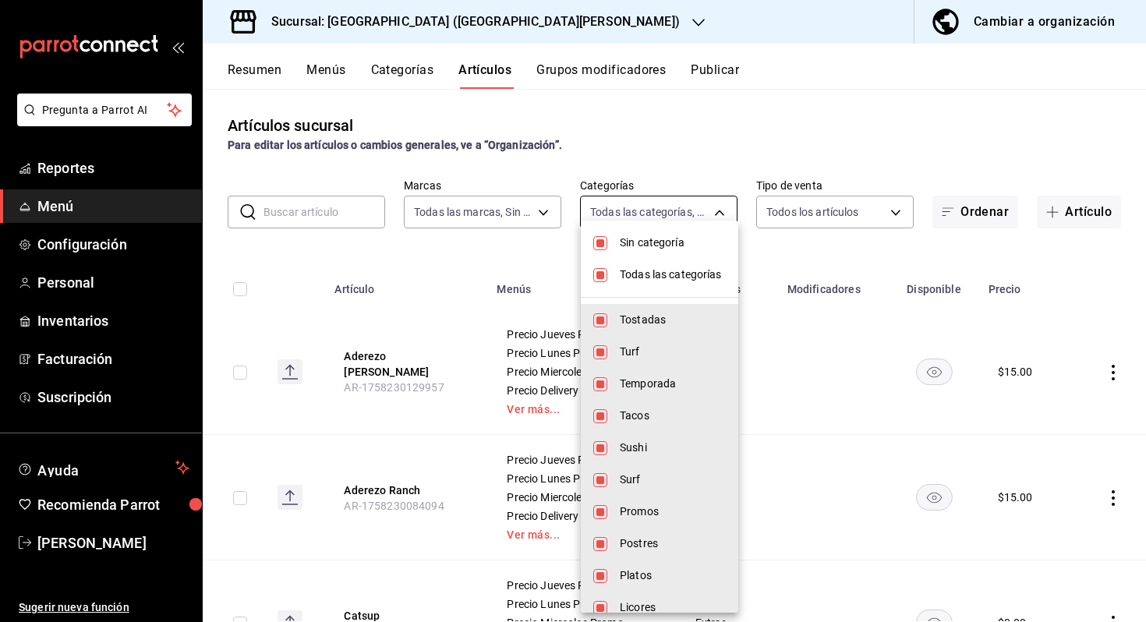
click at [690, 214] on body "Pregunta a Parrot AI Reportes Menú Configuración Personal Inventarios Facturaci…" at bounding box center [573, 311] width 1146 height 622
click at [684, 242] on span "Sin categoría" at bounding box center [673, 243] width 106 height 16
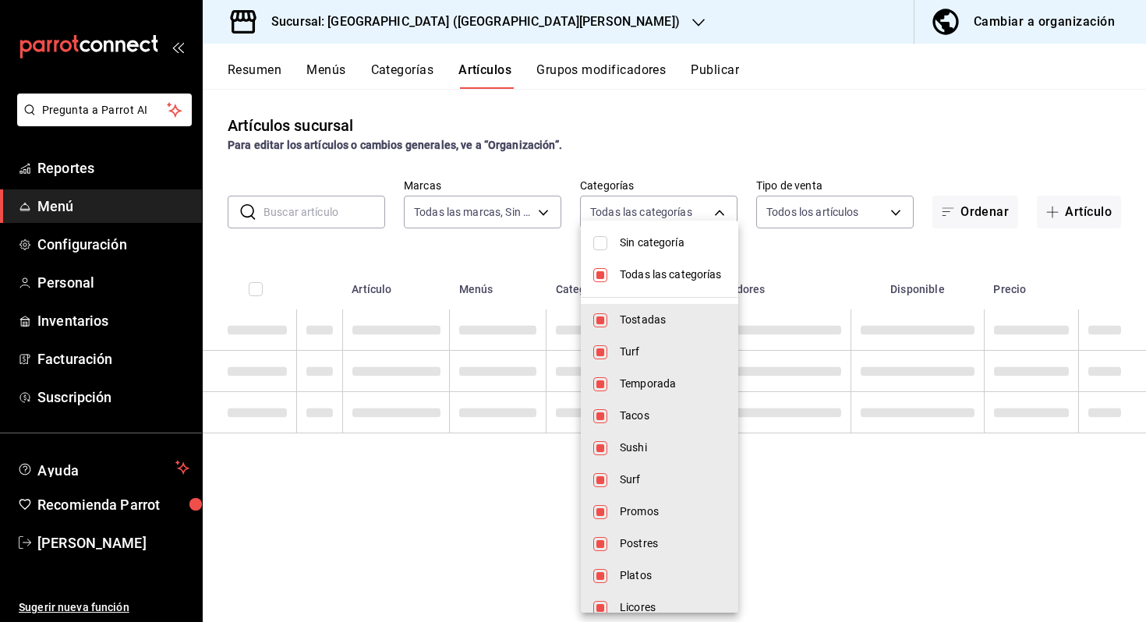
click at [674, 255] on li "Sin categoría" at bounding box center [659, 243] width 157 height 32
click at [657, 290] on li "Todas las categorías" at bounding box center [659, 275] width 157 height 32
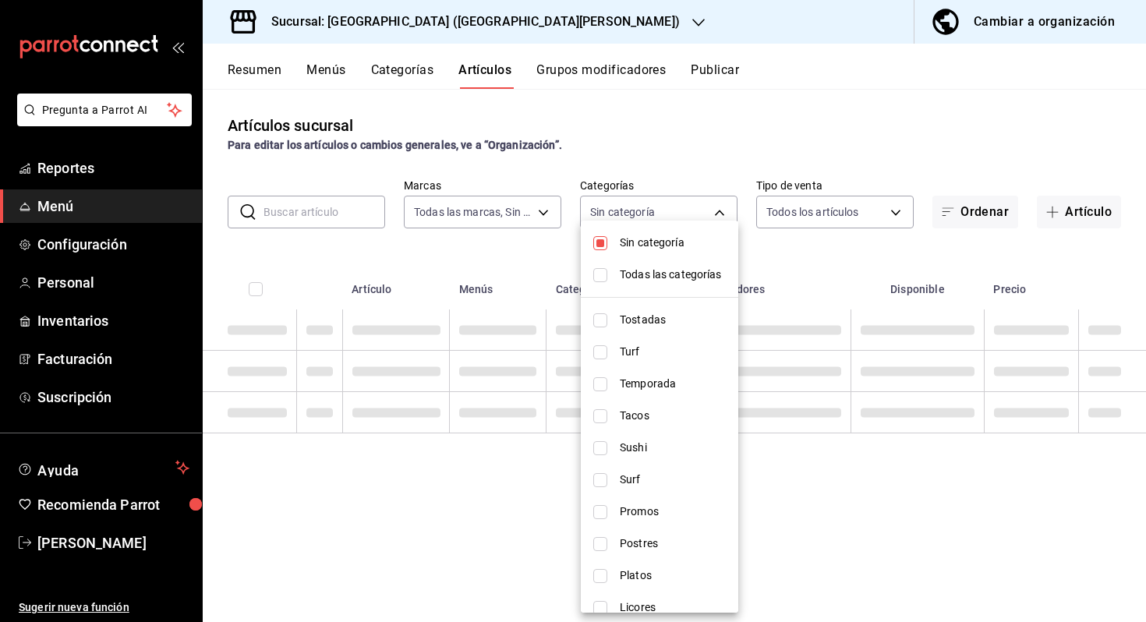
click at [671, 271] on span "Todas las categorías" at bounding box center [673, 275] width 106 height 16
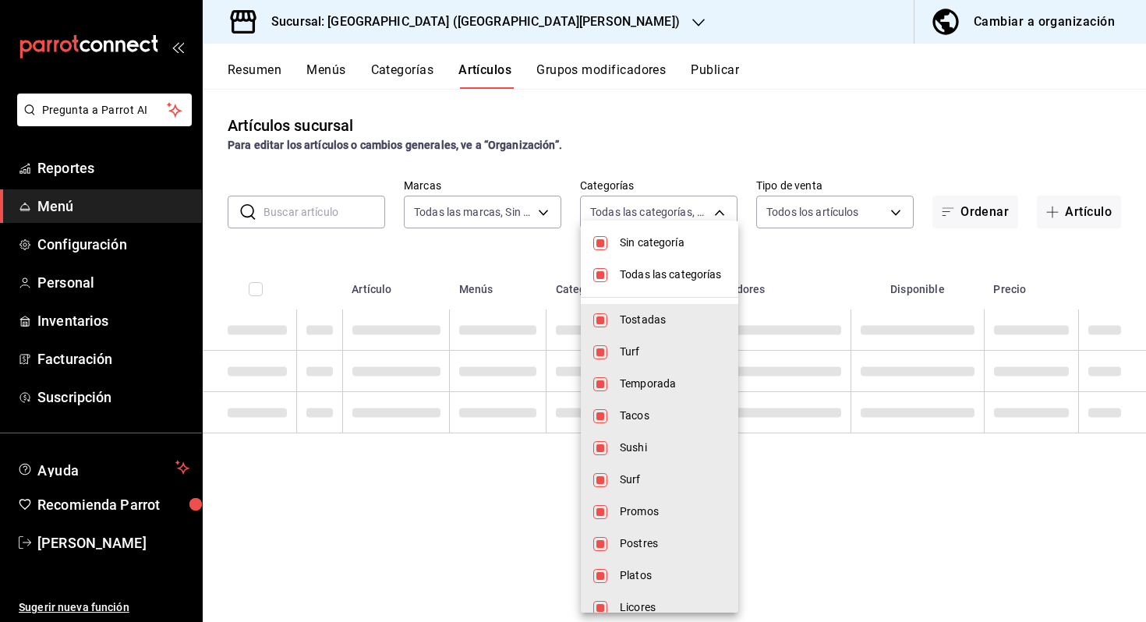
click at [671, 270] on span "Todas las categorías" at bounding box center [673, 275] width 106 height 16
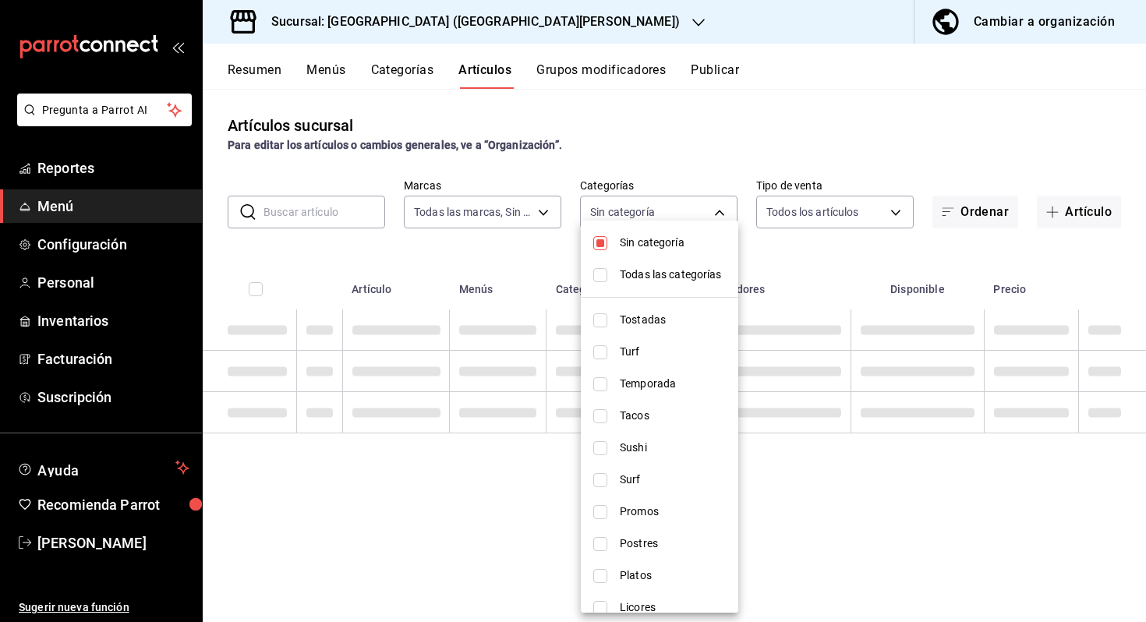
click at [679, 241] on span "Sin categoría" at bounding box center [673, 243] width 106 height 16
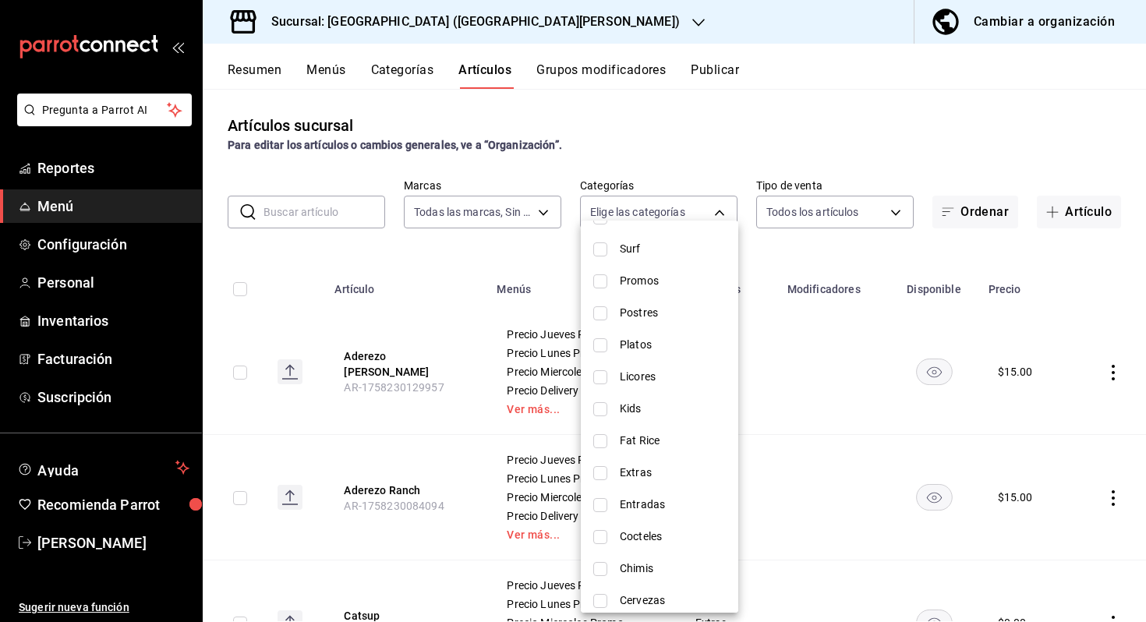
click at [654, 461] on li "Extras" at bounding box center [659, 473] width 157 height 32
click at [884, 266] on div at bounding box center [573, 311] width 1146 height 622
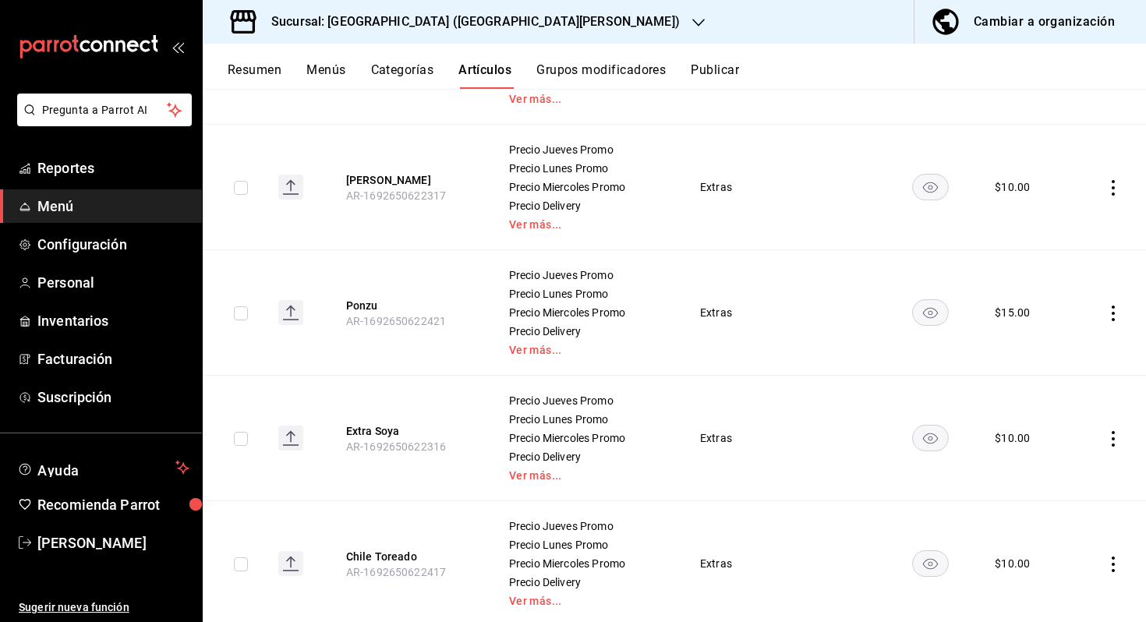
scroll to position [1691, 0]
click at [372, 301] on button "Ponzu" at bounding box center [408, 305] width 125 height 16
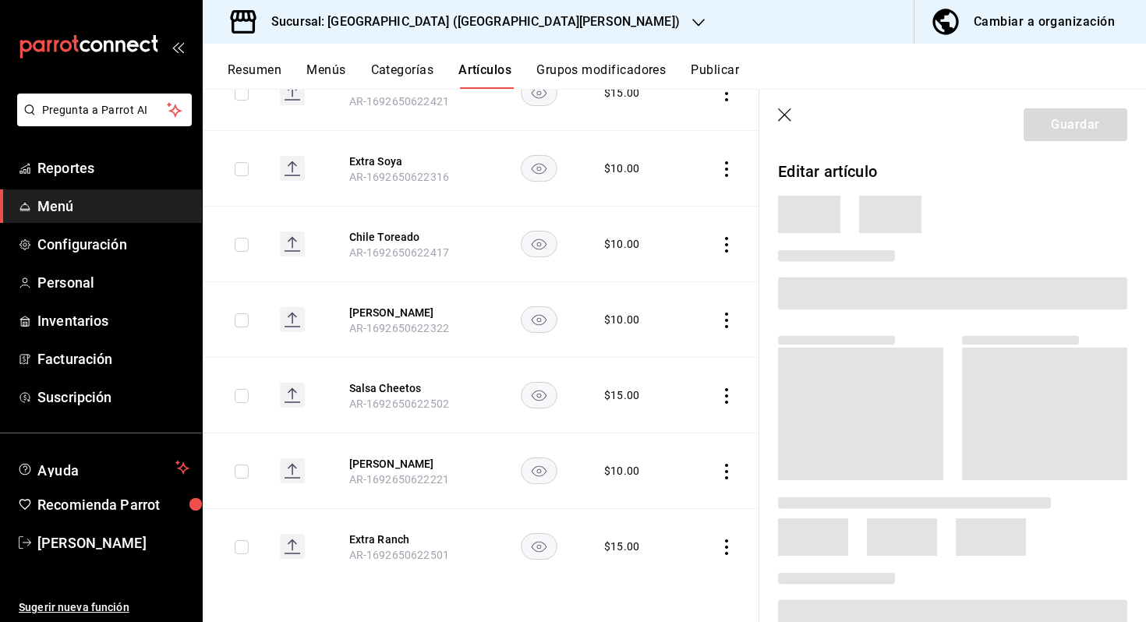
scroll to position [1142, 0]
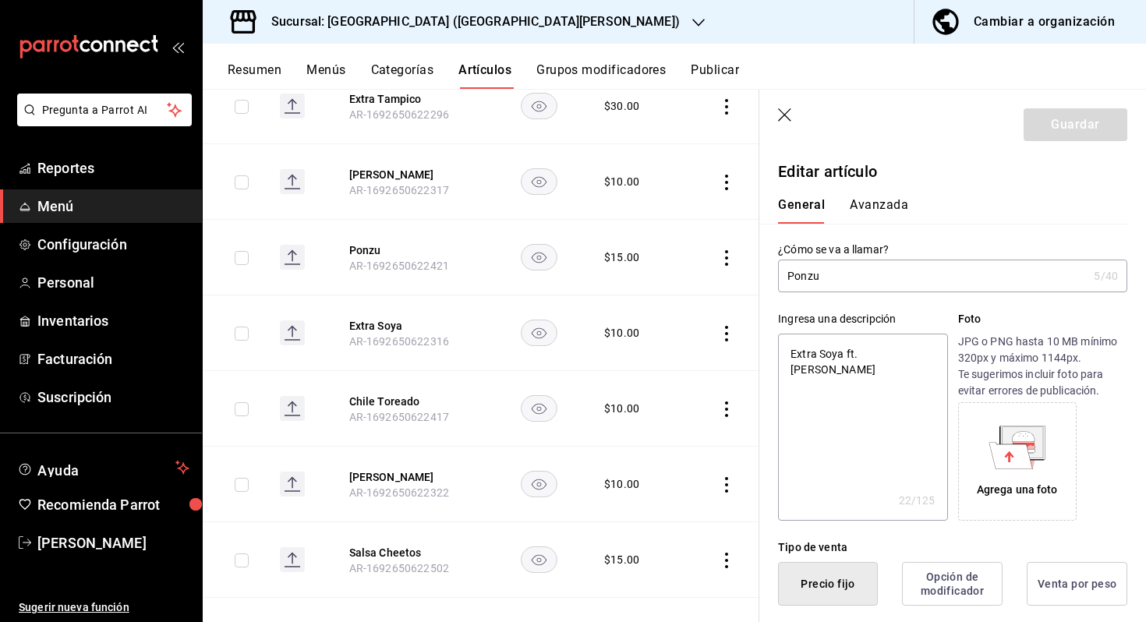
click at [788, 274] on input "Ponzu" at bounding box center [932, 275] width 309 height 31
click at [1099, 108] on button "Guardar" at bounding box center [1075, 124] width 104 height 33
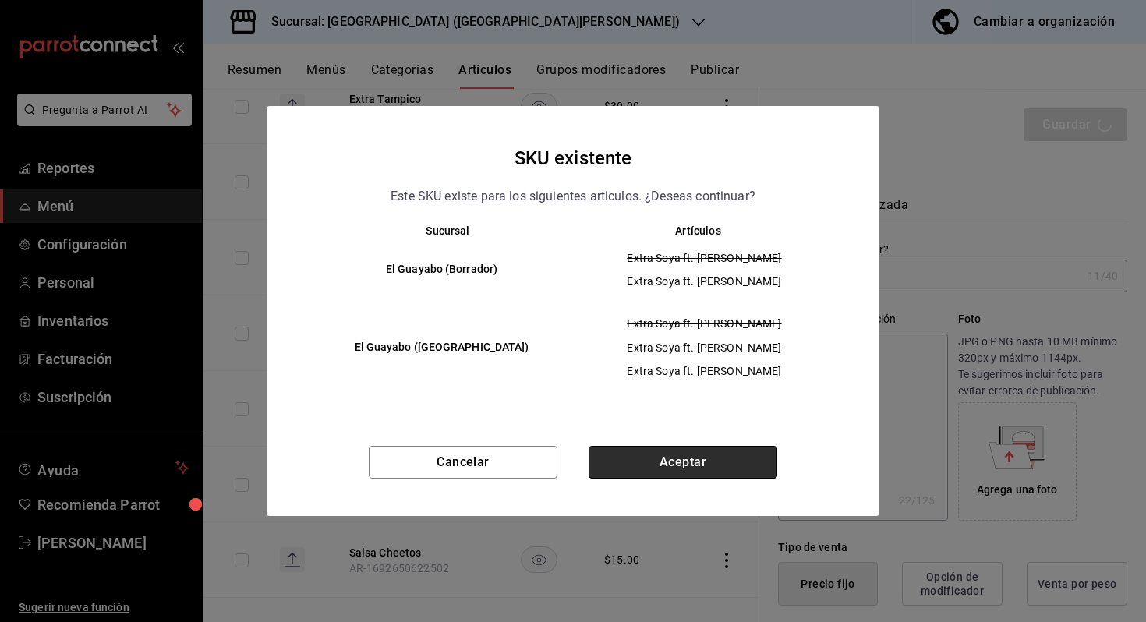
click at [642, 457] on button "Aceptar" at bounding box center [682, 462] width 189 height 33
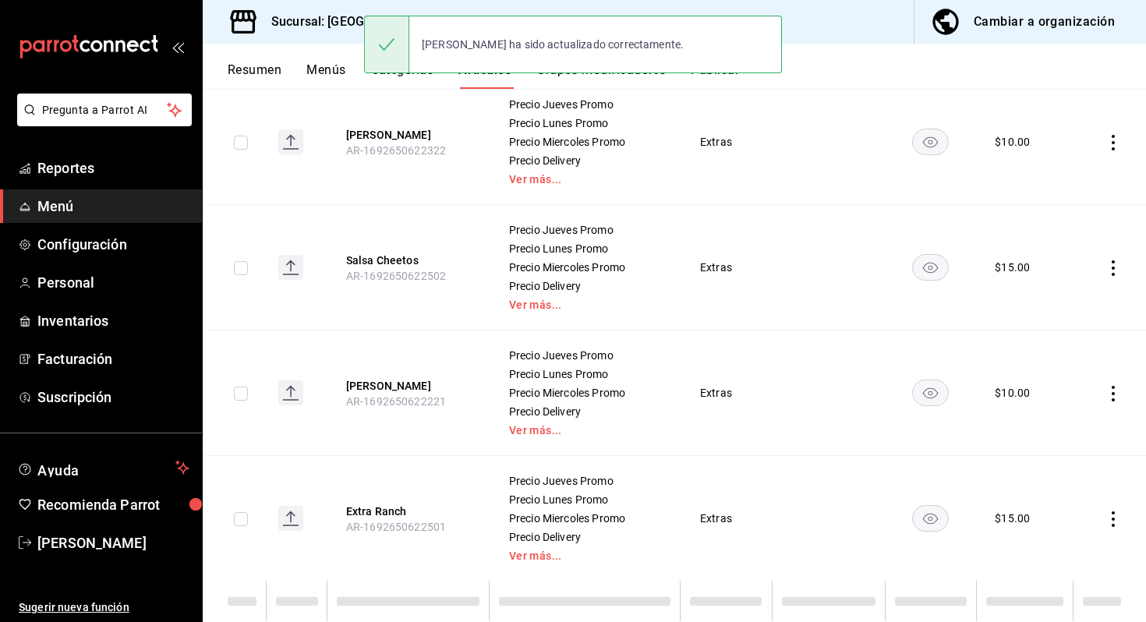
scroll to position [2238, 0]
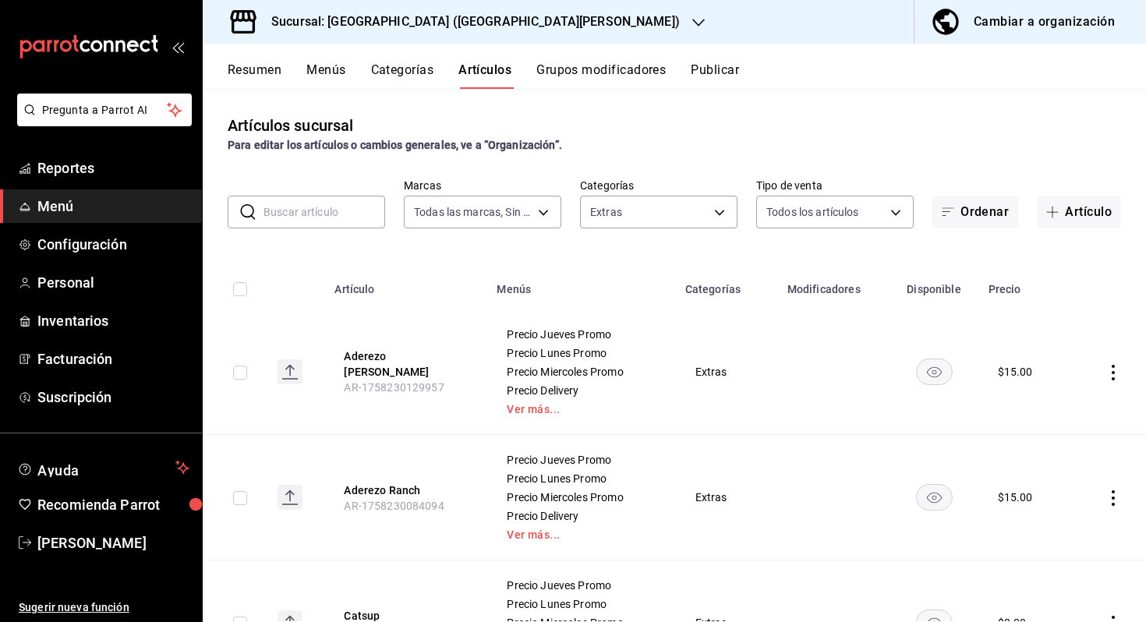
click at [450, 20] on h3 "Sucursal: [GEOGRAPHIC_DATA] ([GEOGRAPHIC_DATA][PERSON_NAME])" at bounding box center [469, 21] width 421 height 19
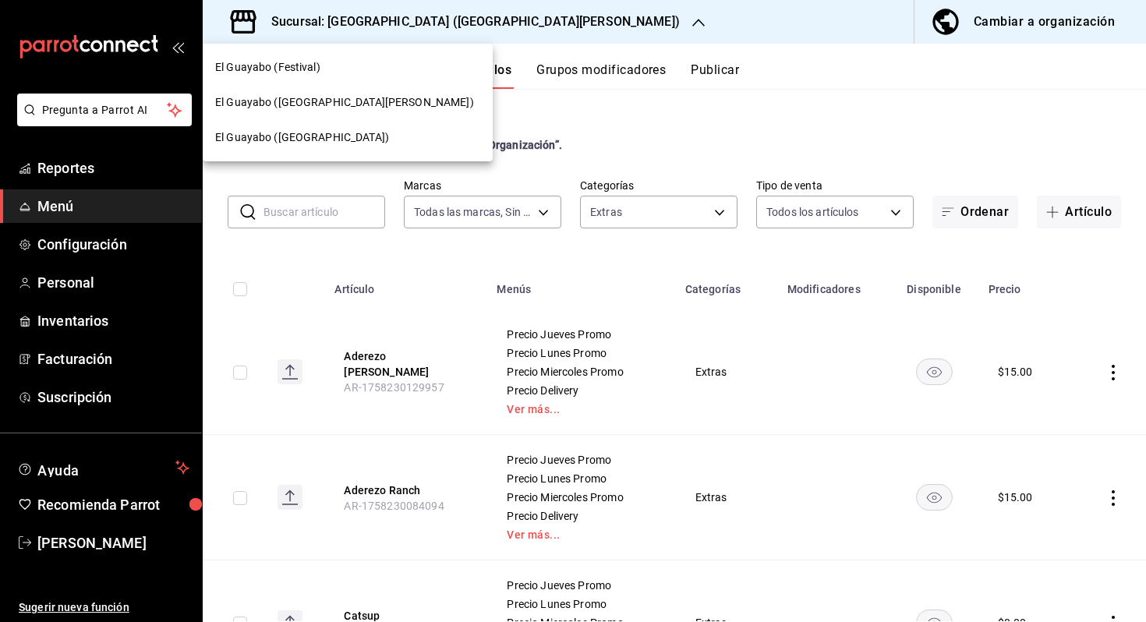
click at [362, 132] on div "El Guayabo ([GEOGRAPHIC_DATA])" at bounding box center [347, 137] width 265 height 16
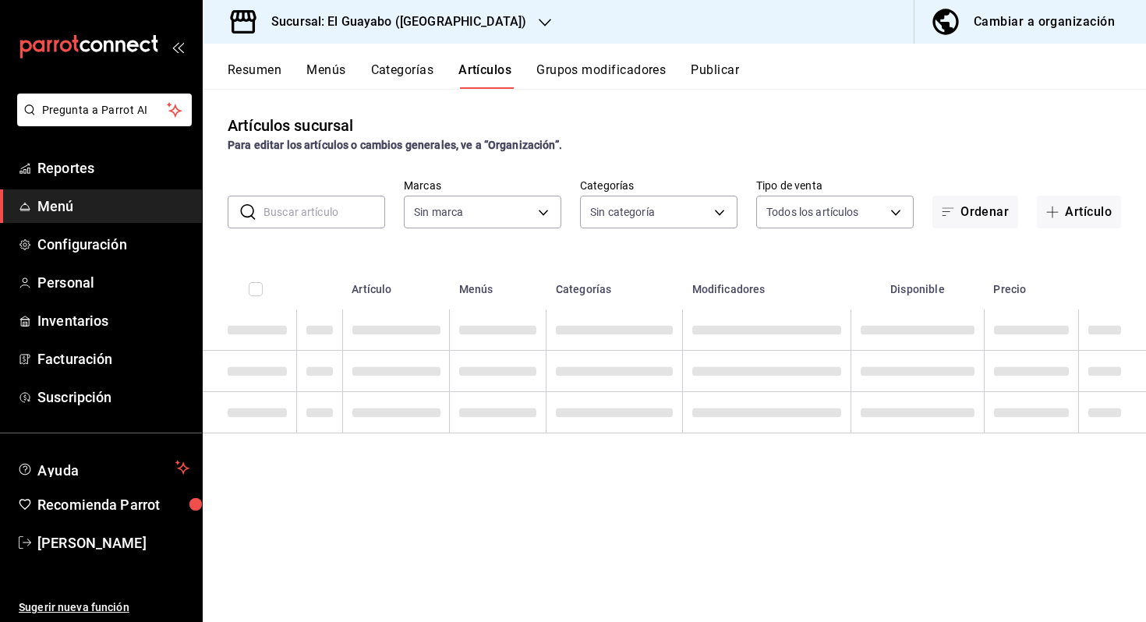
type input "94aa03b7-f274-4504-a05d-3f17ff314943,70036baf-8bef-4445-a467-c958e9b7cf79,23291…"
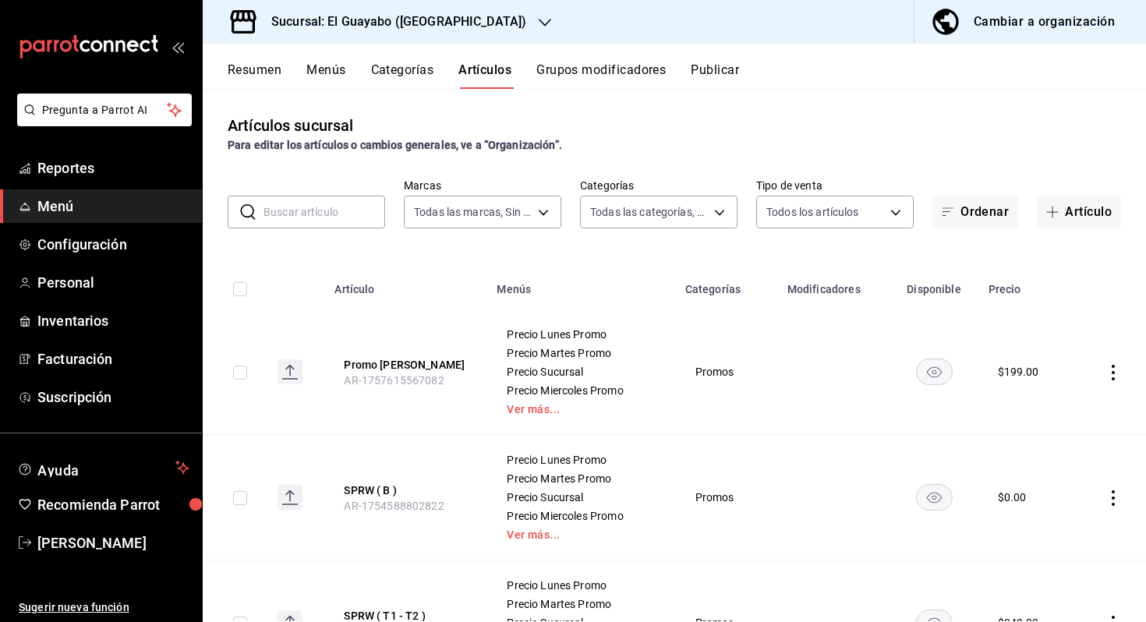
type input "350d19be-021f-4877-8ac7-b756255f18d1"
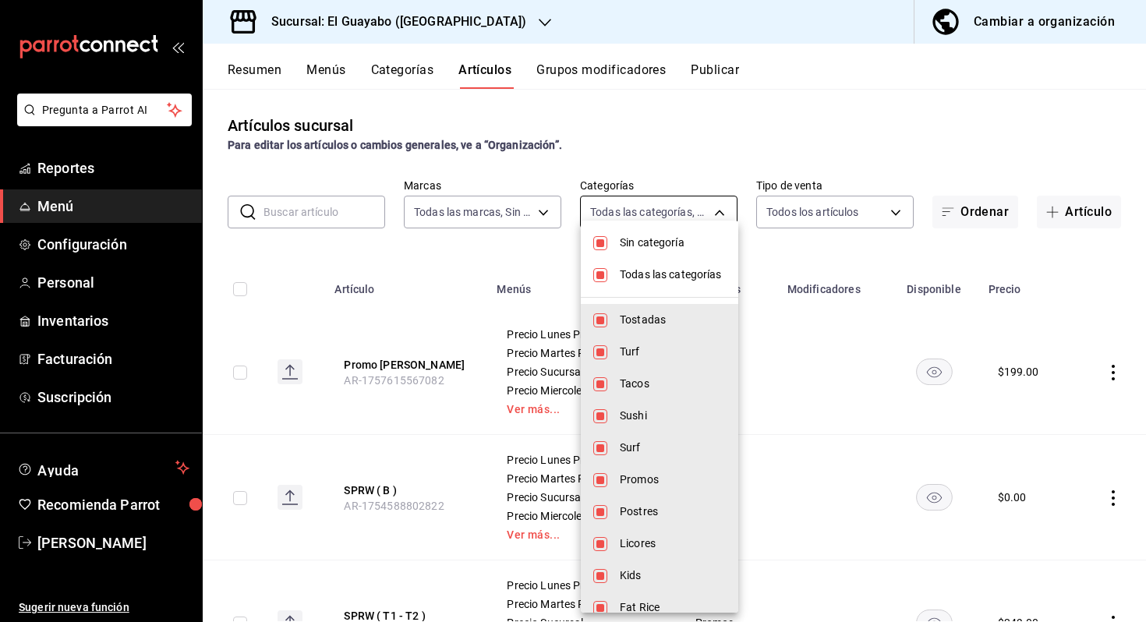
click at [616, 212] on body "Pregunta a Parrot AI Reportes Menú Configuración Personal Inventarios Facturaci…" at bounding box center [573, 311] width 1146 height 622
click at [608, 267] on li "Todas las categorías" at bounding box center [659, 275] width 157 height 32
checkbox input "false"
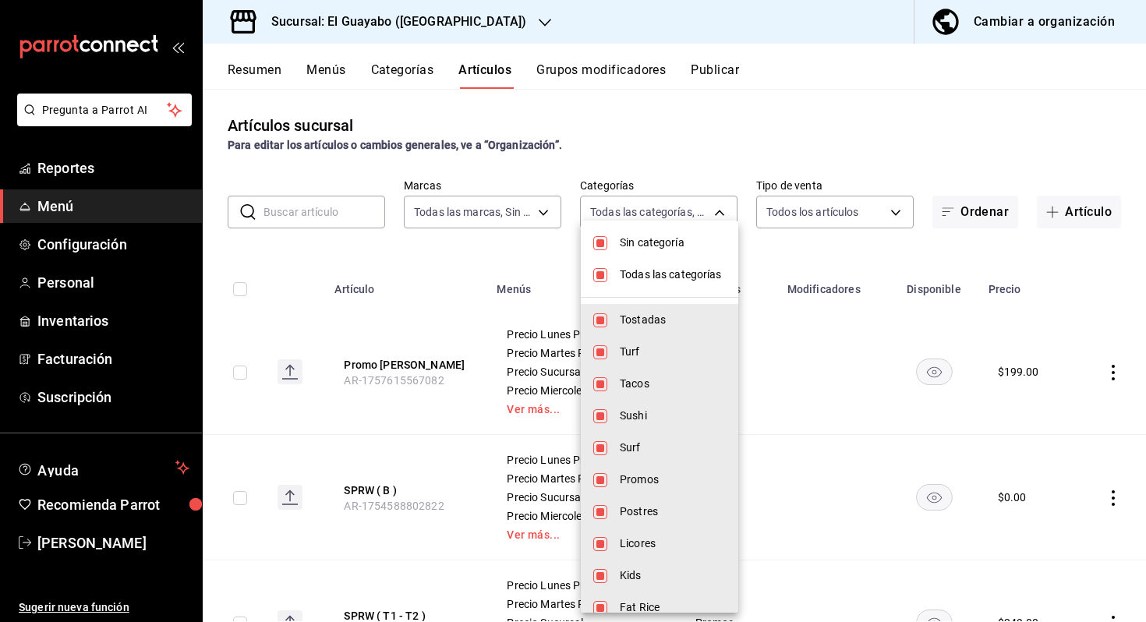
checkbox input "false"
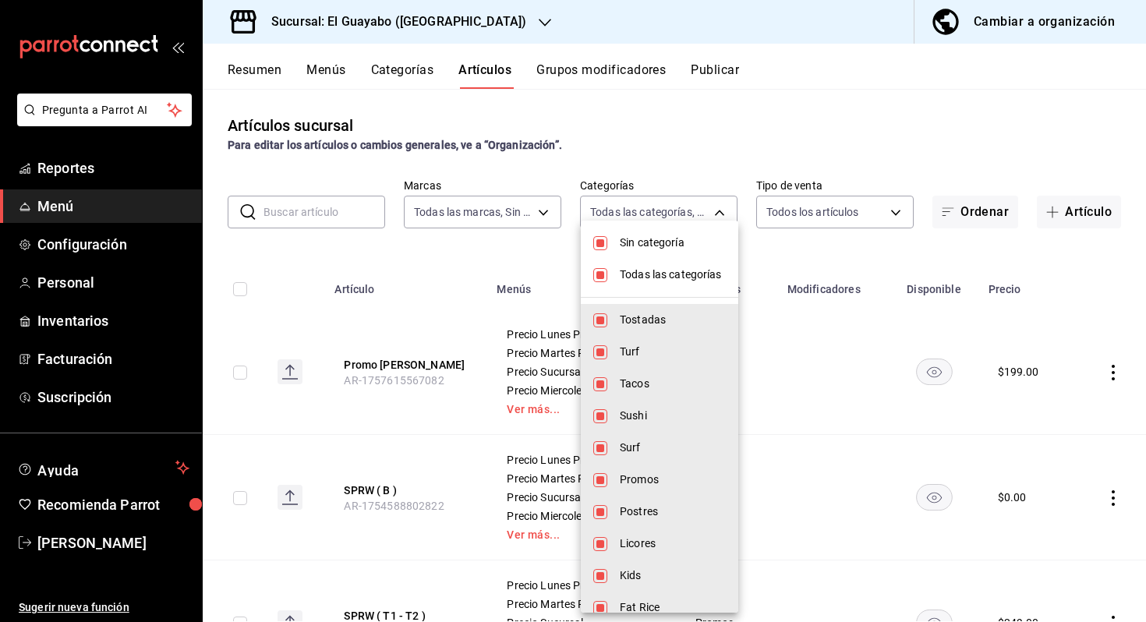
checkbox input "false"
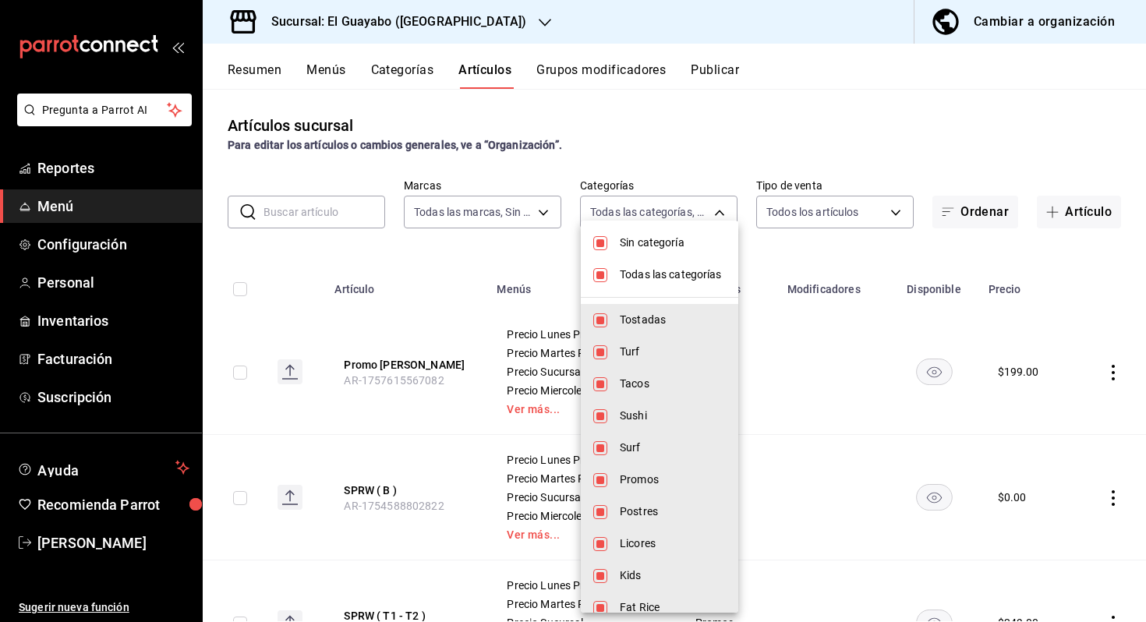
checkbox input "false"
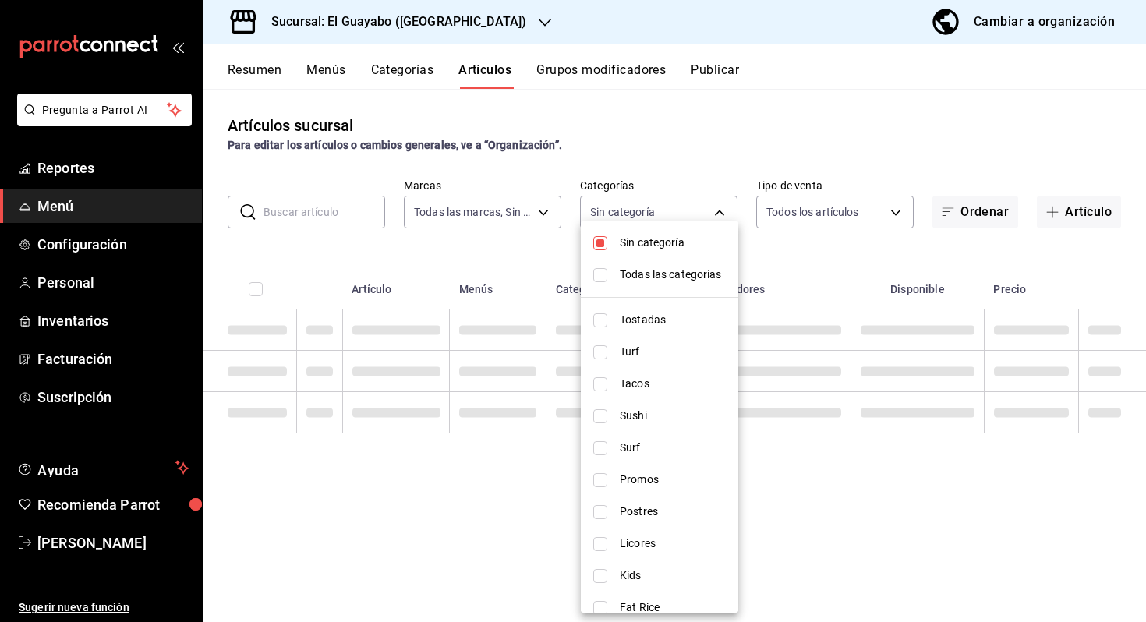
click at [608, 248] on li "Sin categoría" at bounding box center [659, 243] width 157 height 32
checkbox input "false"
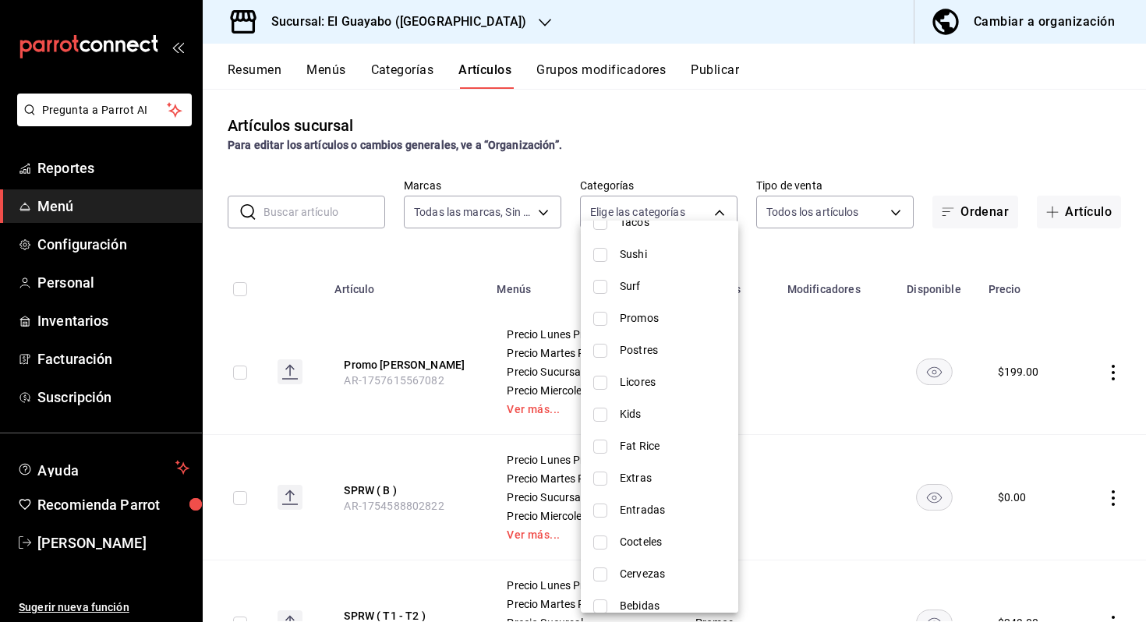
click at [637, 478] on span "Extras" at bounding box center [673, 478] width 106 height 16
type input "f3959a73-795b-4c12-b9a6-a08015b613e7"
checkbox input "true"
click at [875, 163] on div at bounding box center [573, 311] width 1146 height 622
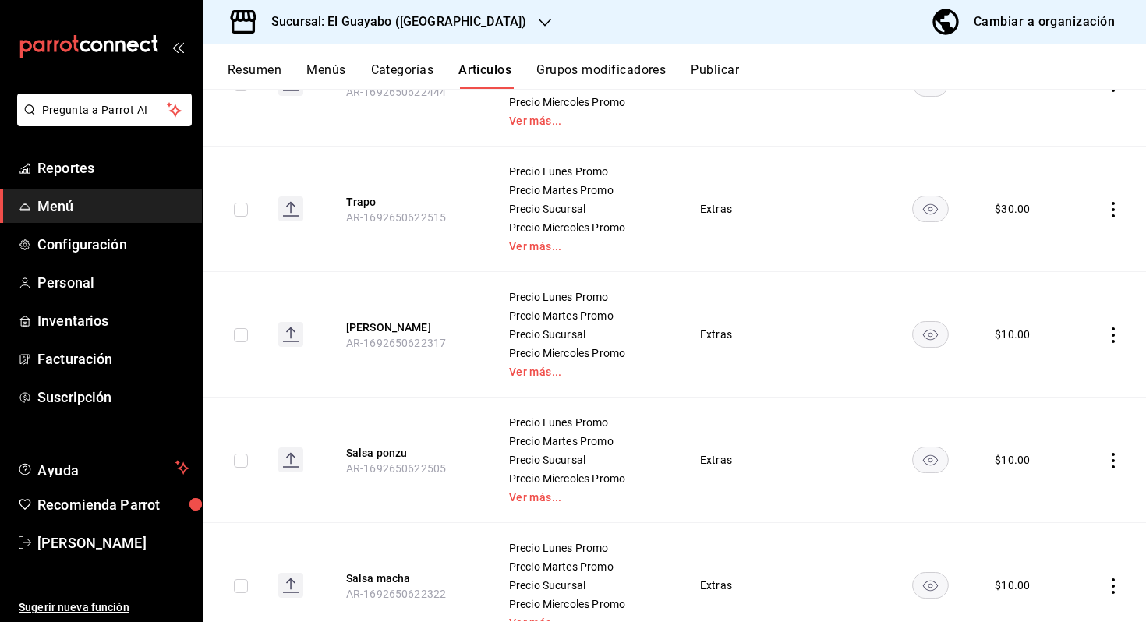
scroll to position [540, 0]
click at [425, 320] on button "[PERSON_NAME]" at bounding box center [408, 327] width 125 height 16
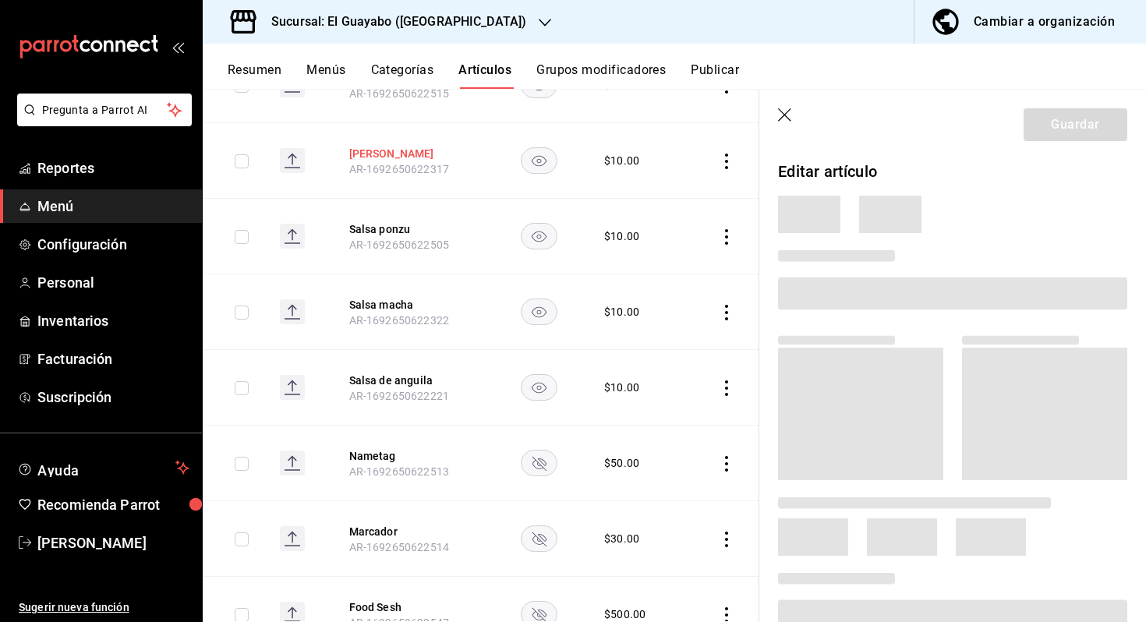
scroll to position [415, 0]
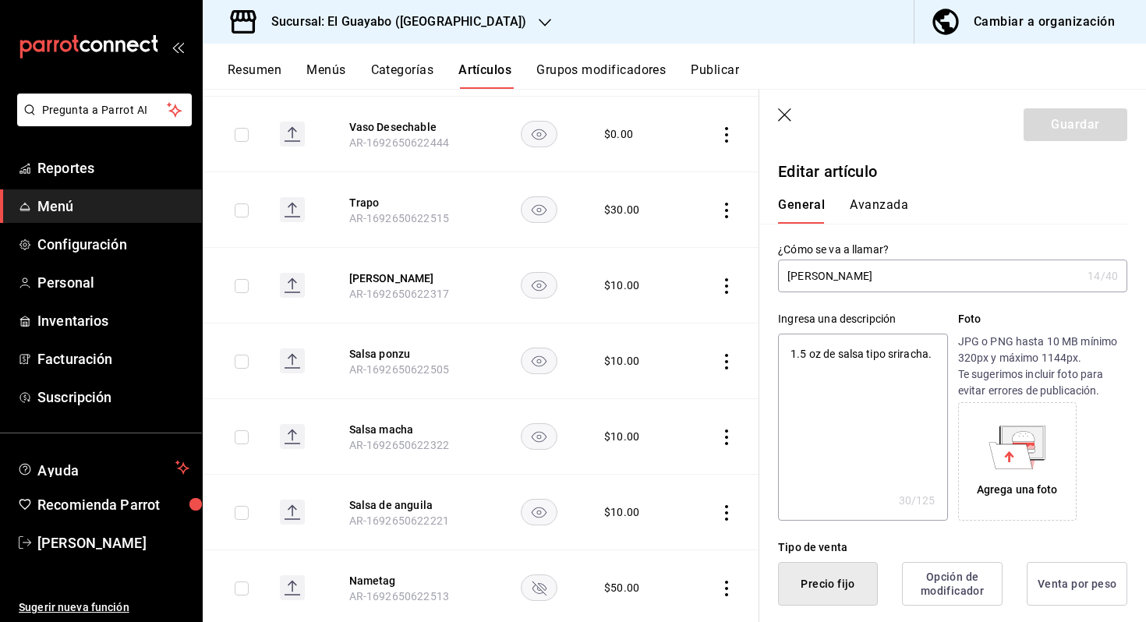
click at [823, 275] on input "[PERSON_NAME]" at bounding box center [929, 275] width 303 height 31
type input "[PERSON_NAME]"
type textarea "x"
type input "[PERSON_NAME]"
type textarea "x"
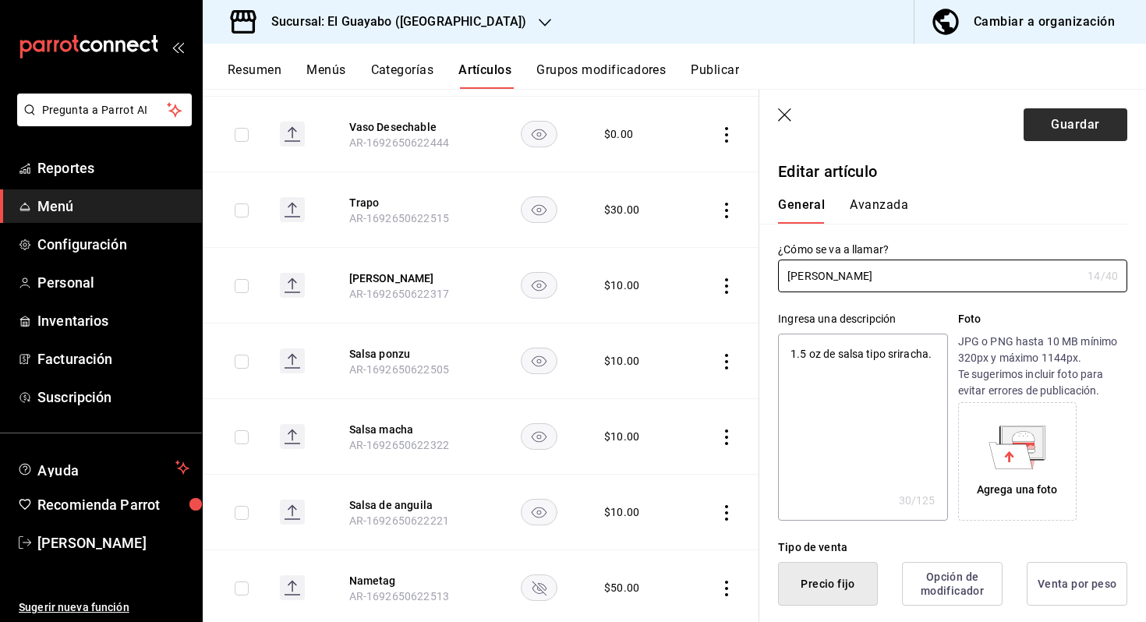
type input "[PERSON_NAME]"
click at [1069, 128] on button "Guardar" at bounding box center [1075, 124] width 104 height 33
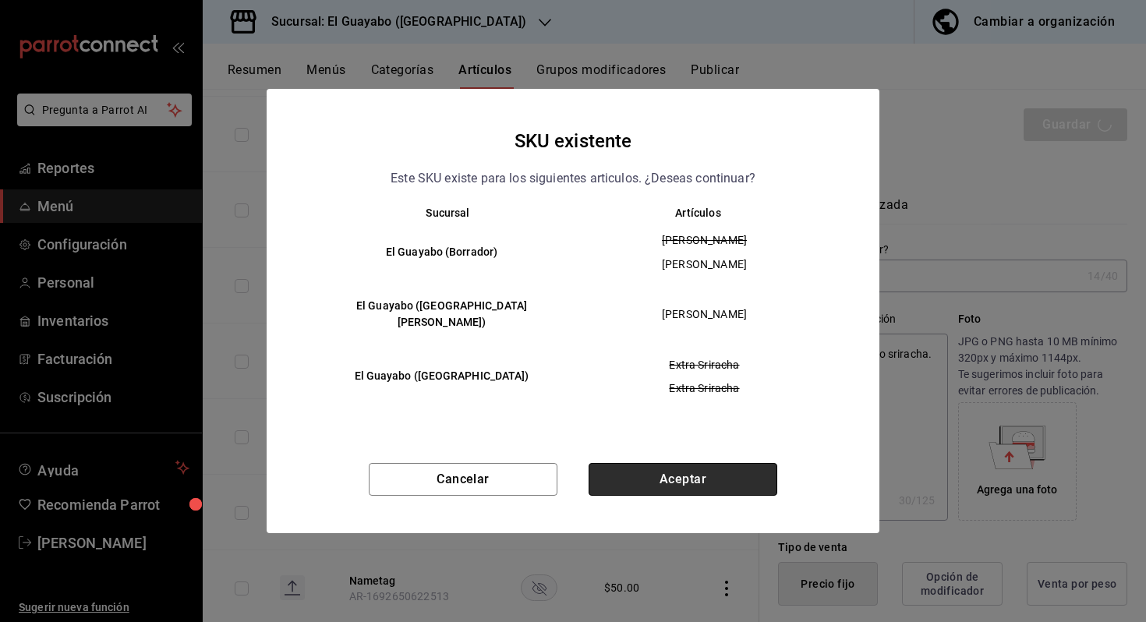
click at [709, 470] on button "Aceptar" at bounding box center [682, 479] width 189 height 33
type textarea "x"
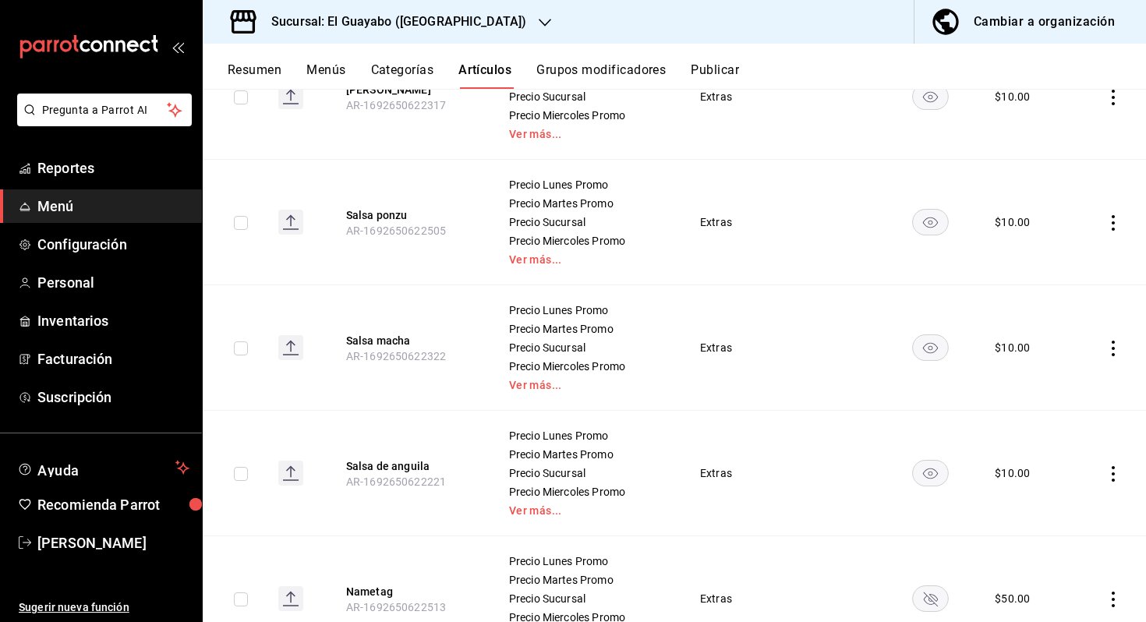
scroll to position [788, 0]
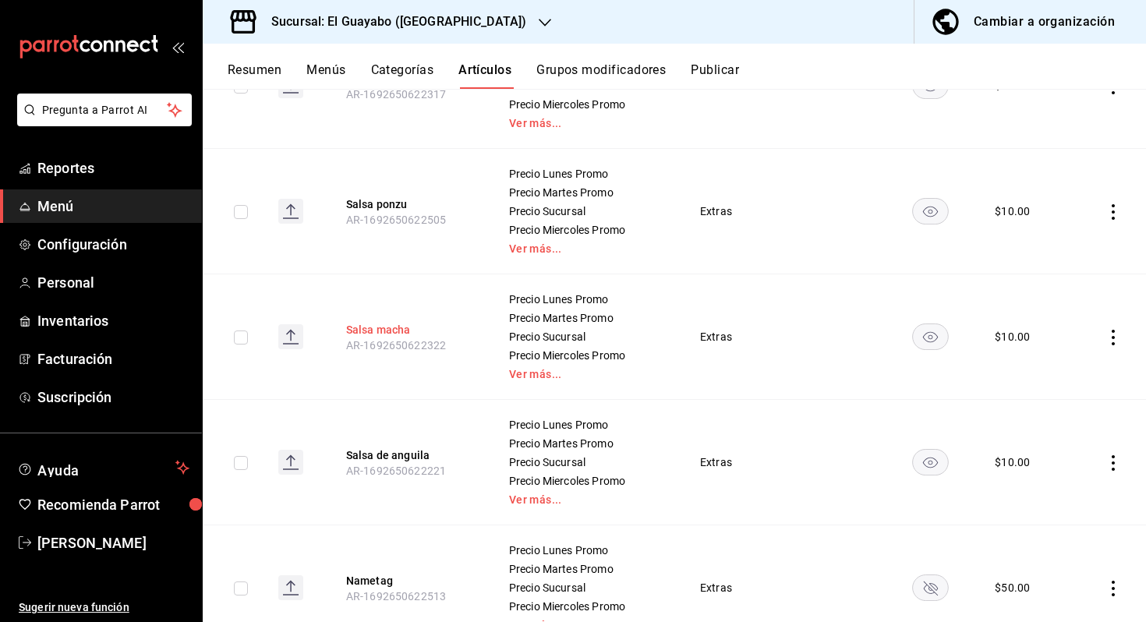
click at [372, 328] on button "Salsa macha" at bounding box center [408, 330] width 125 height 16
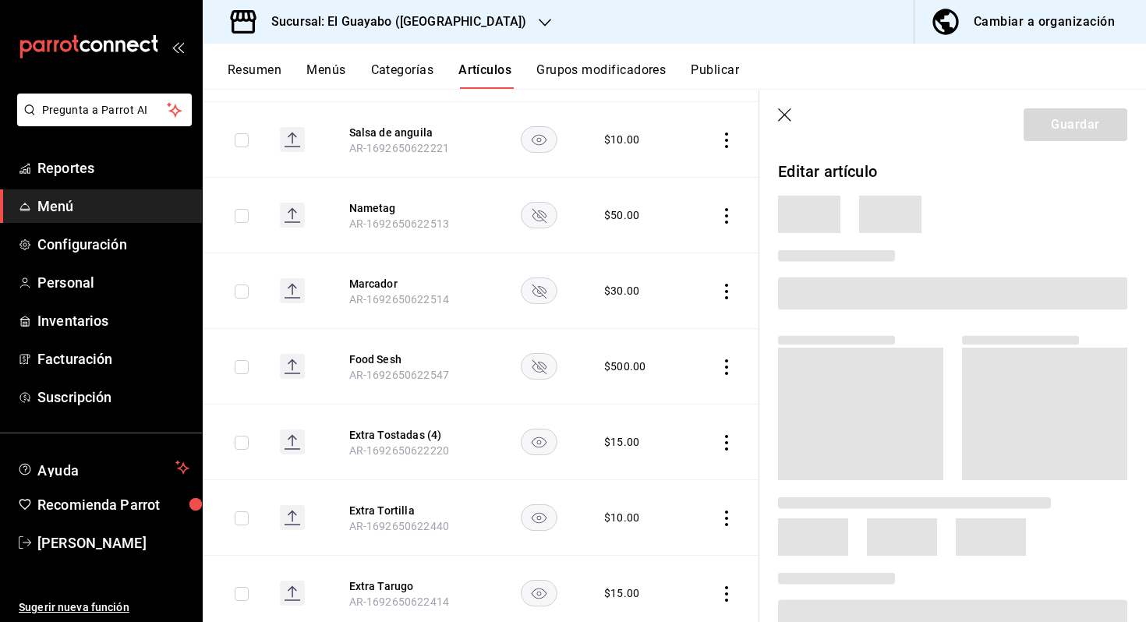
scroll to position [563, 0]
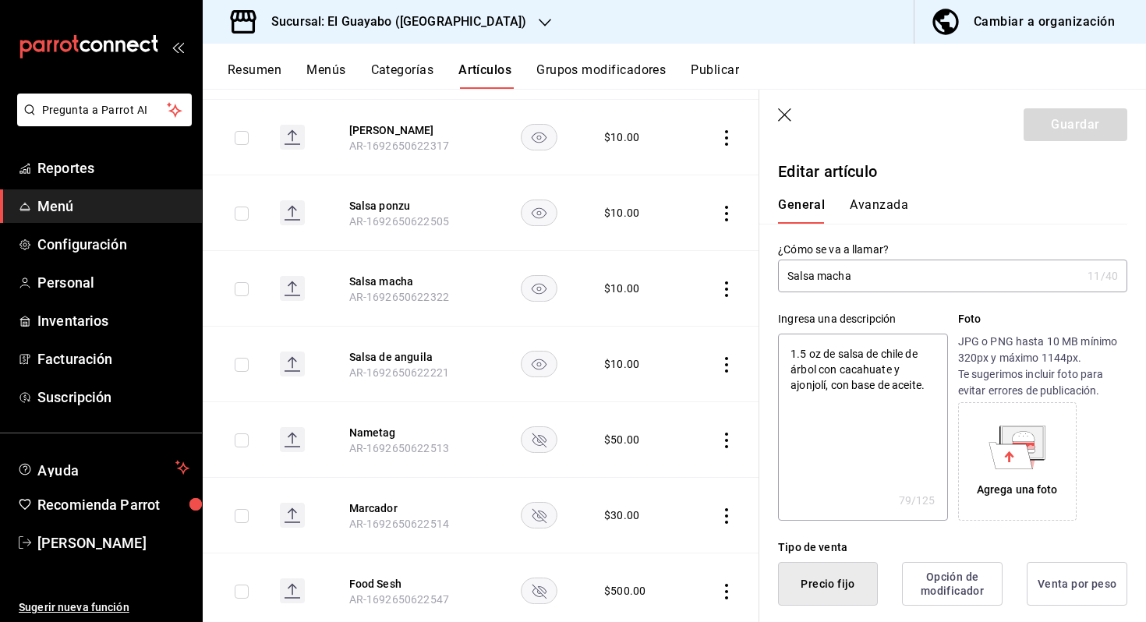
click at [823, 270] on input "Salsa macha" at bounding box center [929, 275] width 303 height 31
type input "Salsa acha"
type textarea "x"
type input "[PERSON_NAME]"
type textarea "x"
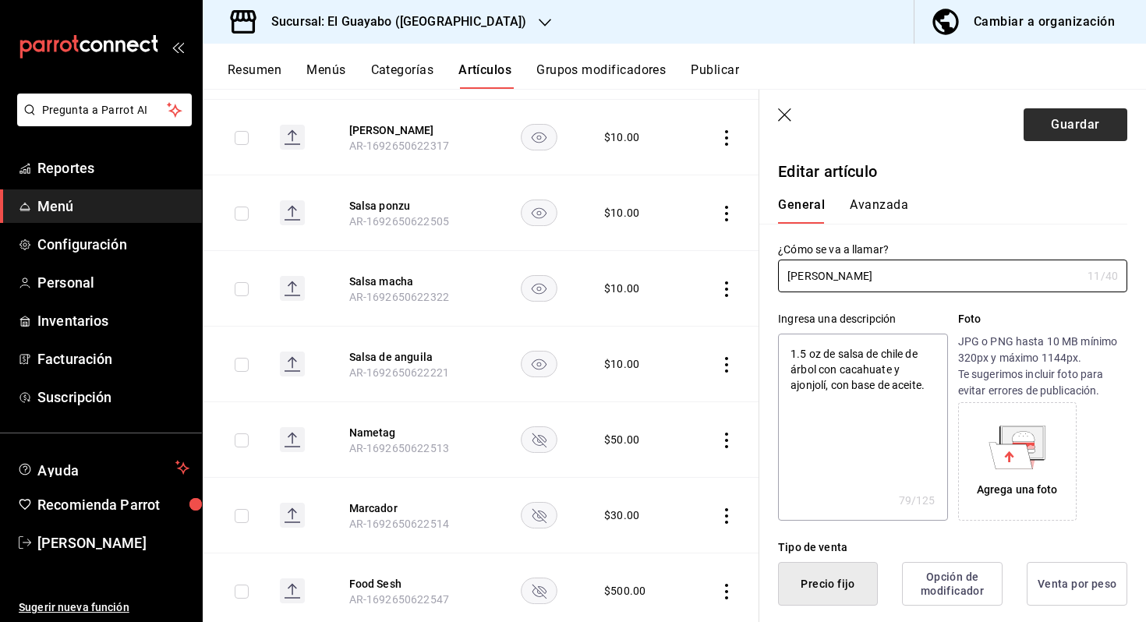
type input "[PERSON_NAME]"
click at [1073, 139] on button "Guardar" at bounding box center [1075, 124] width 104 height 33
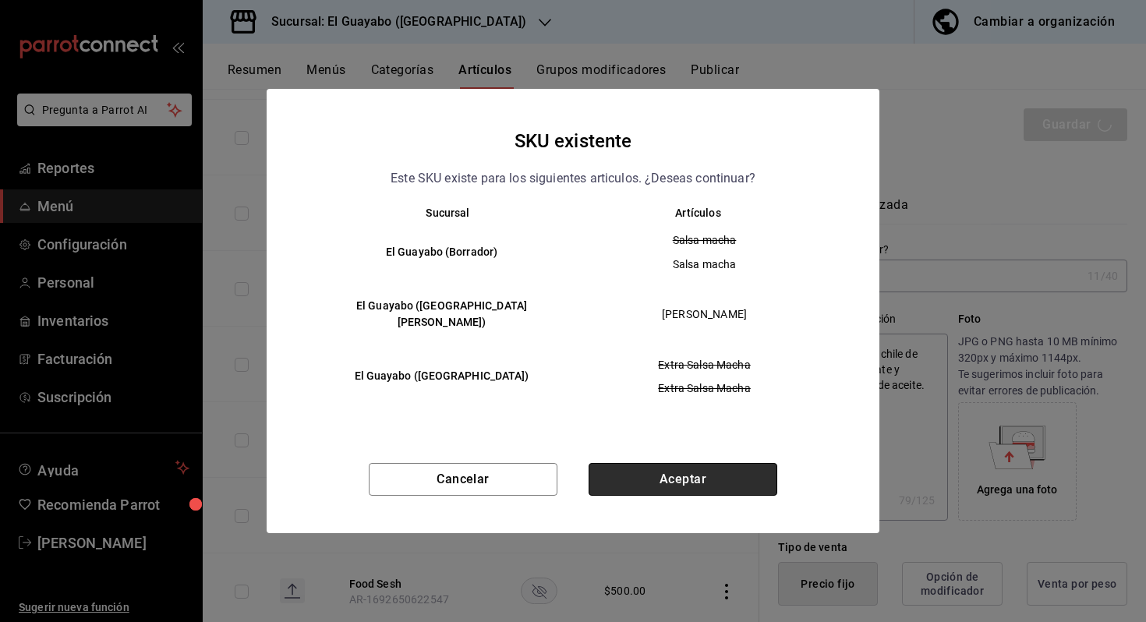
click at [663, 469] on button "Aceptar" at bounding box center [682, 479] width 189 height 33
type textarea "x"
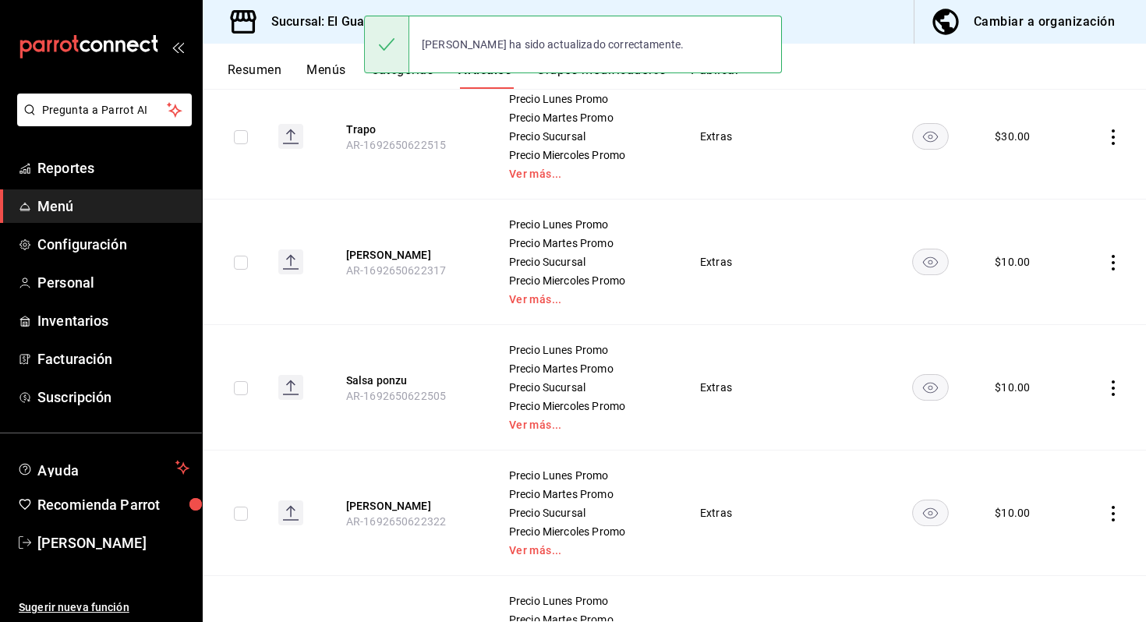
scroll to position [724, 0]
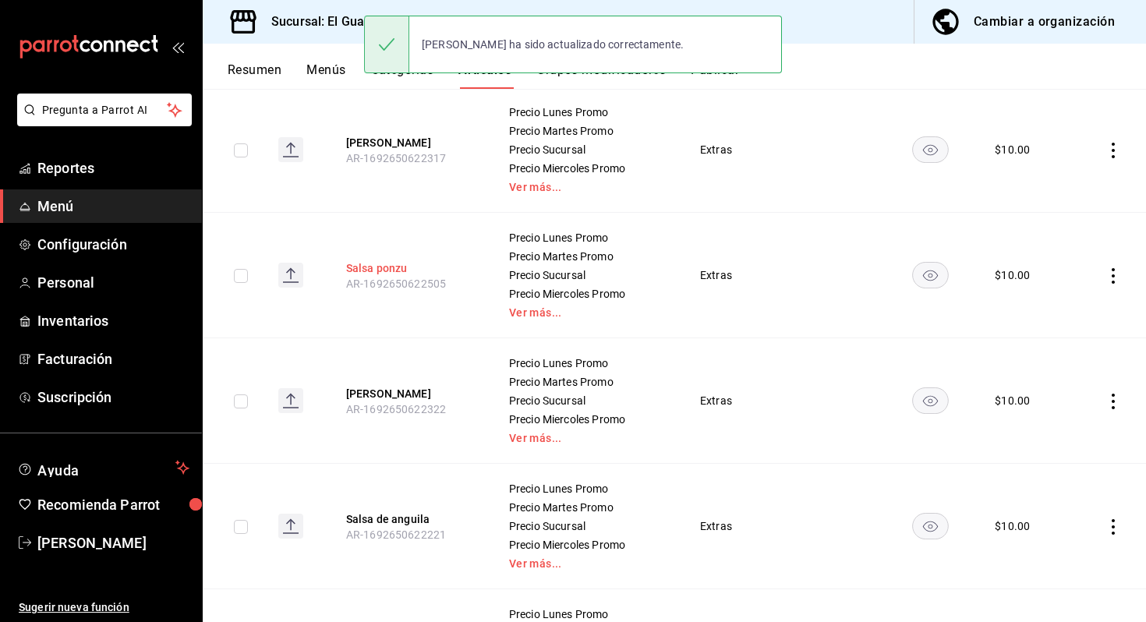
click at [401, 270] on button "Salsa ponzu" at bounding box center [408, 268] width 125 height 16
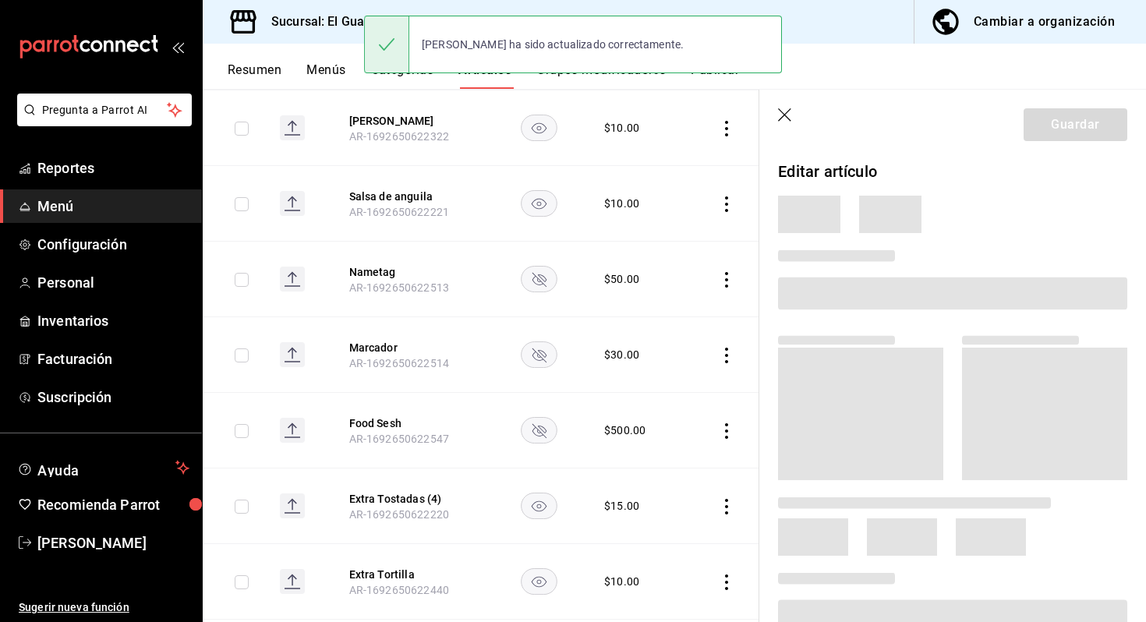
scroll to position [500, 0]
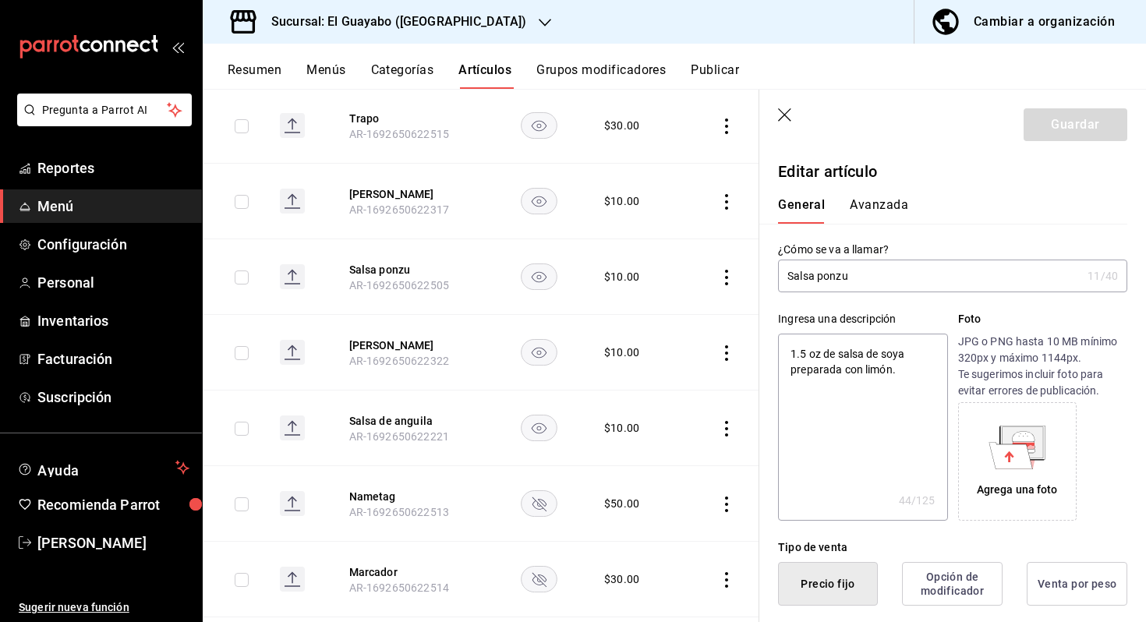
click at [823, 273] on input "Salsa ponzu" at bounding box center [929, 275] width 303 height 31
type input "Salsa onzu"
type textarea "x"
type input "[PERSON_NAME]"
type textarea "x"
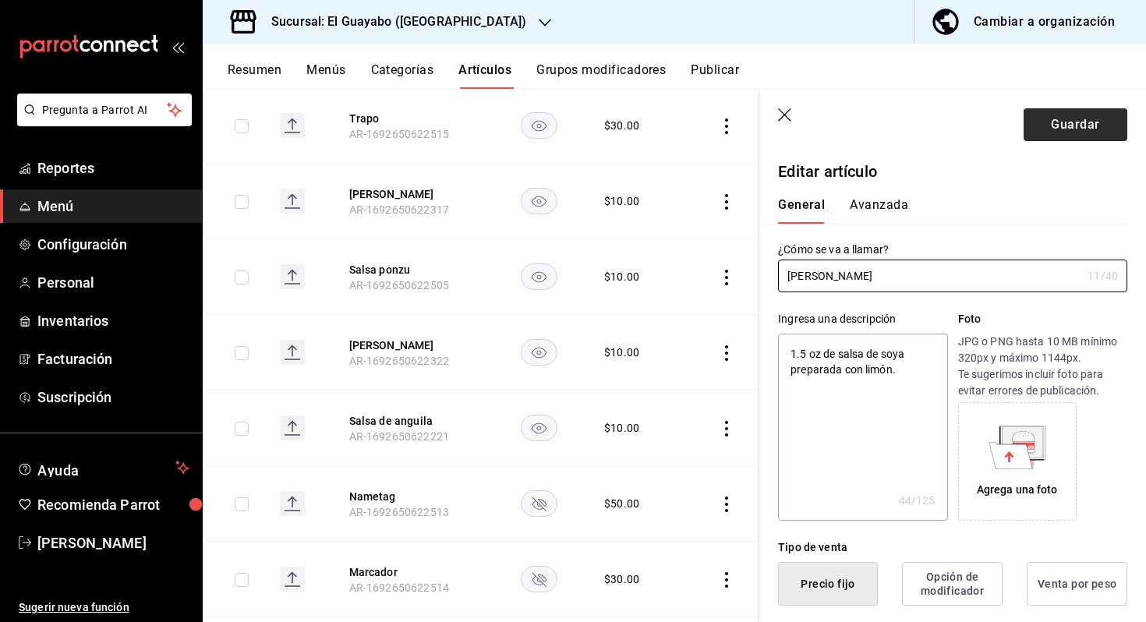
type input "[PERSON_NAME]"
click at [1103, 124] on button "Guardar" at bounding box center [1075, 124] width 104 height 33
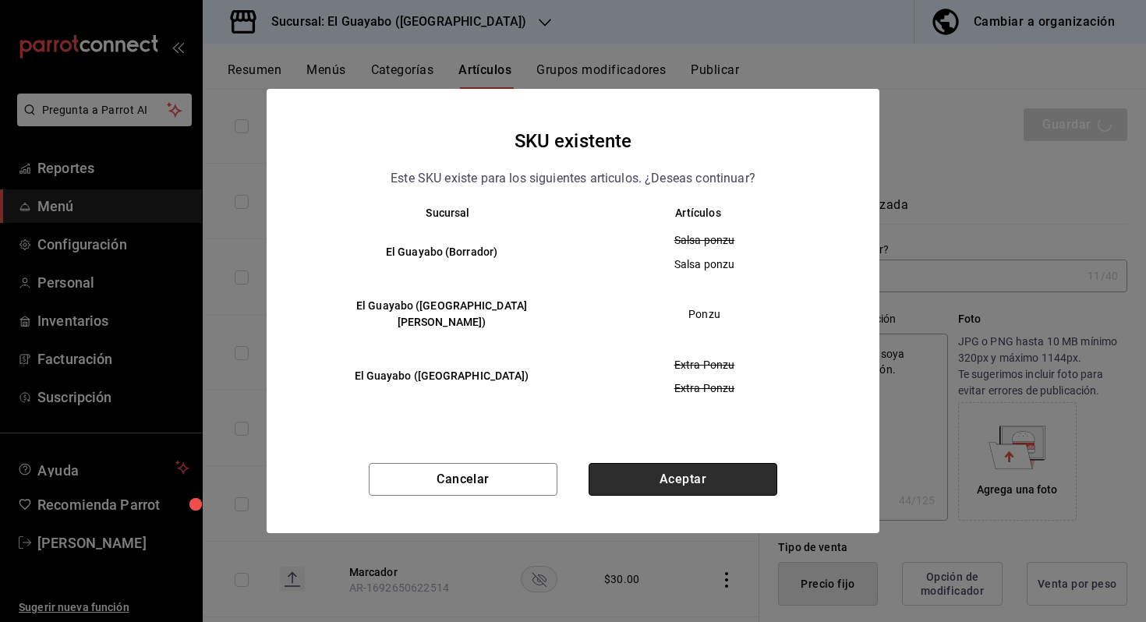
click at [701, 484] on button "Aceptar" at bounding box center [682, 479] width 189 height 33
type textarea "x"
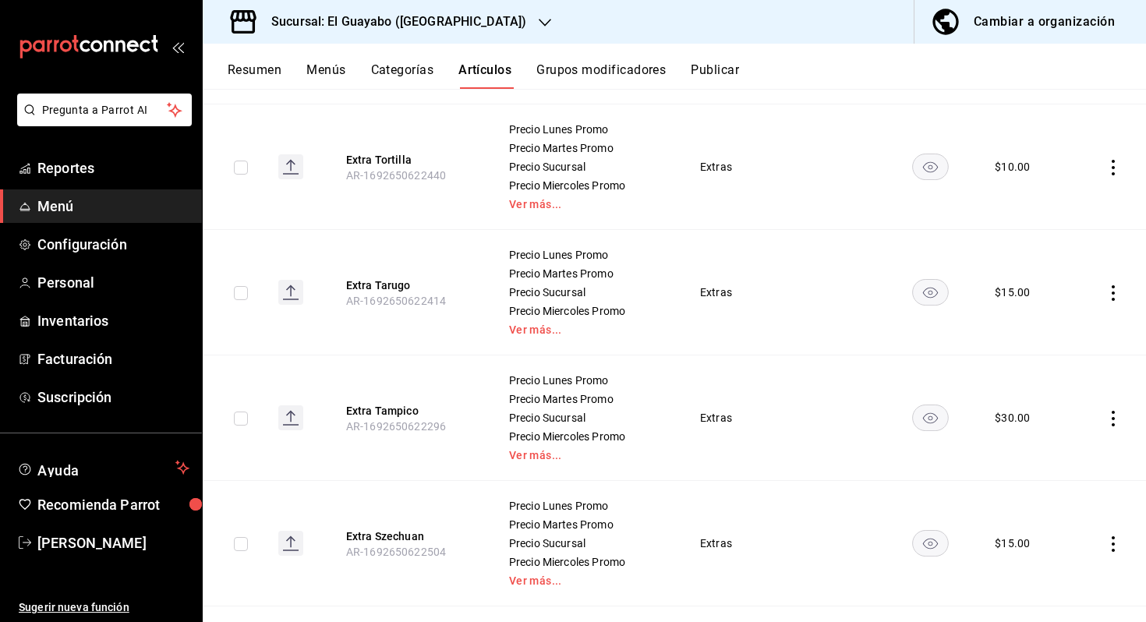
scroll to position [1845, 0]
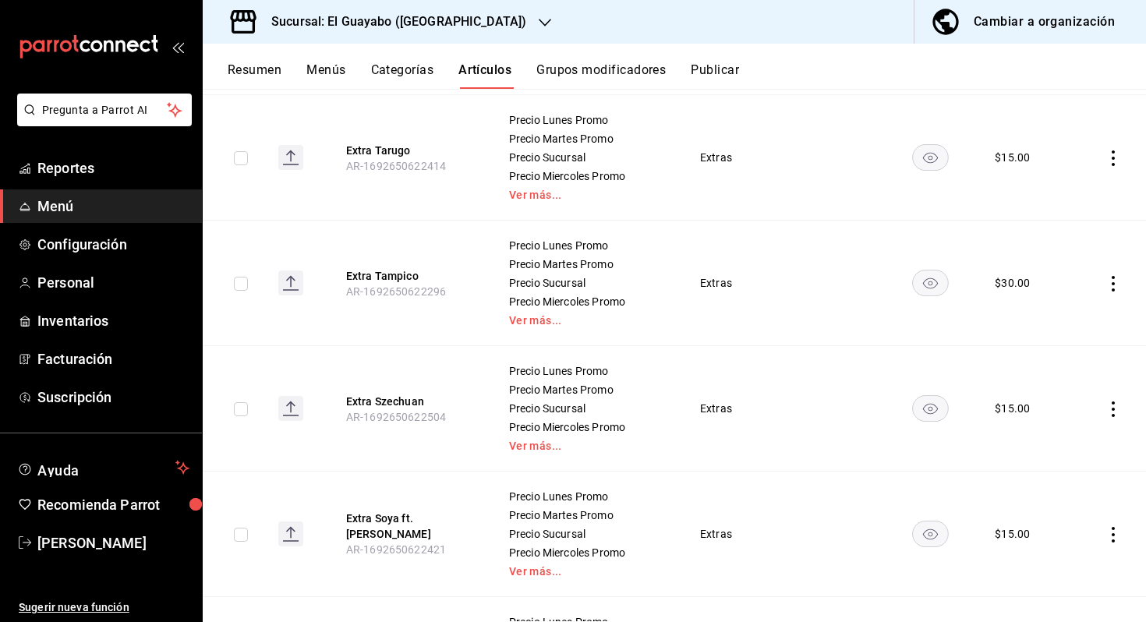
click at [1114, 394] on td at bounding box center [1108, 408] width 73 height 125
click at [1111, 396] on td at bounding box center [1108, 408] width 73 height 125
click at [1111, 409] on icon "actions" at bounding box center [1113, 409] width 16 height 16
click at [1064, 497] on li "Eliminar" at bounding box center [1052, 509] width 94 height 32
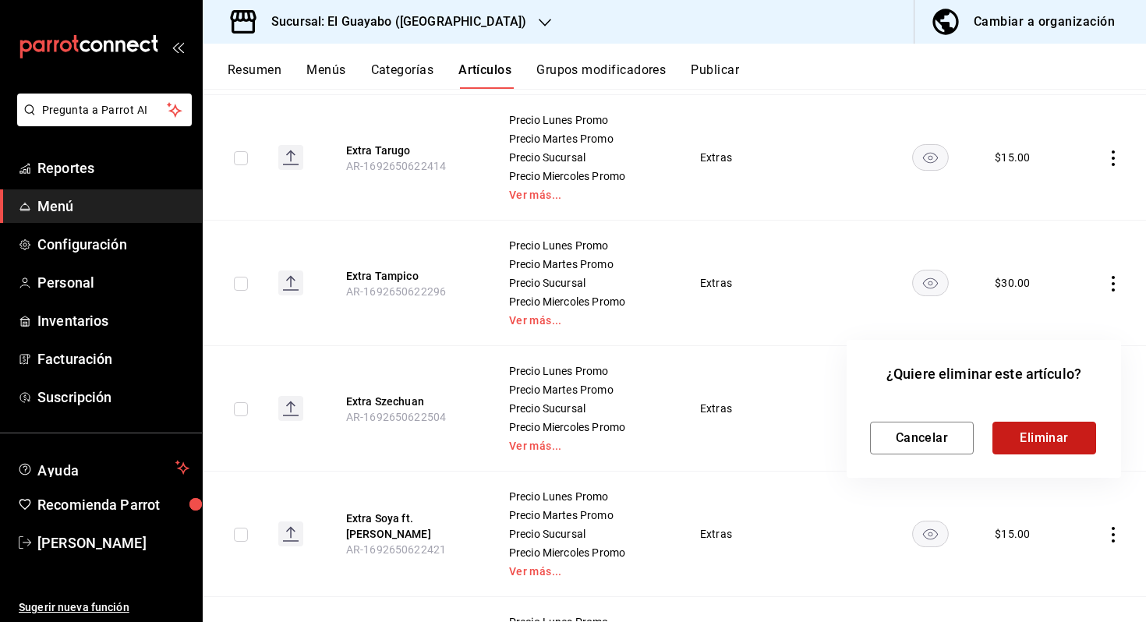
click at [1037, 430] on button "Eliminar" at bounding box center [1044, 438] width 104 height 33
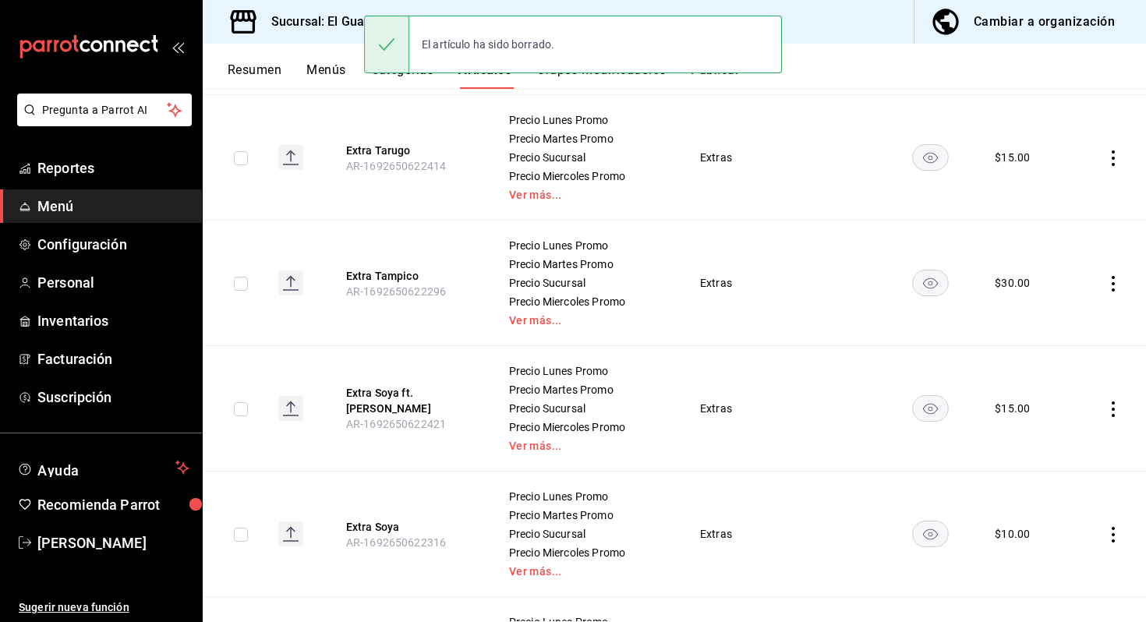
click at [1113, 403] on icon "actions" at bounding box center [1112, 409] width 3 height 16
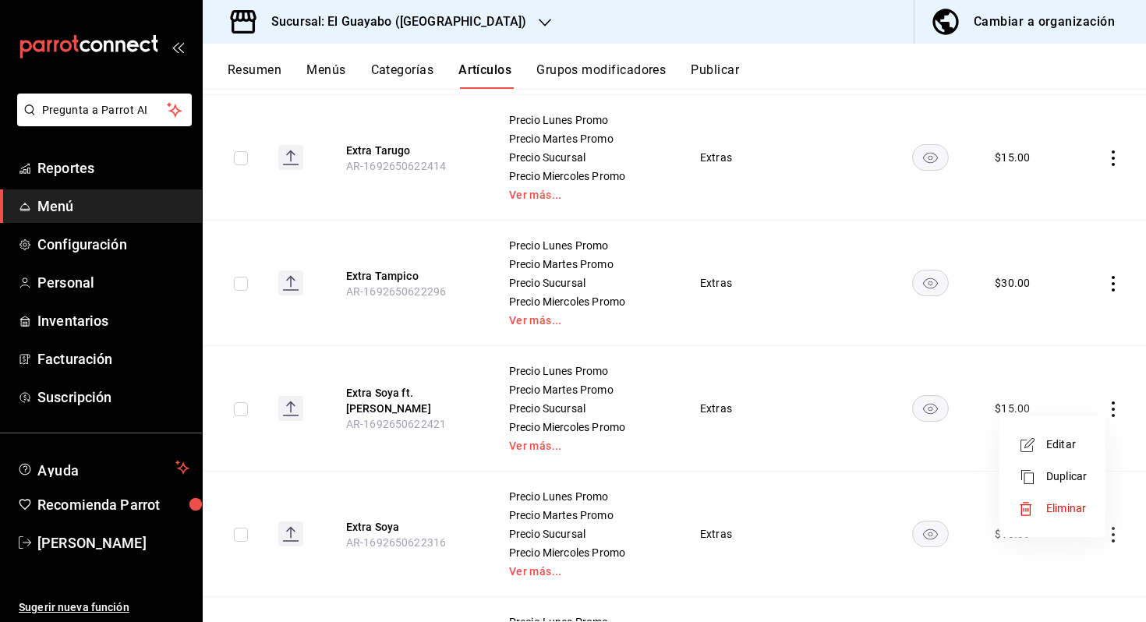
click at [1060, 505] on span "Eliminar" at bounding box center [1066, 508] width 40 height 12
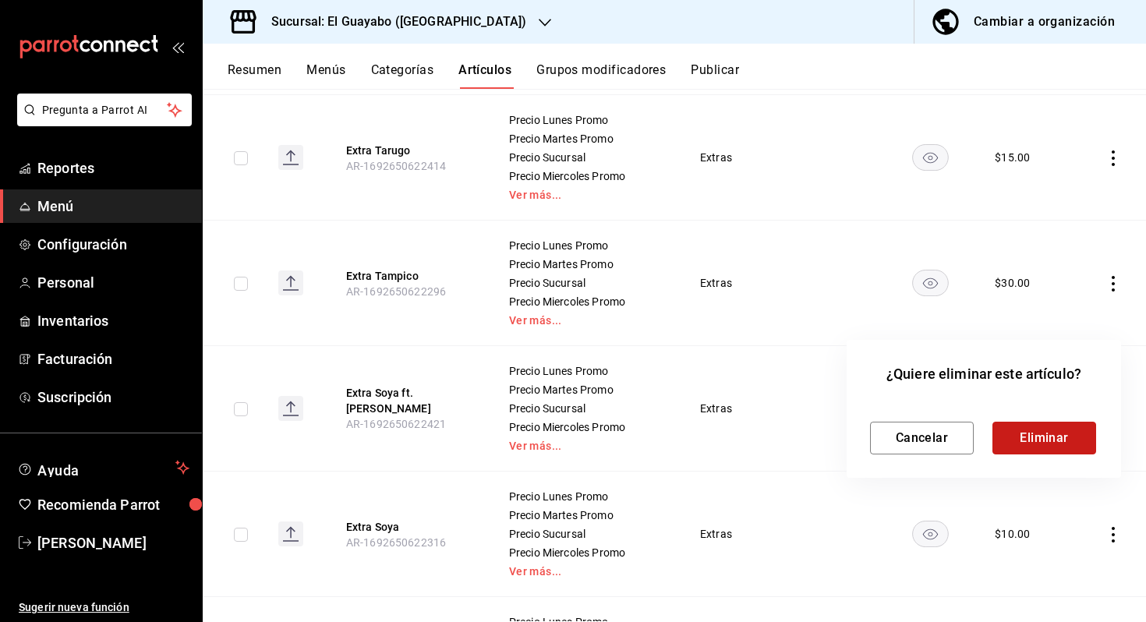
click at [1032, 442] on button "Eliminar" at bounding box center [1044, 438] width 104 height 33
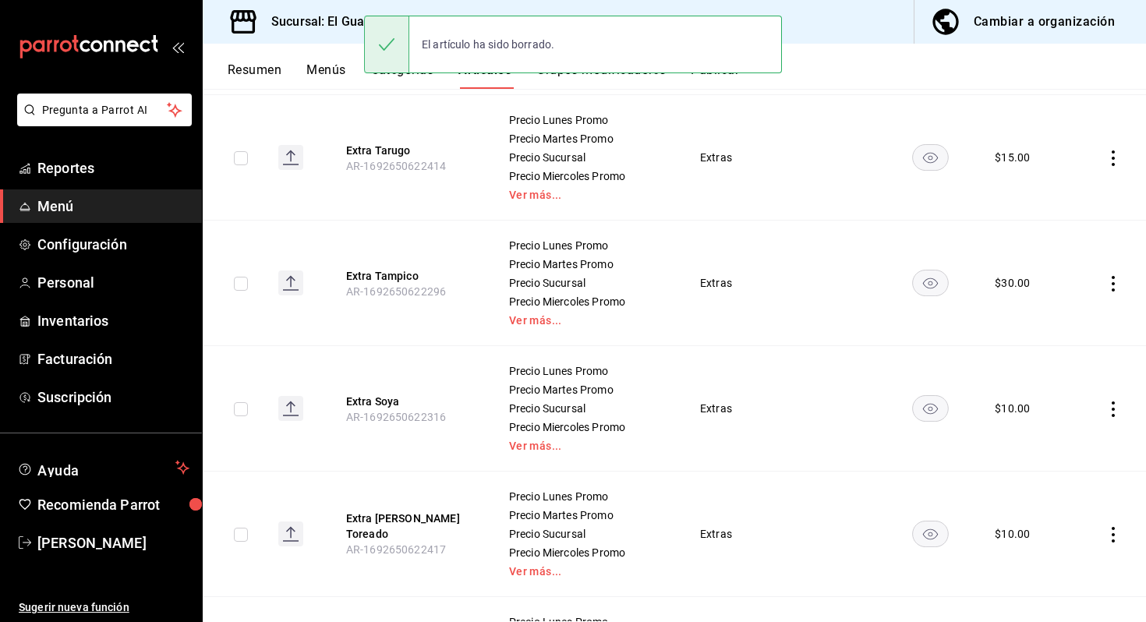
click at [1110, 408] on icon "actions" at bounding box center [1113, 409] width 16 height 16
click at [1057, 498] on li "Eliminar" at bounding box center [1052, 509] width 94 height 32
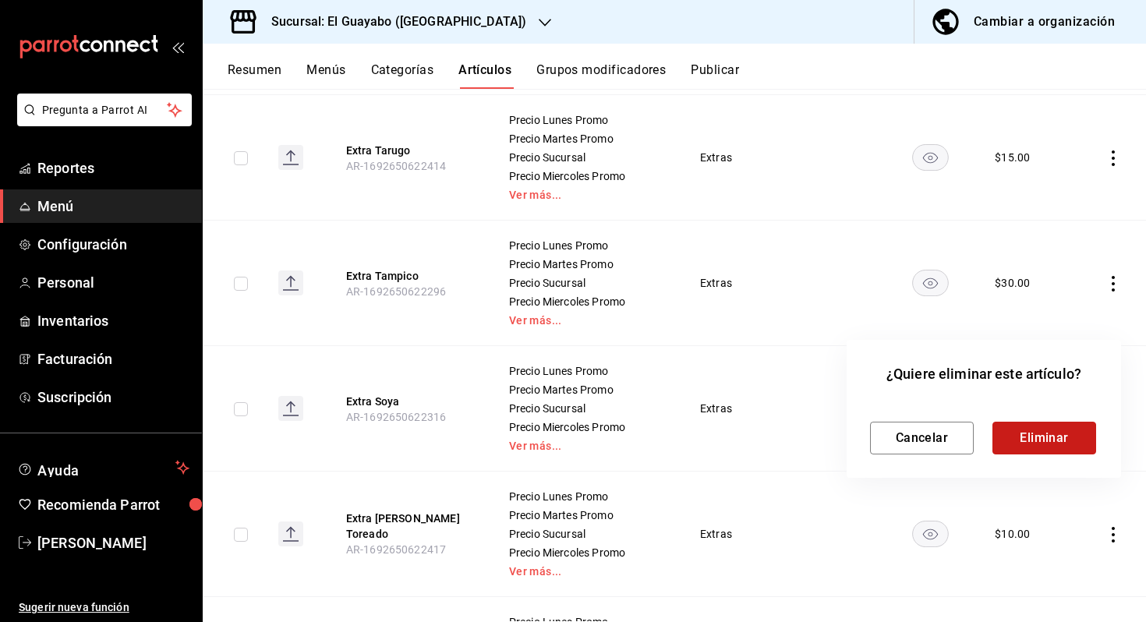
click at [1019, 436] on button "Eliminar" at bounding box center [1044, 438] width 104 height 33
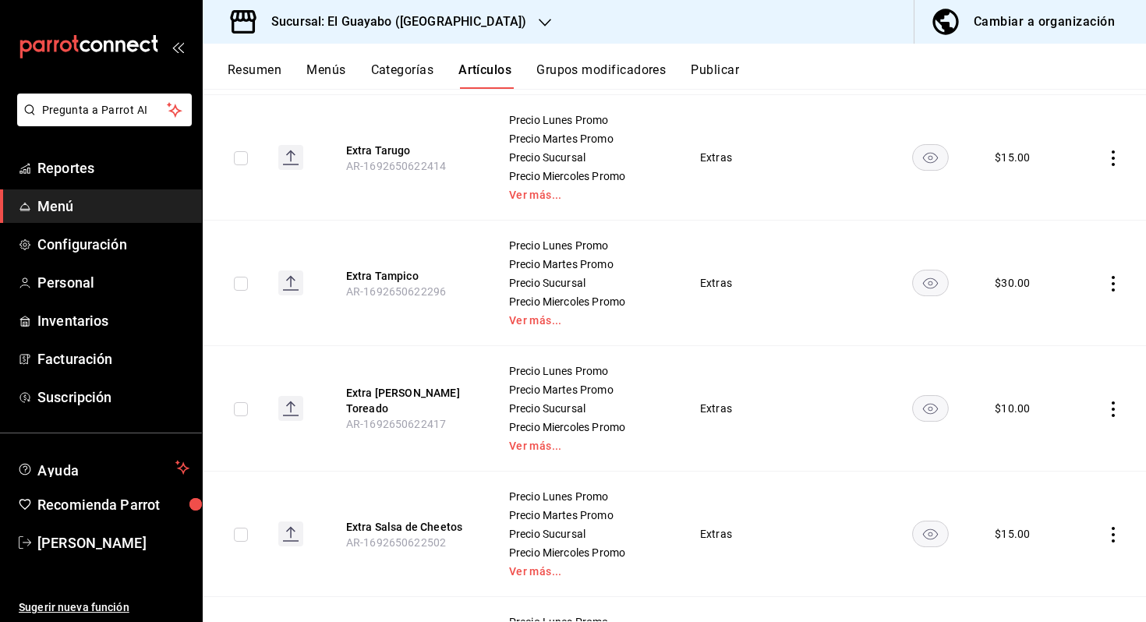
scroll to position [2015, 0]
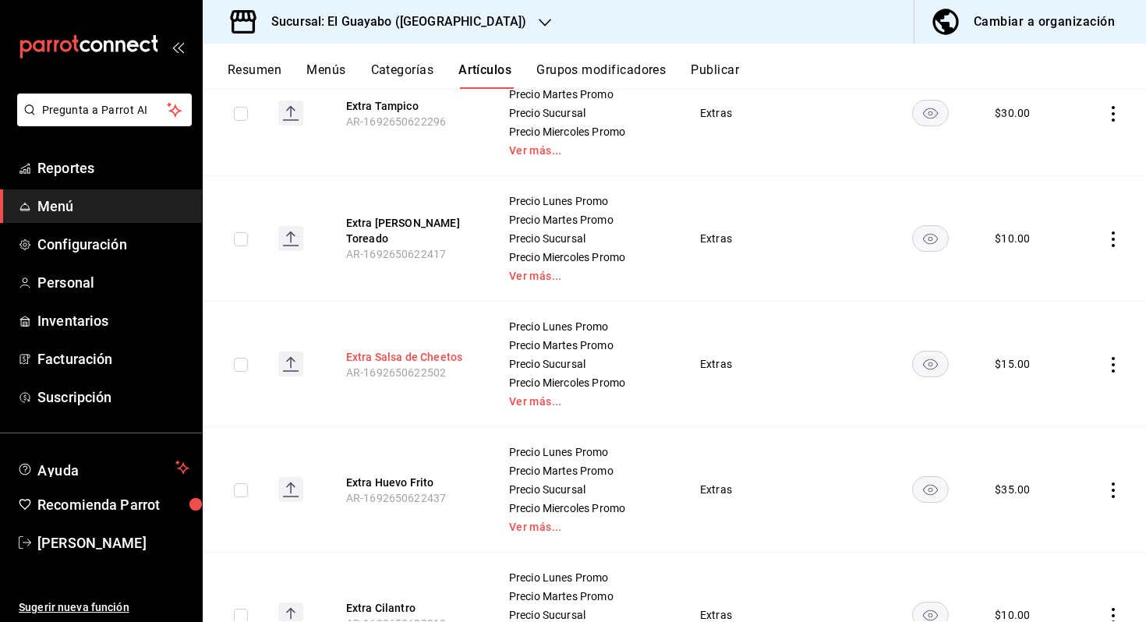
click at [410, 355] on button "Extra Salsa de Cheetos" at bounding box center [408, 357] width 125 height 16
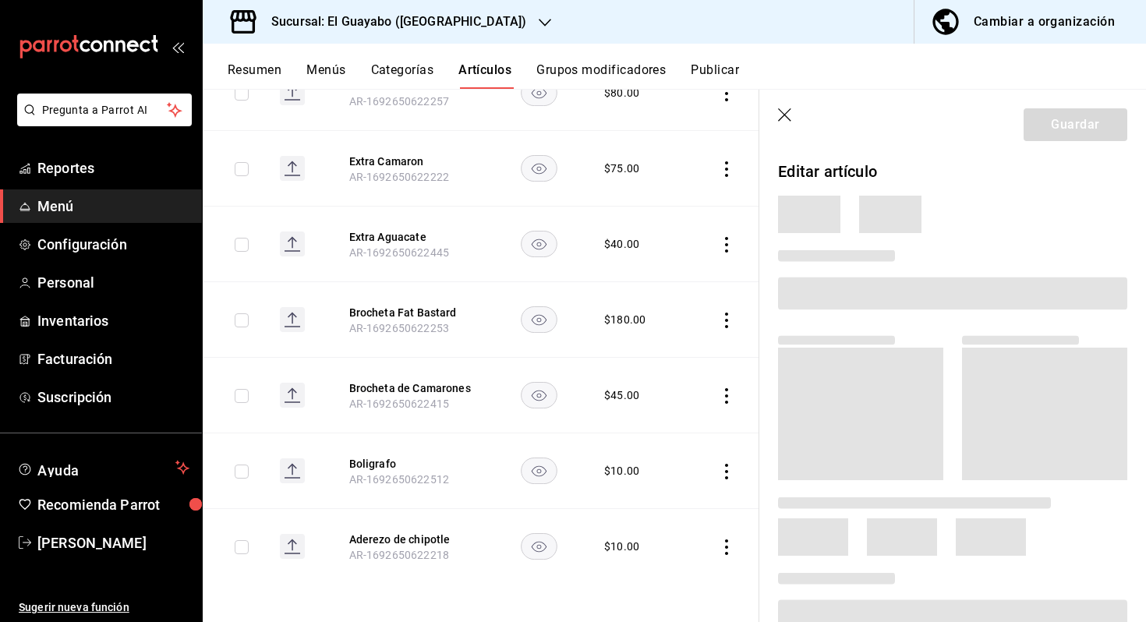
scroll to position [1292, 0]
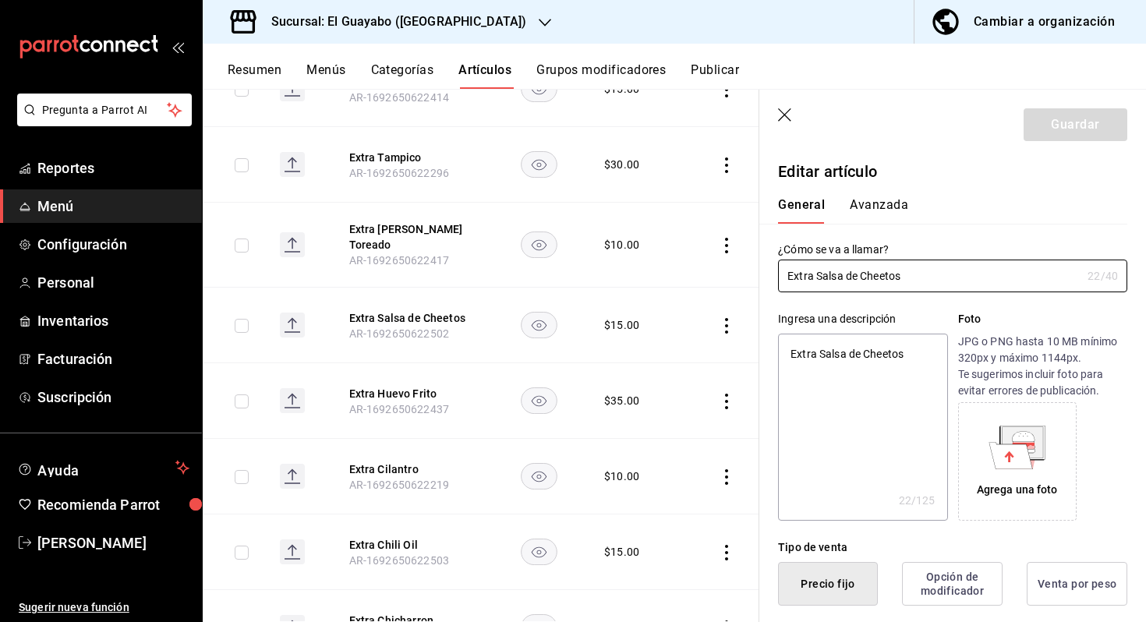
type textarea "x"
type input "$15.00"
click at [858, 274] on input "Extra Salsa de Cheetos" at bounding box center [929, 275] width 303 height 31
type input "Extra Salsa d Cheetos"
type textarea "x"
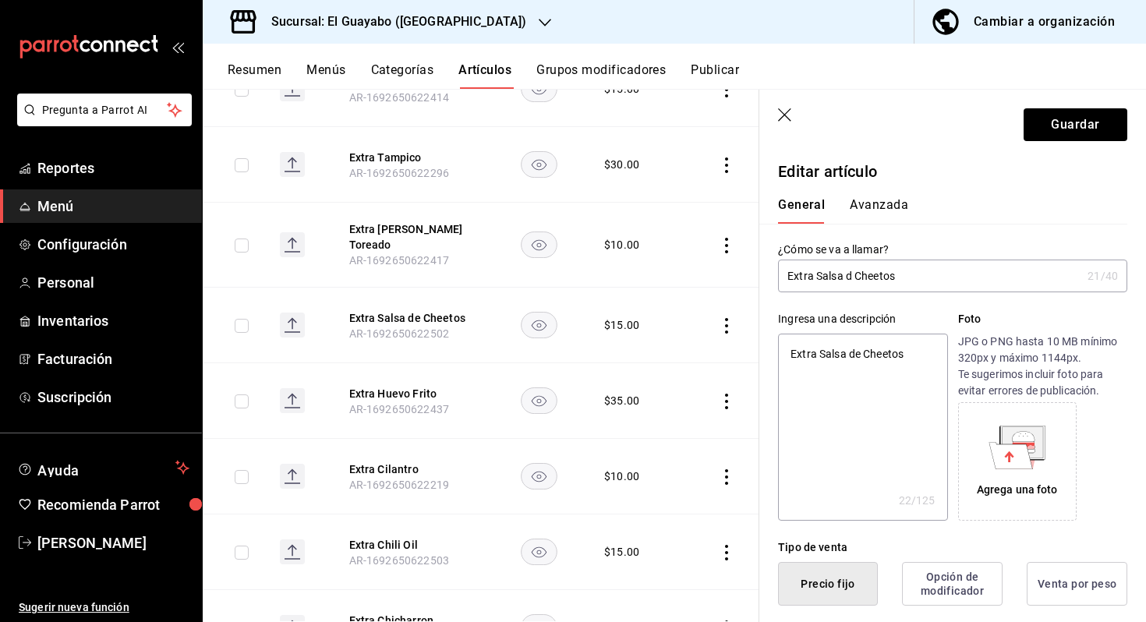
type input "Extra Salsa Cheetos"
type textarea "x"
type input "Extra Salsa Cheetos"
type textarea "x"
drag, startPoint x: 819, startPoint y: 273, endPoint x: 626, endPoint y: 274, distance: 193.3
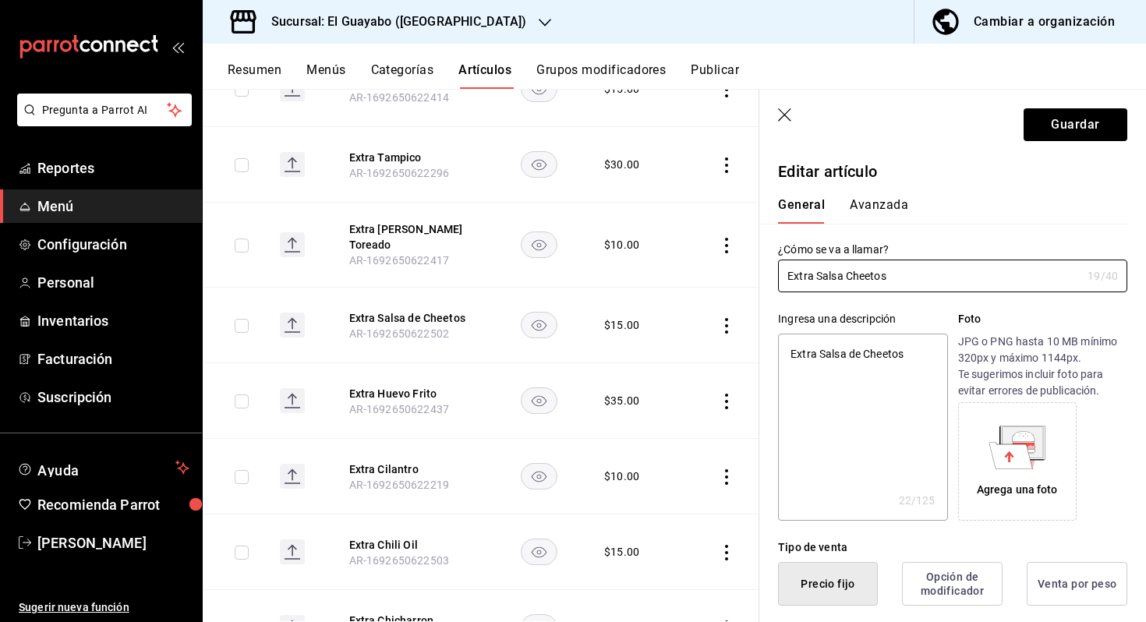
click at [626, 274] on main "Artículos sucursal Para editar los artículos o cambios generales, ve a “Organiz…" at bounding box center [674, 355] width 943 height 533
type input "Salsa Cheetos"
type textarea "x"
type input "Salsa Cheetos"
click at [1079, 107] on header "Guardar" at bounding box center [952, 122] width 387 height 64
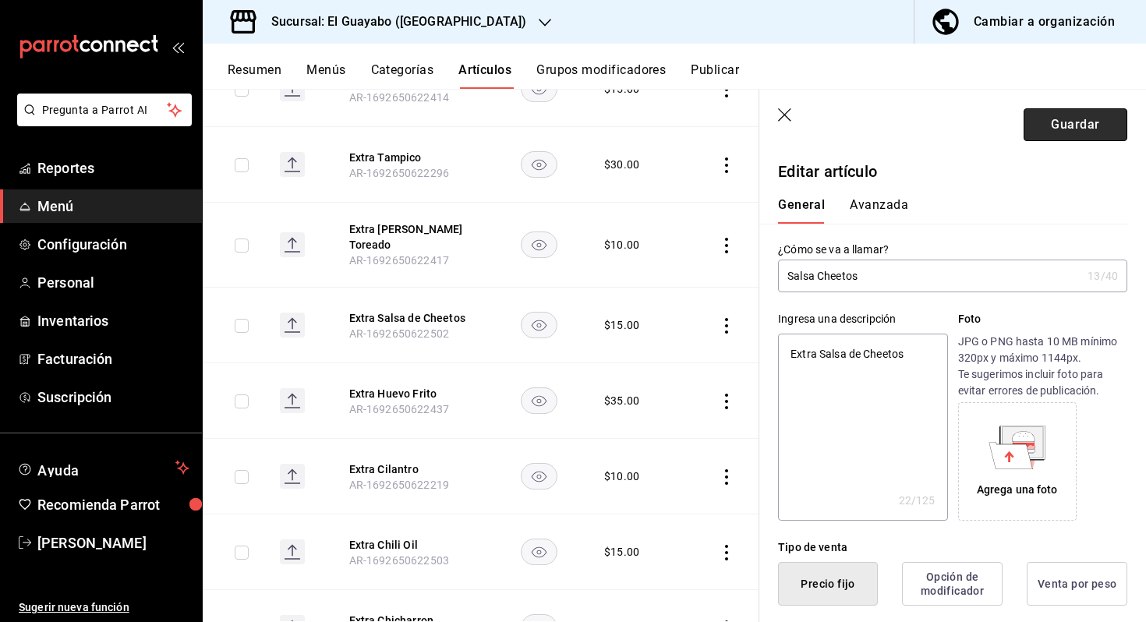
click at [1071, 123] on button "Guardar" at bounding box center [1075, 124] width 104 height 33
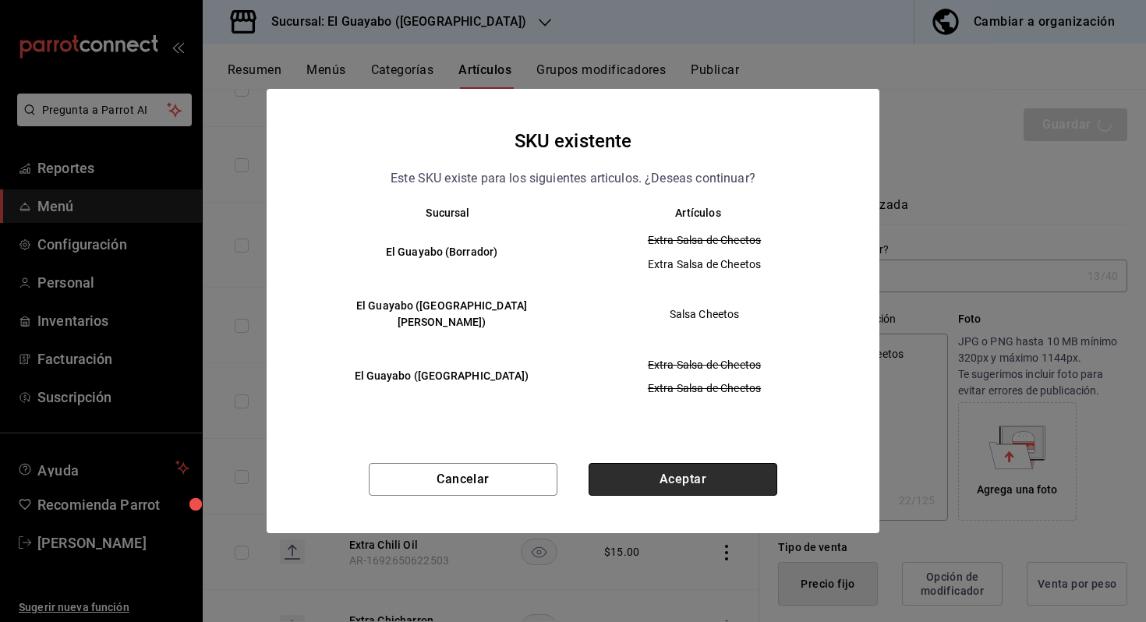
click at [660, 463] on button "Aceptar" at bounding box center [682, 479] width 189 height 33
type textarea "x"
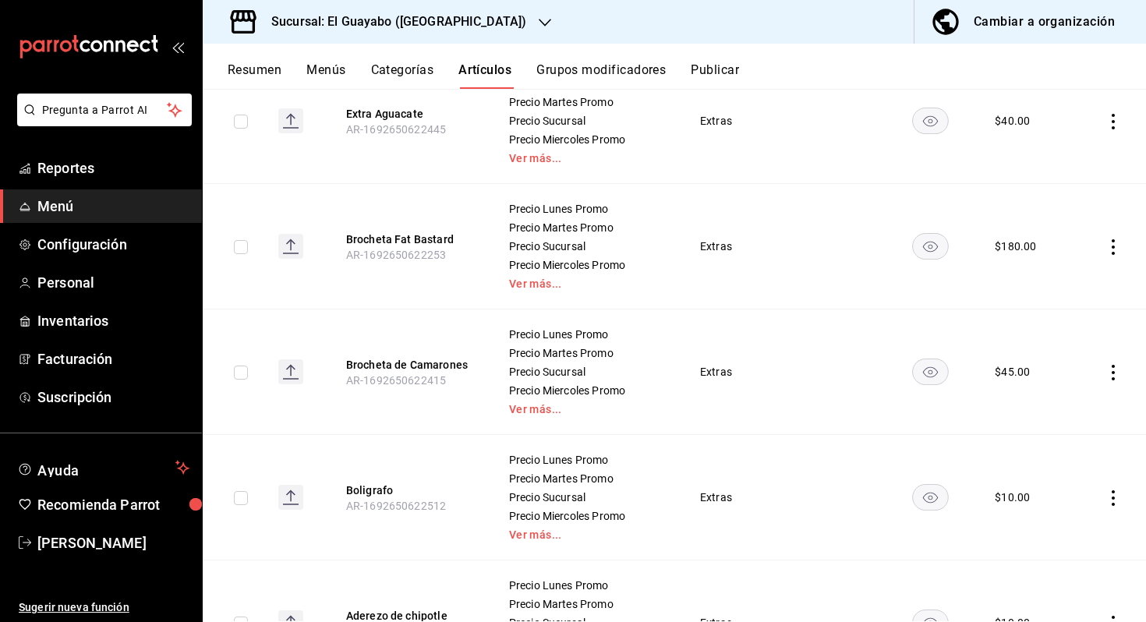
scroll to position [3489, 0]
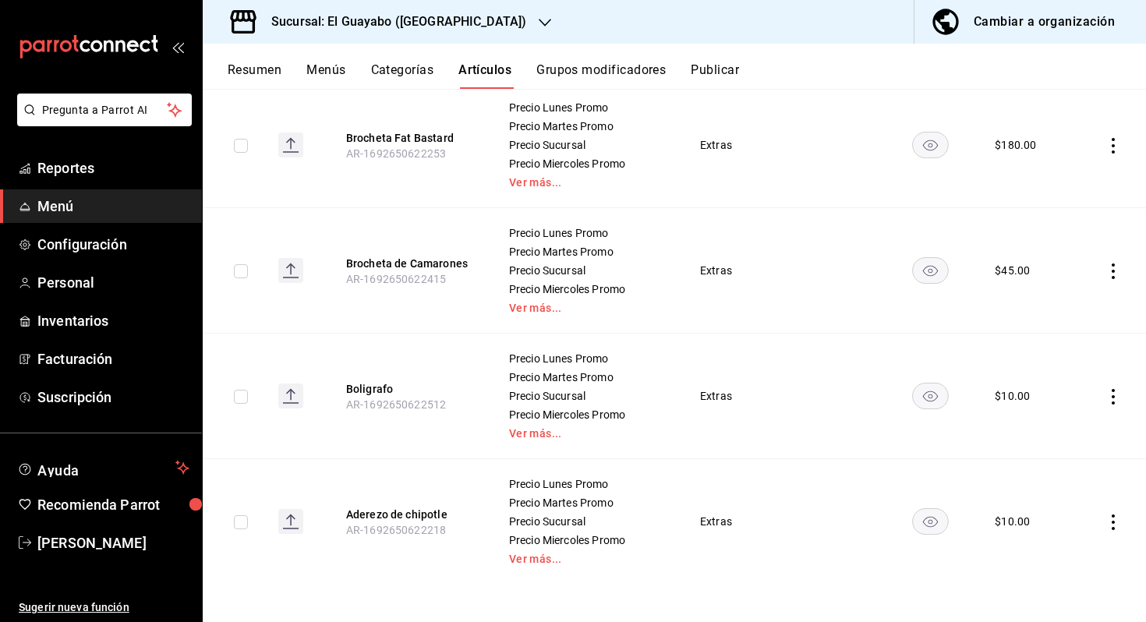
click at [1108, 391] on icon "actions" at bounding box center [1113, 397] width 16 height 16
click at [1048, 492] on span "Eliminar" at bounding box center [1066, 495] width 40 height 12
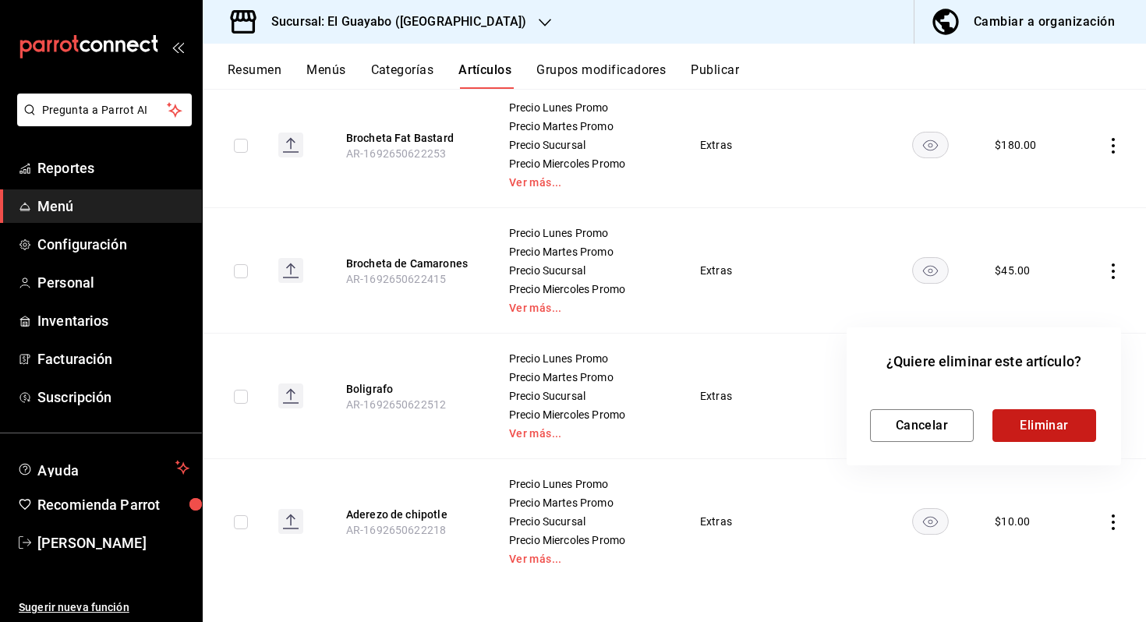
click at [1025, 426] on button "Eliminar" at bounding box center [1044, 425] width 104 height 33
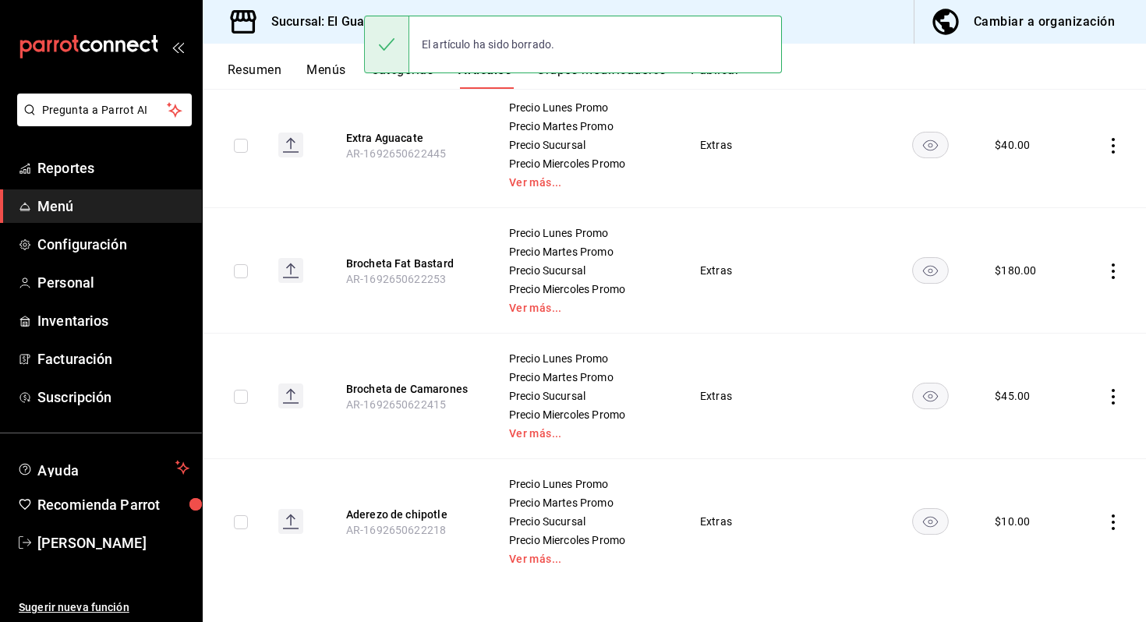
scroll to position [3363, 0]
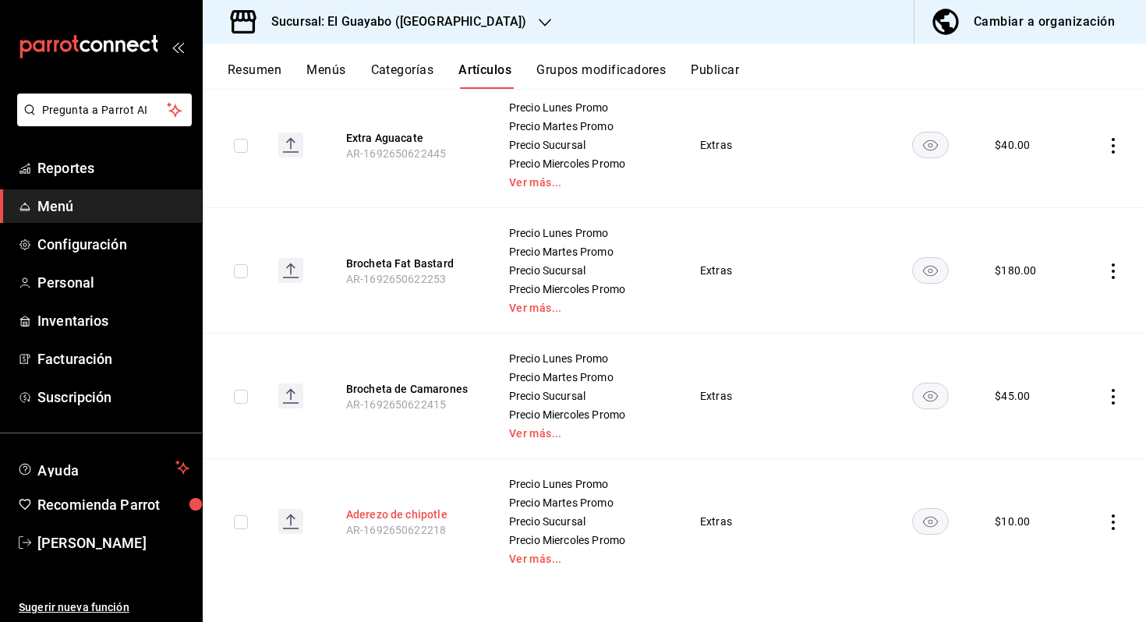
click at [412, 512] on button "Aderezo de chipotle" at bounding box center [408, 515] width 125 height 16
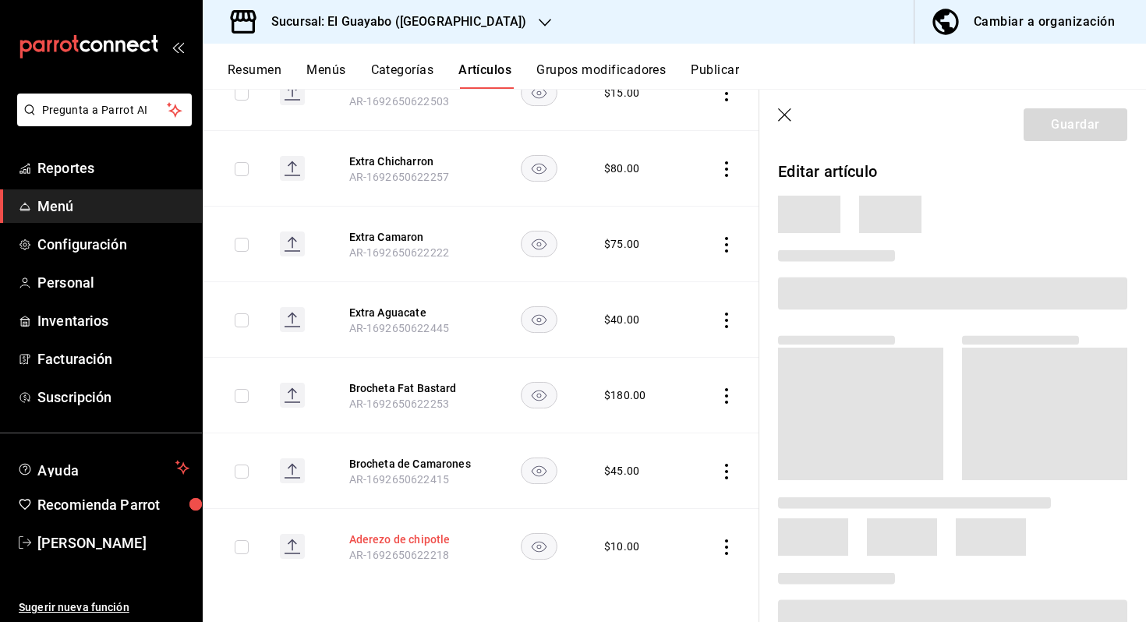
scroll to position [1917, 0]
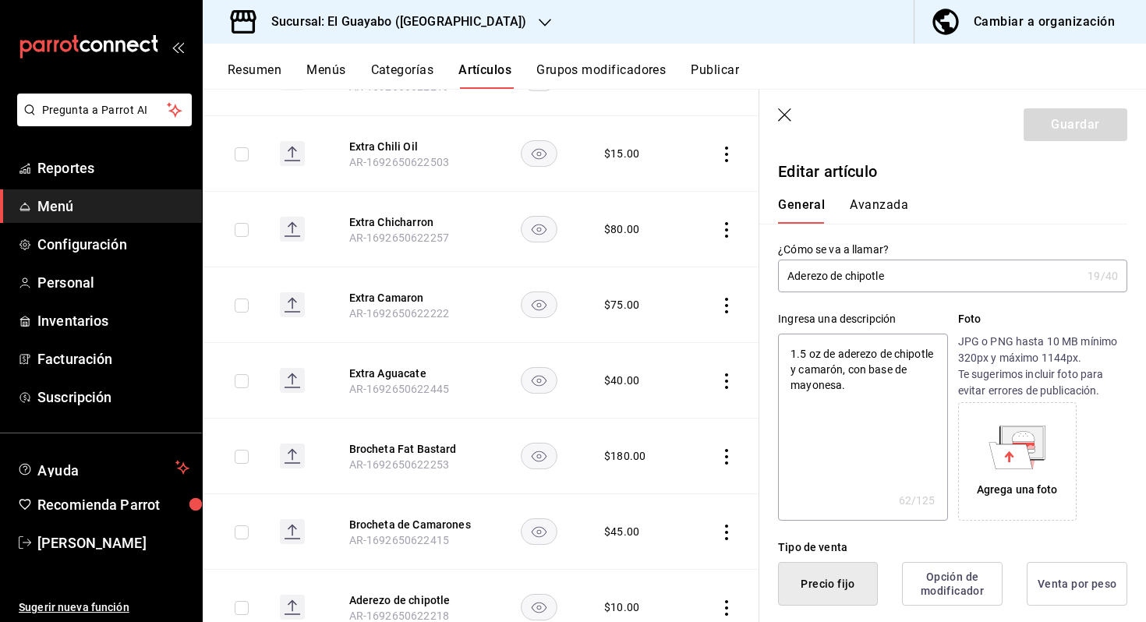
click at [850, 275] on input "Aderezo de chipotle" at bounding box center [929, 275] width 303 height 31
type input "Aderezo de hipotle"
type textarea "x"
type input "Aderezo dehipotle"
type textarea "x"
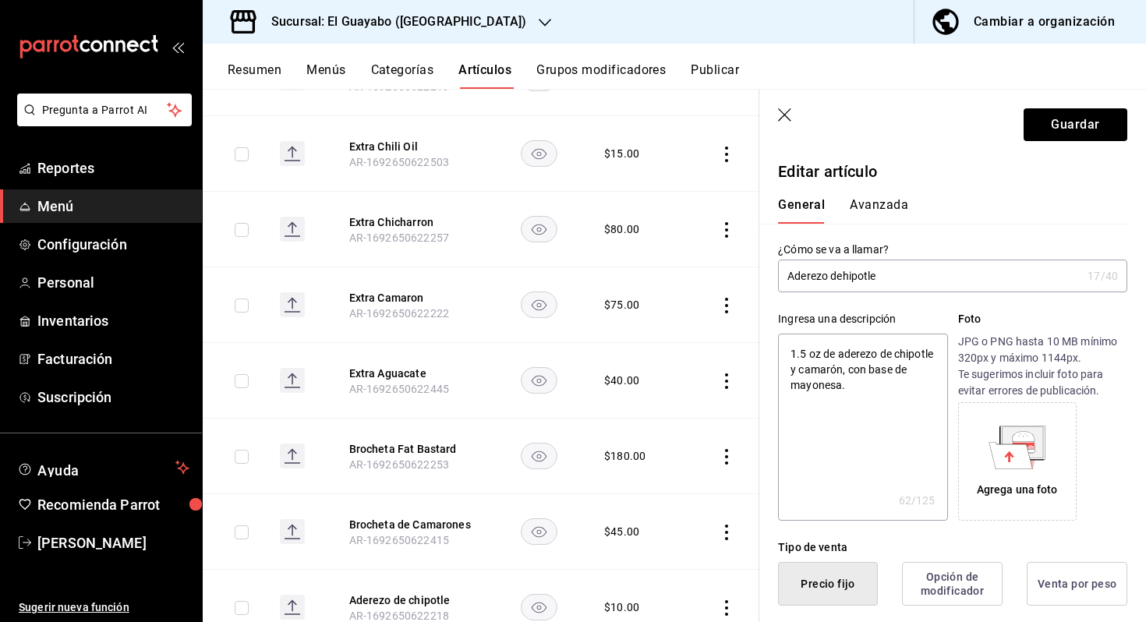
type input "Aderezo dhipotle"
type textarea "x"
type input "Aderezo hipotle"
type textarea "x"
type input "Aderezo Chipotle"
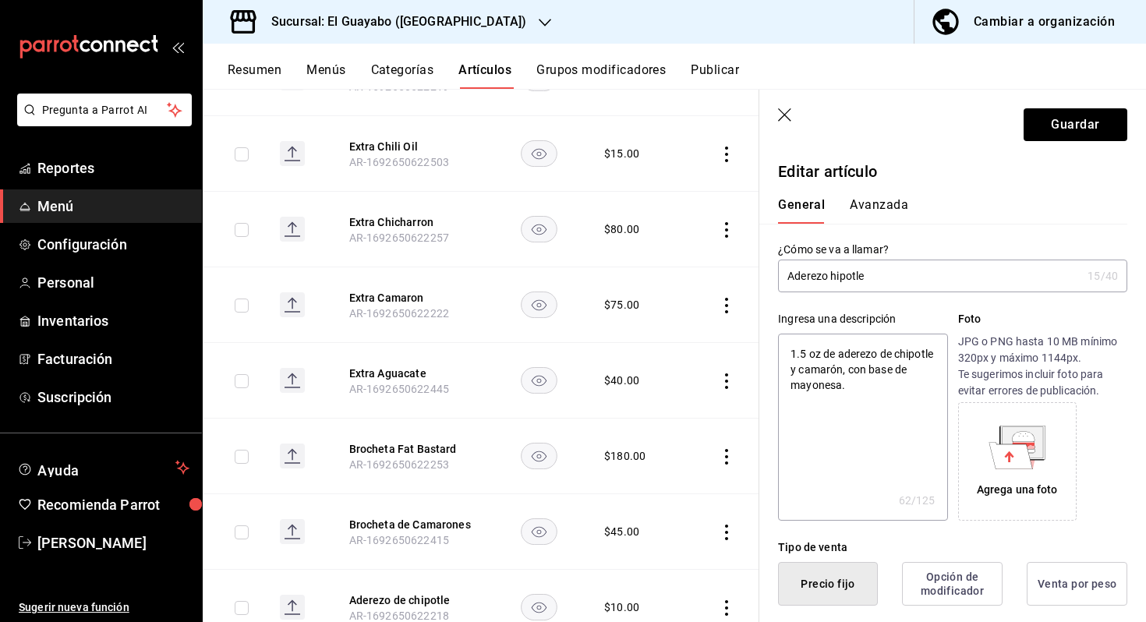
type textarea "x"
type input "Aderezo Chipotle"
click at [1107, 101] on header "Guardar" at bounding box center [952, 122] width 387 height 64
click at [1077, 122] on button "Guardar" at bounding box center [1075, 124] width 104 height 33
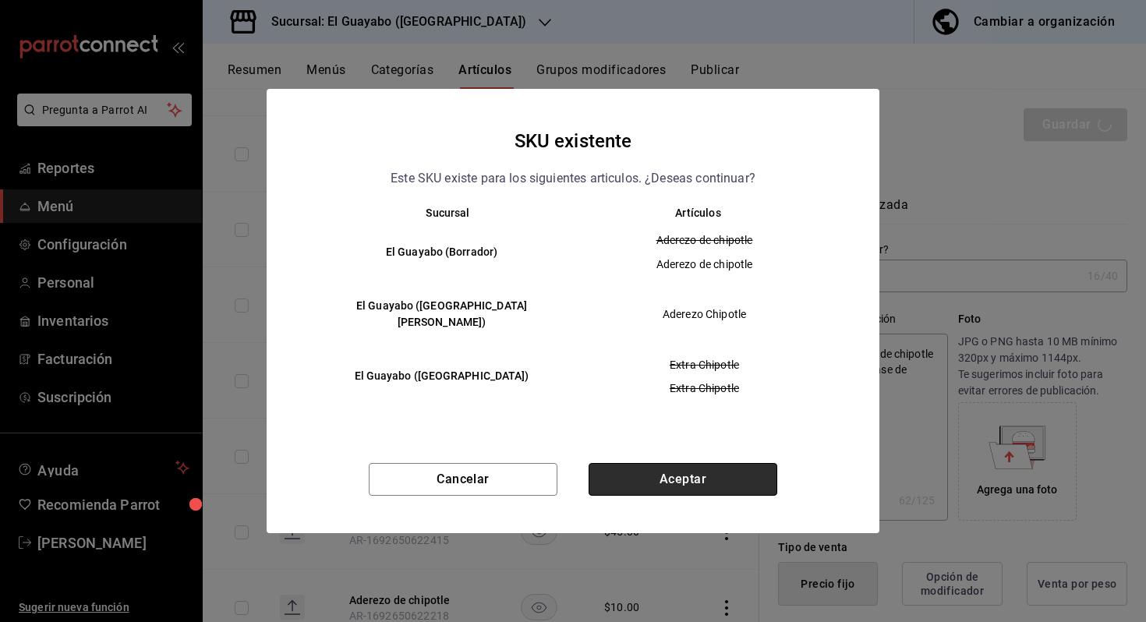
click at [676, 465] on button "Aceptar" at bounding box center [682, 479] width 189 height 33
type textarea "x"
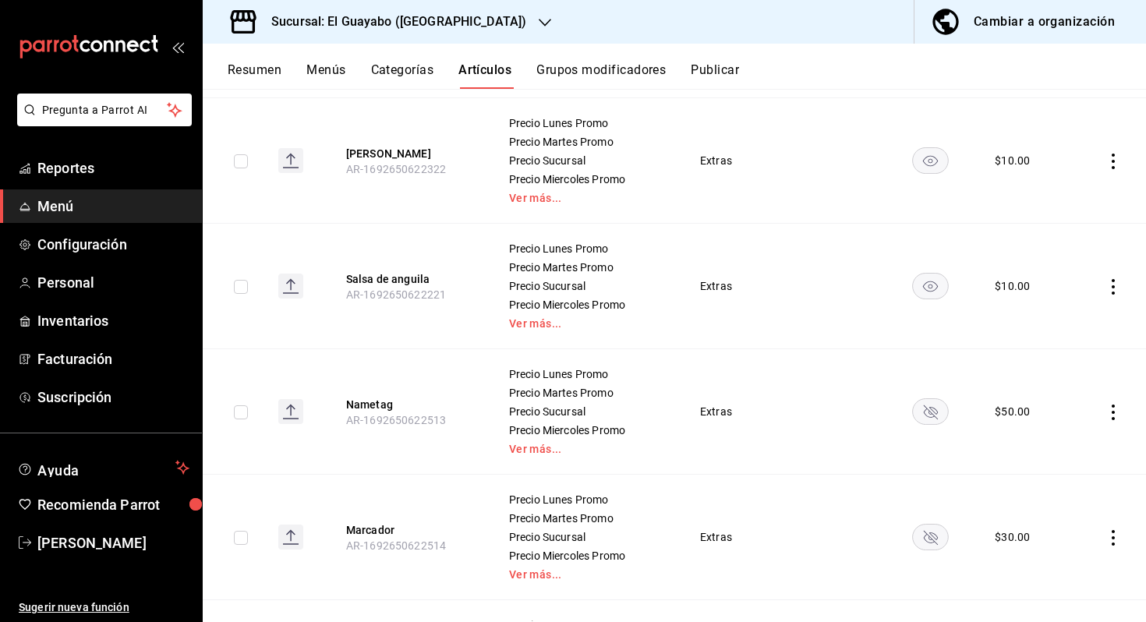
scroll to position [1040, 0]
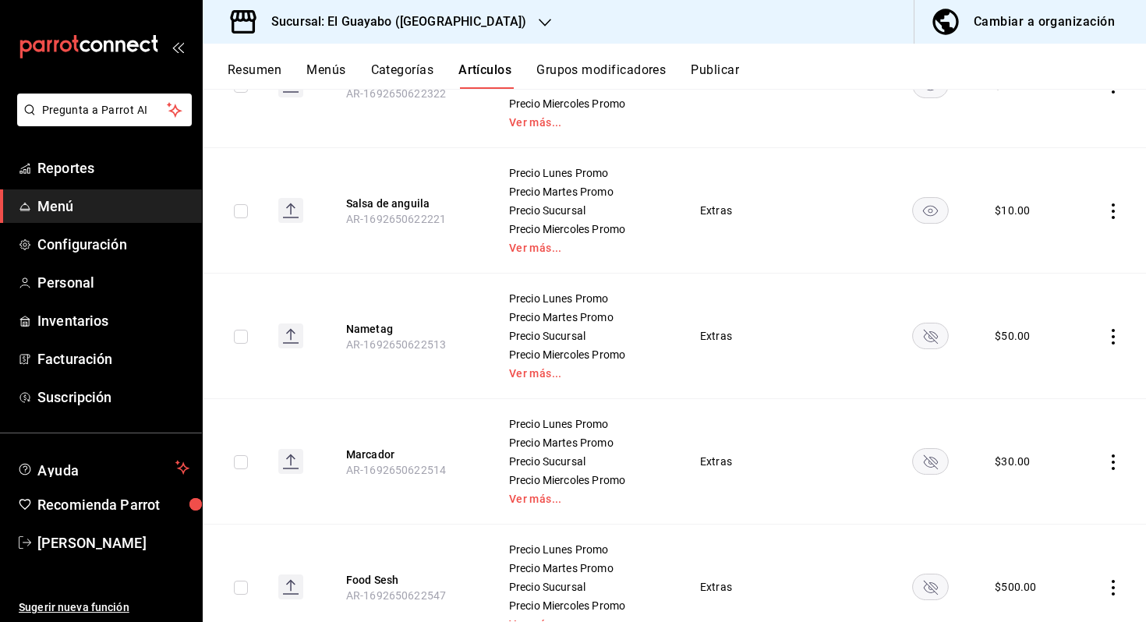
click at [1114, 336] on icon "actions" at bounding box center [1113, 337] width 16 height 16
click at [1067, 426] on li "Eliminar" at bounding box center [1052, 436] width 94 height 32
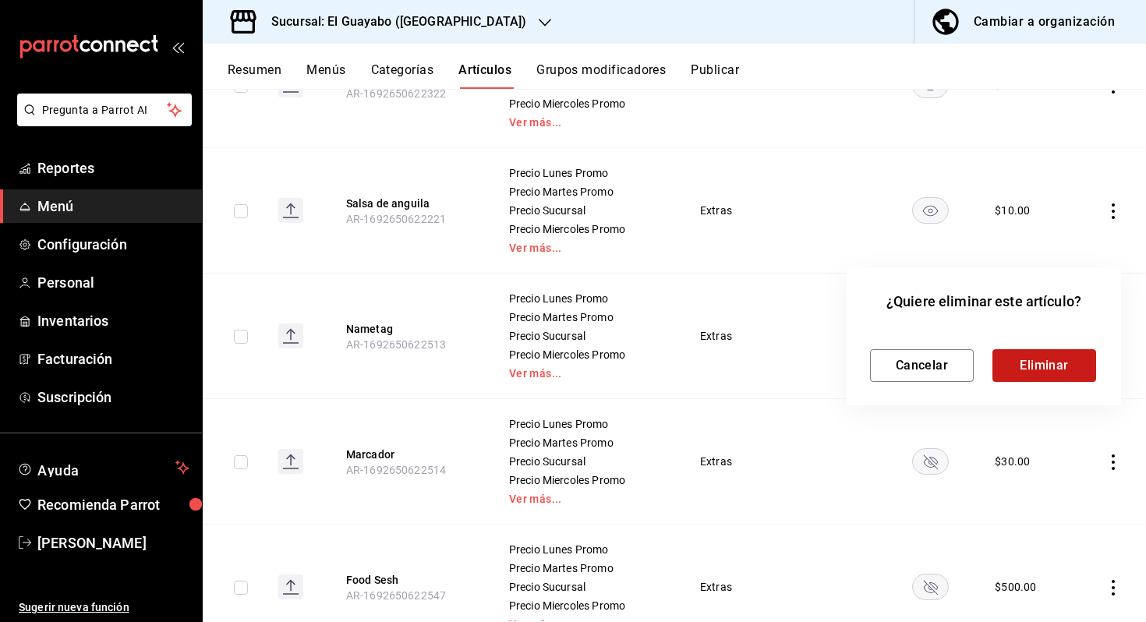
click at [1012, 361] on button "Eliminar" at bounding box center [1044, 365] width 104 height 33
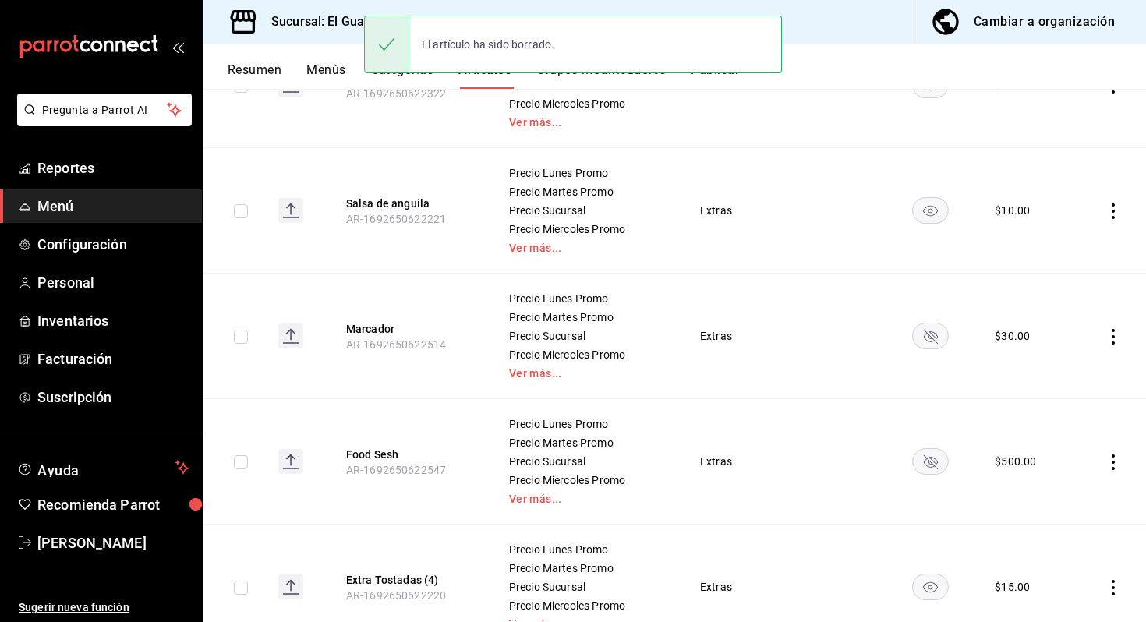
click at [1109, 332] on icon "actions" at bounding box center [1113, 337] width 16 height 16
click at [1047, 426] on li "Eliminar" at bounding box center [1052, 436] width 94 height 32
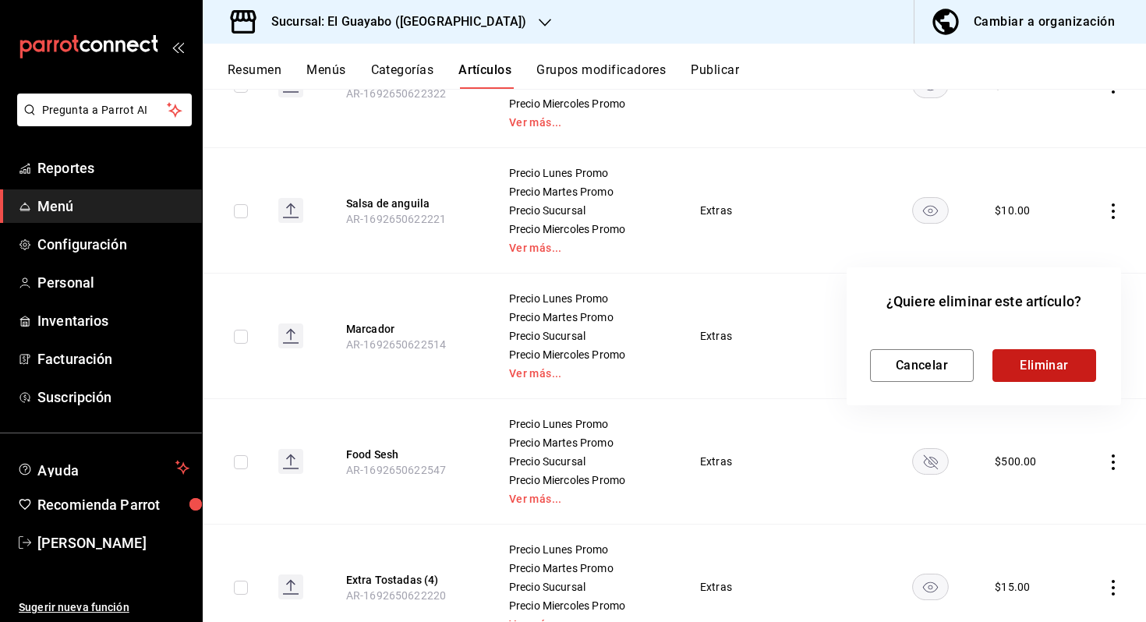
click at [1036, 372] on button "Eliminar" at bounding box center [1044, 365] width 104 height 33
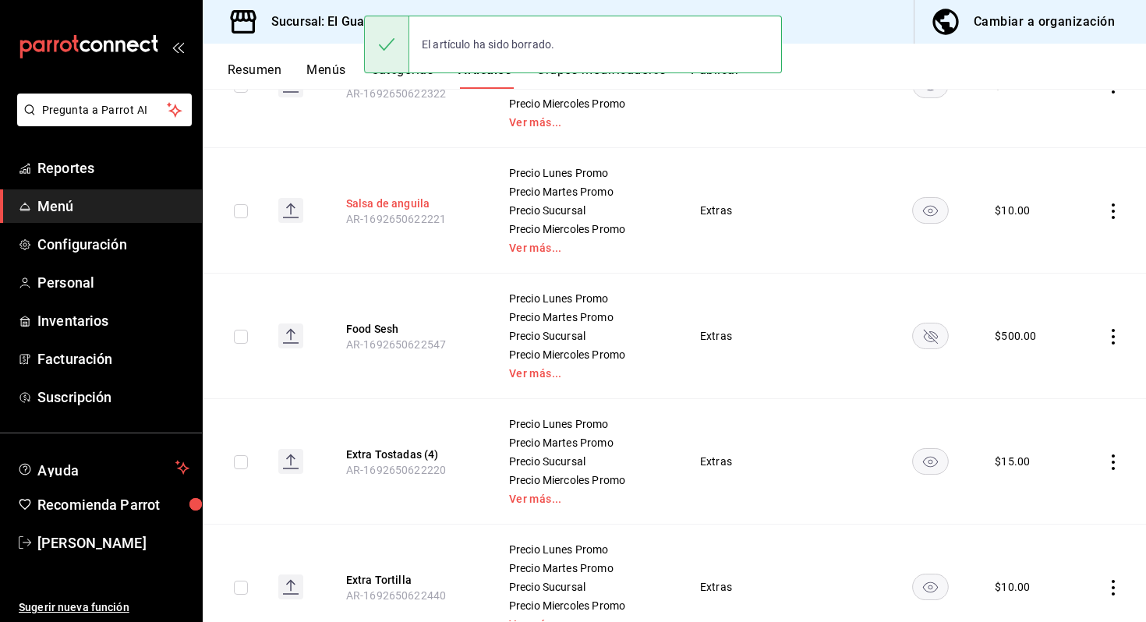
click at [422, 207] on button "Salsa de anguila" at bounding box center [408, 204] width 125 height 16
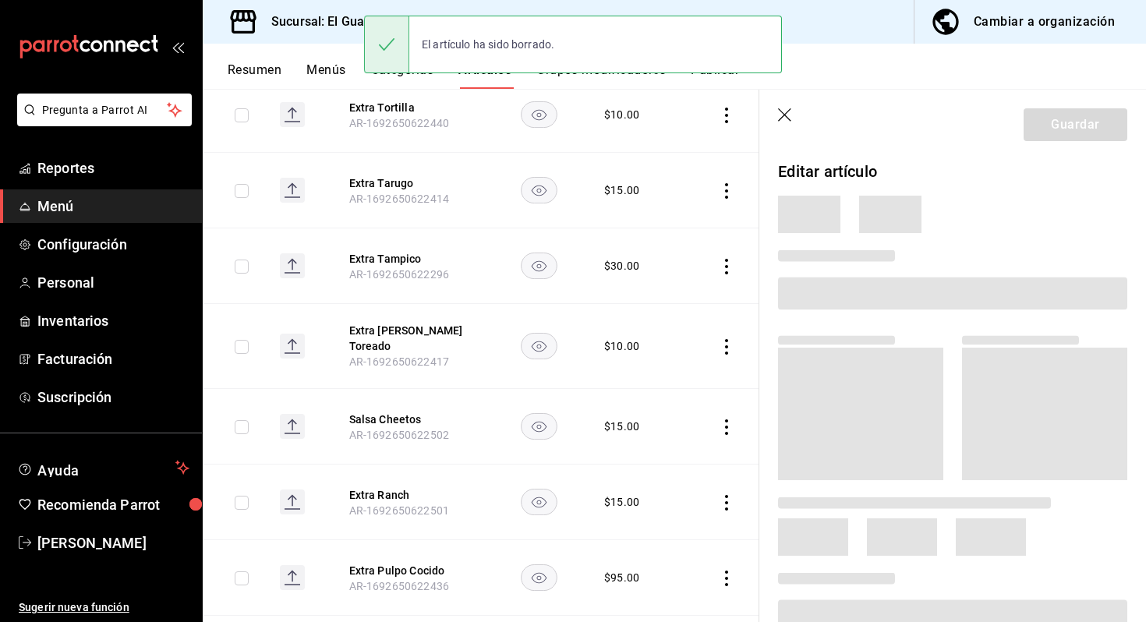
scroll to position [715, 0]
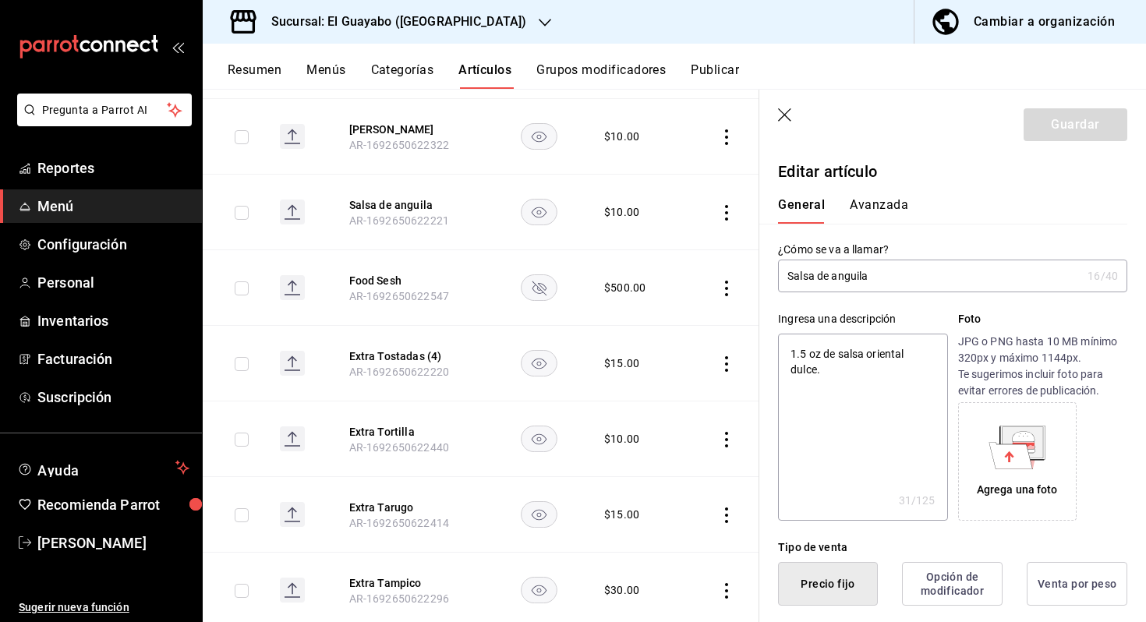
click at [837, 276] on input "Salsa de anguila" at bounding box center [929, 275] width 303 height 31
type input "Salsa de nguila"
type textarea "x"
type input "[PERSON_NAME]"
type textarea "x"
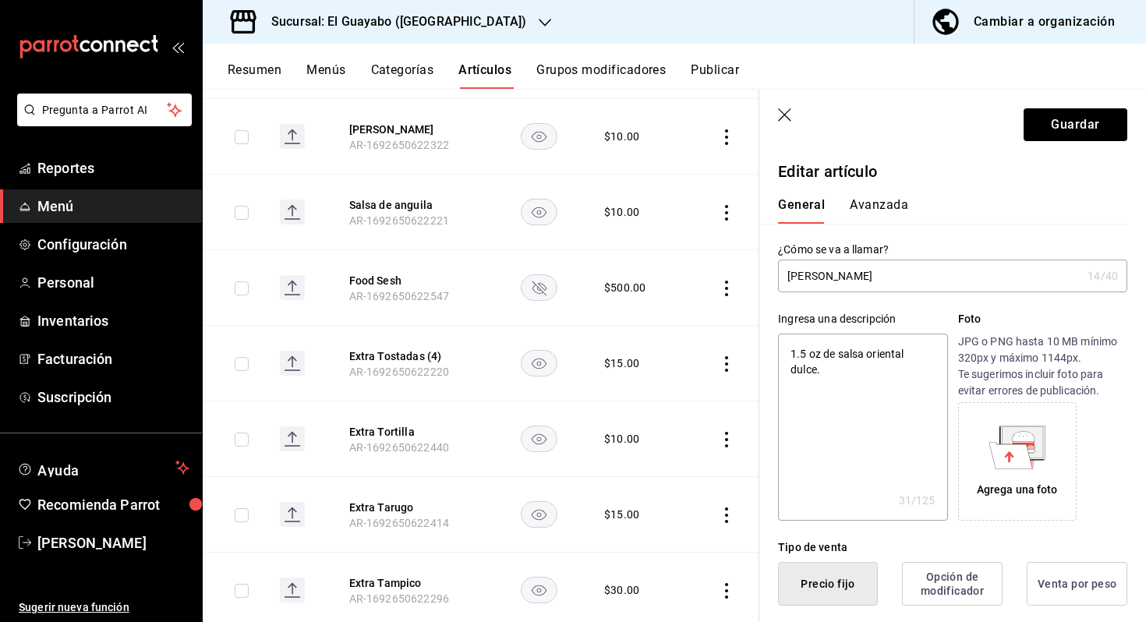
type input "Salsa dnguila"
type textarea "x"
type input "Salsa nguila"
type textarea "x"
type input "[PERSON_NAME]"
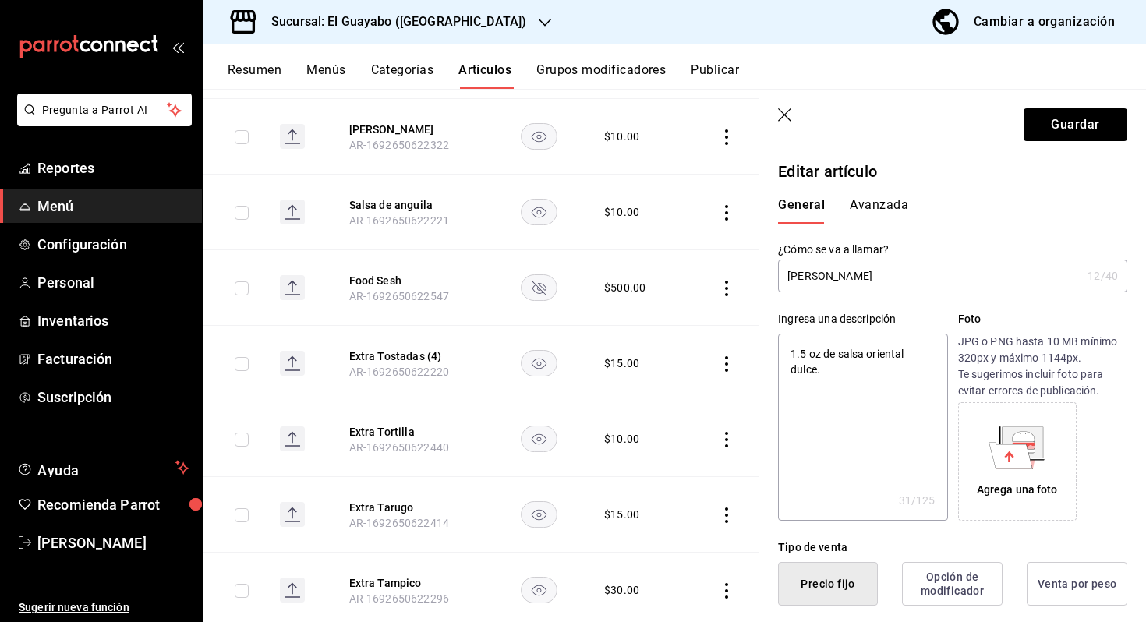
type textarea "x"
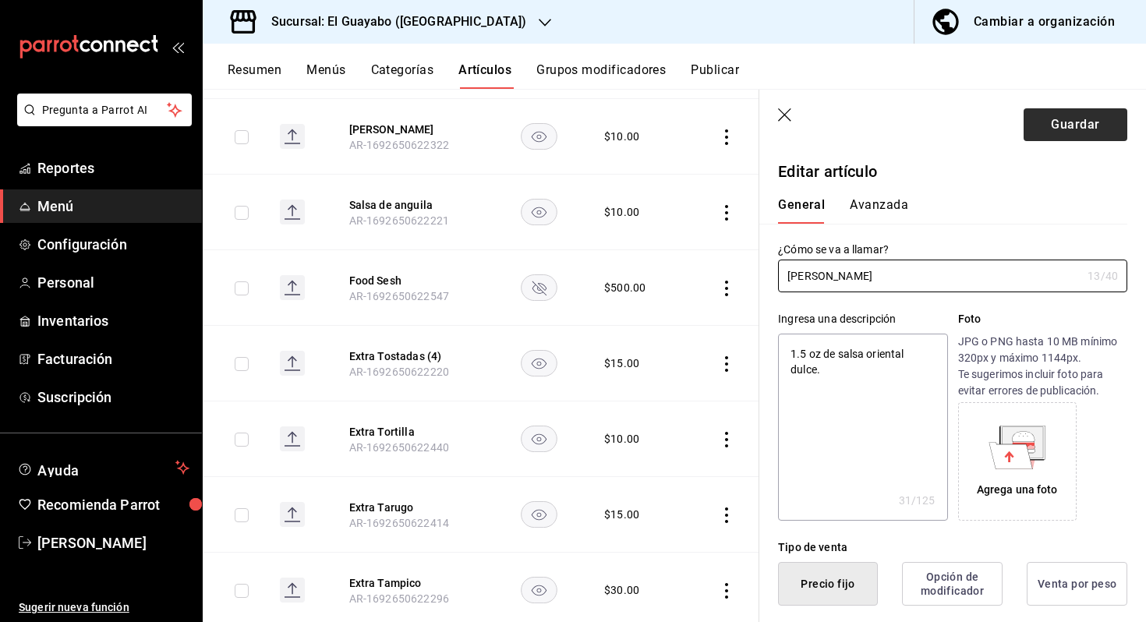
type input "[PERSON_NAME]"
click at [1075, 118] on button "Guardar" at bounding box center [1075, 124] width 104 height 33
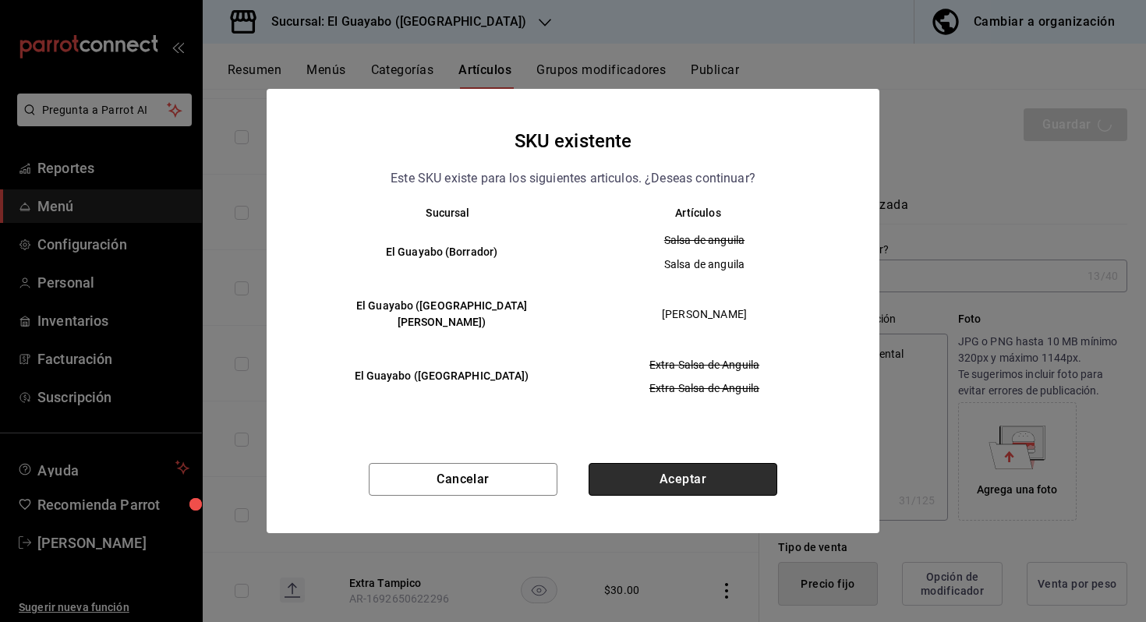
click at [643, 464] on button "Aceptar" at bounding box center [682, 479] width 189 height 33
type textarea "x"
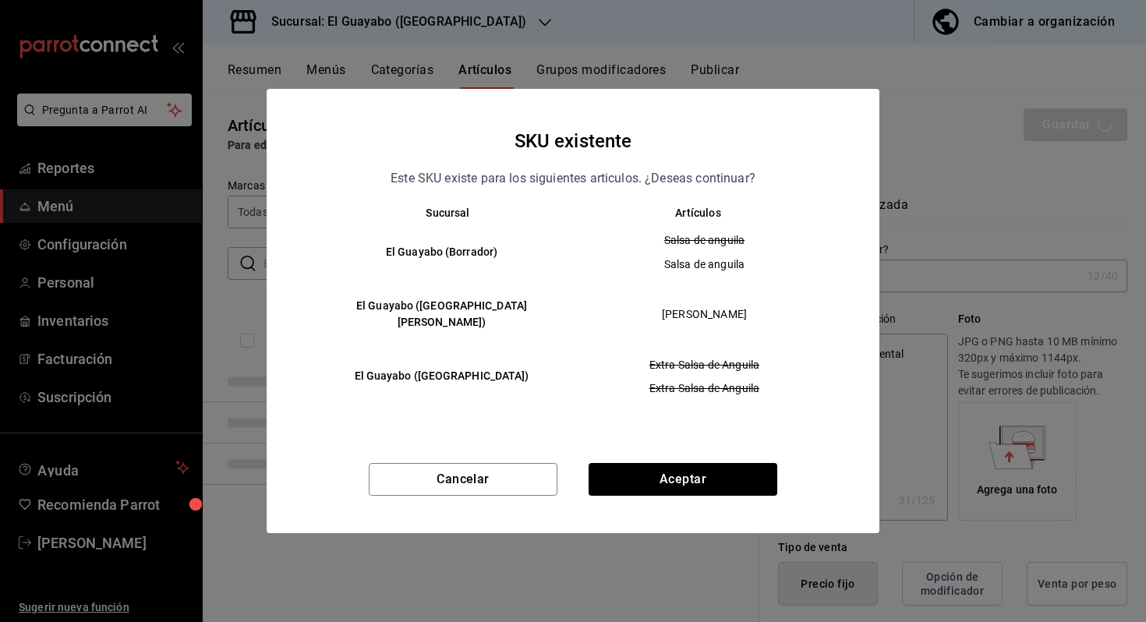
type textarea "x"
type input "AR-1758230721778"
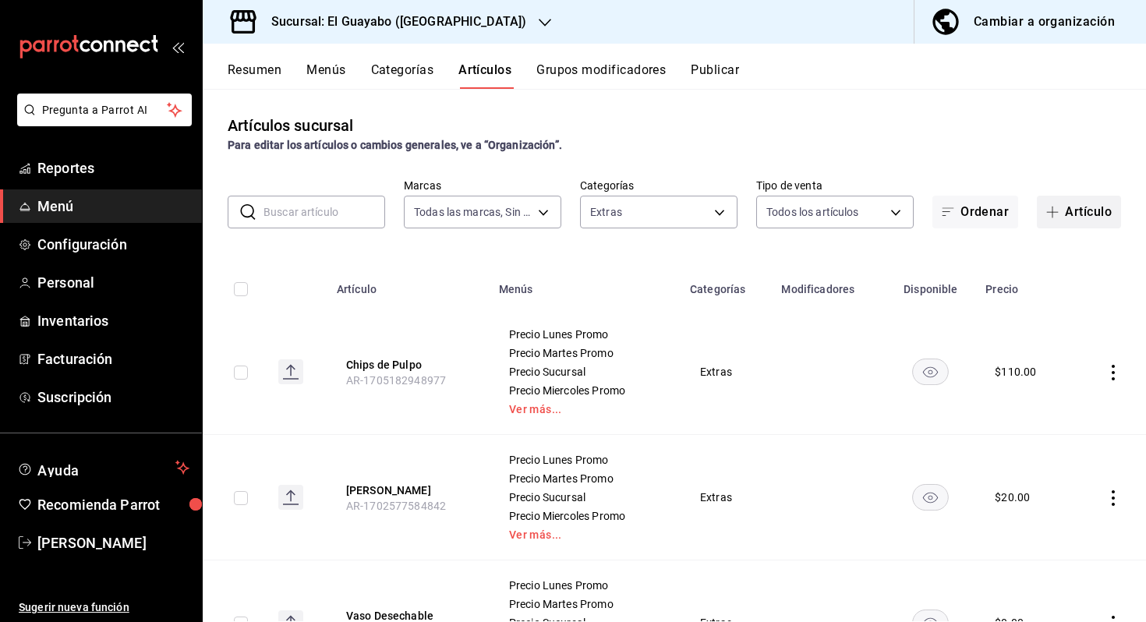
click at [1055, 214] on icon "button" at bounding box center [1052, 212] width 12 height 12
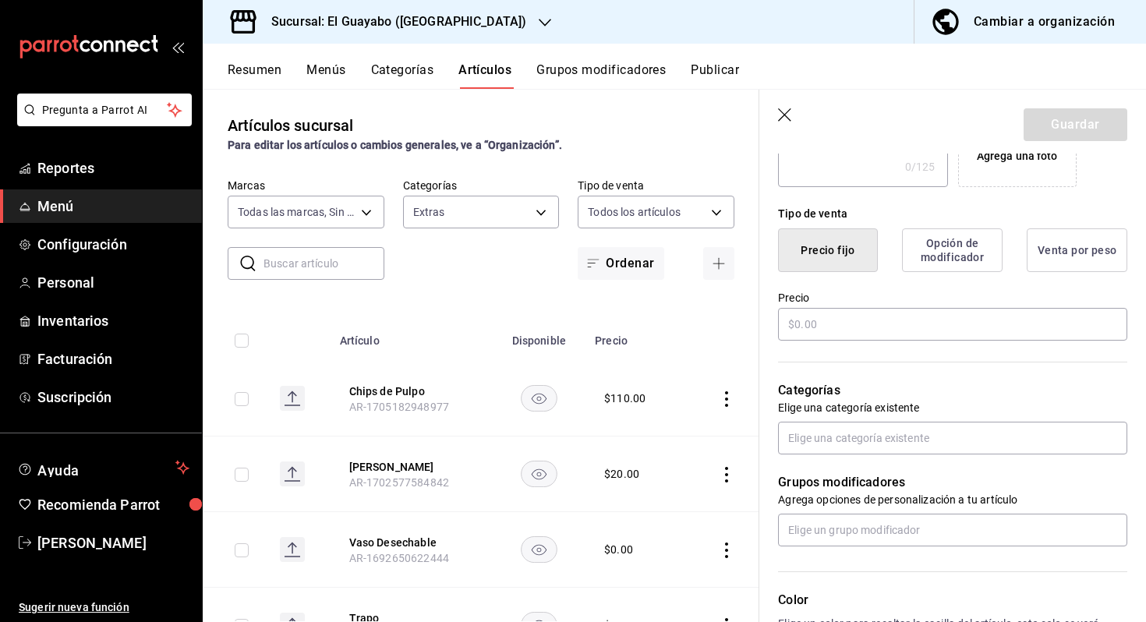
scroll to position [447, 0]
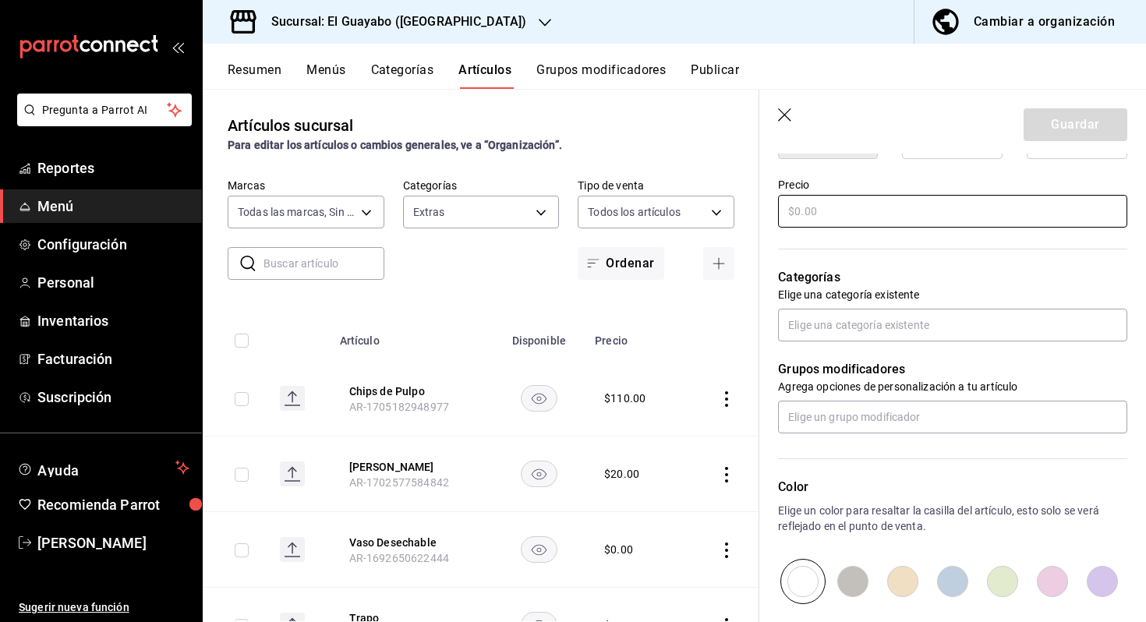
type input "Catsup"
click at [898, 210] on input "text" at bounding box center [952, 211] width 349 height 33
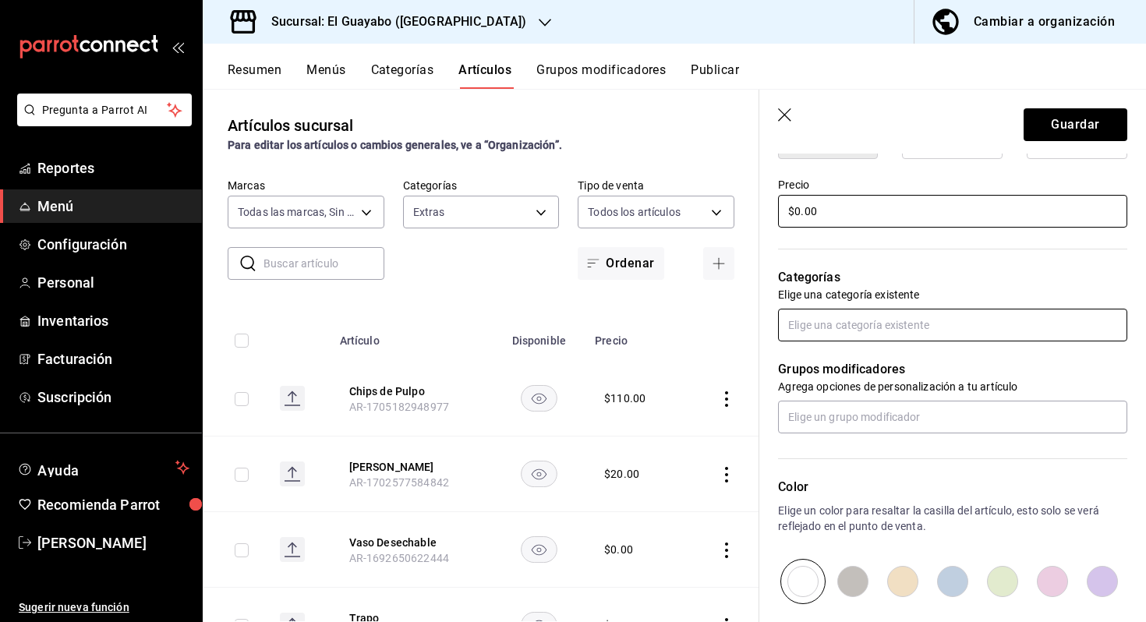
type input "$0.00"
click at [856, 320] on input "text" at bounding box center [952, 325] width 349 height 33
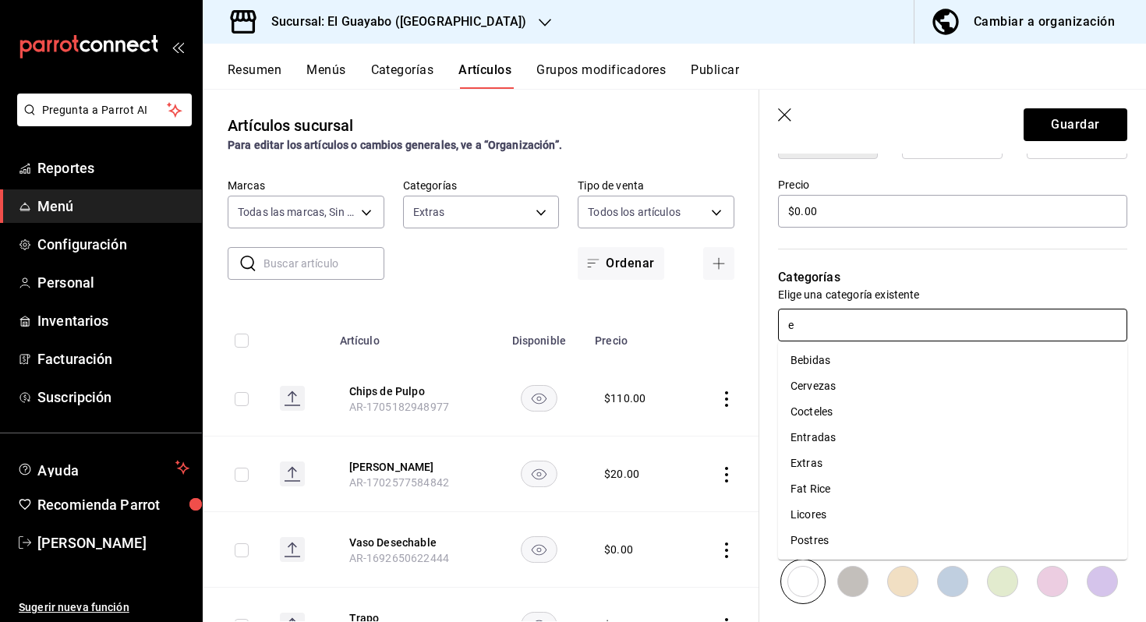
type input "ex"
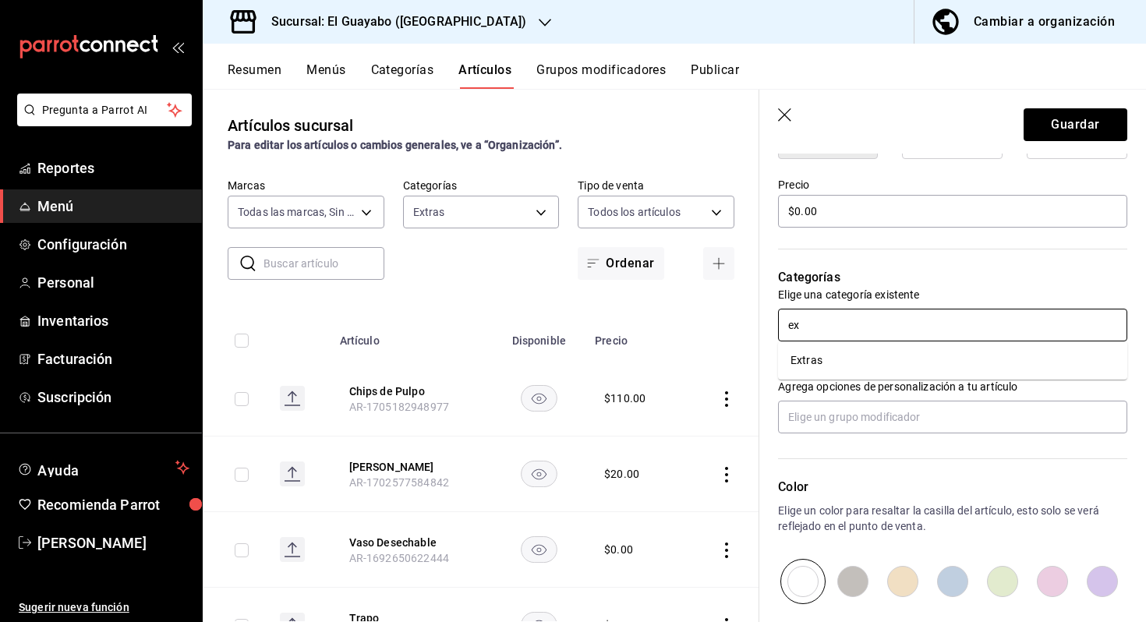
click at [855, 368] on li "Extras" at bounding box center [952, 361] width 349 height 26
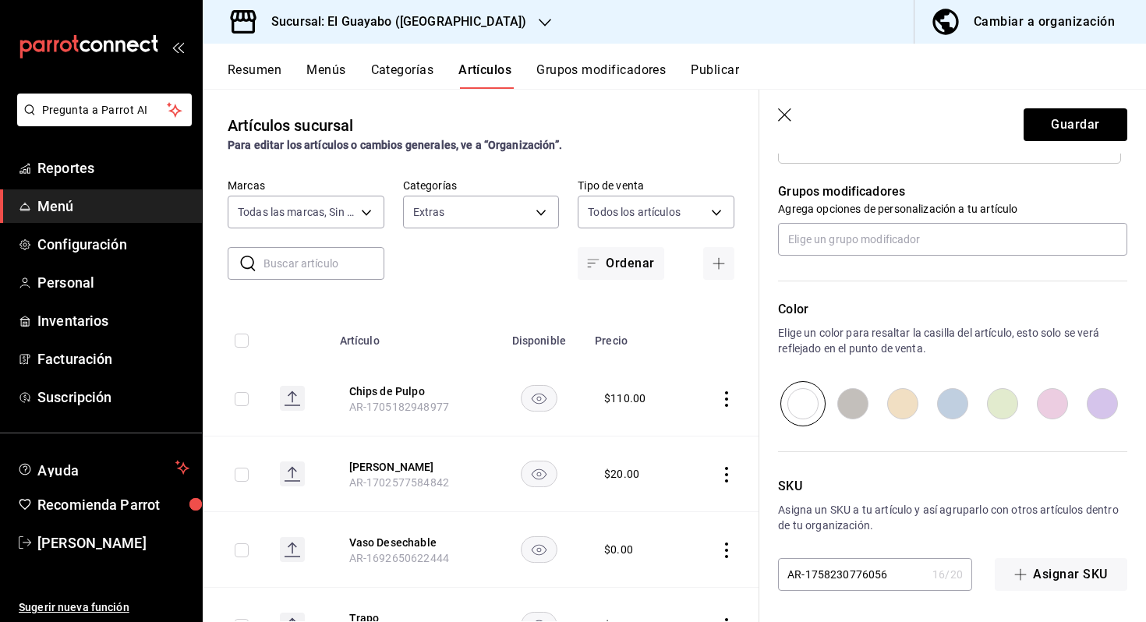
scroll to position [0, 0]
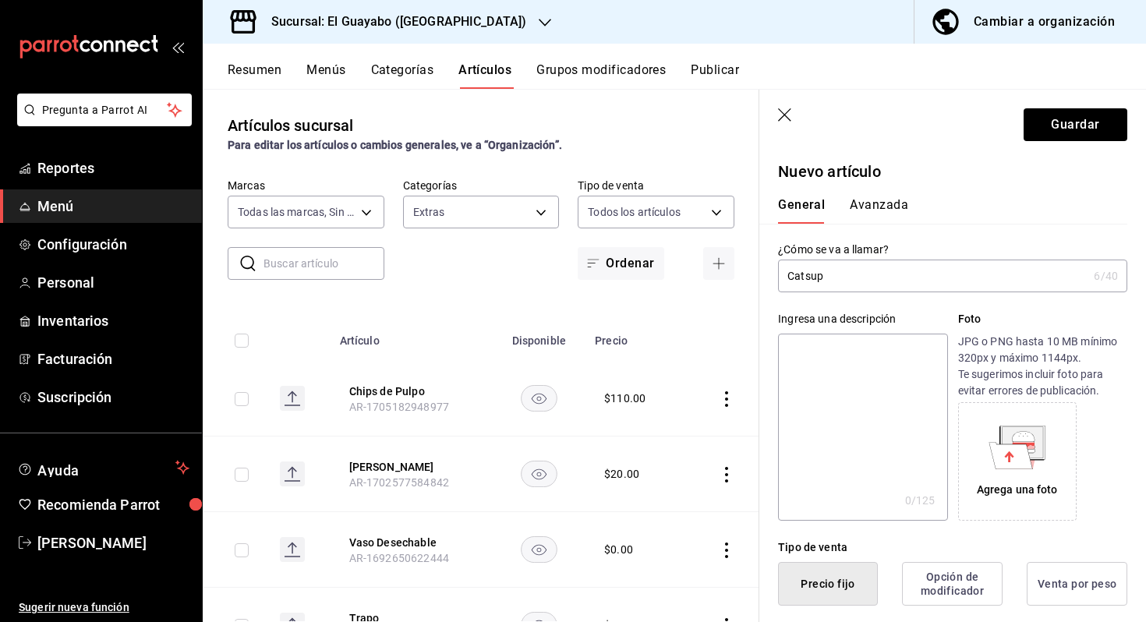
click at [886, 211] on button "Avanzada" at bounding box center [878, 210] width 58 height 26
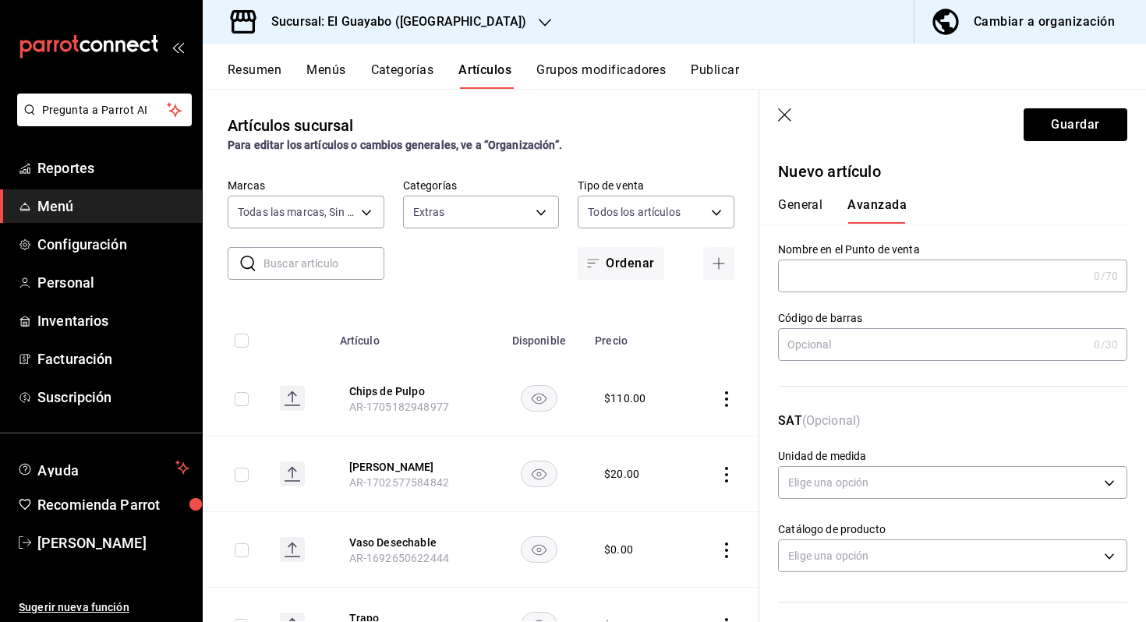
scroll to position [478, 0]
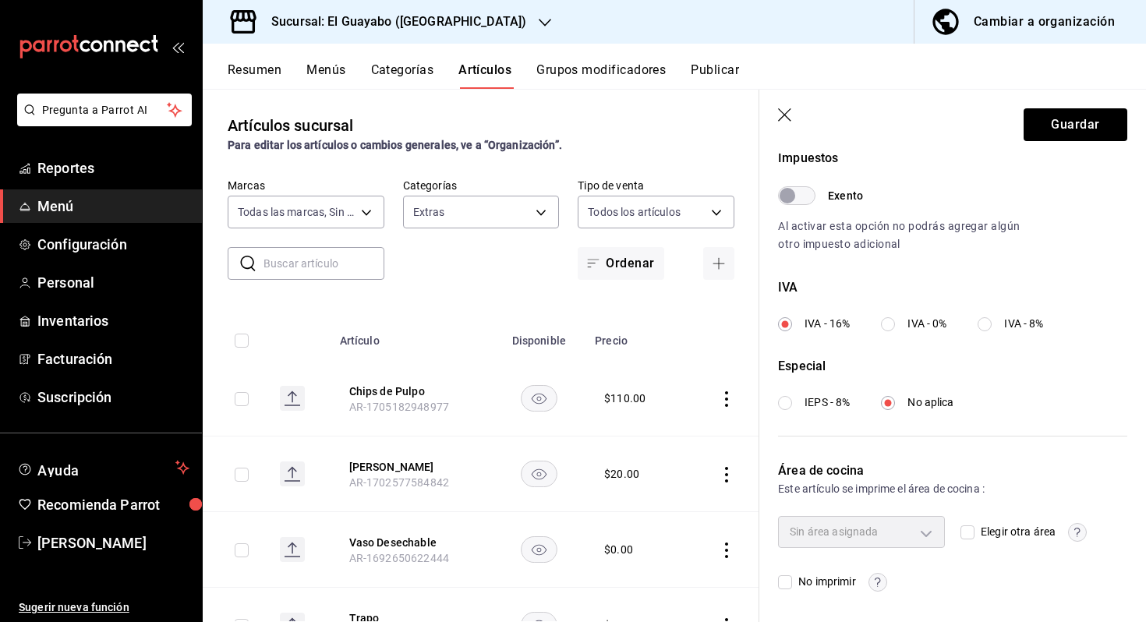
click at [964, 531] on input "Elegir otra área" at bounding box center [967, 532] width 14 height 14
checkbox input "true"
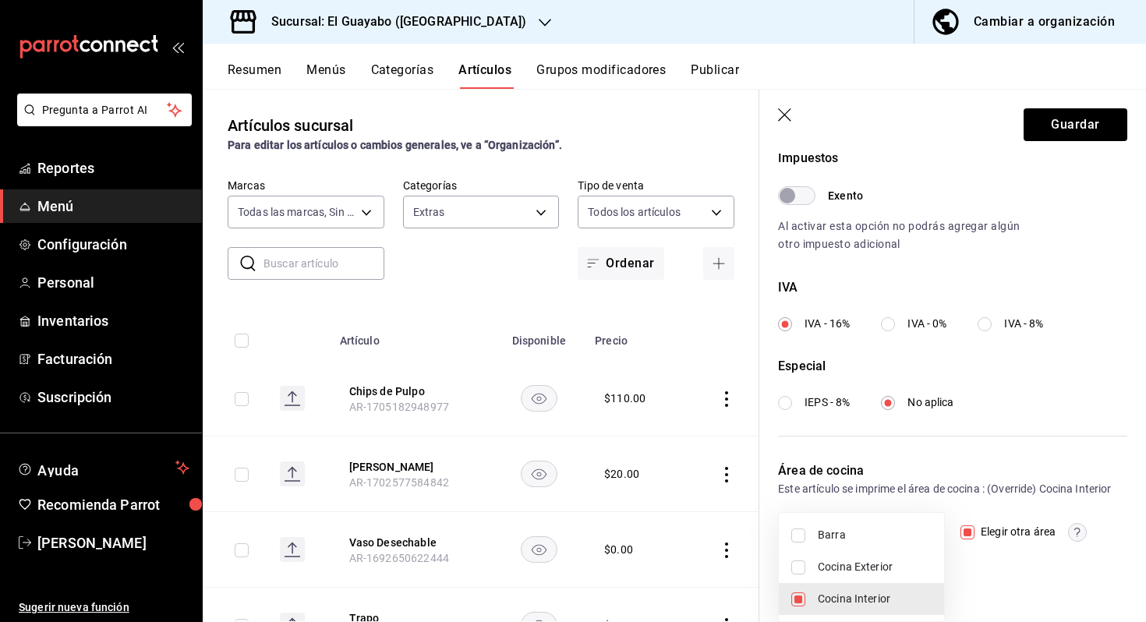
click at [923, 531] on body "Pregunta a Parrot AI Reportes Menú Configuración Personal Inventarios Facturaci…" at bounding box center [573, 311] width 1146 height 622
click at [854, 566] on span "Cocina Exterior" at bounding box center [874, 567] width 114 height 16
type input "0dadc1f4-c1a7-4c75-bc83-83894489dc27,e9713d85-4b80-4d9e-900f-f894ce0548ba"
checkbox input "true"
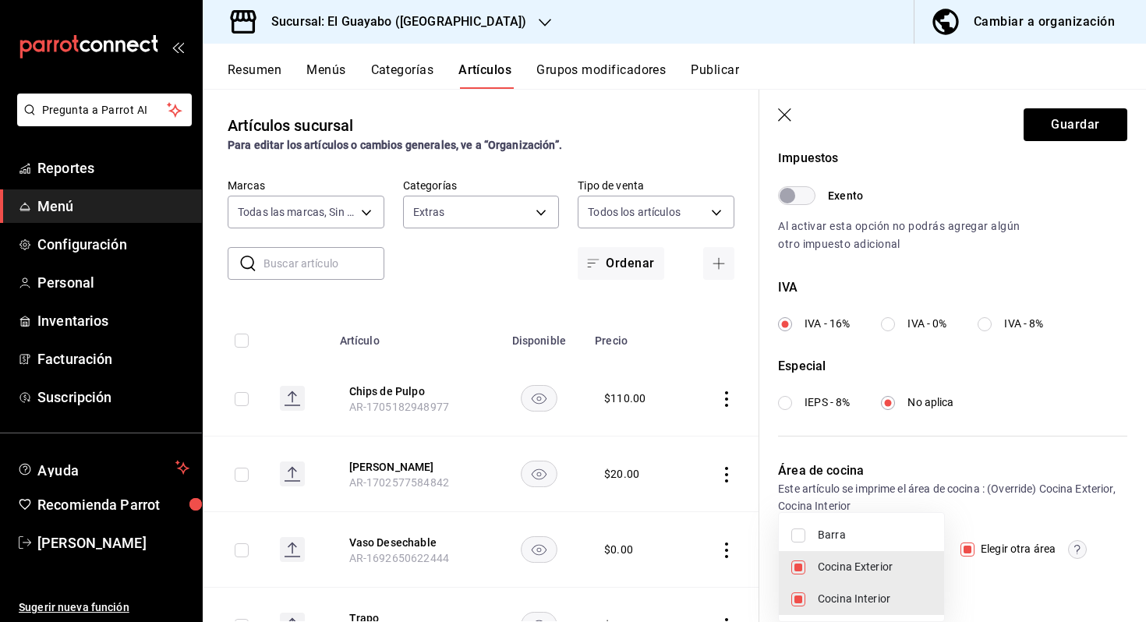
click at [1063, 138] on div at bounding box center [573, 311] width 1146 height 622
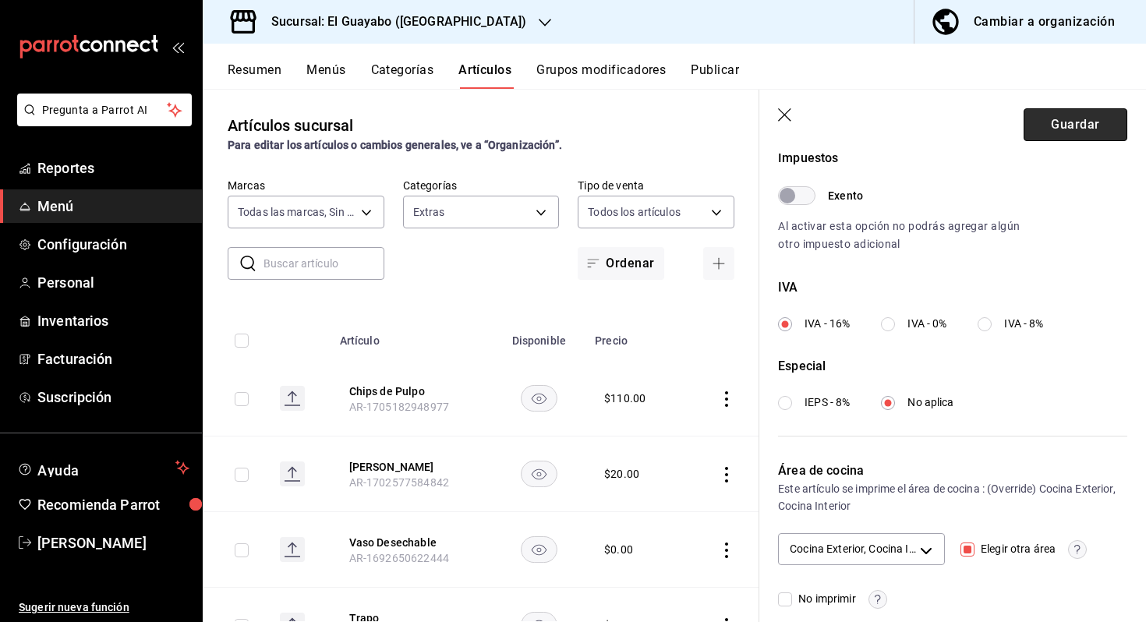
click at [1054, 126] on button "Guardar" at bounding box center [1075, 124] width 104 height 33
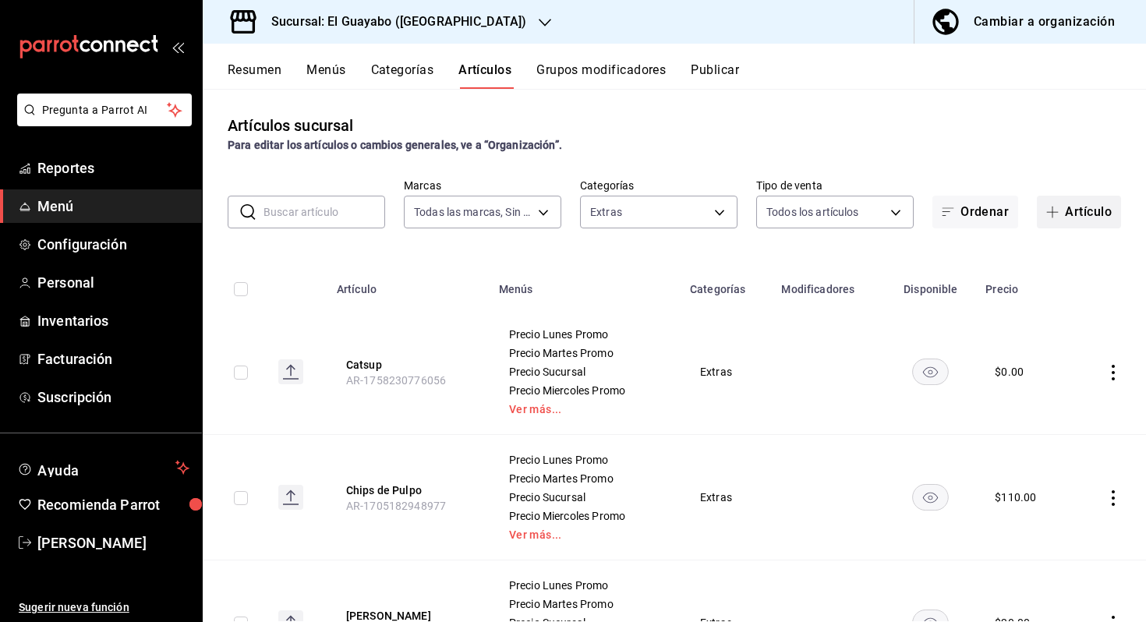
click at [1046, 214] on icon "button" at bounding box center [1052, 212] width 12 height 12
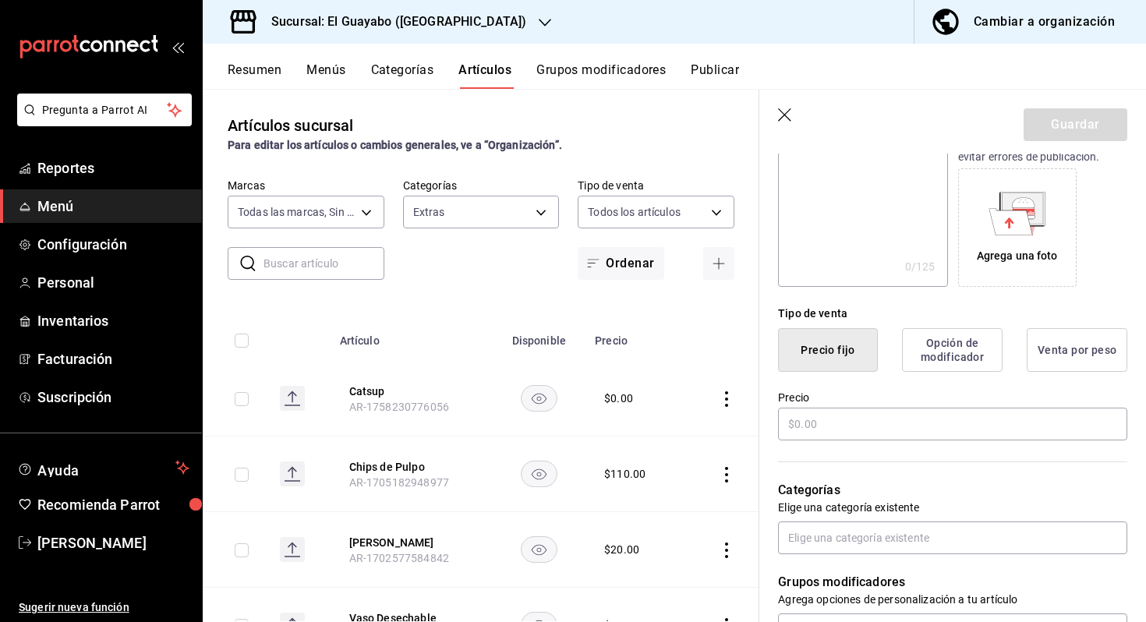
scroll to position [235, 0]
type input "Aderezo Ranch"
click at [902, 424] on input "text" at bounding box center [952, 422] width 349 height 33
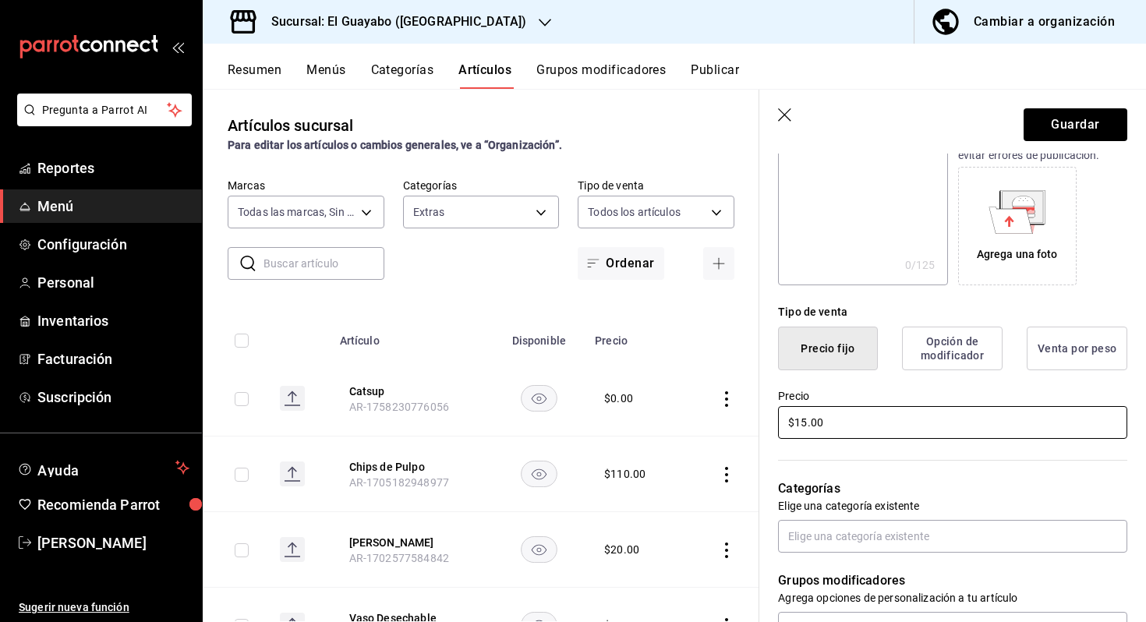
scroll to position [415, 0]
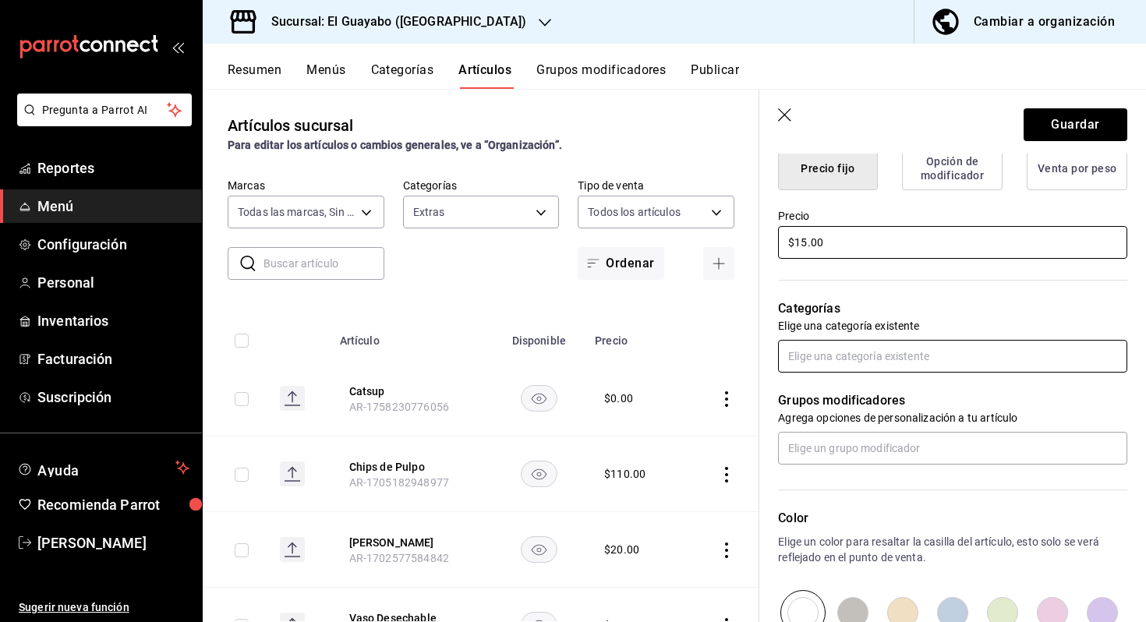
type input "$15.00"
click at [905, 361] on input "text" at bounding box center [952, 356] width 349 height 33
type input "c"
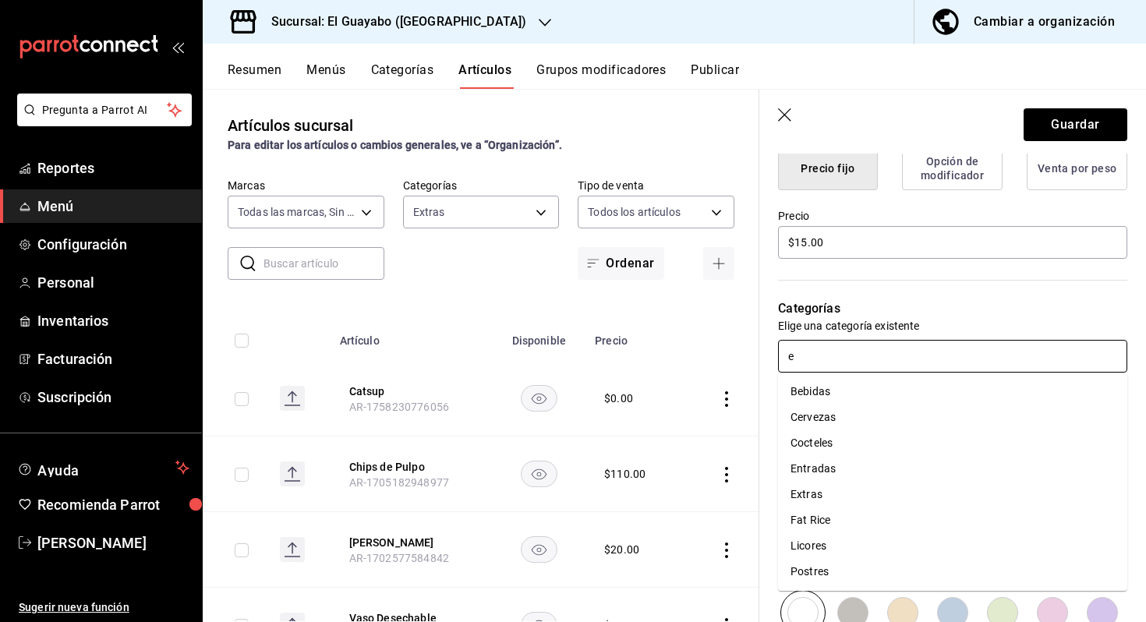
type input "ex"
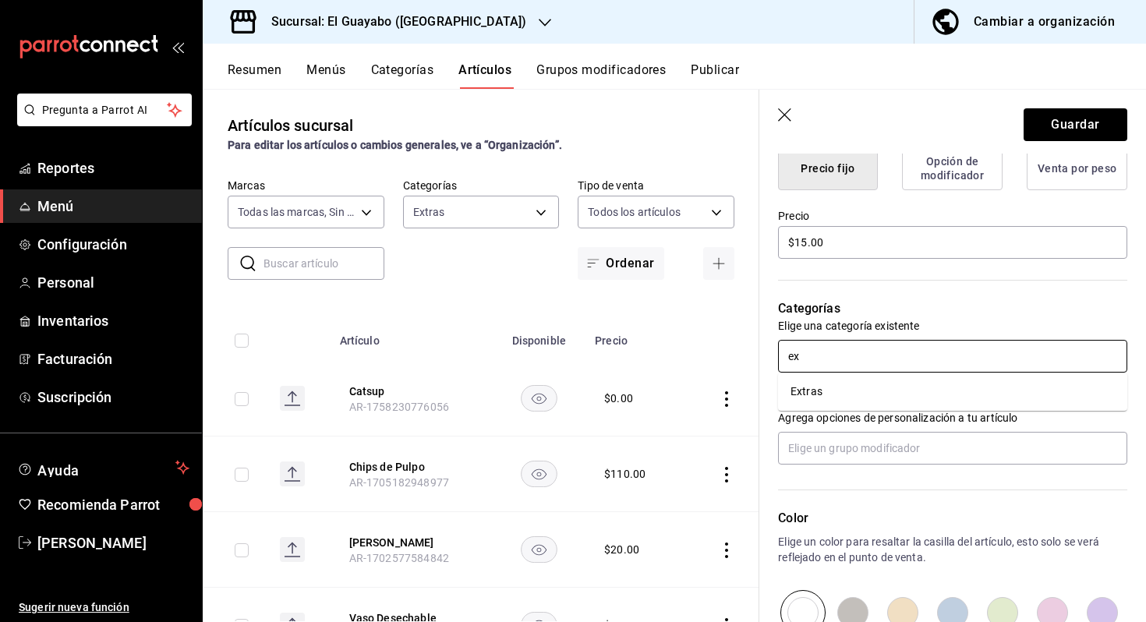
click at [879, 391] on li "Extras" at bounding box center [952, 392] width 349 height 26
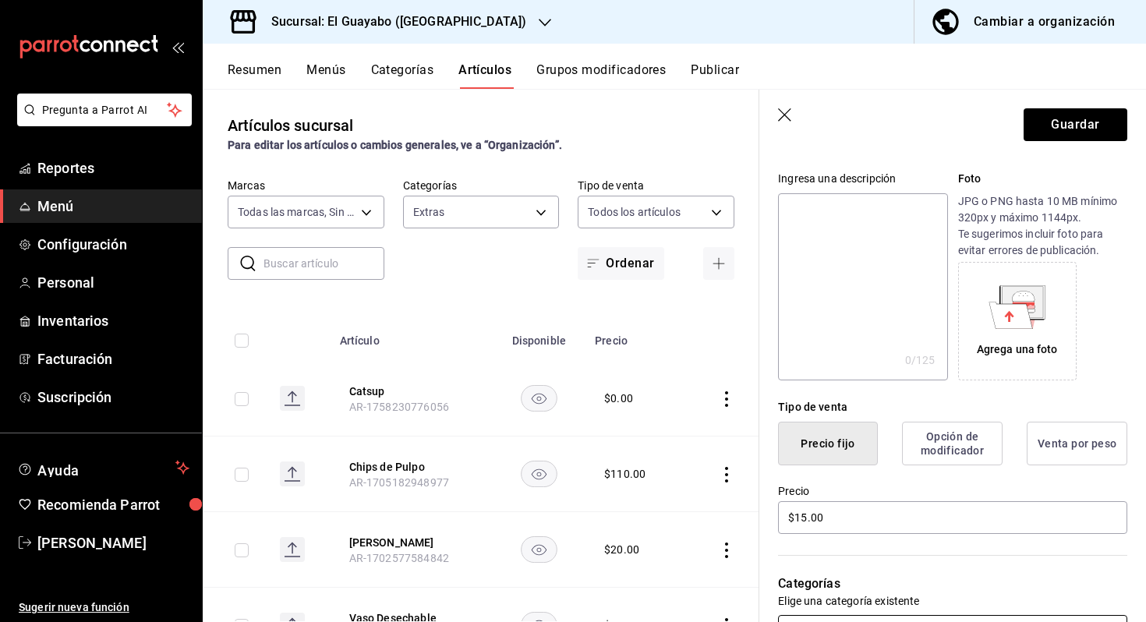
scroll to position [0, 0]
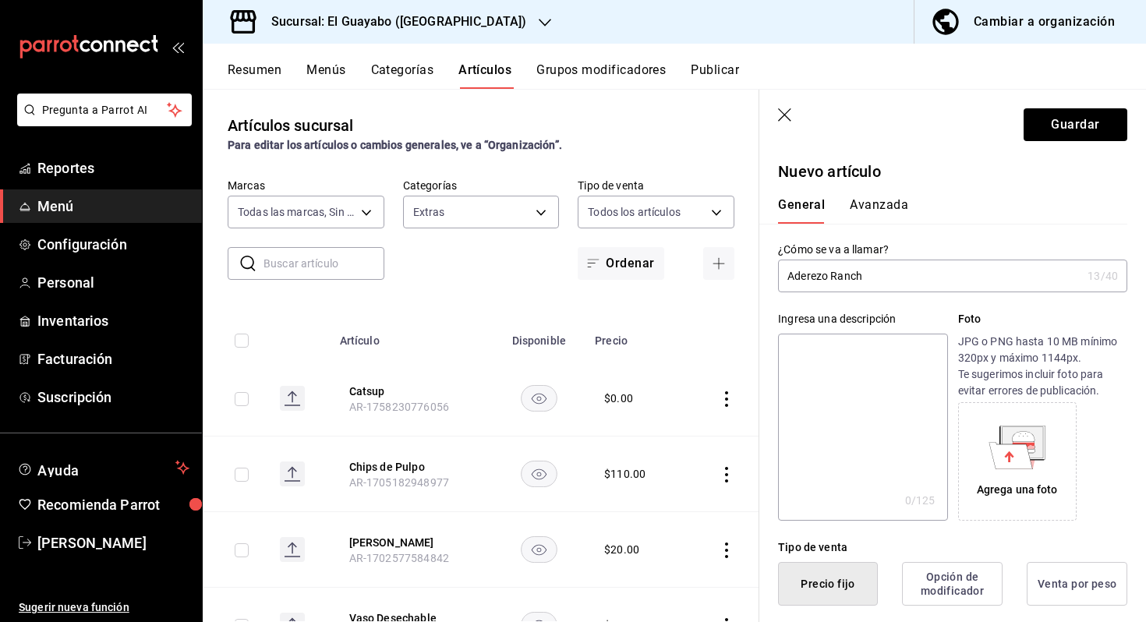
click at [904, 209] on button "Avanzada" at bounding box center [878, 210] width 58 height 26
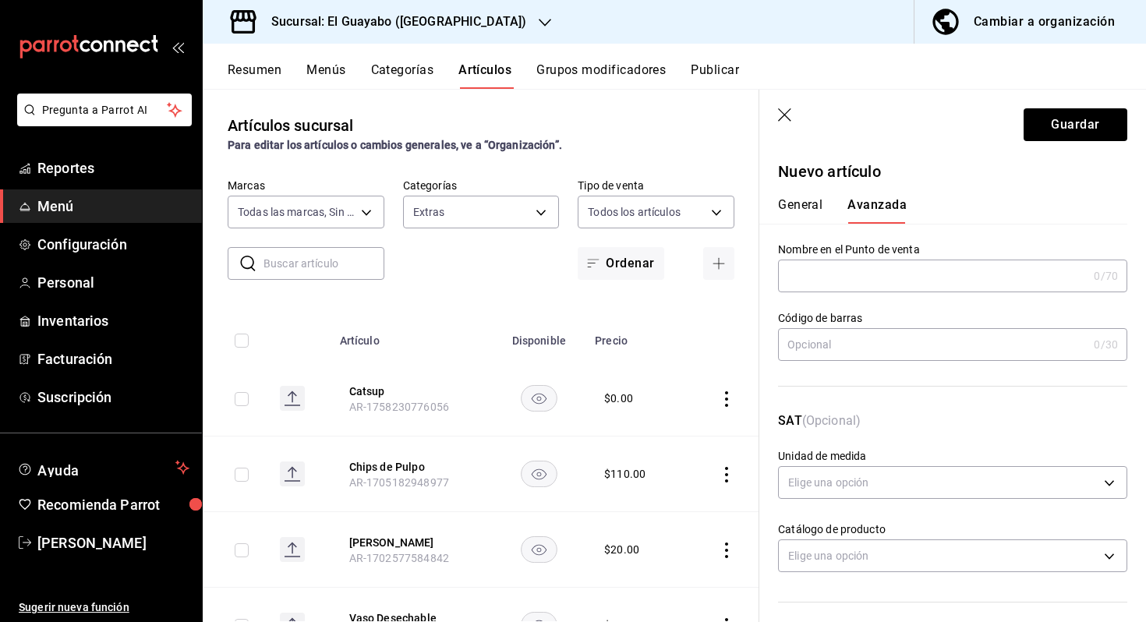
scroll to position [478, 0]
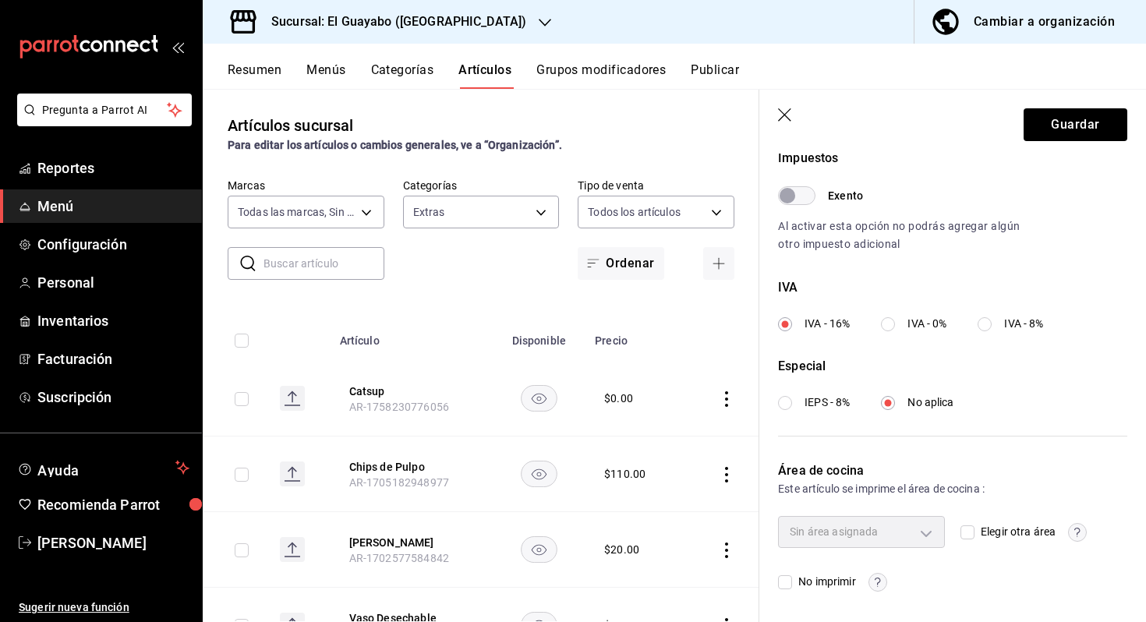
click at [994, 536] on span "Elegir otra área" at bounding box center [1014, 532] width 81 height 16
click at [974, 536] on input "Elegir otra área" at bounding box center [967, 532] width 14 height 14
checkbox input "true"
type input "e9713d85-4b80-4d9e-900f-f894ce0548ba"
click at [881, 534] on body "Pregunta a Parrot AI Reportes Menú Configuración Personal Inventarios Facturaci…" at bounding box center [573, 311] width 1146 height 622
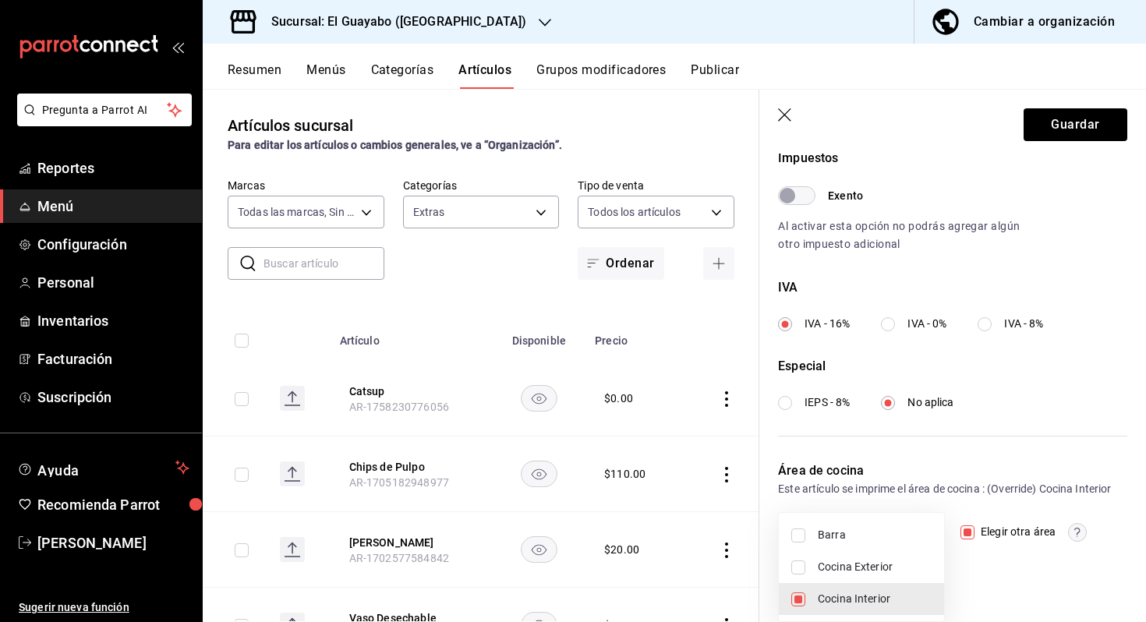
click at [965, 440] on div at bounding box center [573, 311] width 1146 height 622
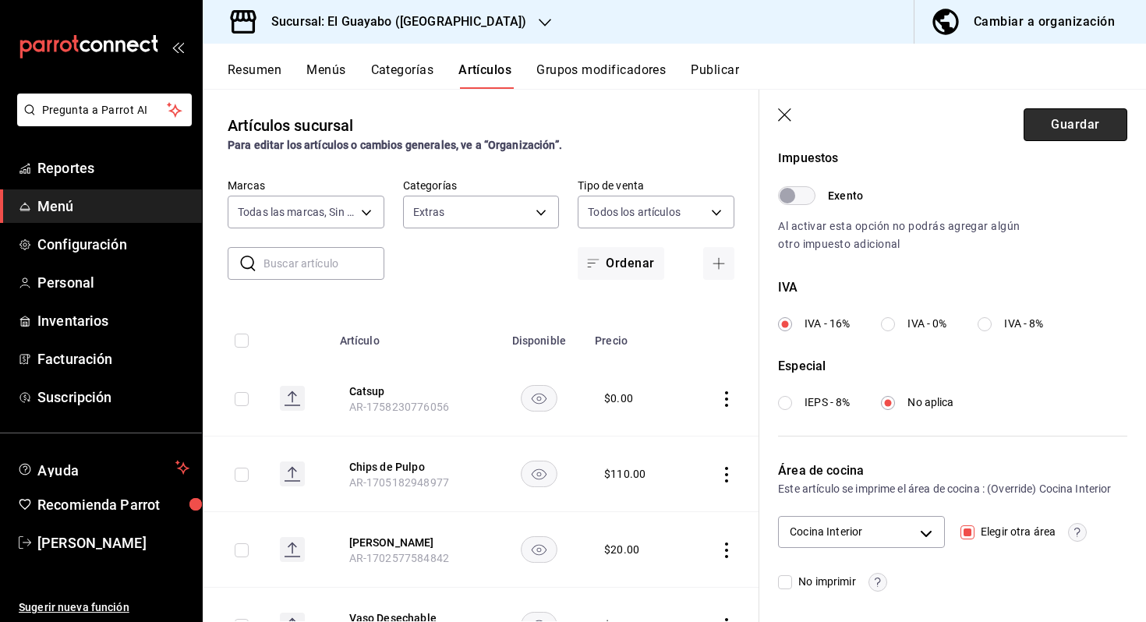
click at [1089, 122] on button "Guardar" at bounding box center [1075, 124] width 104 height 33
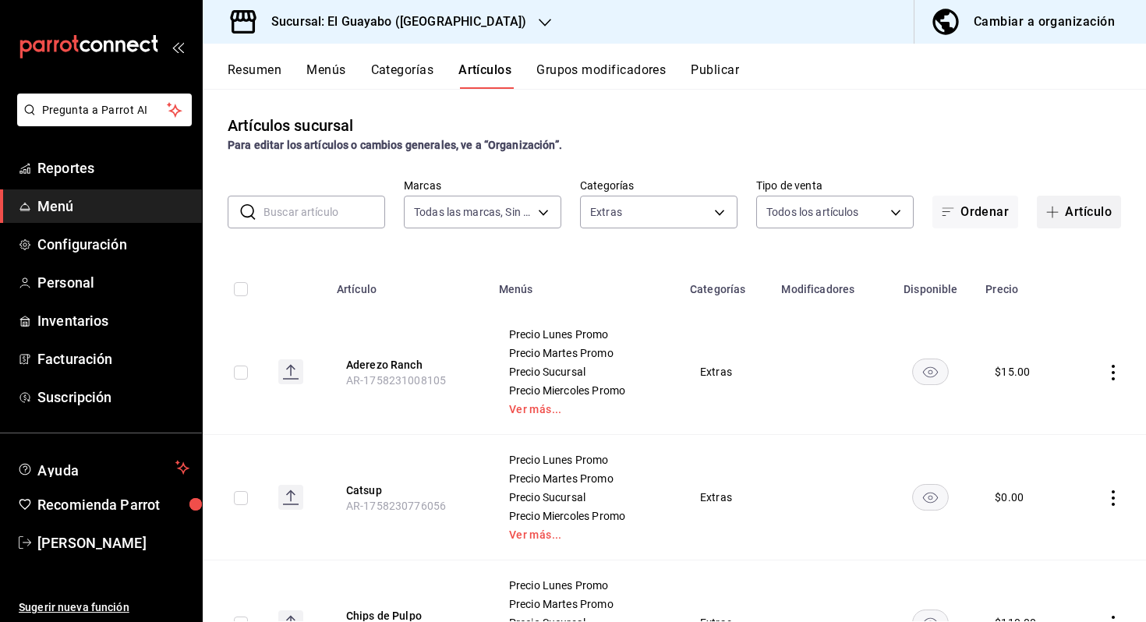
click at [1087, 219] on button "Artículo" at bounding box center [1078, 212] width 84 height 33
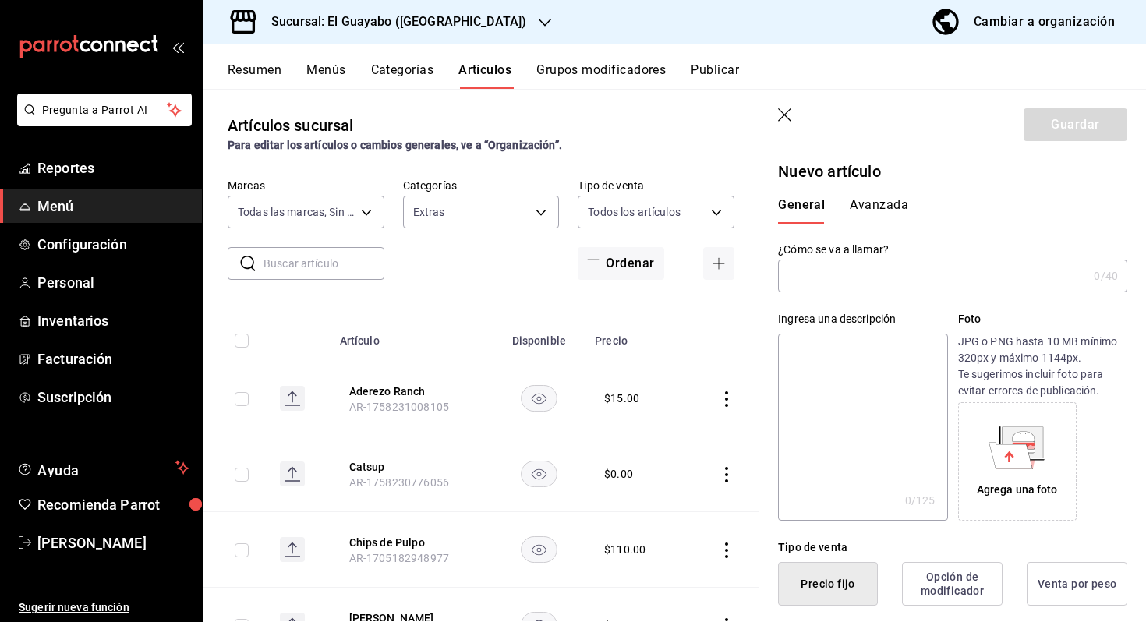
type input "M"
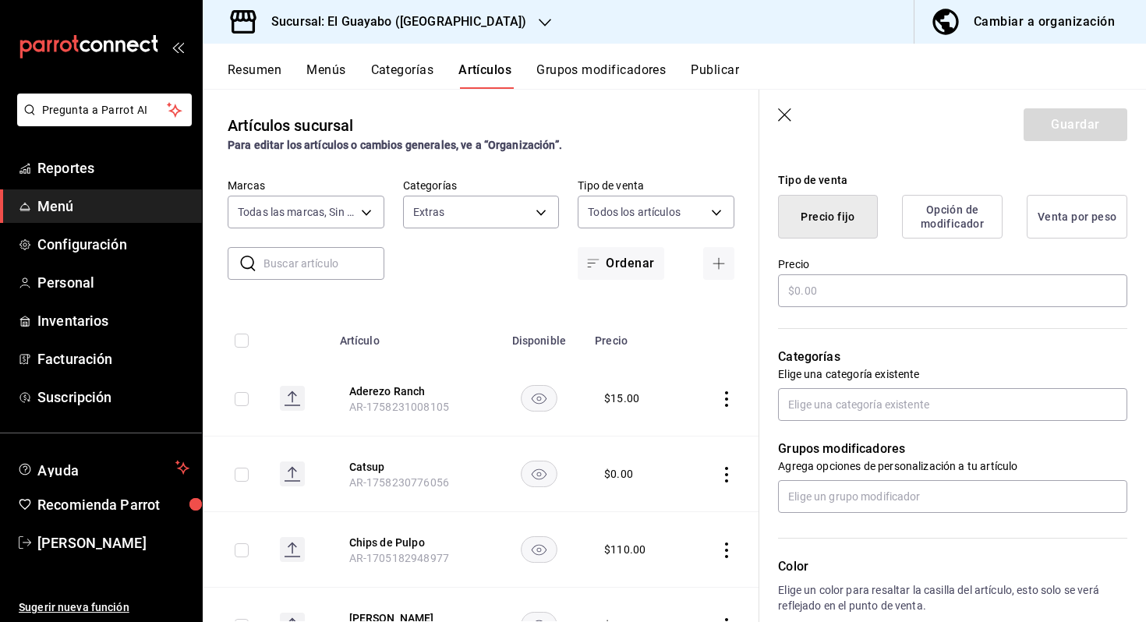
scroll to position [323, 0]
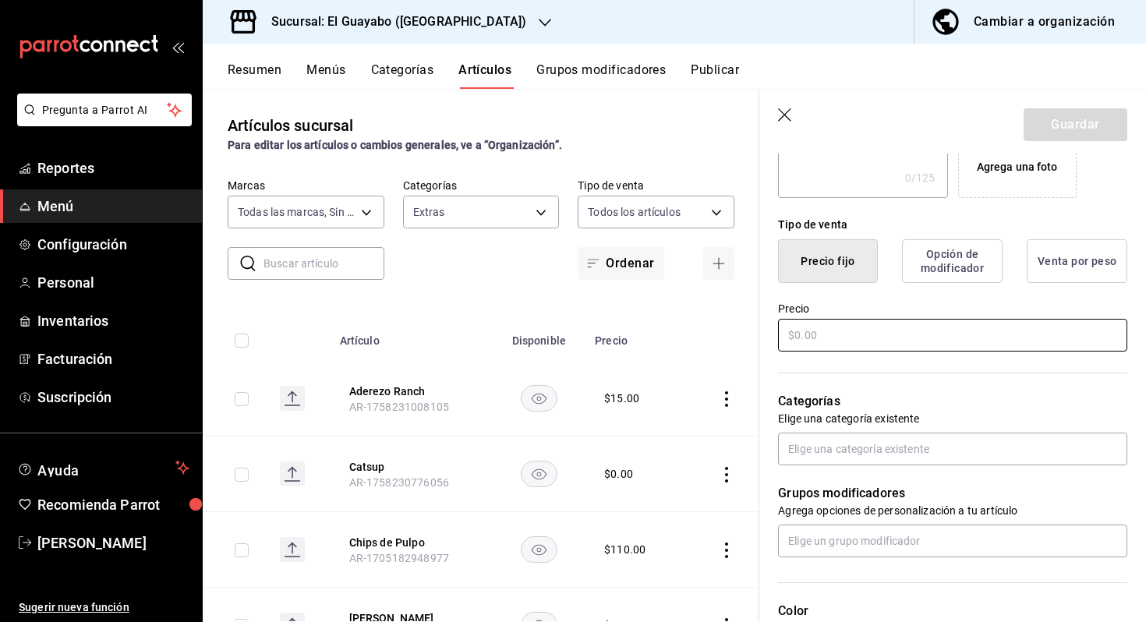
type input "Aderezo [PERSON_NAME]"
click at [976, 325] on input "text" at bounding box center [952, 335] width 349 height 33
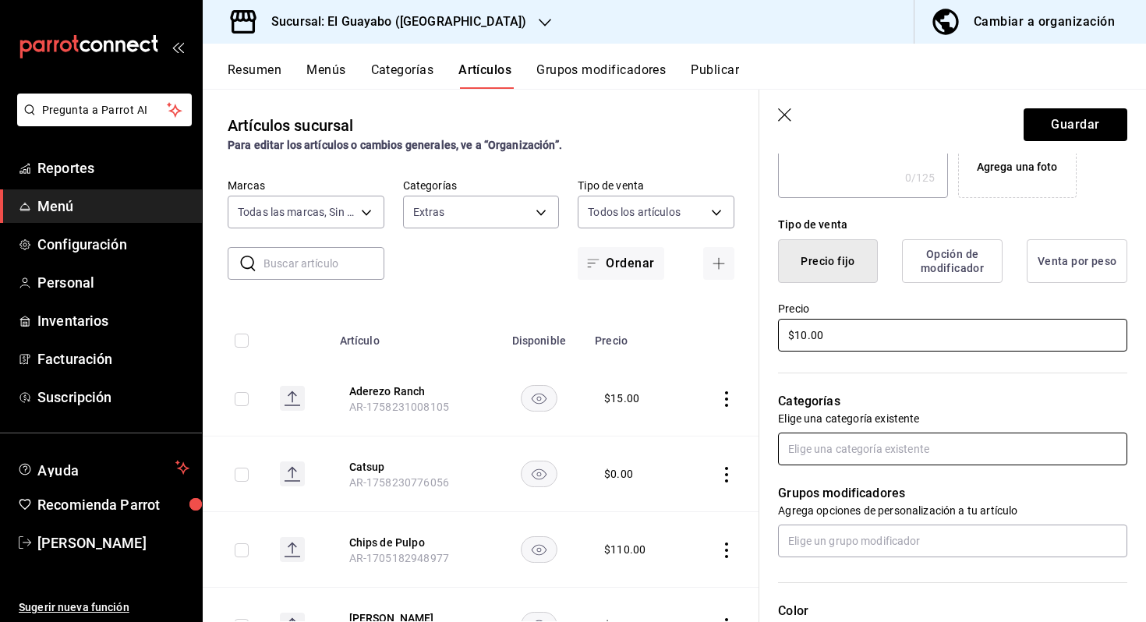
type input "$10.00"
click at [865, 448] on input "text" at bounding box center [952, 449] width 349 height 33
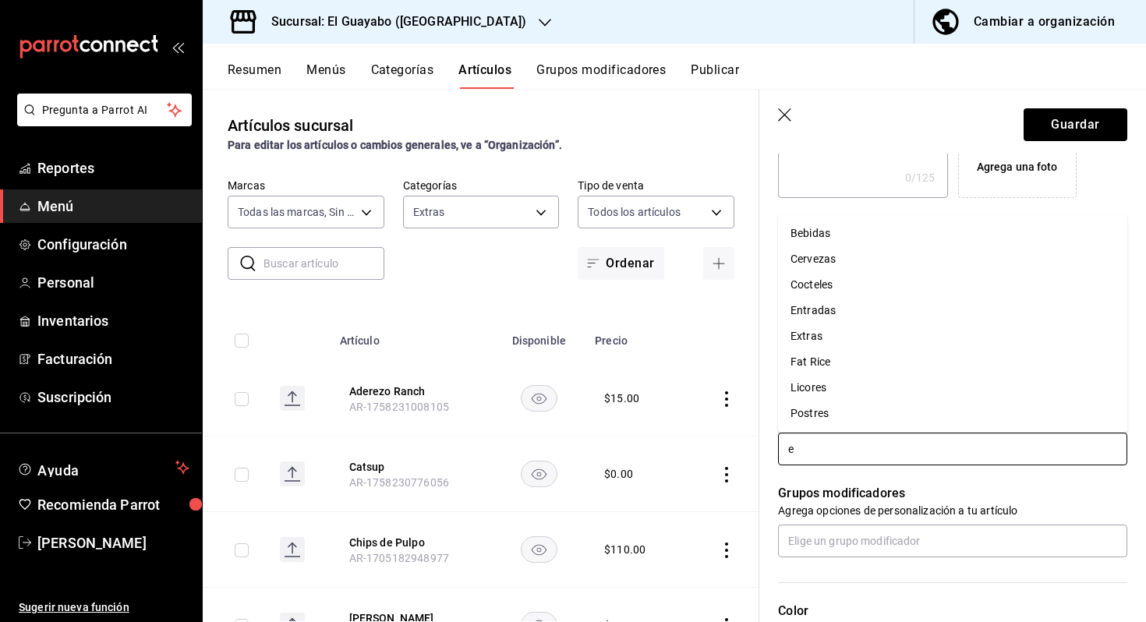
type input "ex"
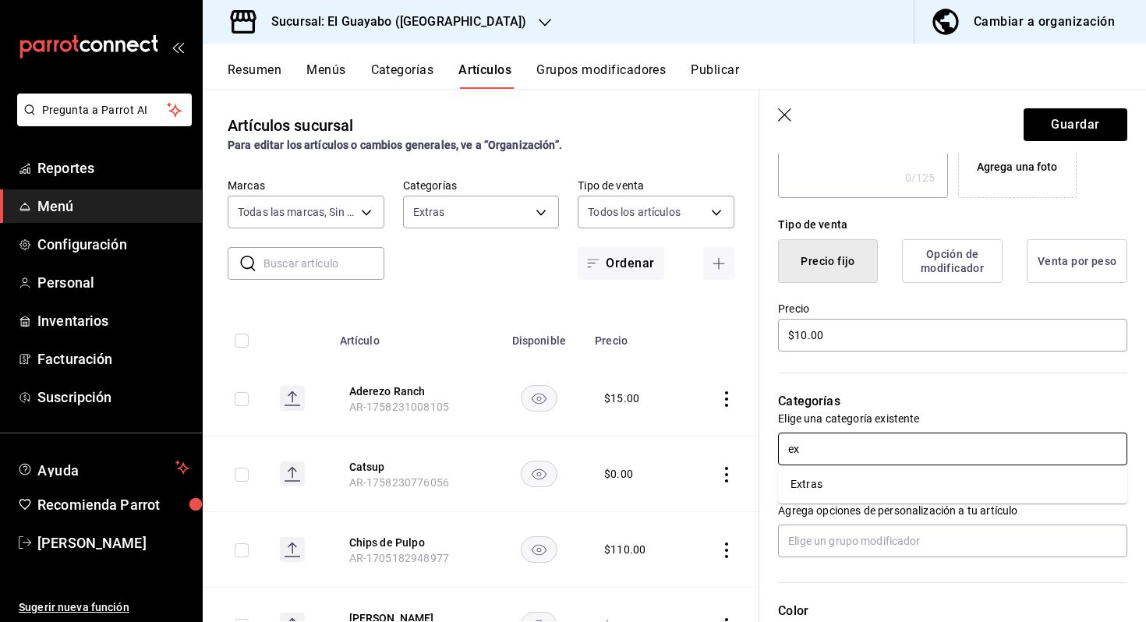
click at [838, 482] on li "Extras" at bounding box center [952, 484] width 349 height 26
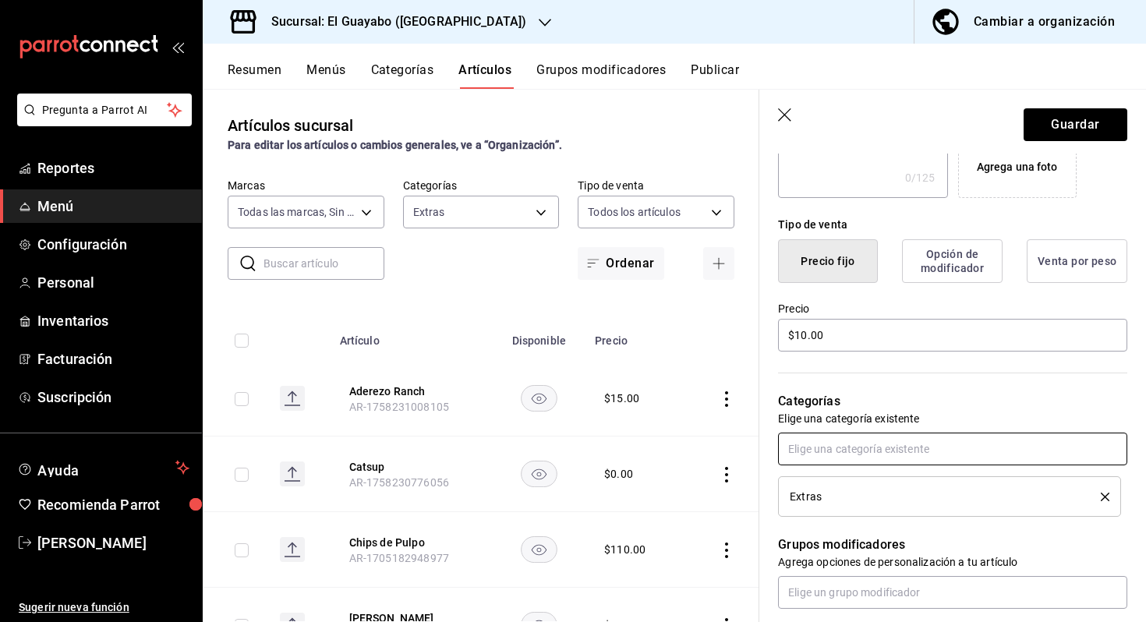
scroll to position [0, 0]
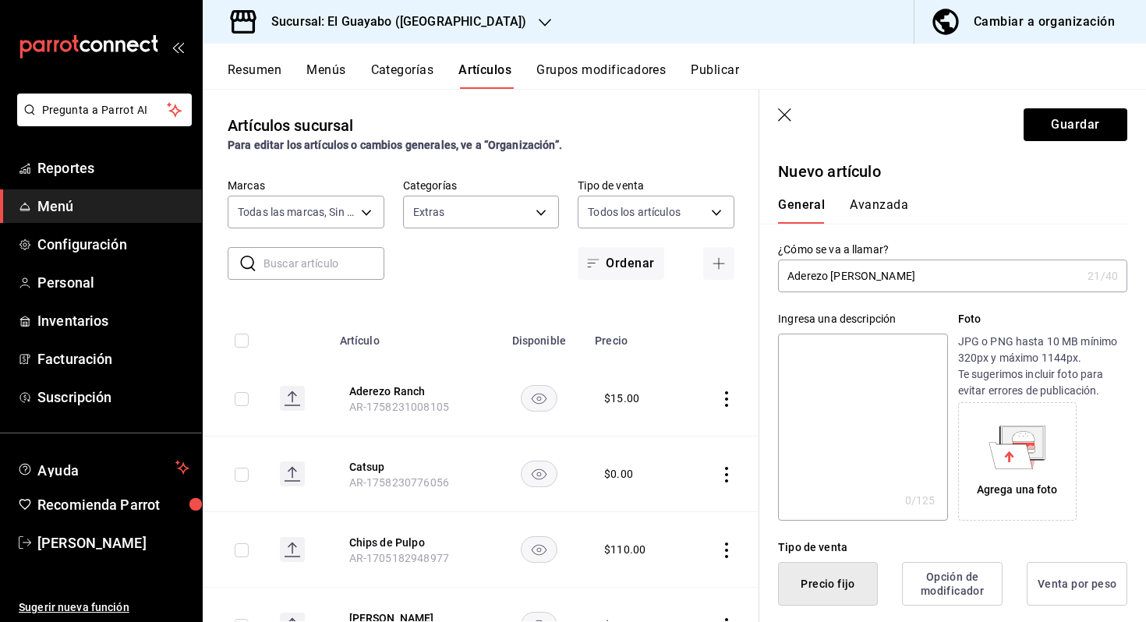
click at [865, 214] on button "Avanzada" at bounding box center [878, 210] width 58 height 26
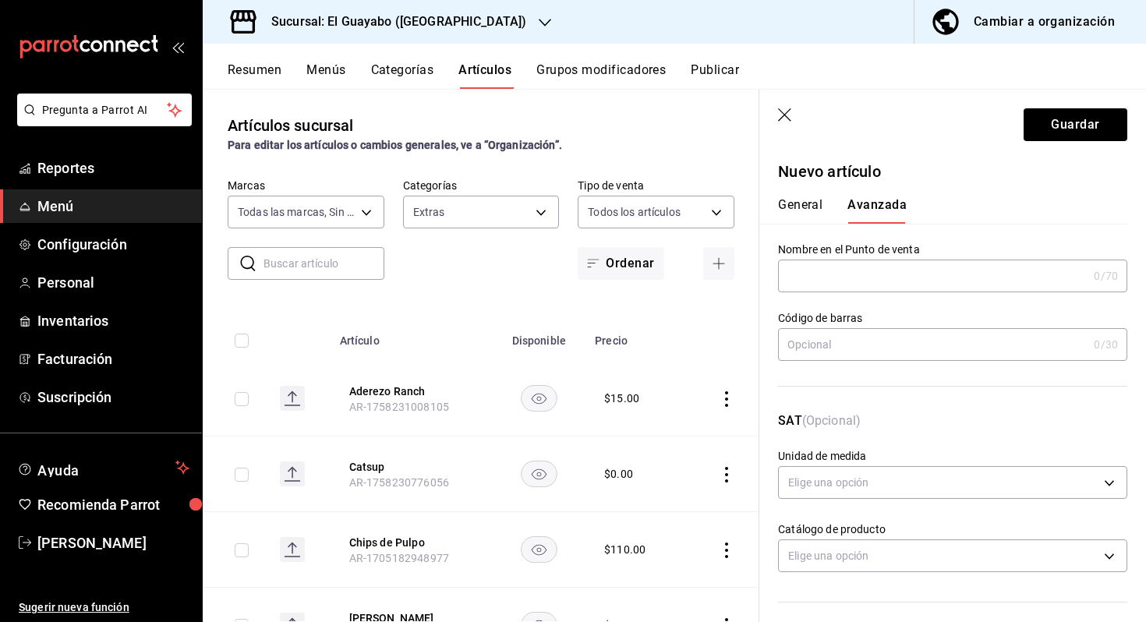
scroll to position [478, 0]
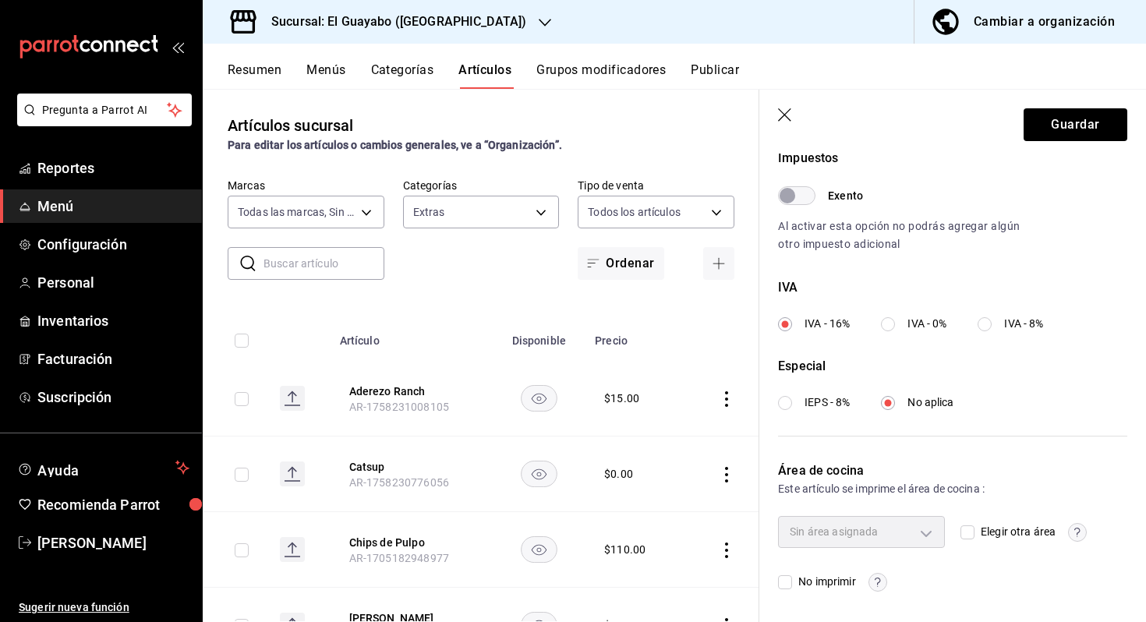
click at [972, 528] on input "Elegir otra área" at bounding box center [967, 532] width 14 height 14
checkbox input "true"
click at [917, 529] on body "Pregunta a Parrot AI Reportes Menú Configuración Personal Inventarios Facturaci…" at bounding box center [573, 311] width 1146 height 622
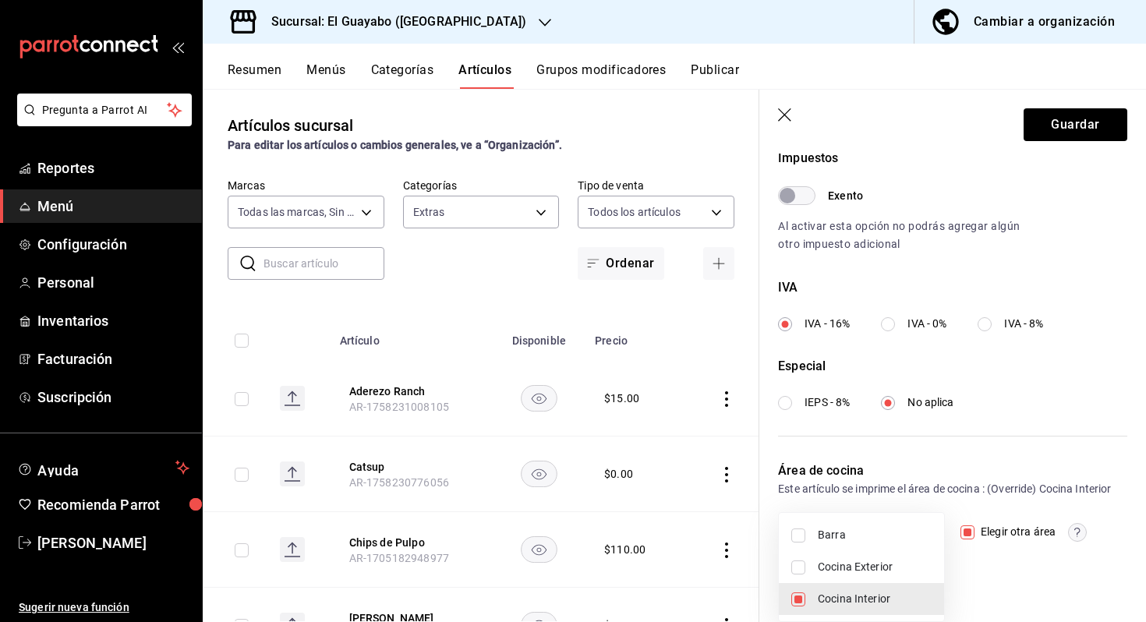
click at [872, 570] on span "Cocina Exterior" at bounding box center [874, 567] width 114 height 16
type input "0dadc1f4-c1a7-4c75-bc83-83894489dc27,e9713d85-4b80-4d9e-900f-f894ce0548ba"
checkbox input "true"
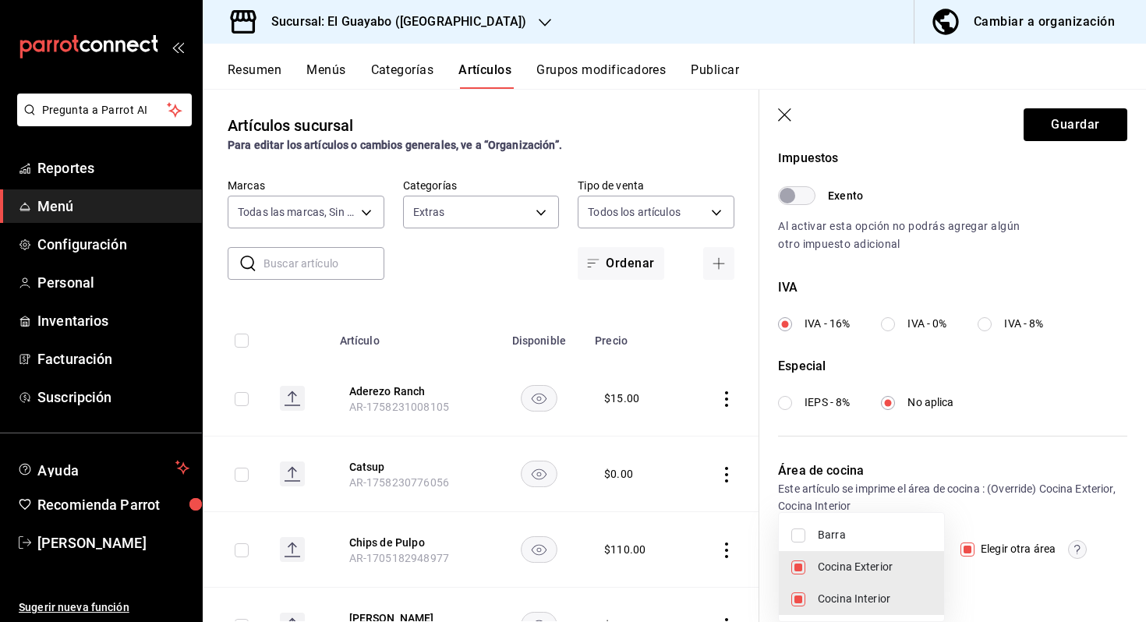
click at [1064, 108] on div at bounding box center [573, 311] width 1146 height 622
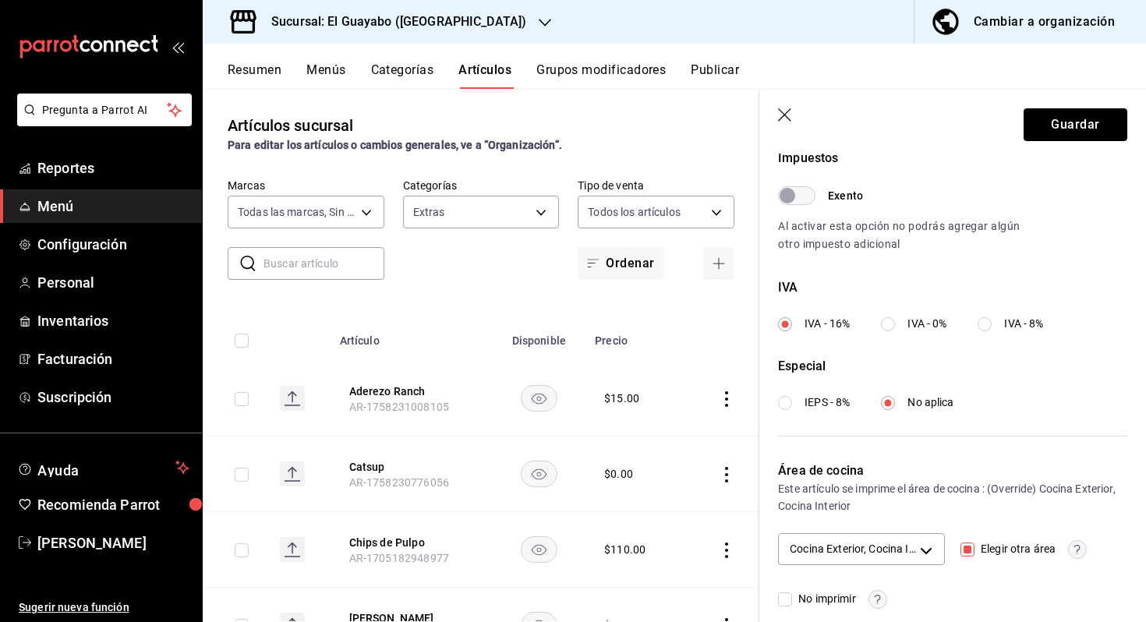
click at [1048, 132] on button "Guardar" at bounding box center [1075, 124] width 104 height 33
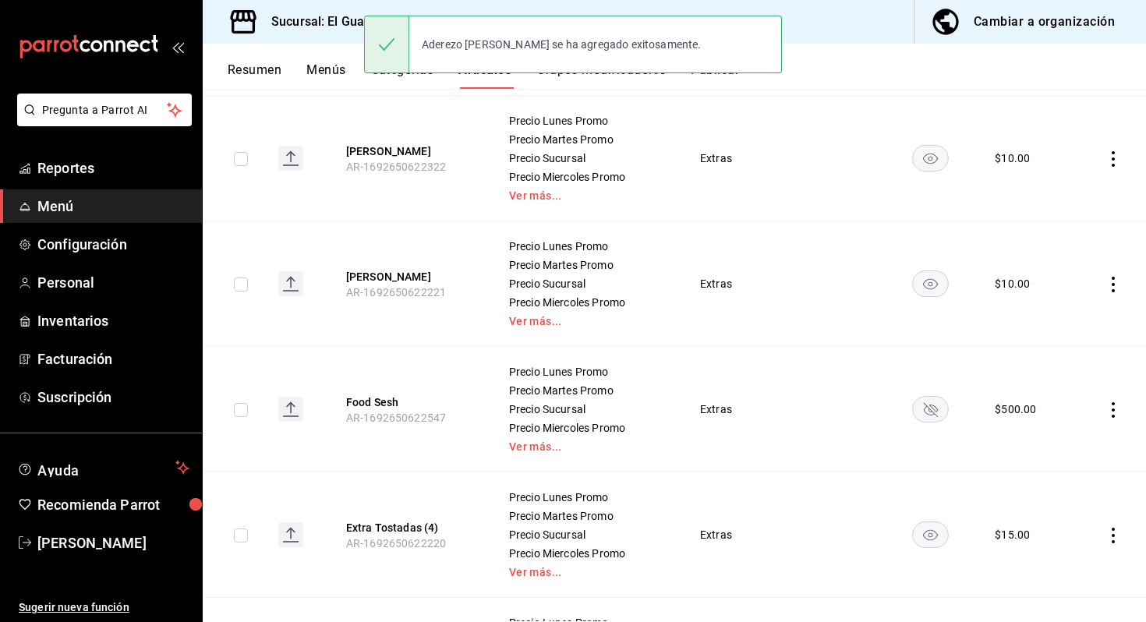
scroll to position [16, 0]
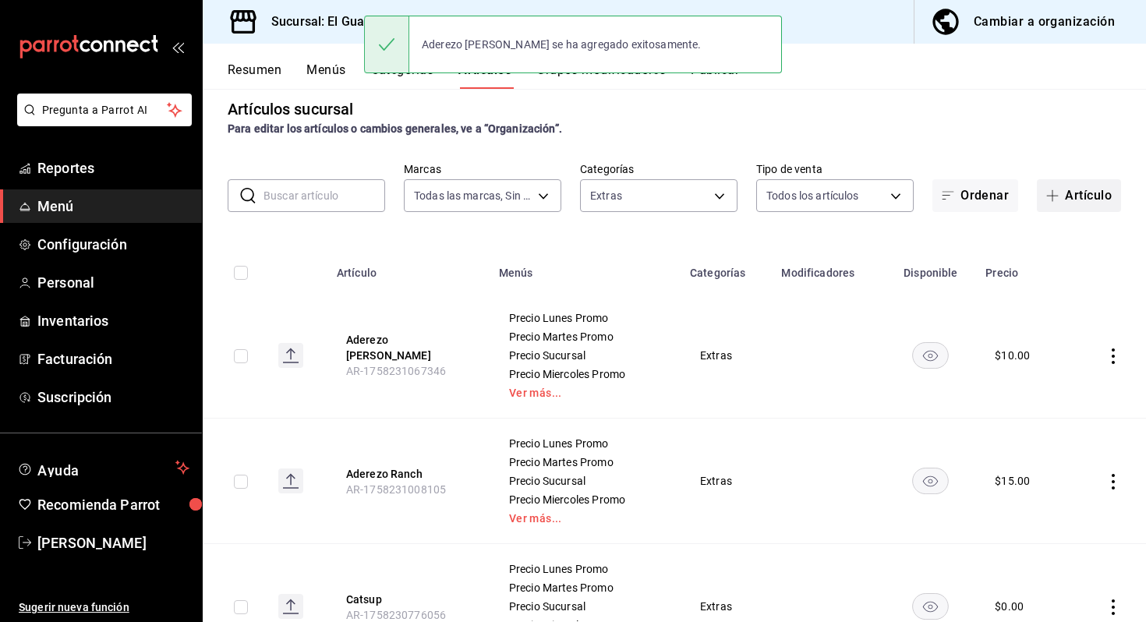
click at [1044, 193] on button "Artículo" at bounding box center [1078, 195] width 84 height 33
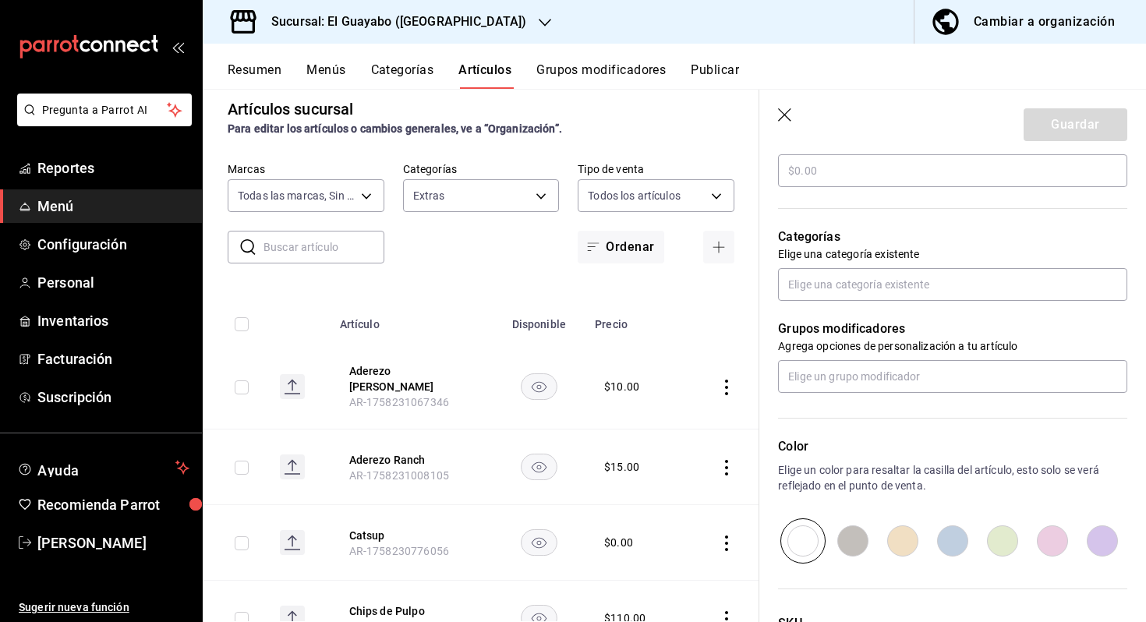
scroll to position [531, 0]
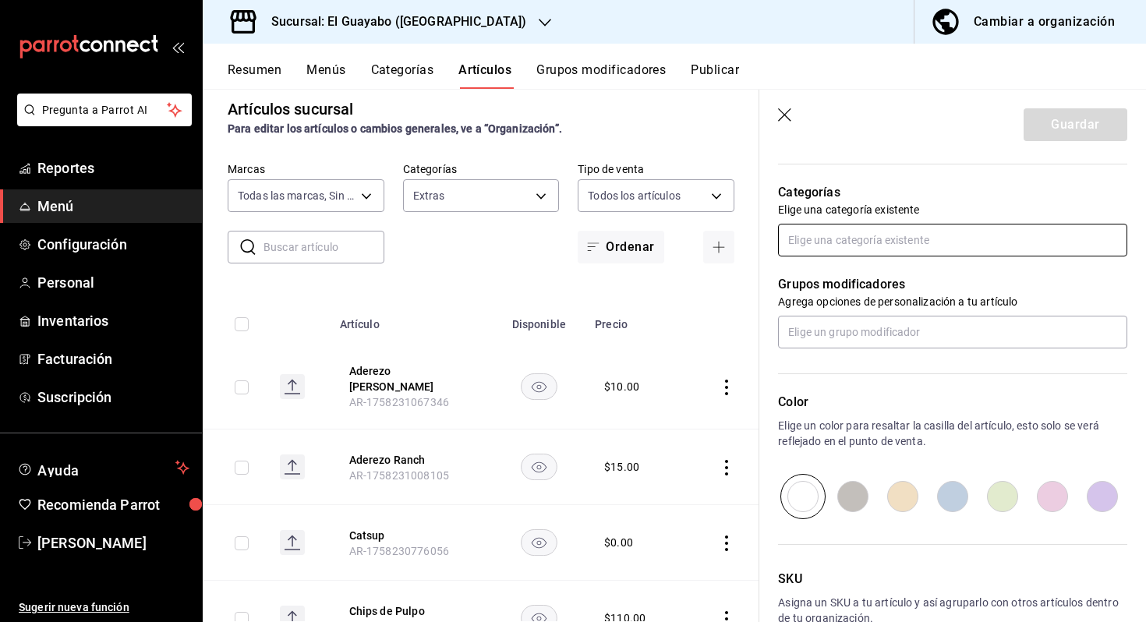
type input "Salsa Picosita"
click at [846, 253] on input "text" at bounding box center [952, 240] width 349 height 33
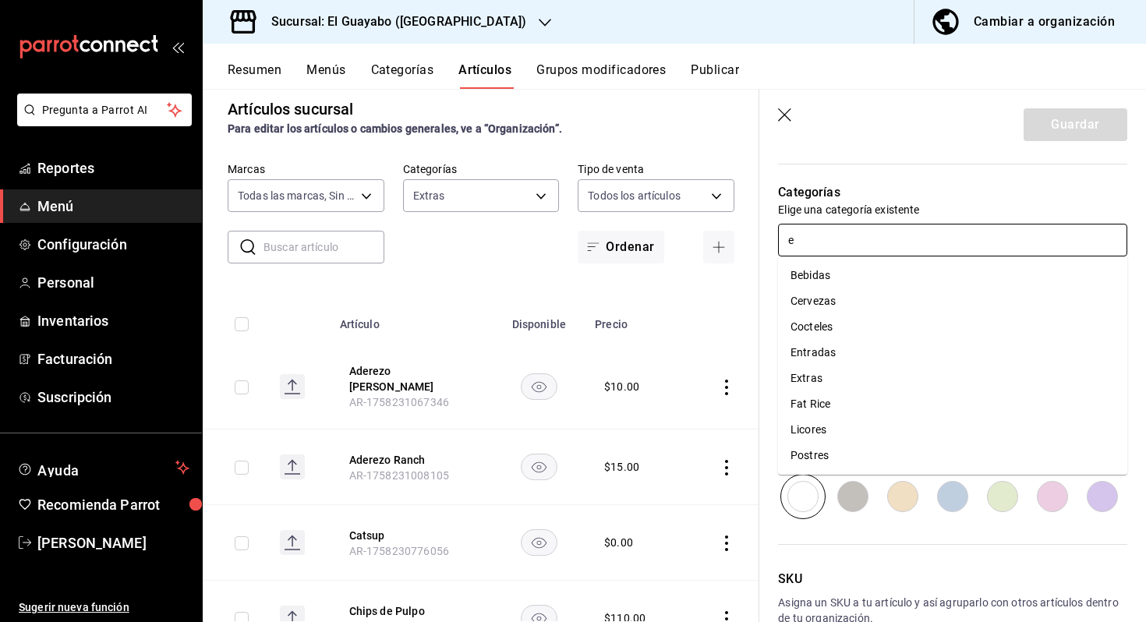
type input "ex"
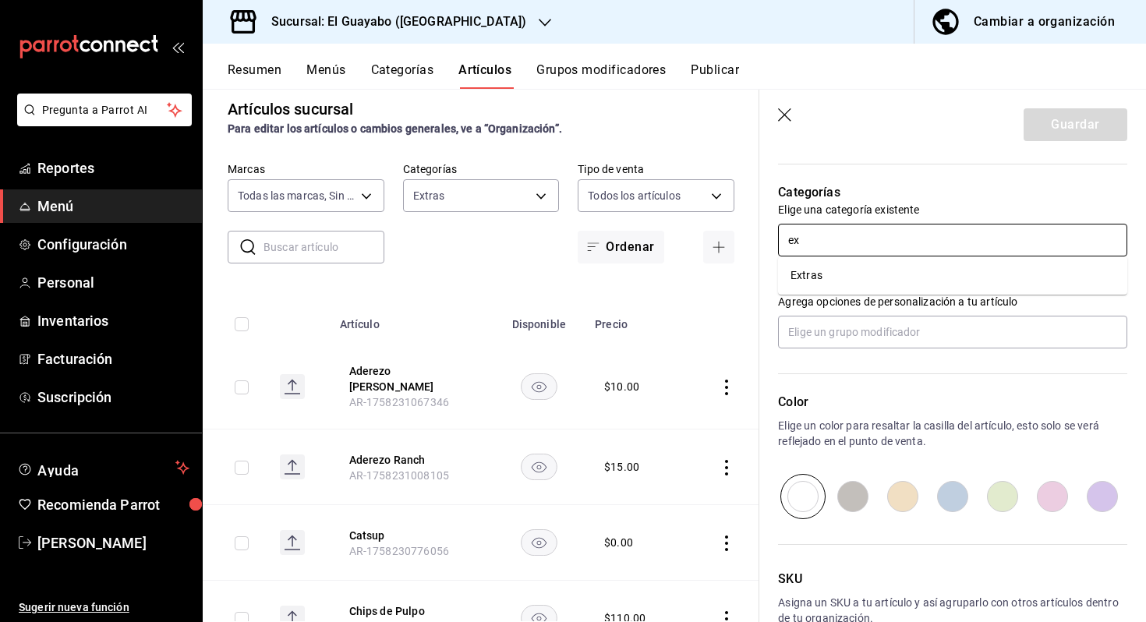
click at [846, 281] on li "Extras" at bounding box center [952, 276] width 349 height 26
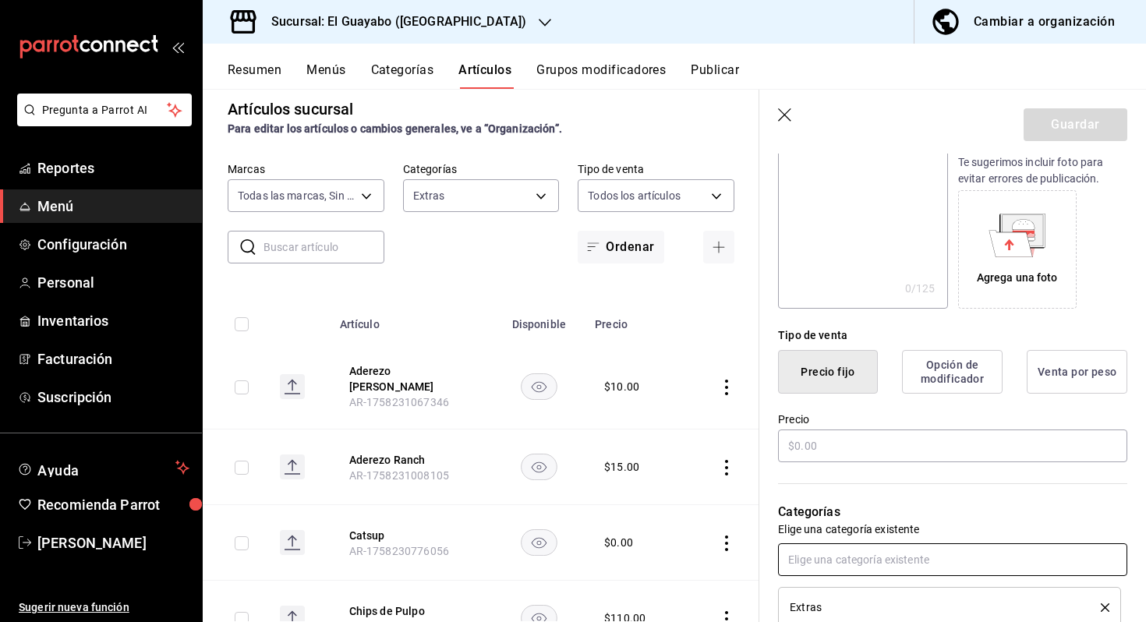
scroll to position [216, 0]
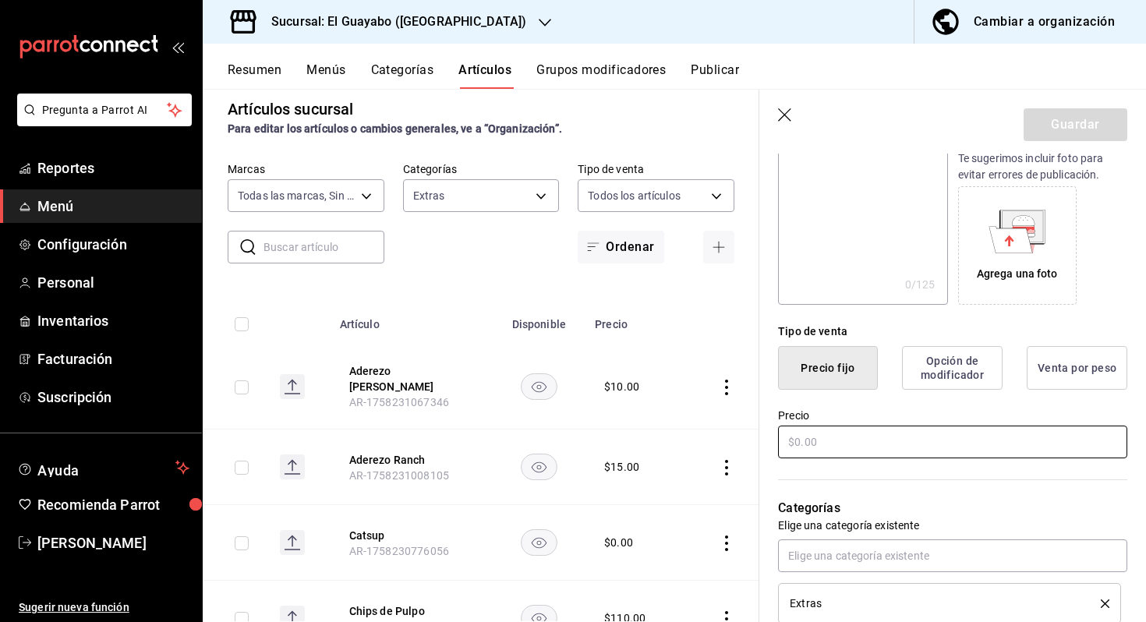
click at [835, 451] on input "text" at bounding box center [952, 441] width 349 height 33
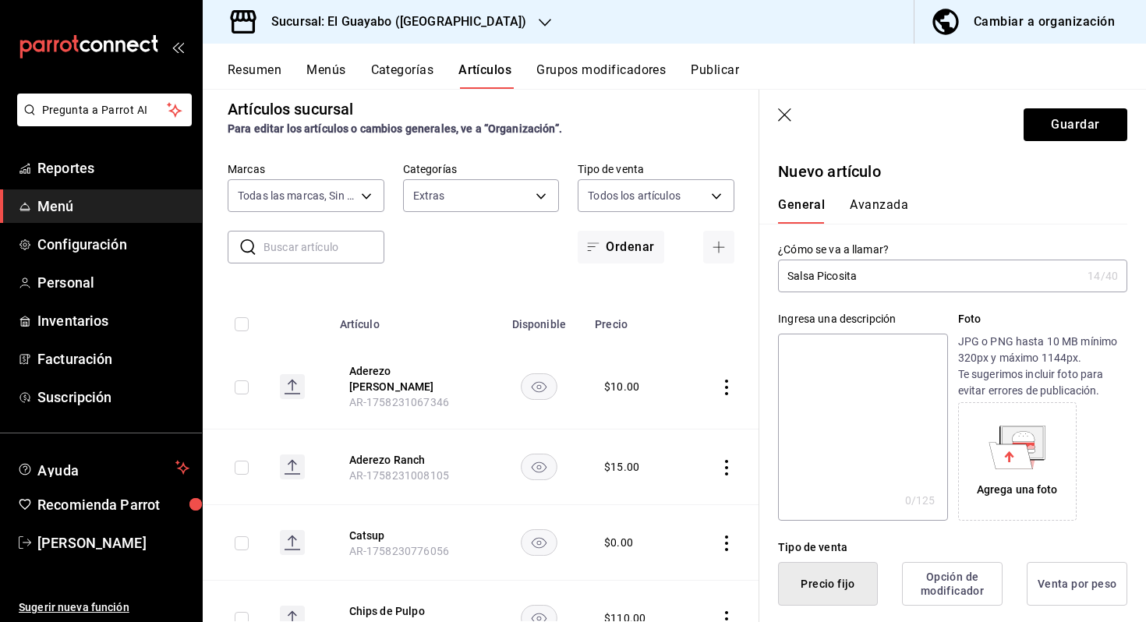
type input "$15.00"
click at [870, 210] on button "Avanzada" at bounding box center [878, 210] width 58 height 26
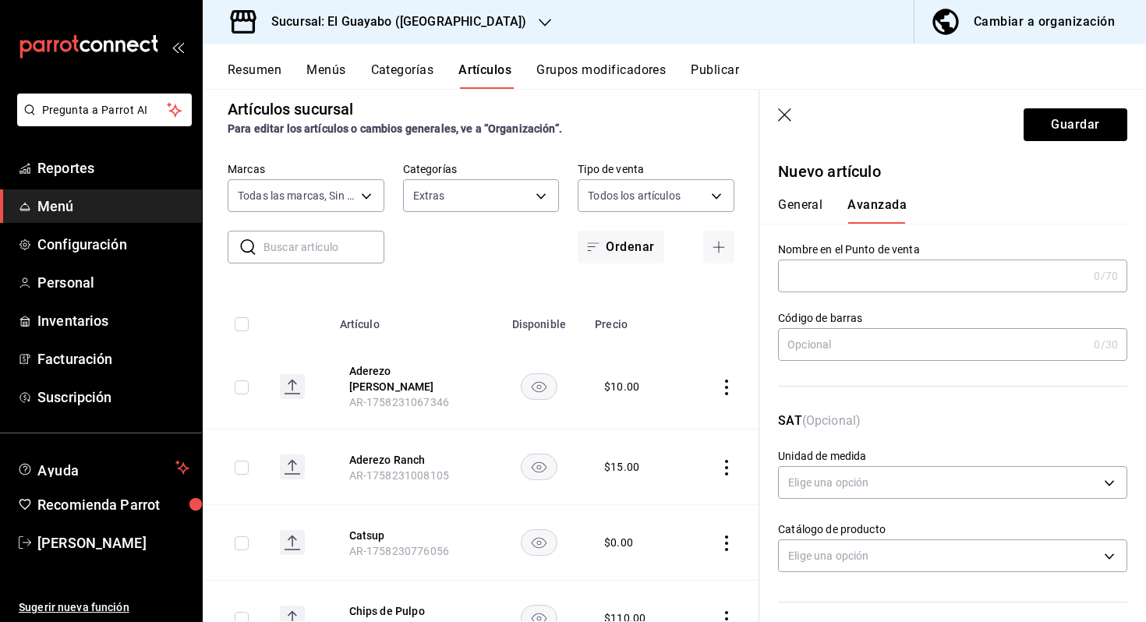
scroll to position [478, 0]
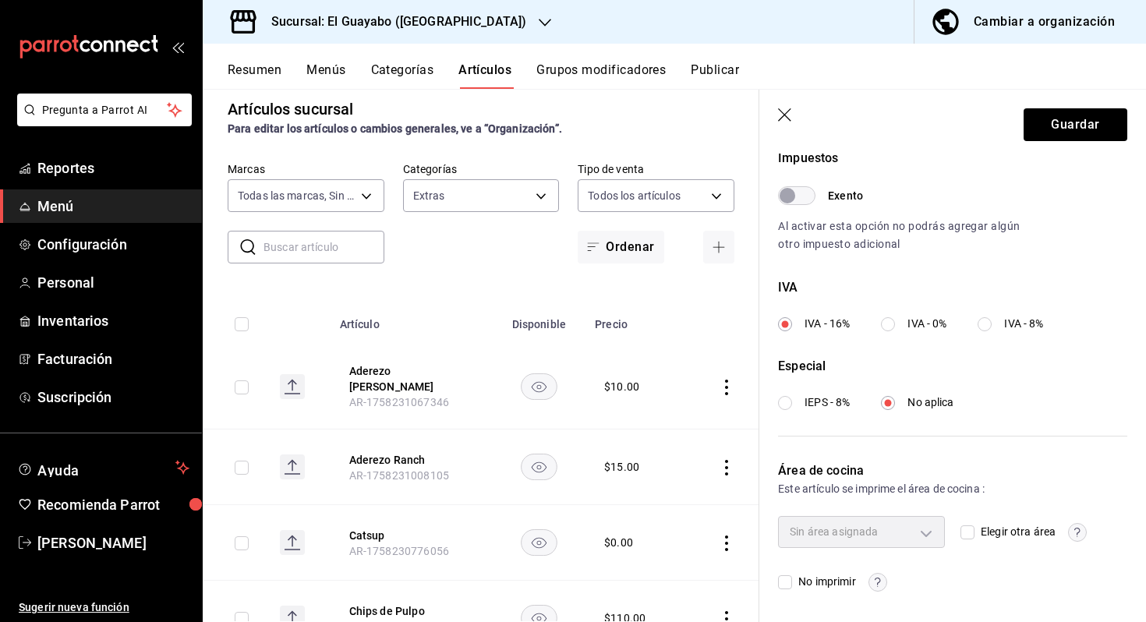
click at [973, 546] on div "Elegir otra área" at bounding box center [1043, 531] width 167 height 31
click at [973, 531] on input "Elegir otra área" at bounding box center [967, 532] width 14 height 14
checkbox input "true"
click at [917, 531] on body "Pregunta a Parrot AI Reportes Menú Configuración Personal Inventarios Facturaci…" at bounding box center [573, 311] width 1146 height 622
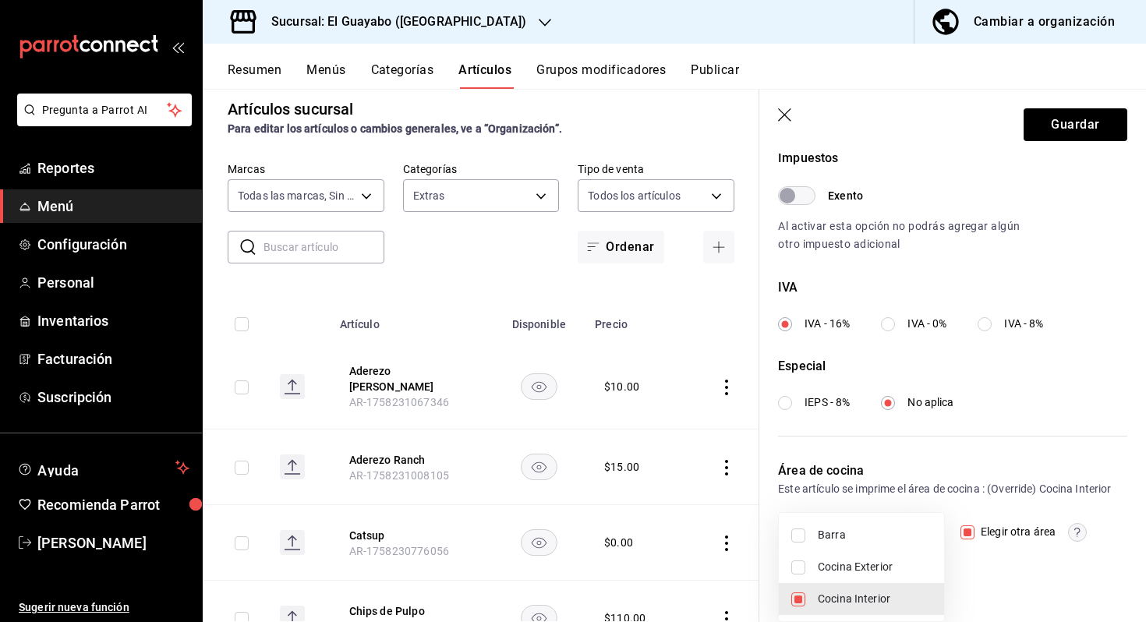
click at [881, 563] on span "Cocina Exterior" at bounding box center [874, 567] width 114 height 16
type input "0dadc1f4-c1a7-4c75-bc83-83894489dc27,e9713d85-4b80-4d9e-900f-f894ce0548ba"
checkbox input "true"
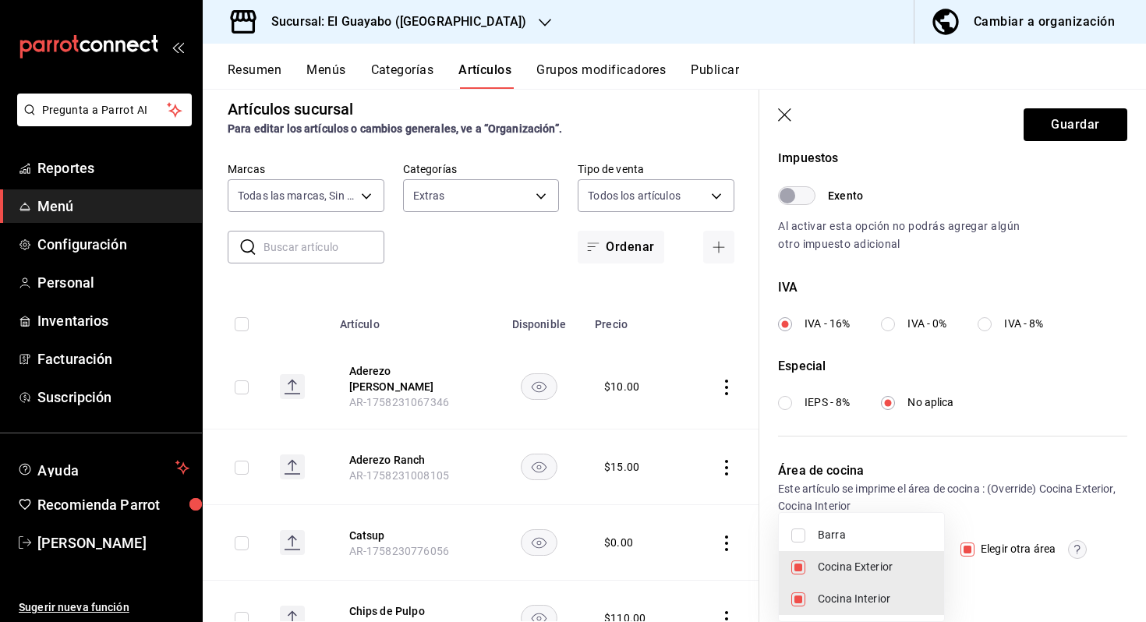
click at [874, 592] on span "Cocina Interior" at bounding box center [874, 599] width 114 height 16
type input "0dadc1f4-c1a7-4c75-bc83-83894489dc27"
checkbox input "false"
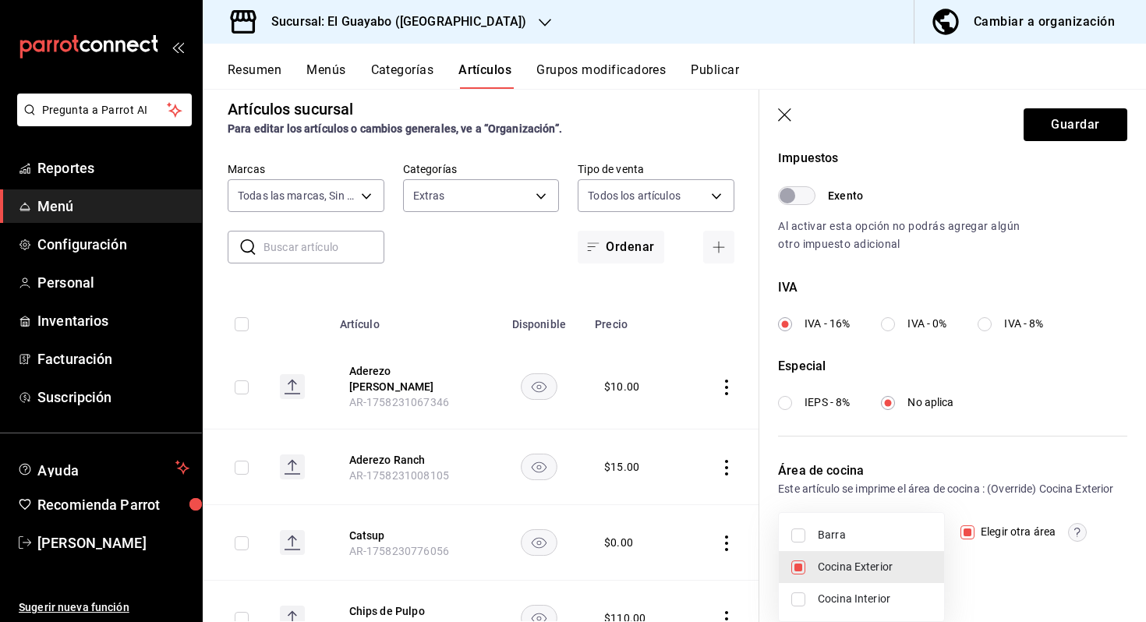
click at [1057, 143] on div at bounding box center [573, 311] width 1146 height 622
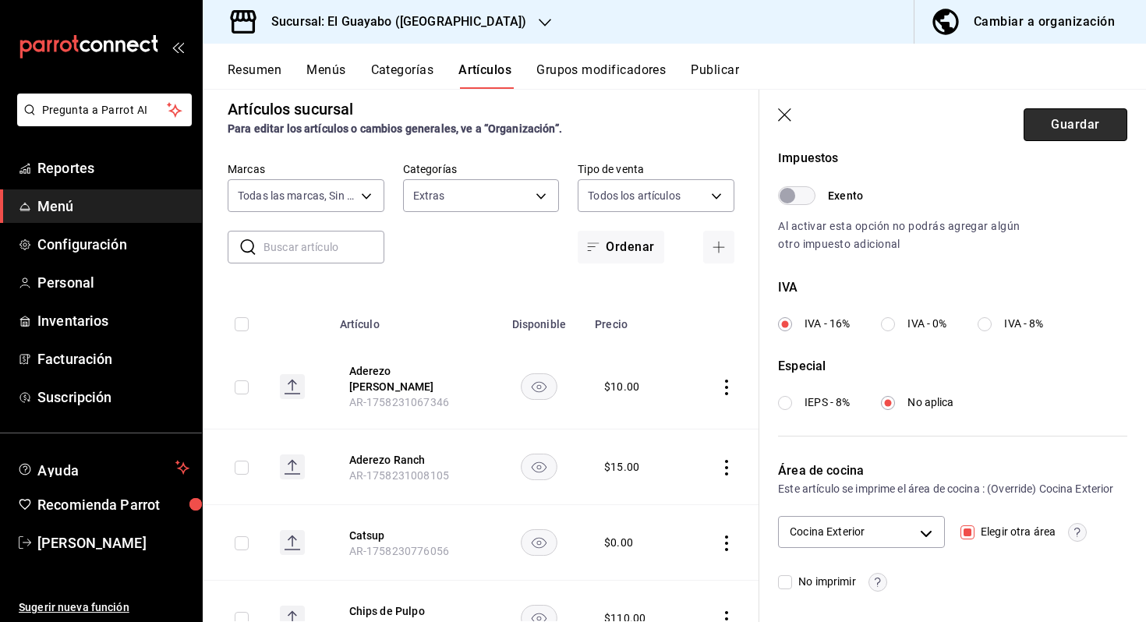
click at [1061, 133] on button "Guardar" at bounding box center [1075, 124] width 104 height 33
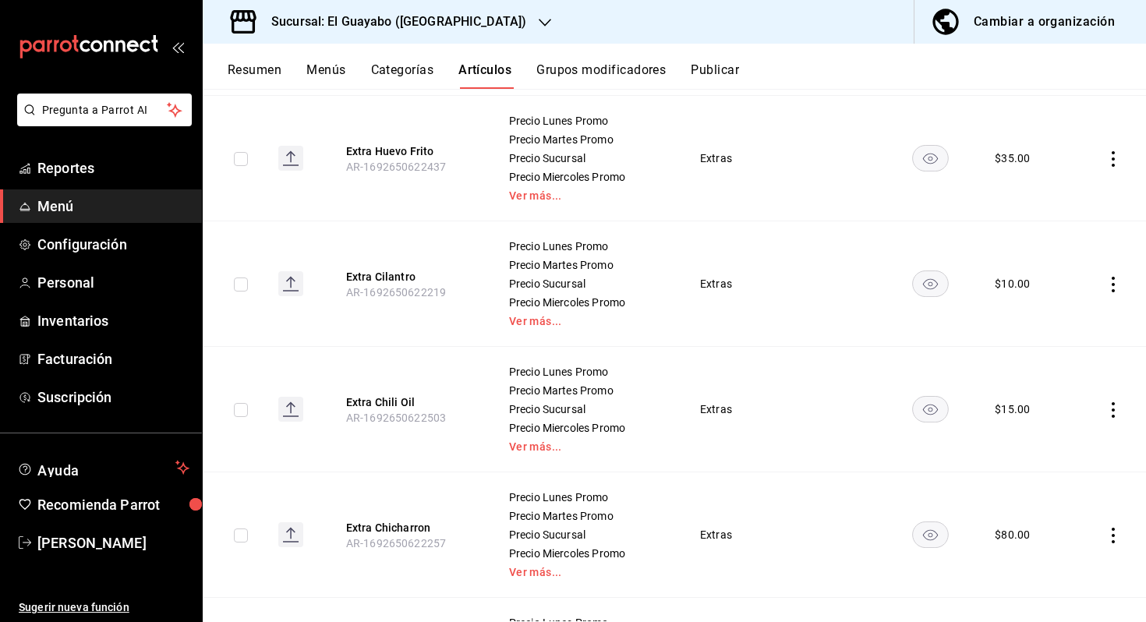
scroll to position [3012, 0]
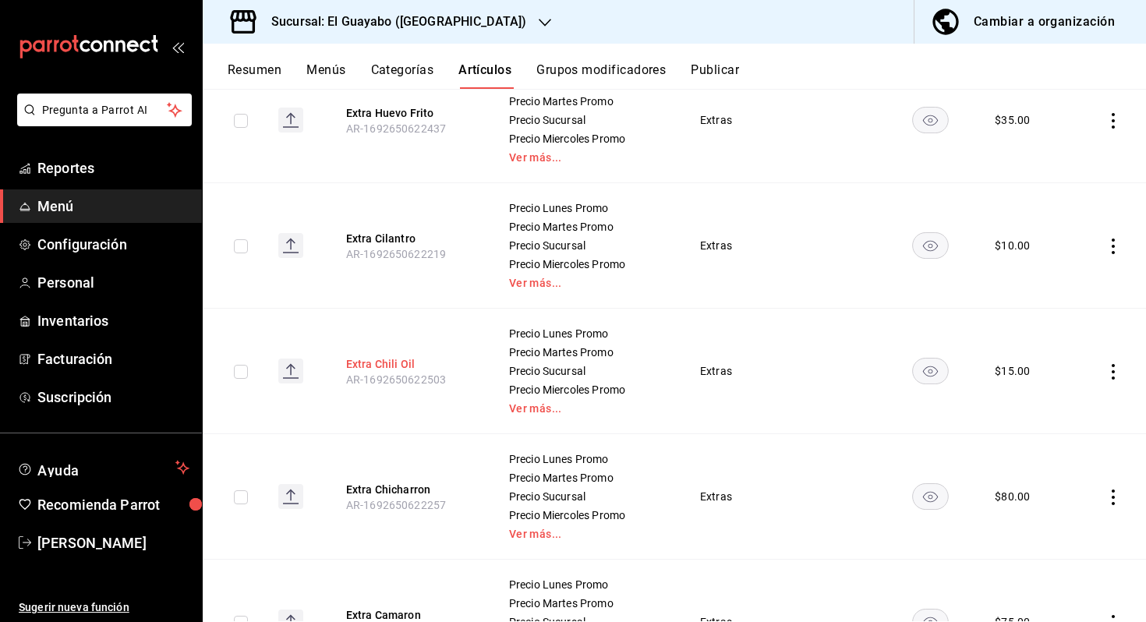
click at [370, 364] on button "Extra Chili Oil" at bounding box center [408, 364] width 125 height 16
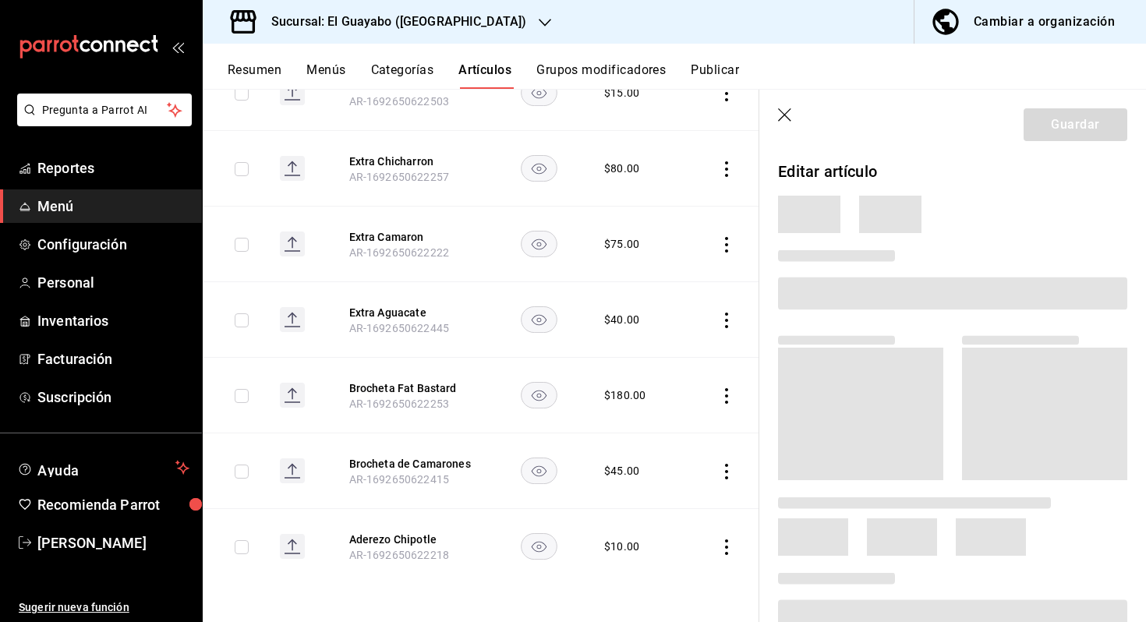
scroll to position [1890, 0]
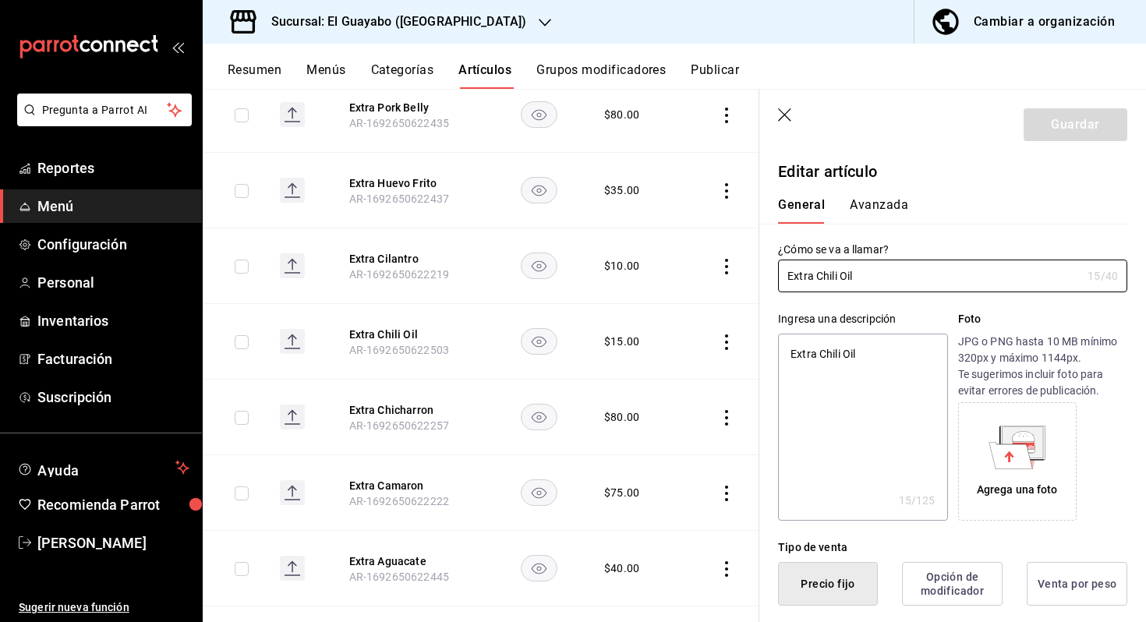
drag, startPoint x: 817, startPoint y: 276, endPoint x: 716, endPoint y: 274, distance: 101.3
click at [716, 274] on main "Artículos sucursal Para editar los artículos o cambios generales, ve a “Organiz…" at bounding box center [674, 355] width 943 height 533
type input "Chili Oil"
type textarea "x"
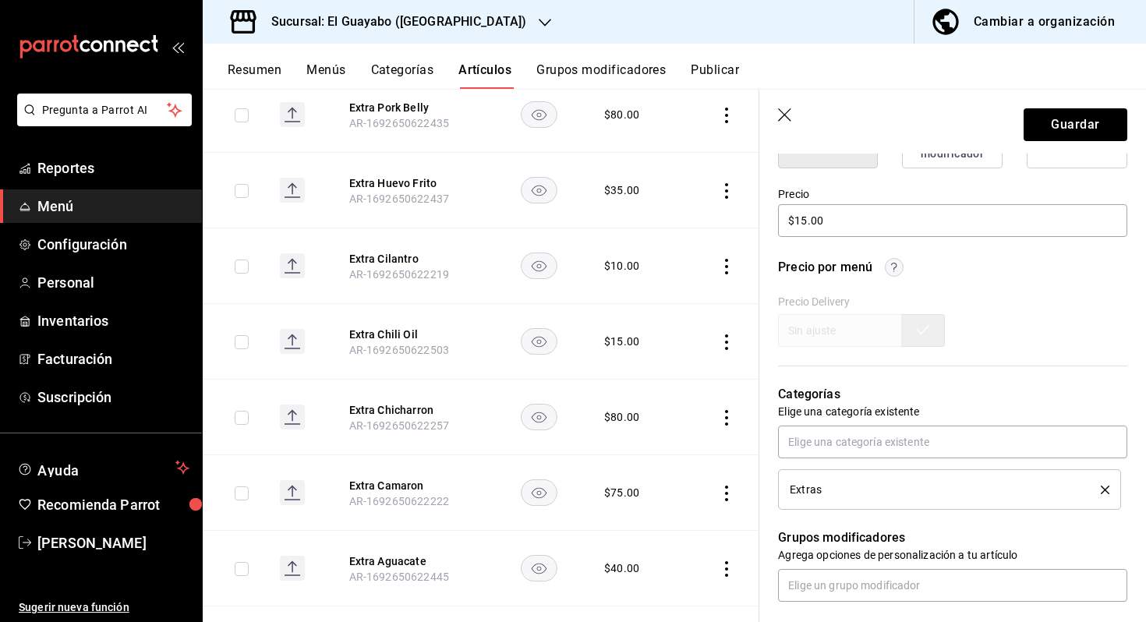
scroll to position [415, 0]
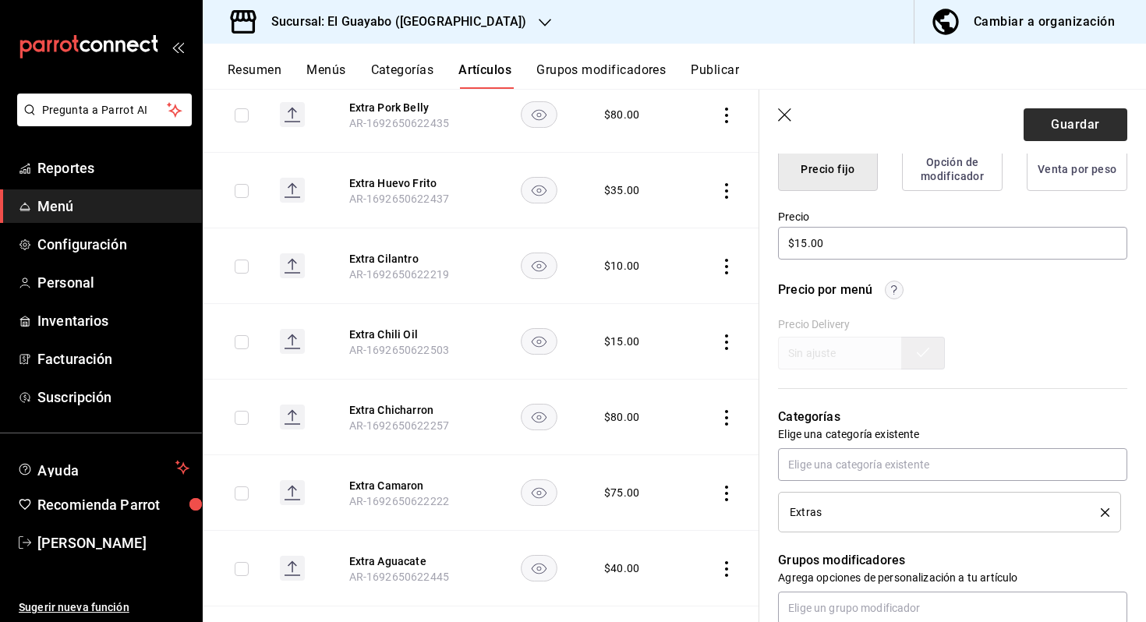
type input "Chili Oil"
click at [1095, 121] on button "Guardar" at bounding box center [1075, 124] width 104 height 33
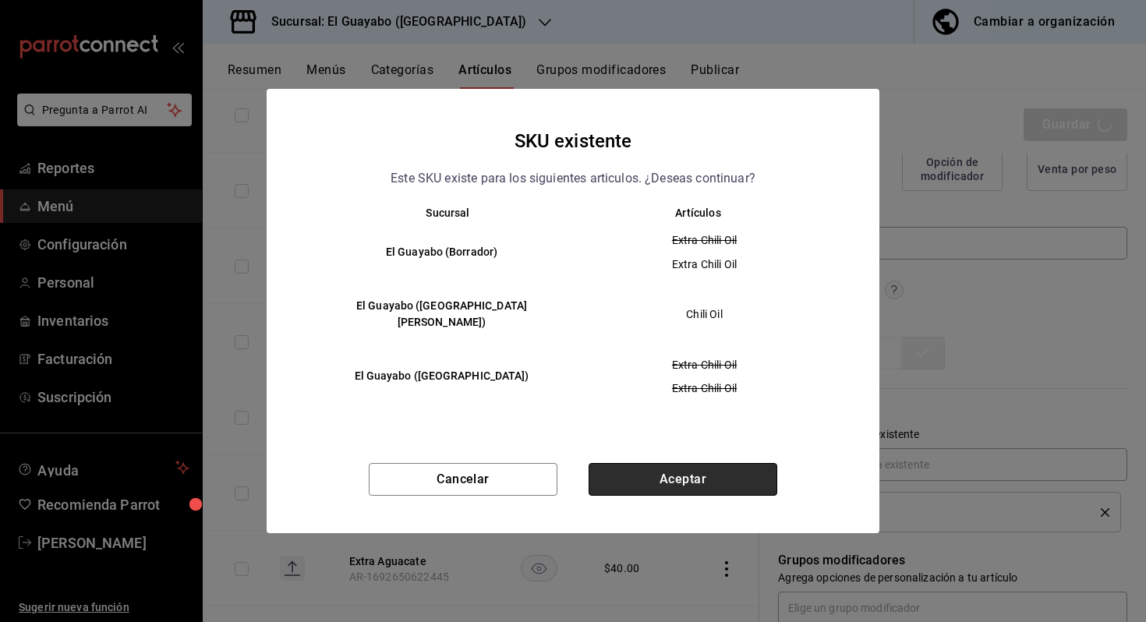
click at [691, 463] on button "Aceptar" at bounding box center [682, 479] width 189 height 33
type textarea "x"
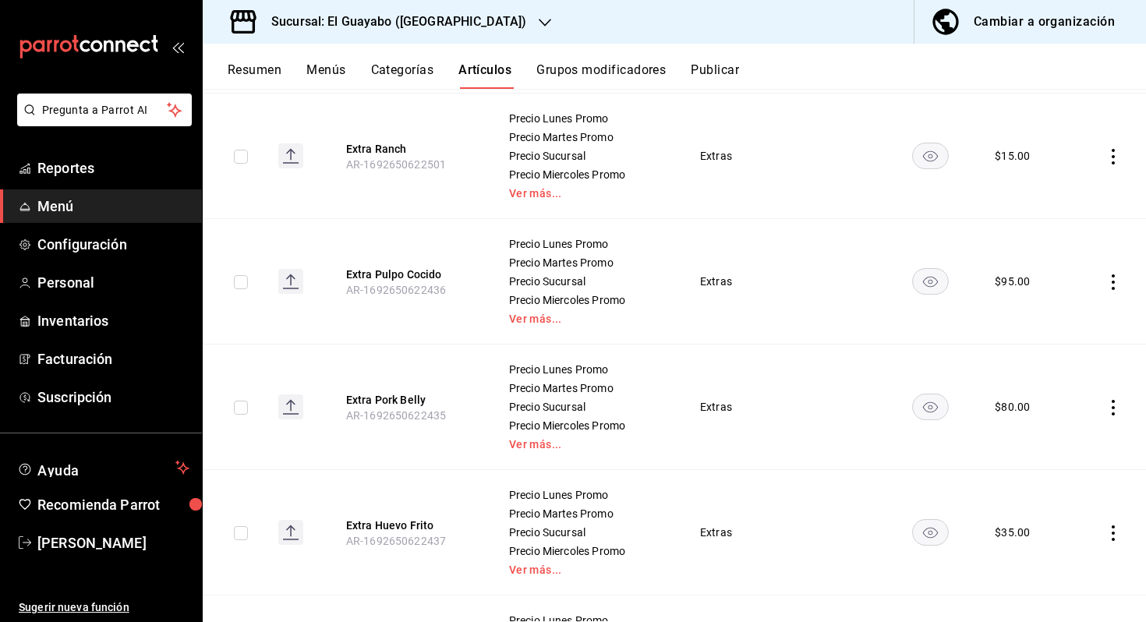
scroll to position [3614, 0]
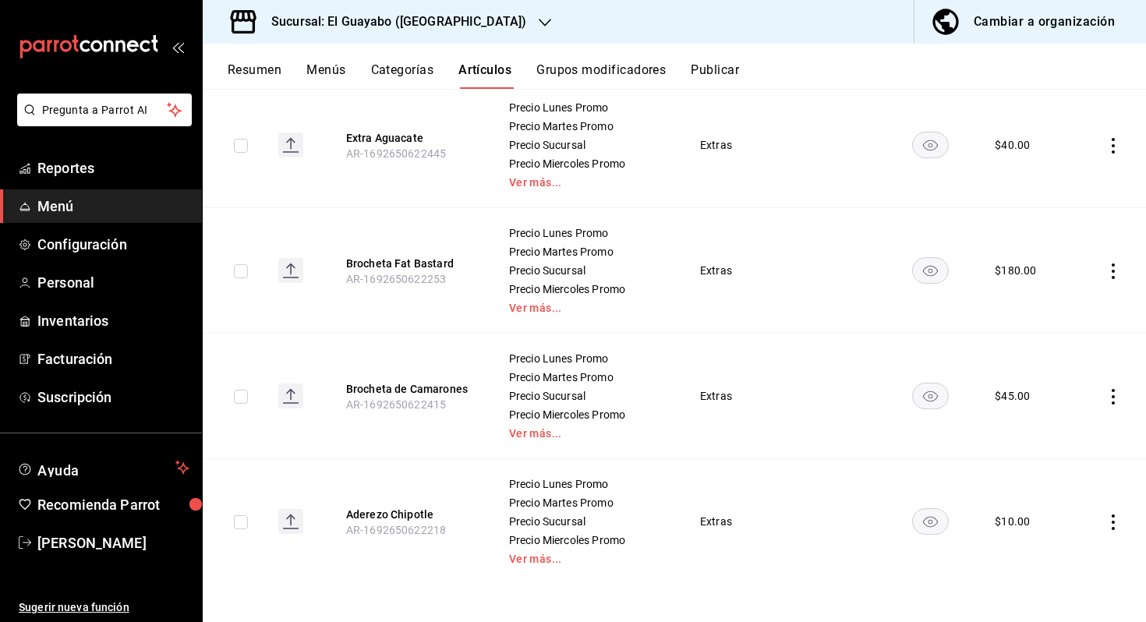
click at [417, 37] on div "Sucursal: El Guayabo ([GEOGRAPHIC_DATA])" at bounding box center [386, 22] width 342 height 44
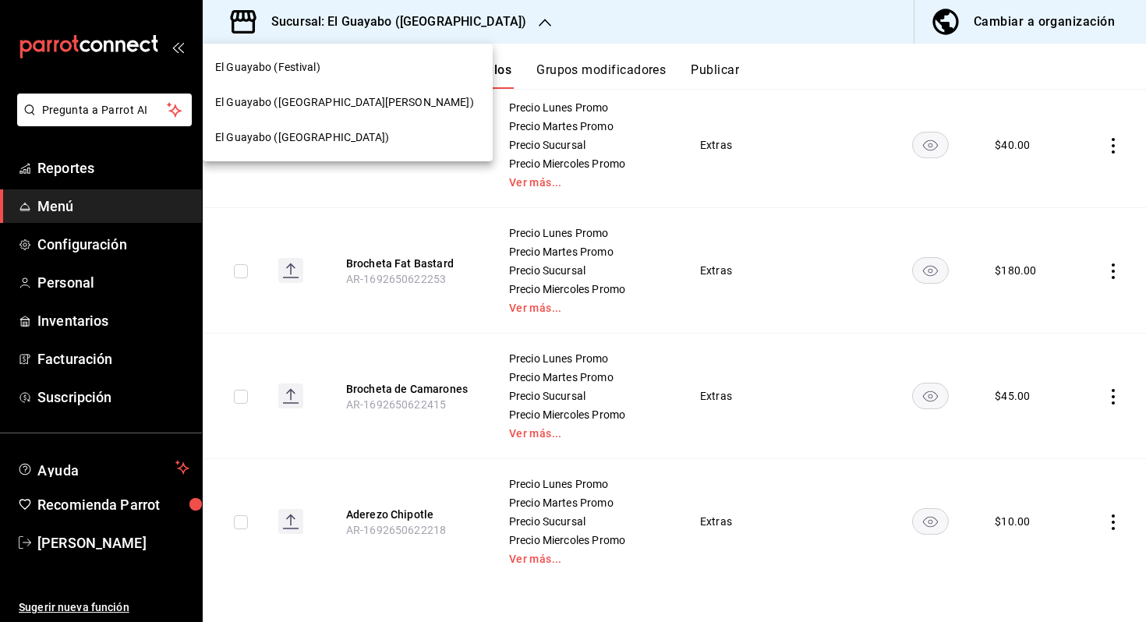
click at [348, 106] on div "El Guayabo ([GEOGRAPHIC_DATA][PERSON_NAME])" at bounding box center [347, 102] width 265 height 16
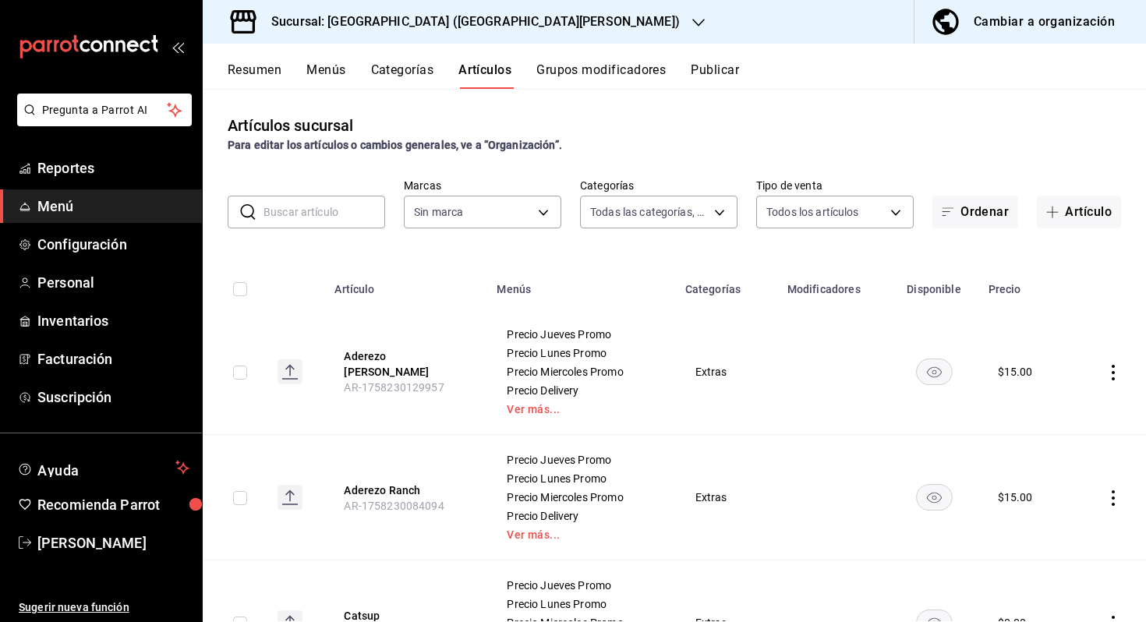
type input "72c1e5b7-ba33-404e-a831-9bf34d04c666,c37e9902-f3f9-4310-a774-9650a0c82454,f5cba…"
type input "8a387e59-8b03-4158-ad98-fcf511a84fcd"
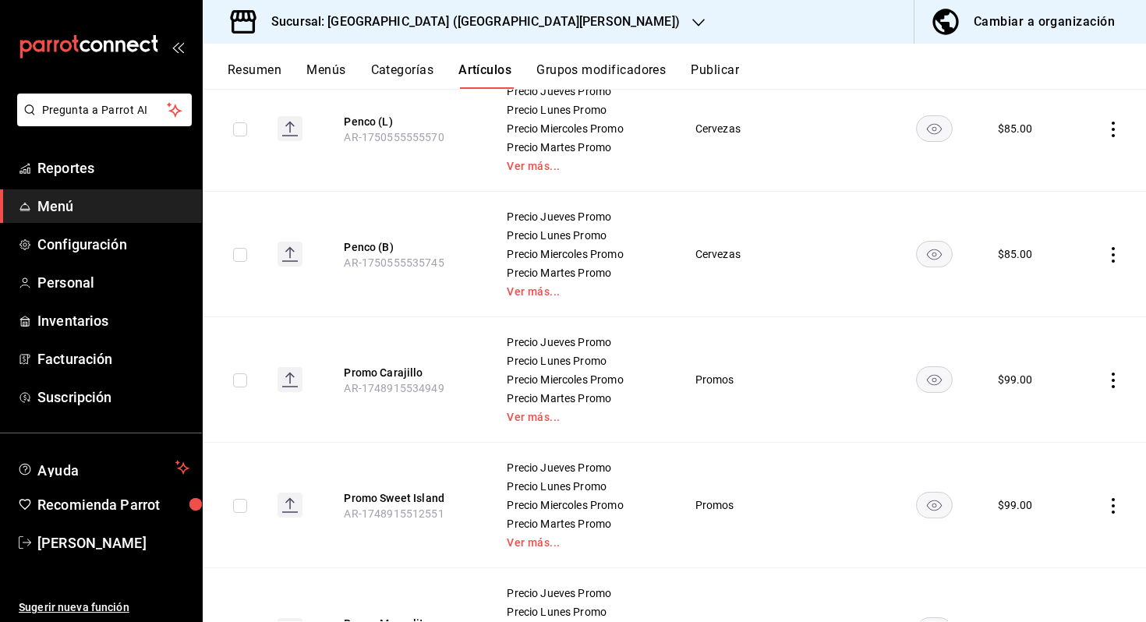
scroll to position [0, 0]
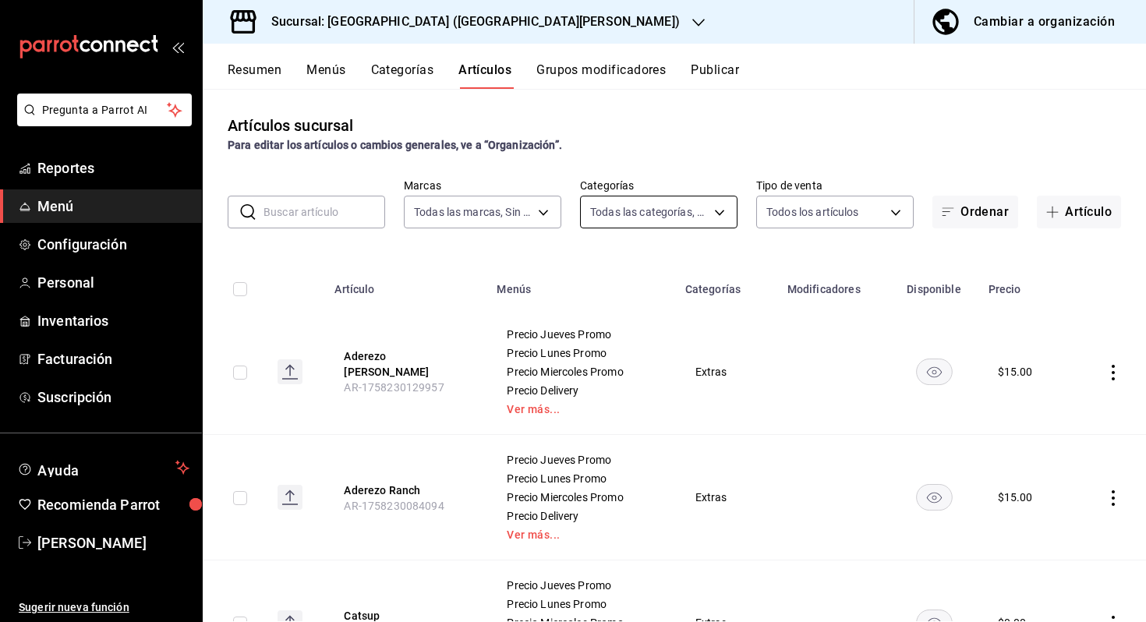
click at [655, 202] on body "Pregunta a Parrot AI Reportes Menú Configuración Personal Inventarios Facturaci…" at bounding box center [573, 311] width 1146 height 622
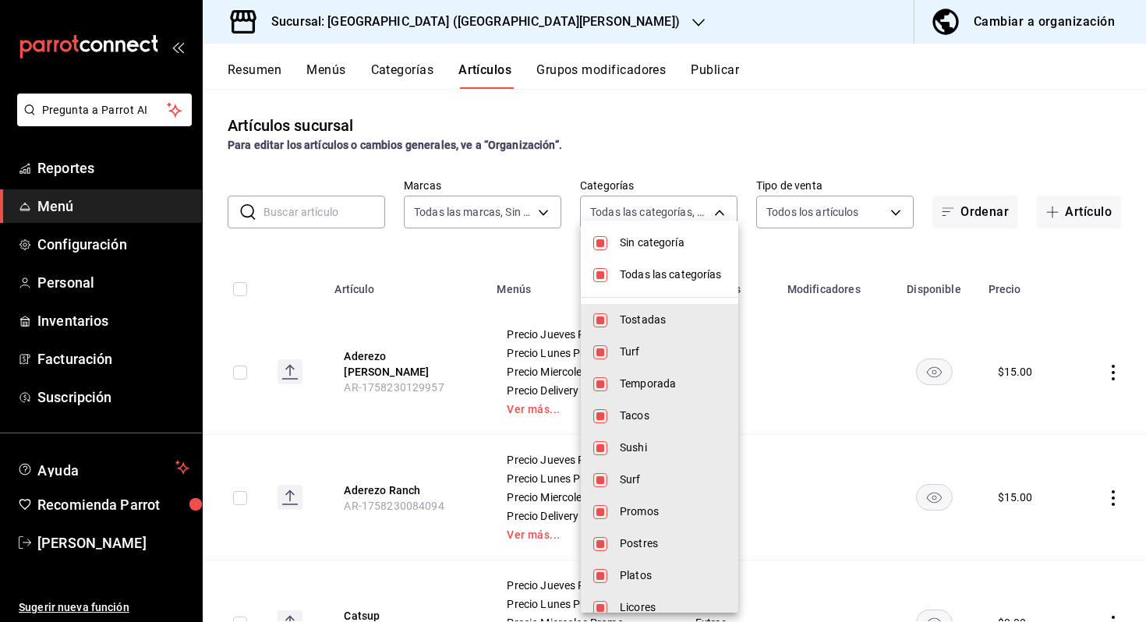
click at [630, 239] on span "Sin categoría" at bounding box center [673, 243] width 106 height 16
checkbox input "false"
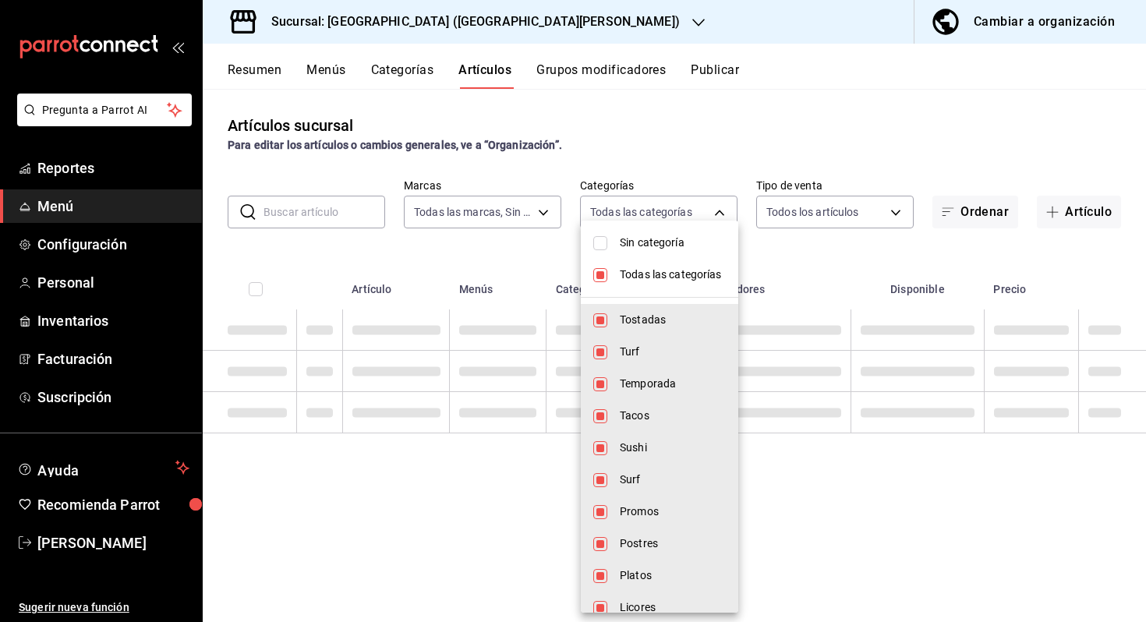
click at [607, 275] on li "Todas las categorías" at bounding box center [659, 275] width 157 height 32
checkbox input "false"
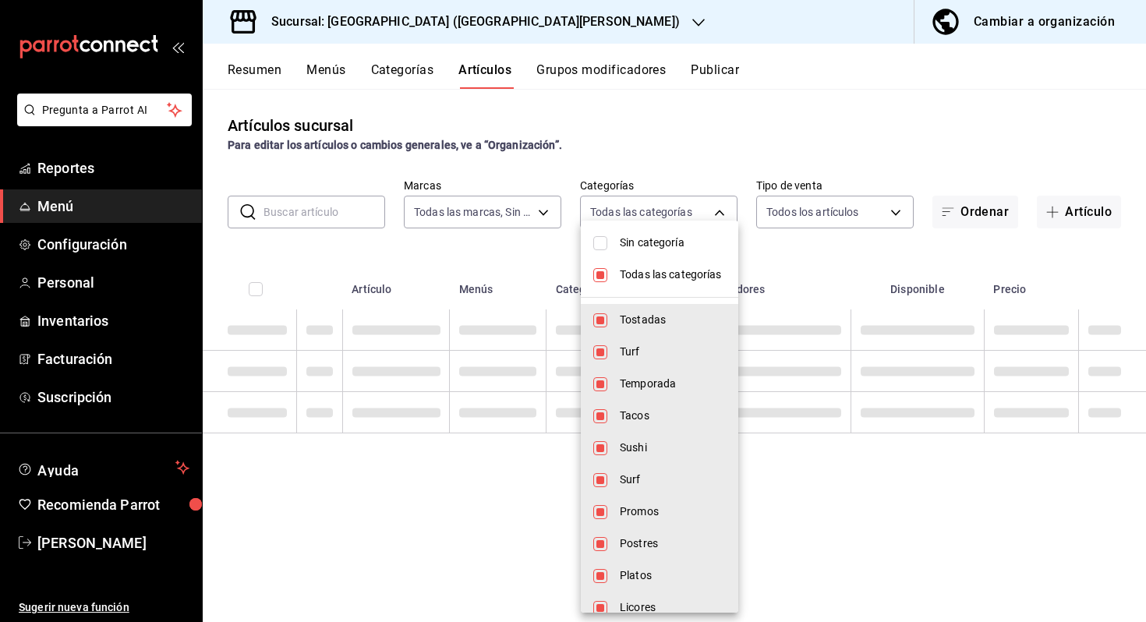
checkbox input "false"
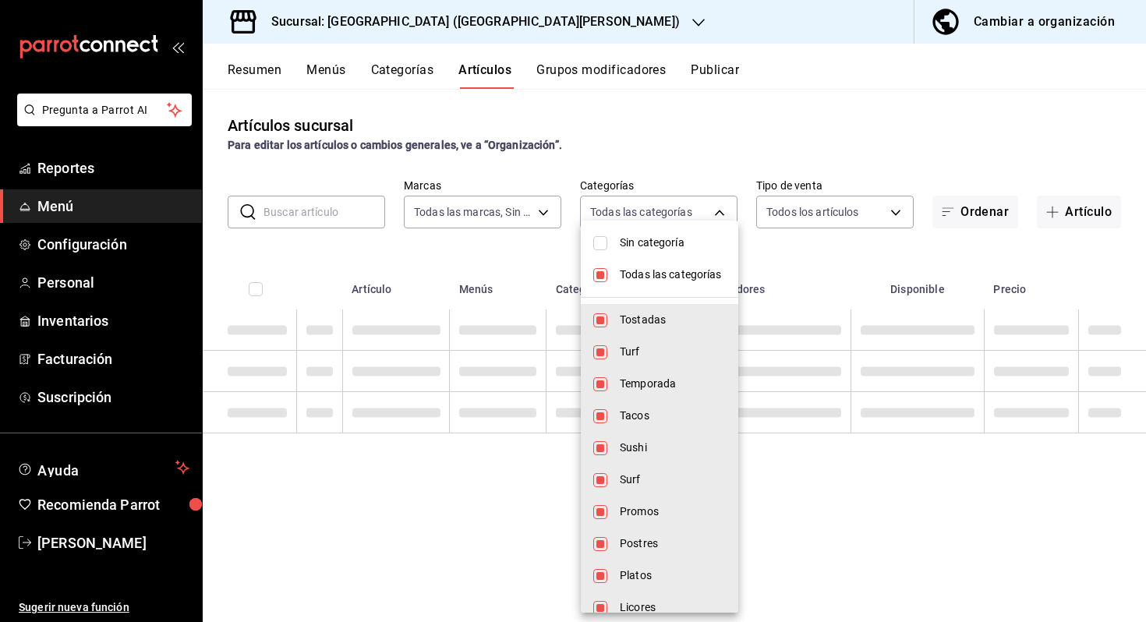
checkbox input "false"
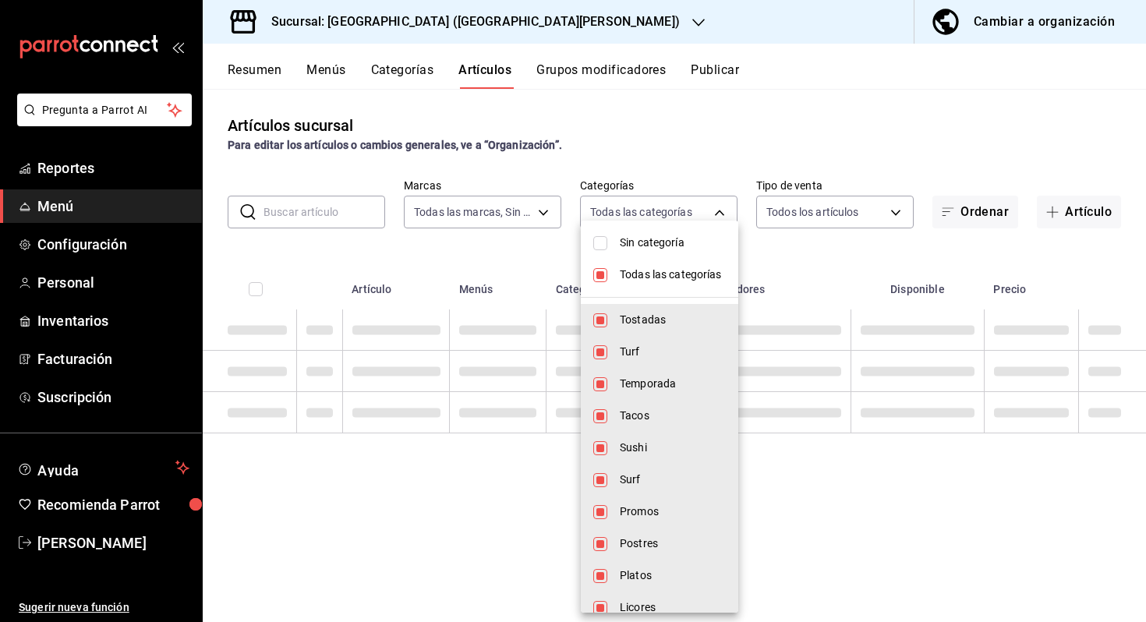
checkbox input "false"
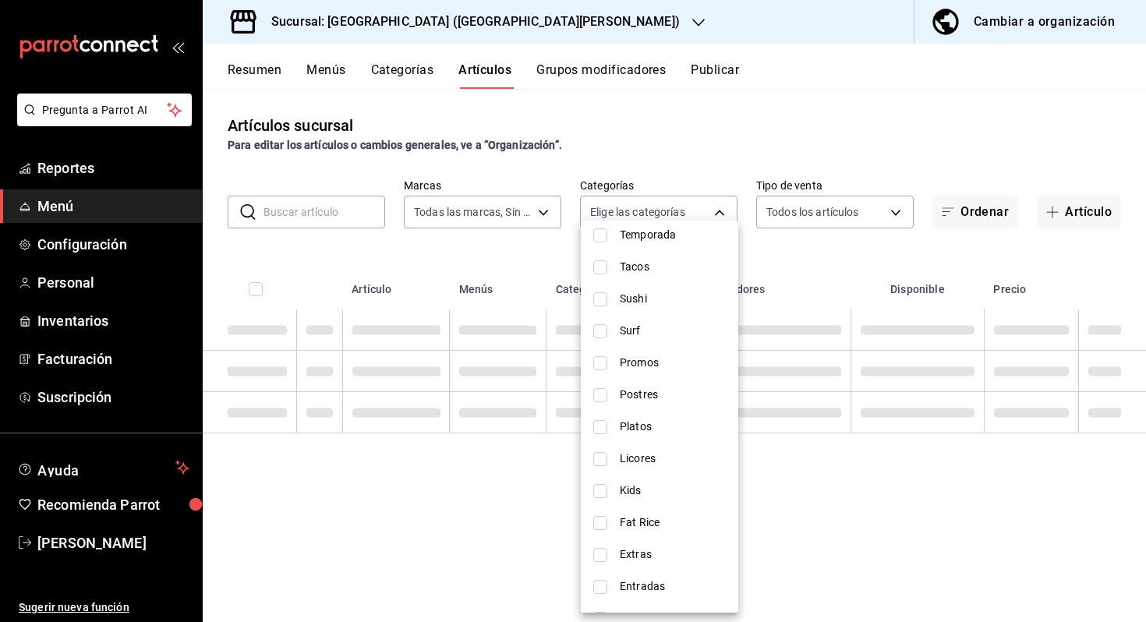
scroll to position [153, 0]
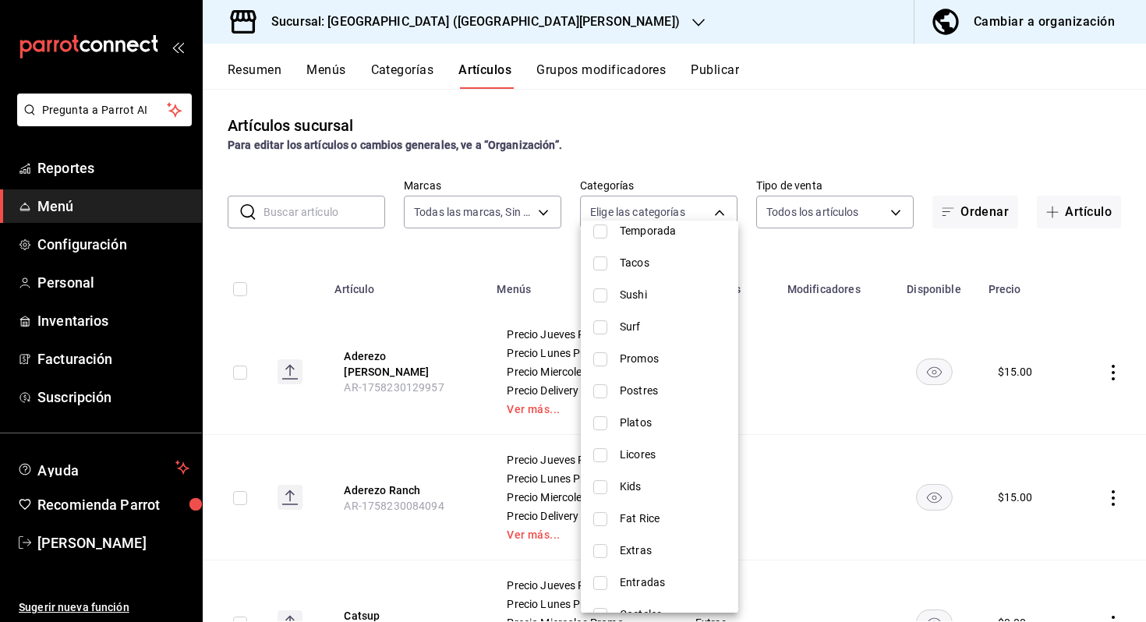
click at [634, 556] on span "Extras" at bounding box center [673, 550] width 106 height 16
type input "e697fe53-476c-4f08-a887-a65ea9457c35"
checkbox input "true"
click at [843, 485] on div at bounding box center [573, 311] width 1146 height 622
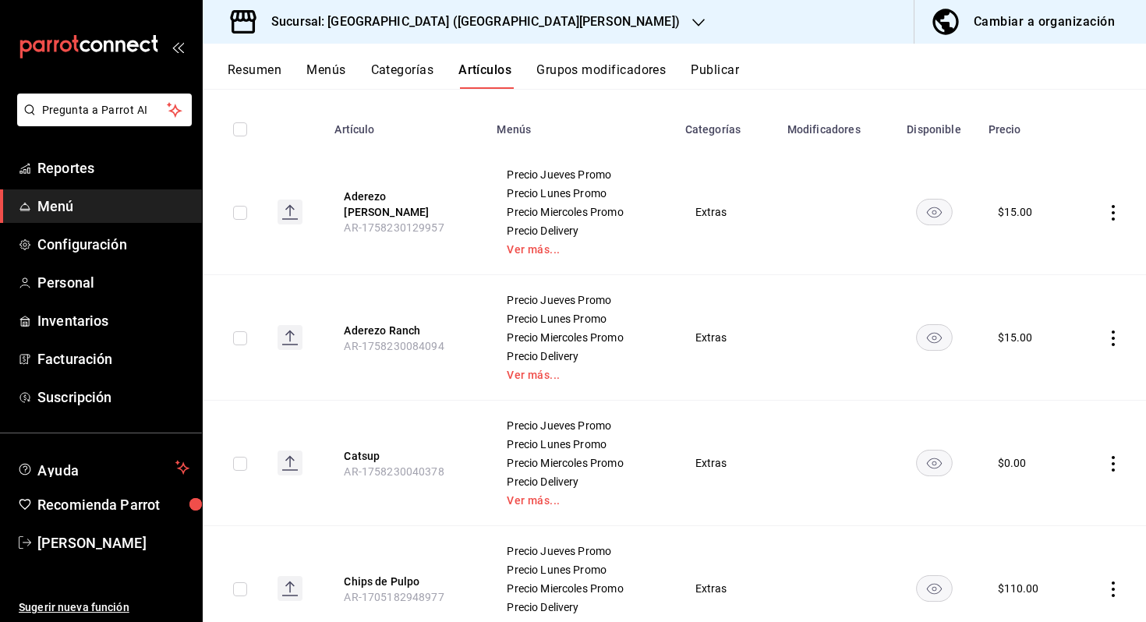
scroll to position [0, 0]
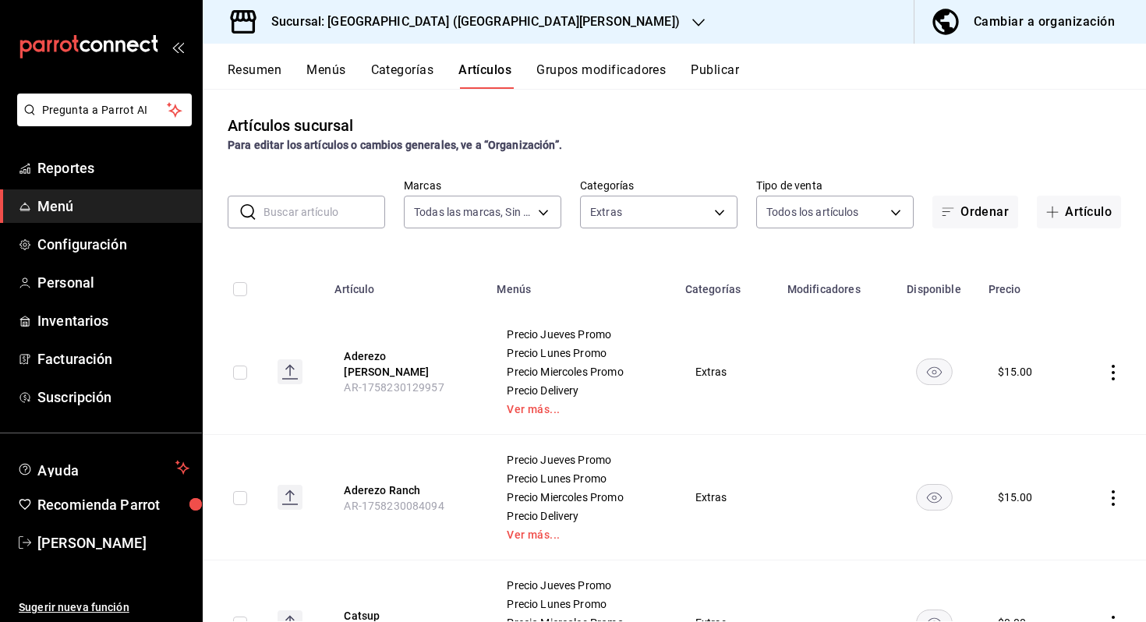
click at [383, 12] on h3 "Sucursal: [GEOGRAPHIC_DATA] ([GEOGRAPHIC_DATA][PERSON_NAME])" at bounding box center [469, 21] width 421 height 19
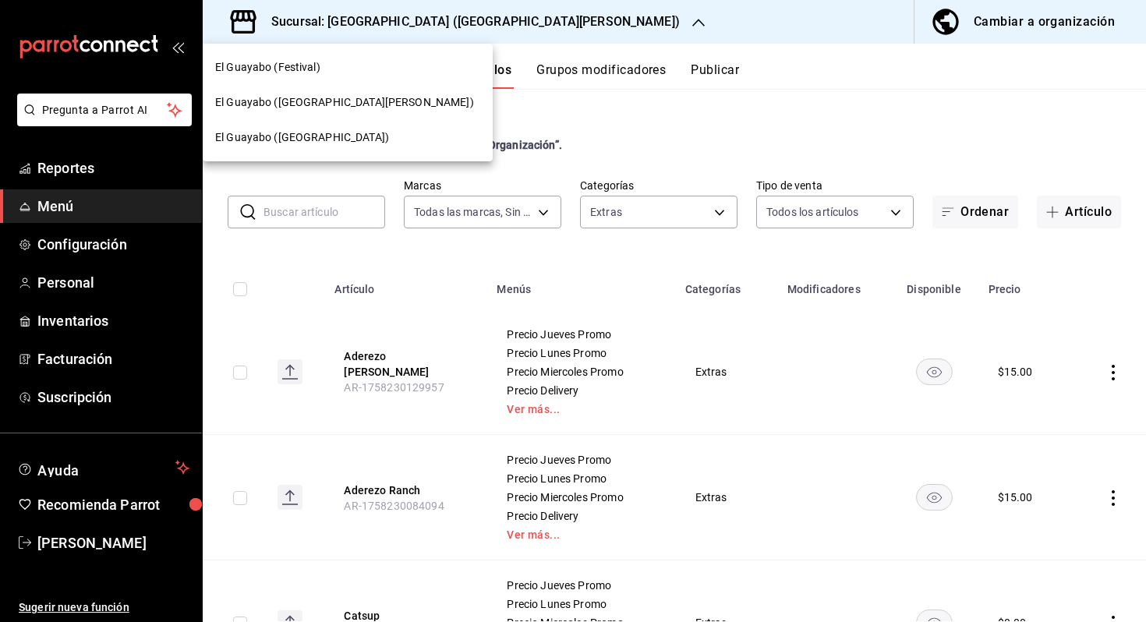
click at [327, 129] on div "El Guayabo ([GEOGRAPHIC_DATA])" at bounding box center [348, 137] width 290 height 35
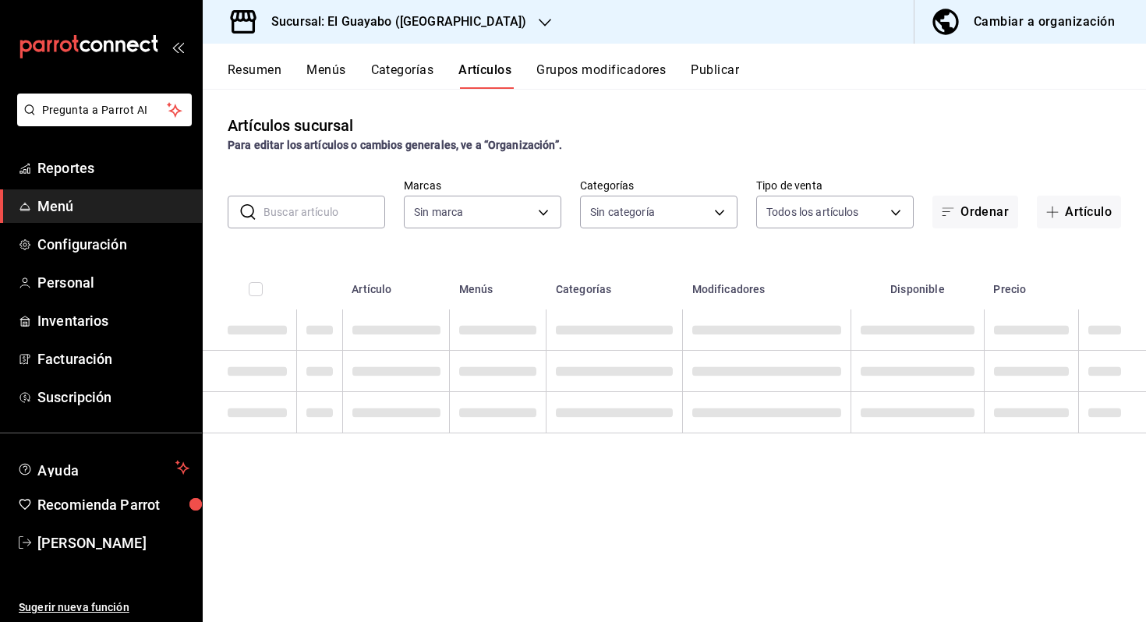
type input "94aa03b7-f274-4504-a05d-3f17ff314943,70036baf-8bef-4445-a467-c958e9b7cf79,23291…"
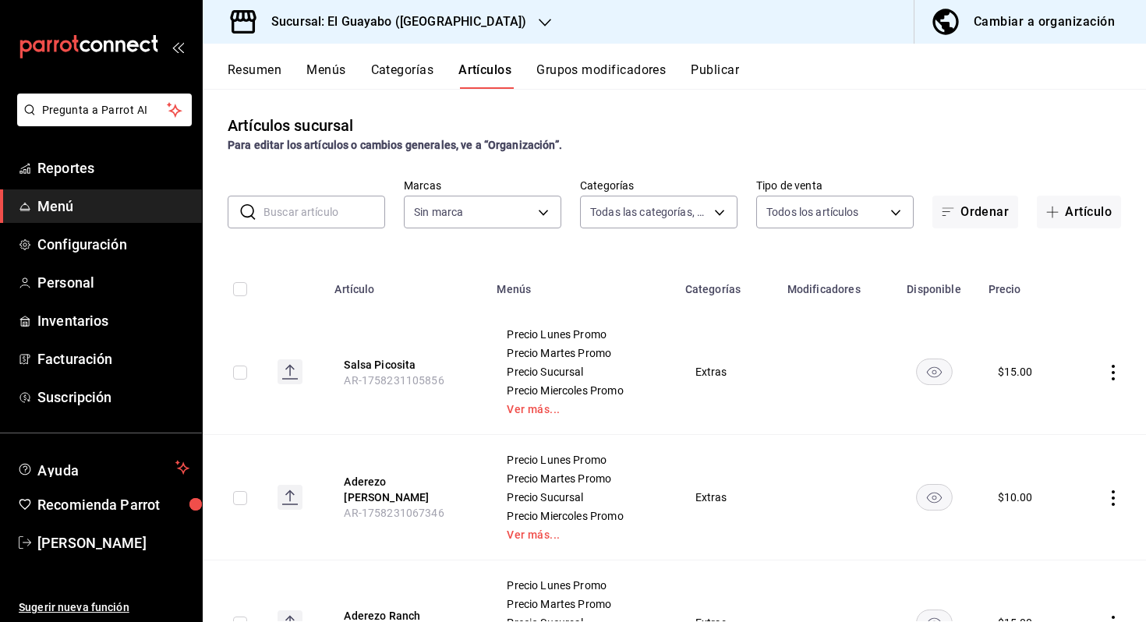
type input "350d19be-021f-4877-8ac7-b756255f18d1"
click at [611, 198] on body "Pregunta a Parrot AI Reportes Menú Configuración Personal Inventarios Facturaci…" at bounding box center [573, 311] width 1146 height 622
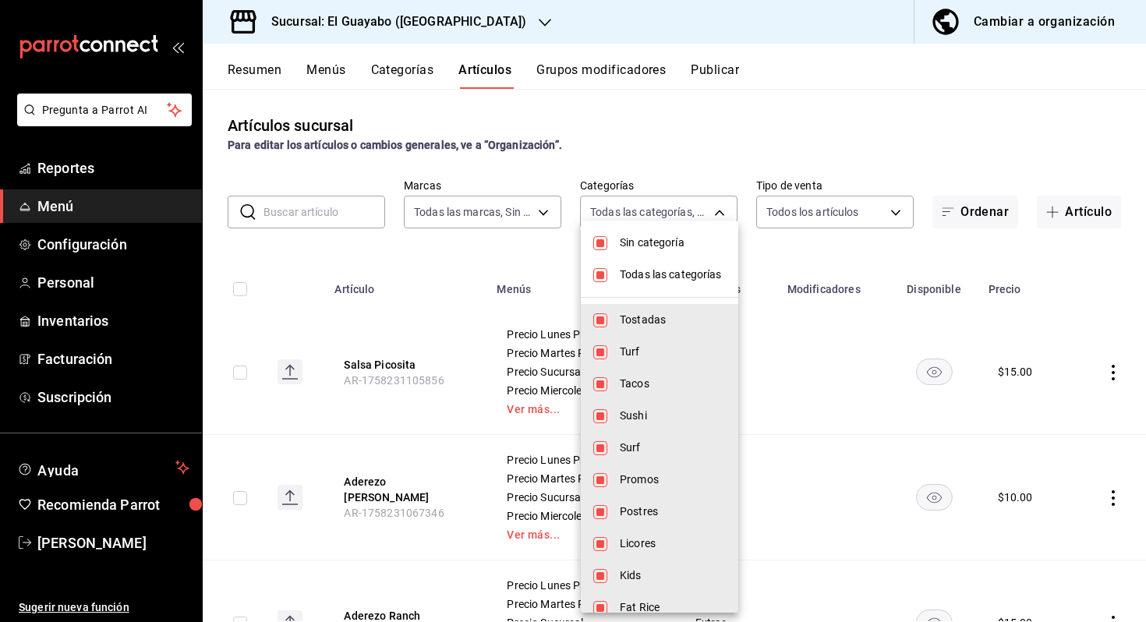
click at [619, 261] on li "Todas las categorías" at bounding box center [659, 275] width 157 height 32
checkbox input "false"
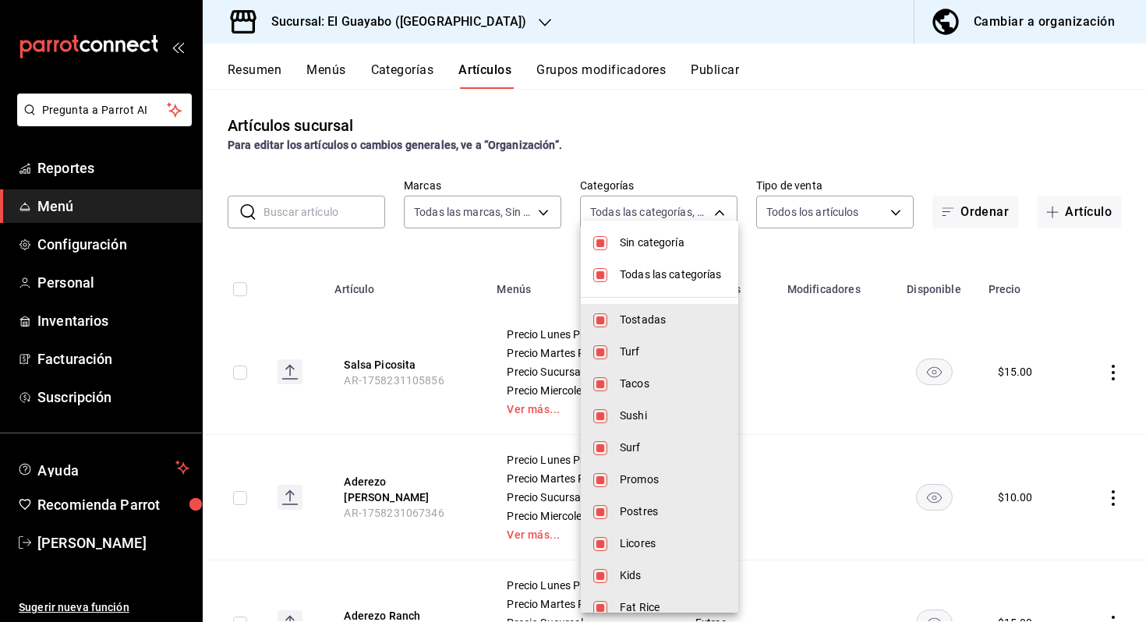
checkbox input "false"
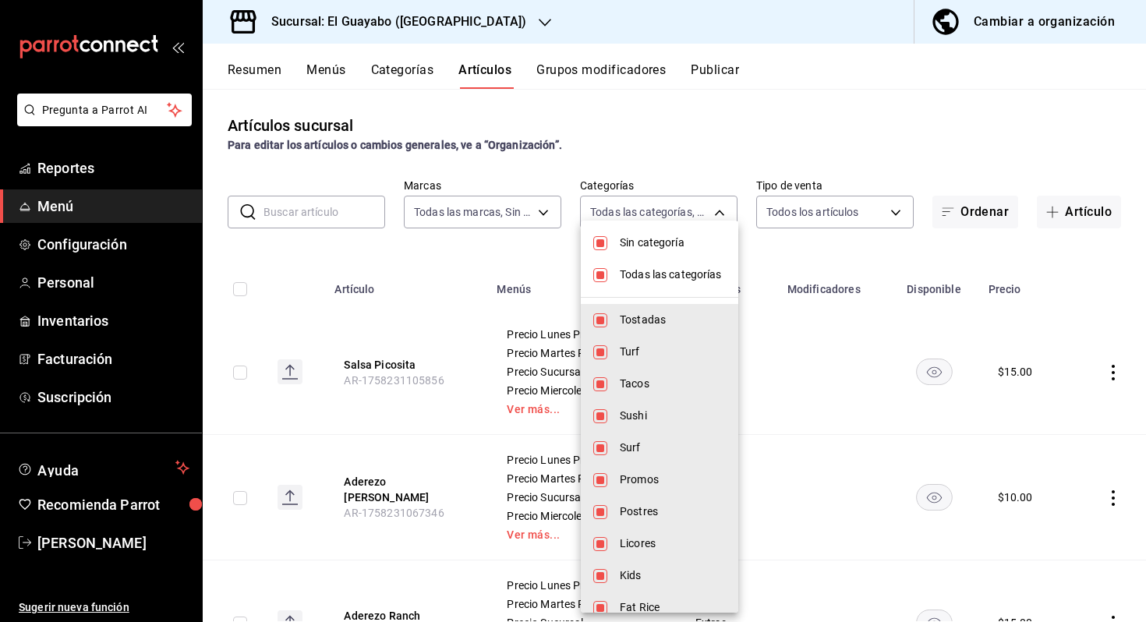
checkbox input "false"
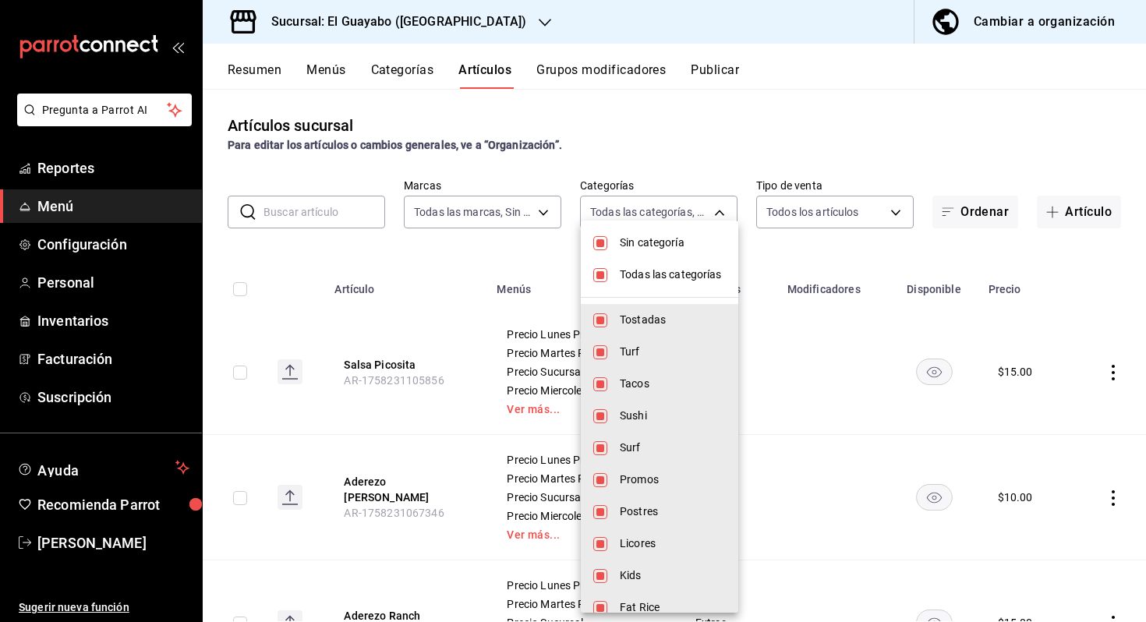
checkbox input "false"
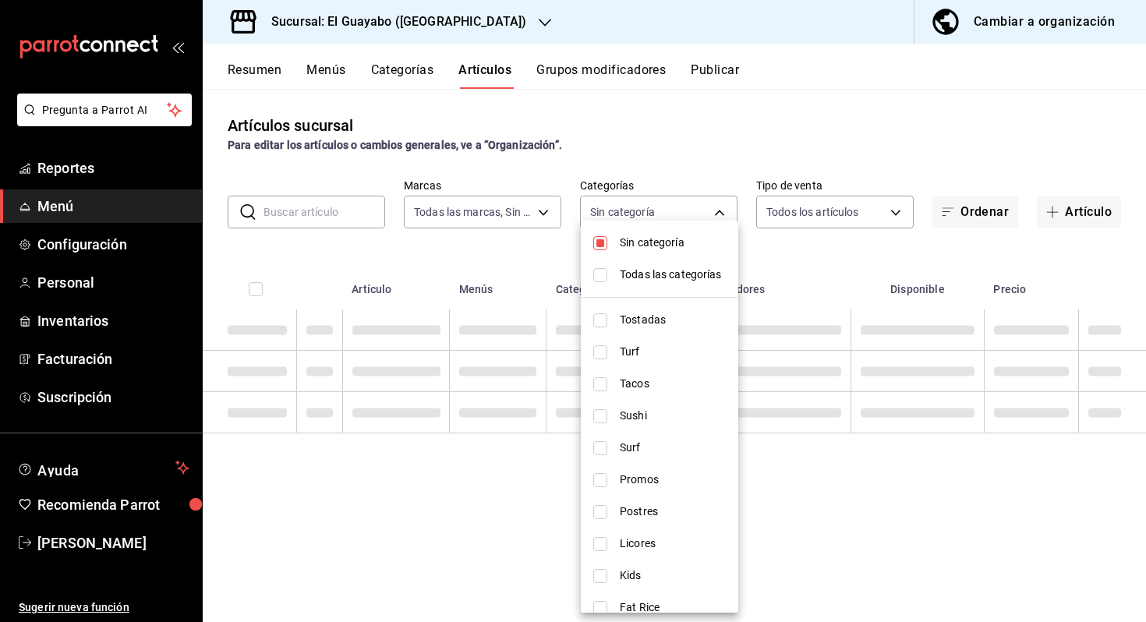
click at [637, 244] on span "Sin categoría" at bounding box center [673, 243] width 106 height 16
checkbox input "false"
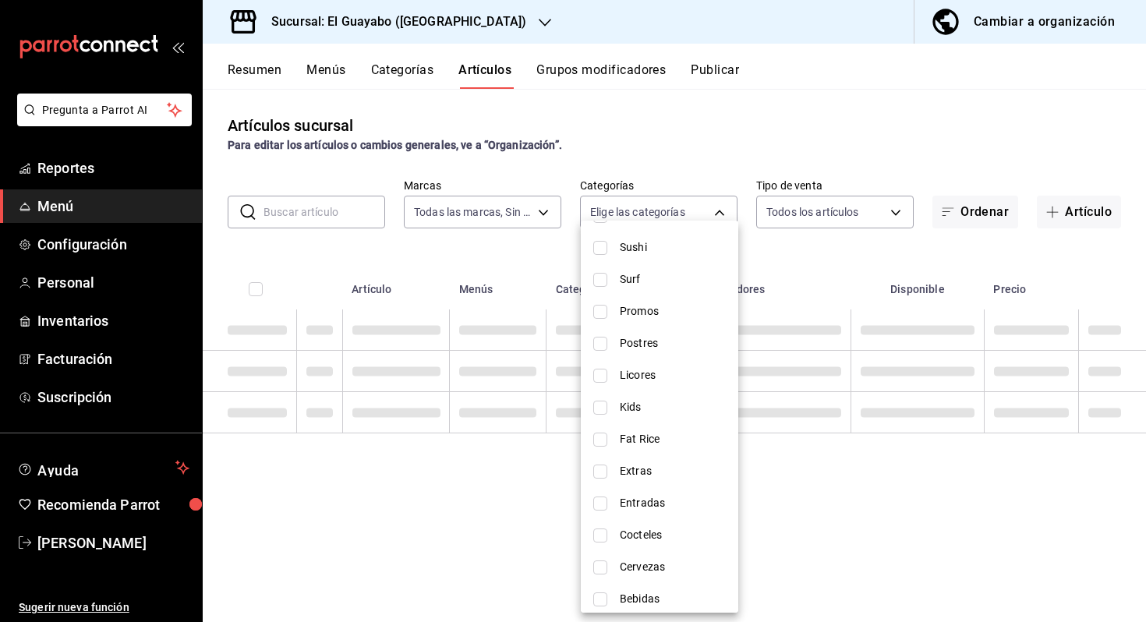
scroll to position [177, 0]
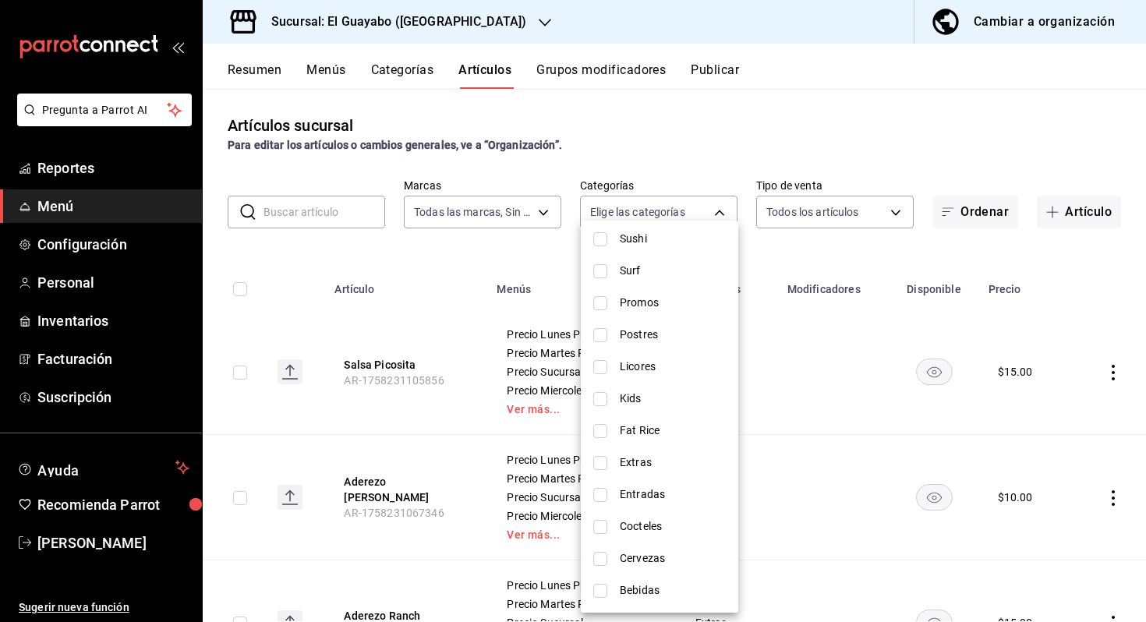
click at [651, 458] on span "Extras" at bounding box center [673, 462] width 106 height 16
type input "f3959a73-795b-4c12-b9a6-a08015b613e7"
checkbox input "true"
click at [831, 362] on div at bounding box center [573, 311] width 1146 height 622
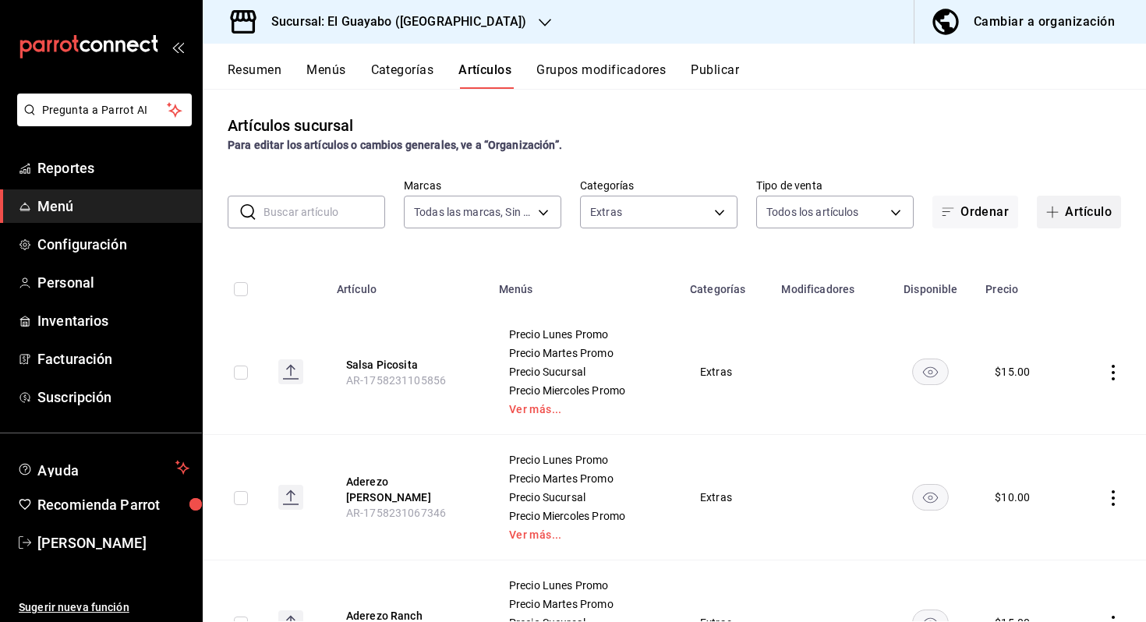
click at [1094, 214] on button "Artículo" at bounding box center [1078, 212] width 84 height 33
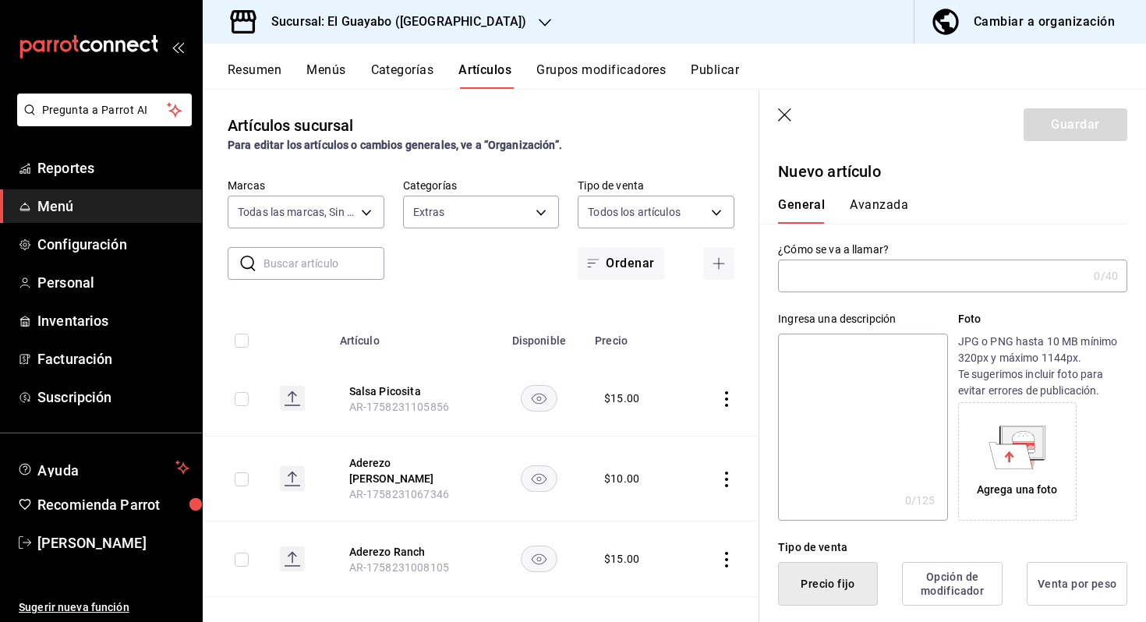
click at [855, 289] on input "text" at bounding box center [932, 275] width 309 height 31
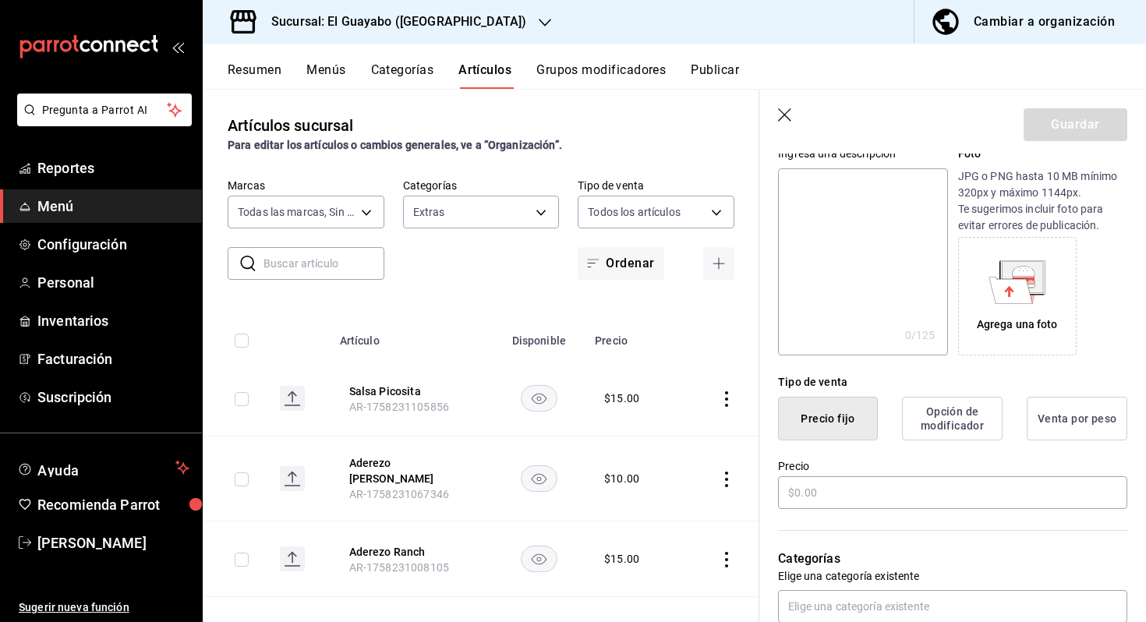
scroll to position [168, 0]
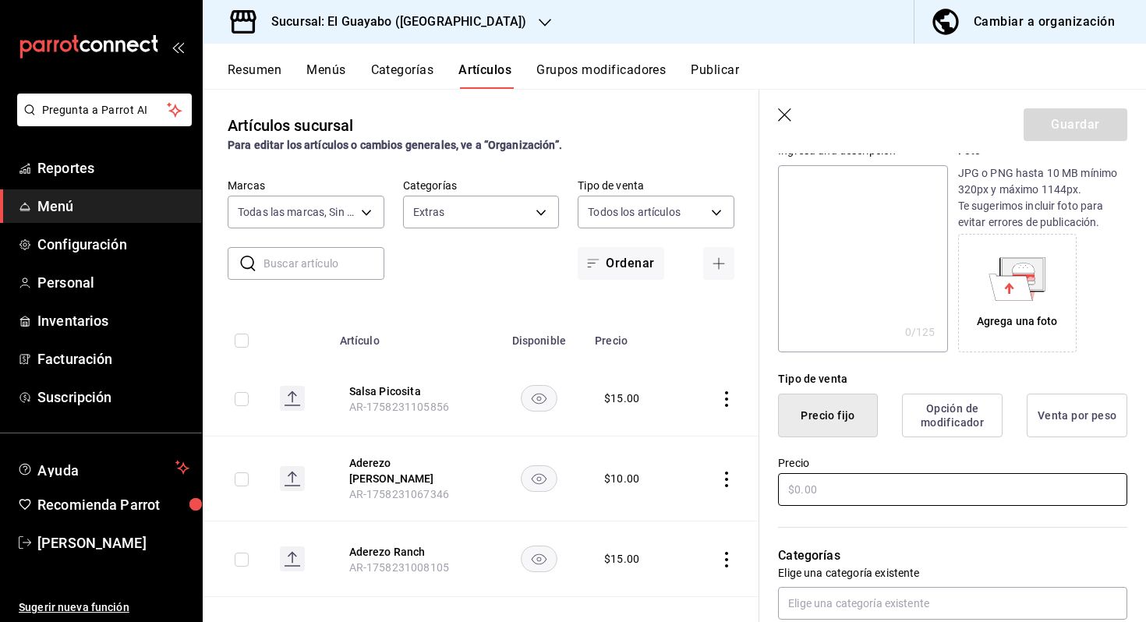
type input "Chile Toreado"
click at [827, 495] on input "text" at bounding box center [952, 489] width 349 height 33
type input "$0.00"
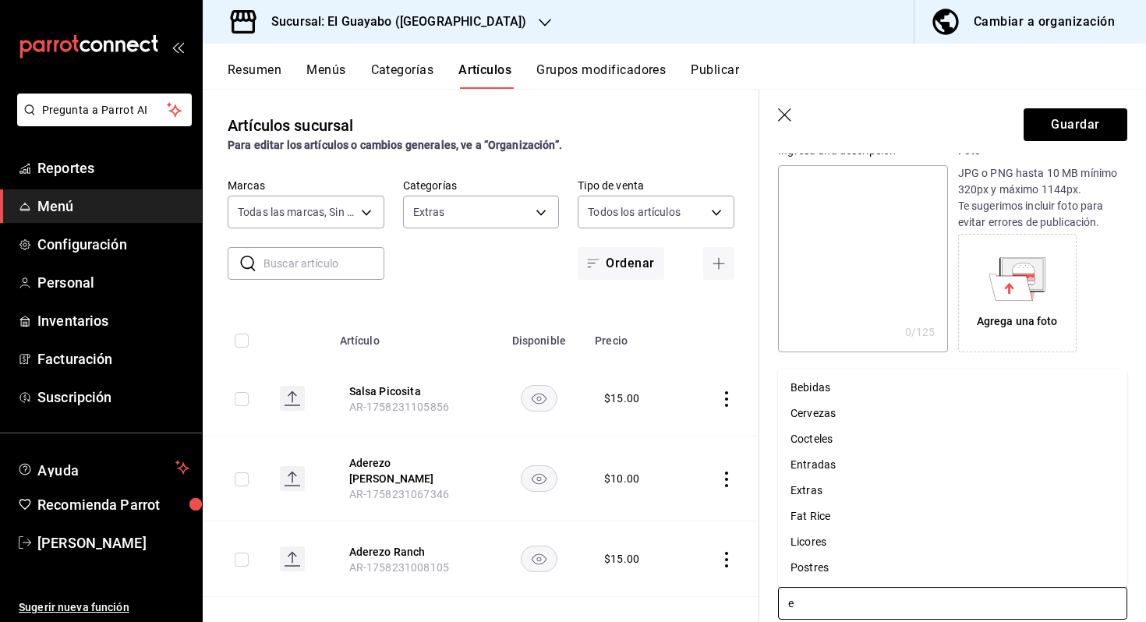
type input "ex"
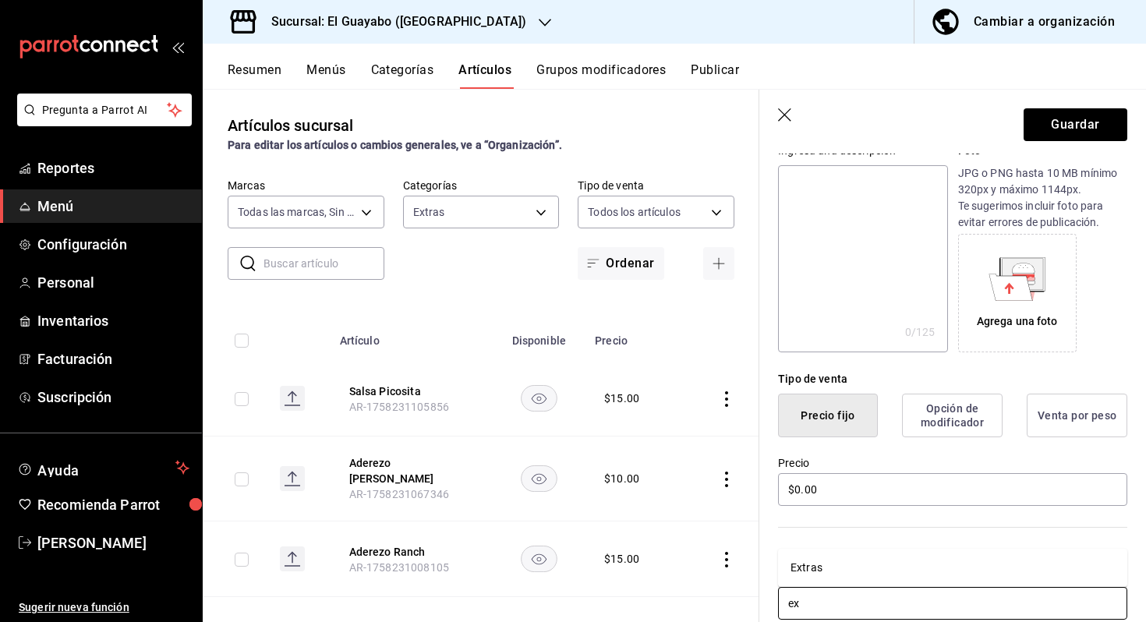
click at [856, 566] on li "Extras" at bounding box center [952, 568] width 349 height 26
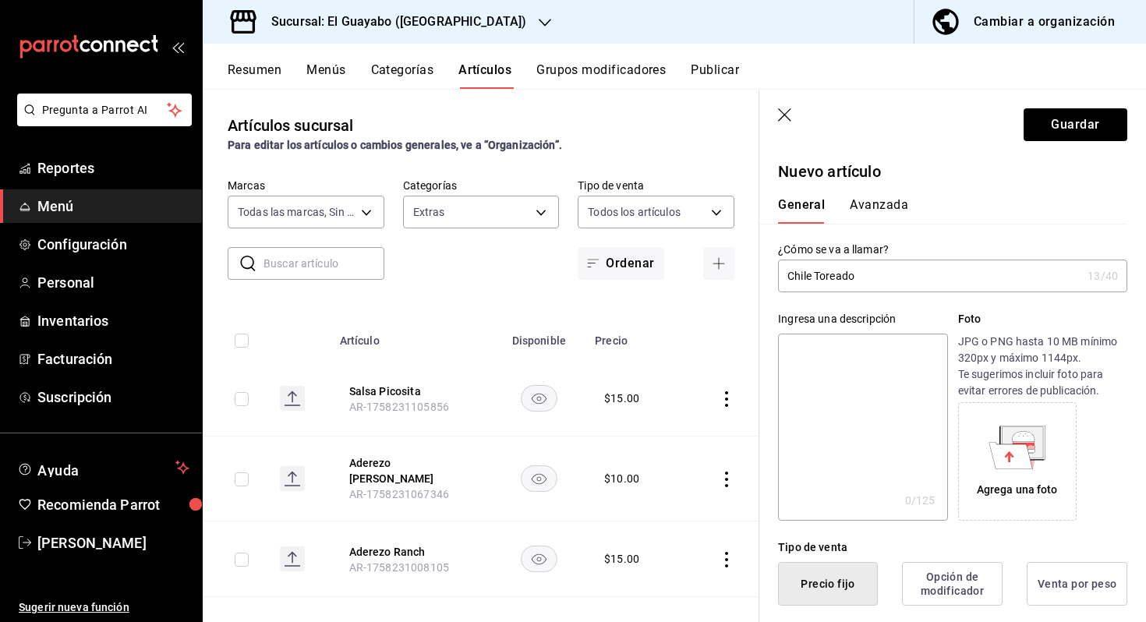
click at [860, 194] on div "General Avanzada" at bounding box center [943, 203] width 368 height 41
click at [860, 198] on button "Avanzada" at bounding box center [878, 210] width 58 height 26
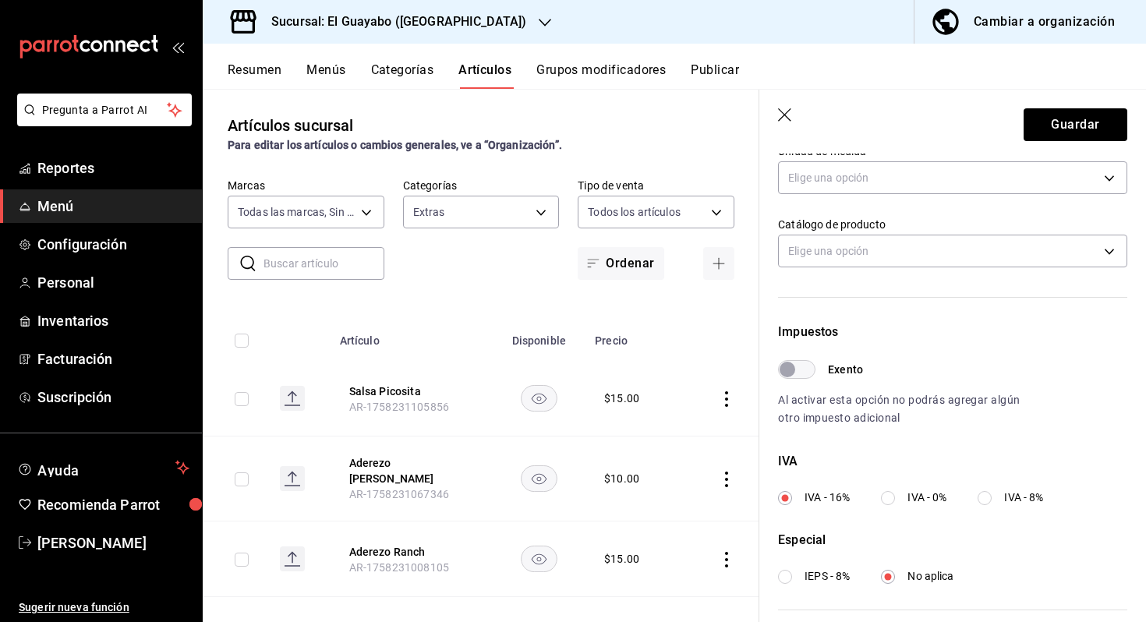
scroll to position [478, 0]
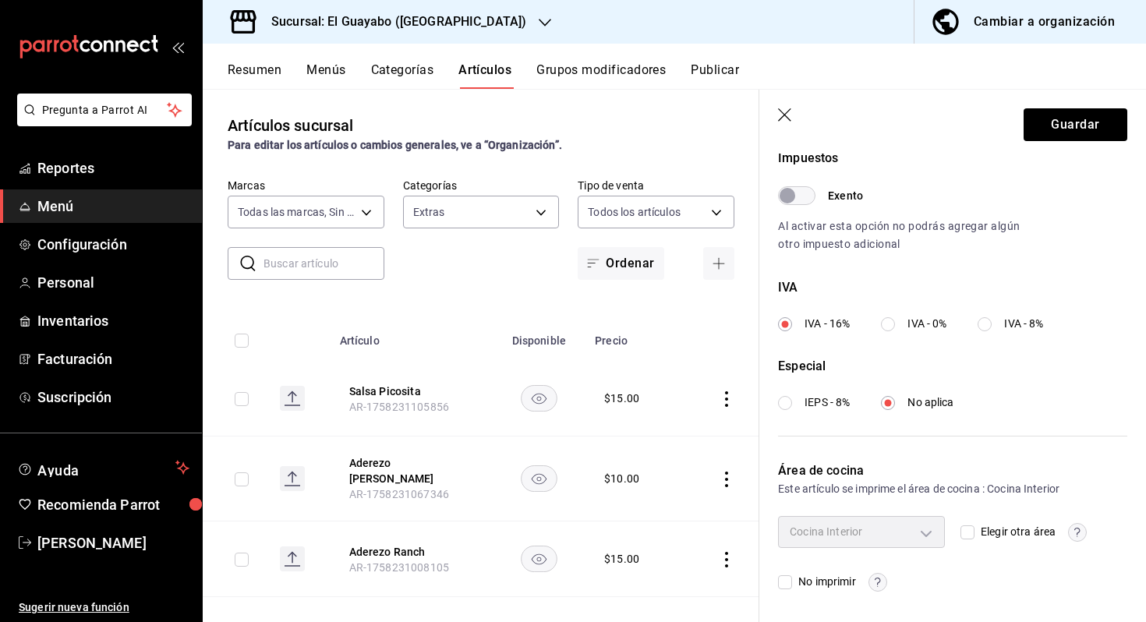
click at [965, 532] on input "Elegir otra área" at bounding box center [967, 532] width 14 height 14
checkbox input "true"
click at [923, 533] on body "Pregunta a Parrot AI Reportes Menú Configuración Personal Inventarios Facturaci…" at bounding box center [573, 311] width 1146 height 622
click at [887, 587] on li "Cocina Interior" at bounding box center [861, 599] width 165 height 32
type input "e9713d85-4b80-4d9e-900f-f894ce0548ba"
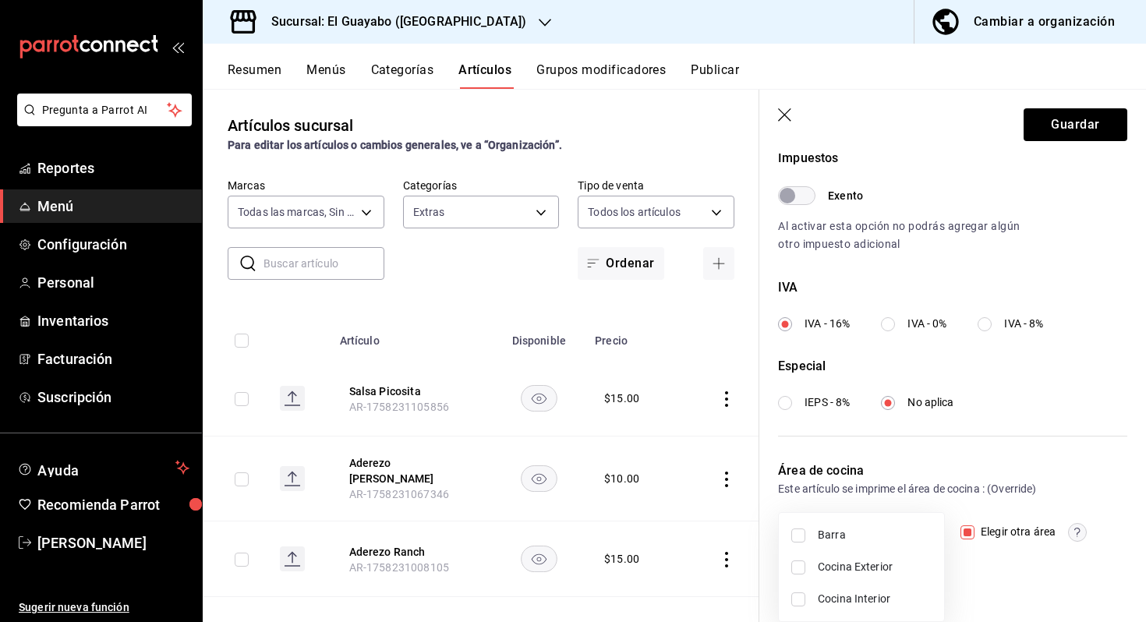
checkbox input "true"
click at [1078, 122] on div at bounding box center [573, 311] width 1146 height 622
click at [1077, 122] on button "Guardar" at bounding box center [1075, 124] width 104 height 33
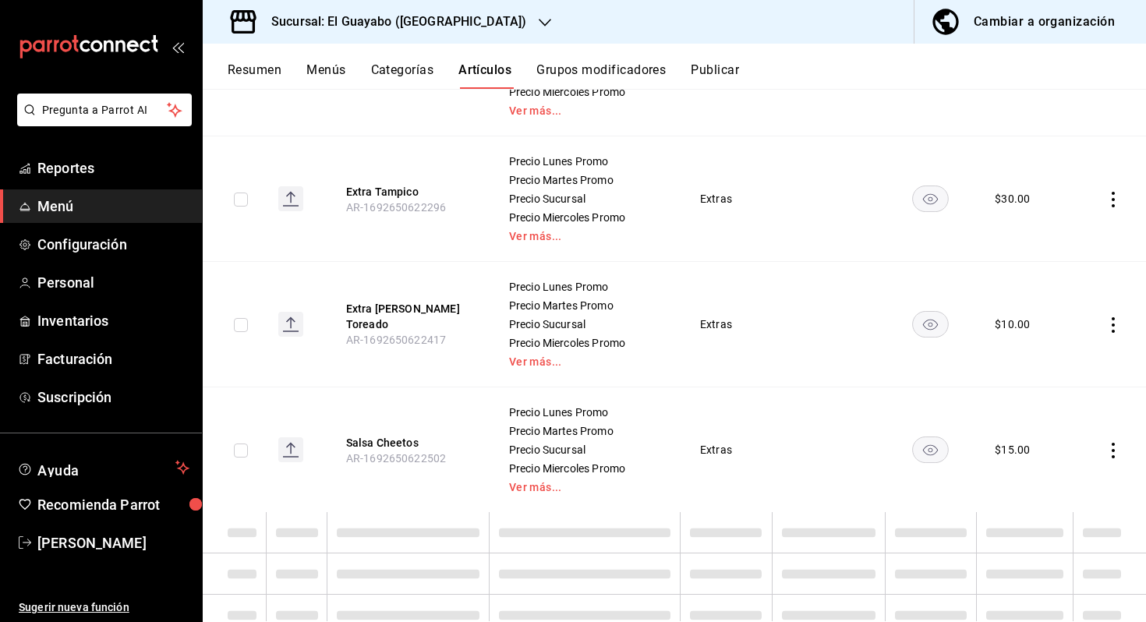
scroll to position [2358, 0]
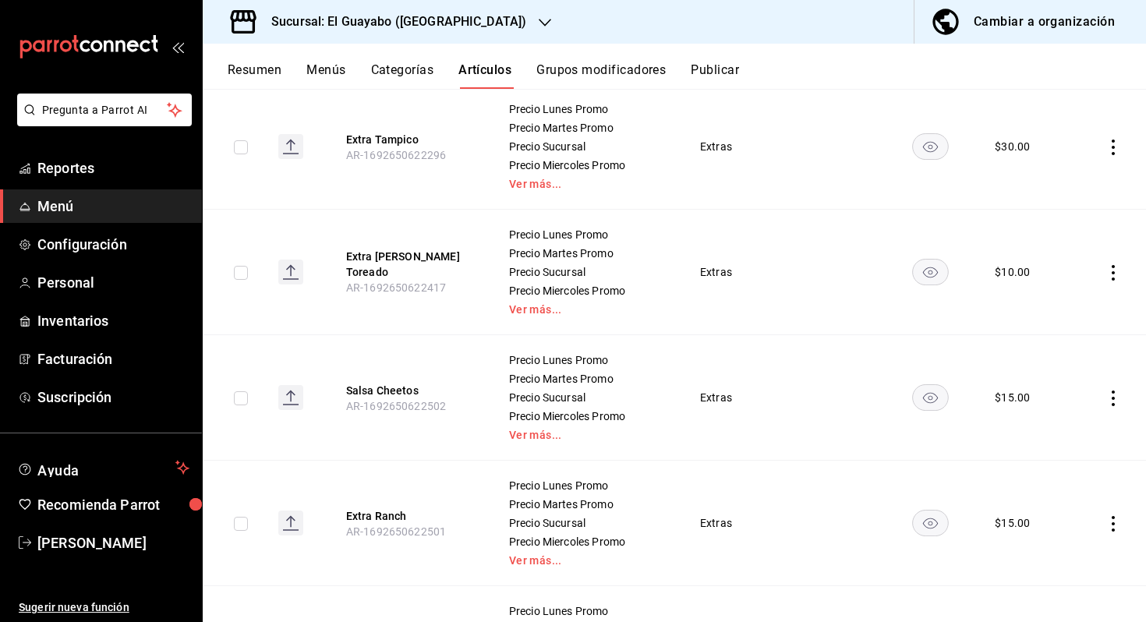
click at [1117, 267] on icon "actions" at bounding box center [1113, 273] width 16 height 16
click at [1047, 375] on span "Eliminar" at bounding box center [1066, 371] width 40 height 12
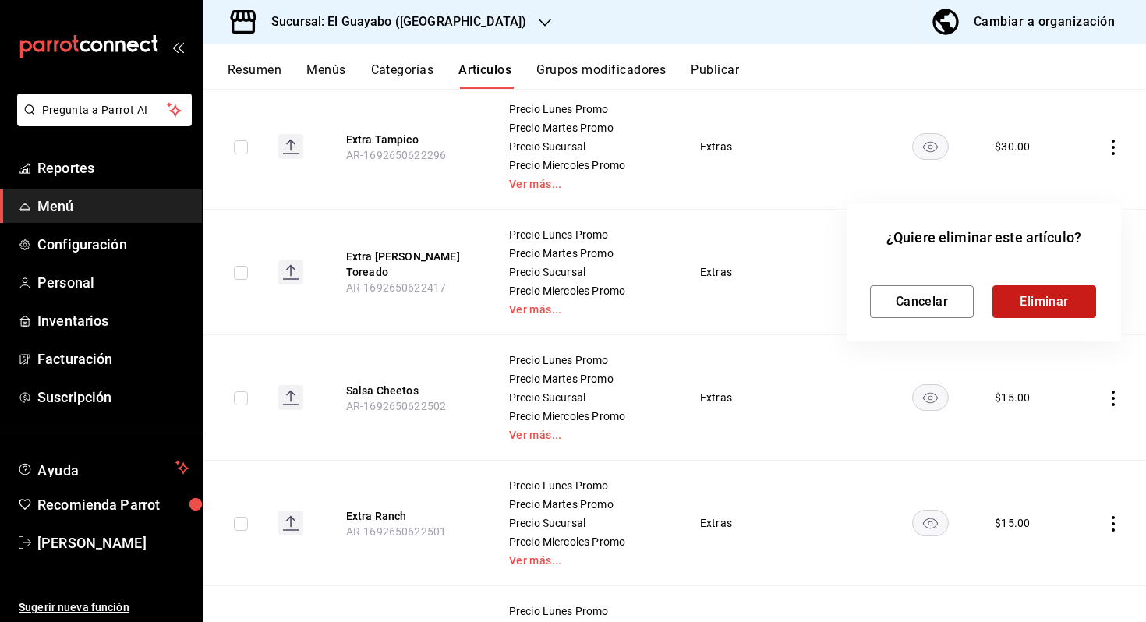
click at [1045, 306] on button "Eliminar" at bounding box center [1044, 301] width 104 height 33
